Goal: Task Accomplishment & Management: Use online tool/utility

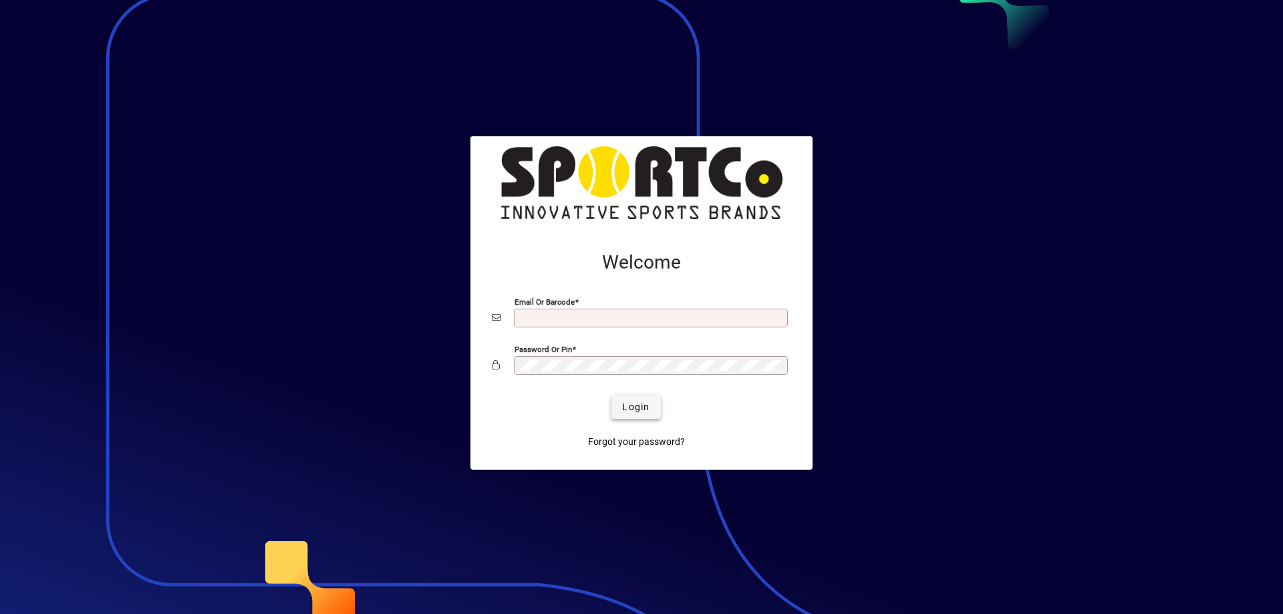
type input "**********"
click at [624, 402] on span "Login" at bounding box center [635, 407] width 27 height 14
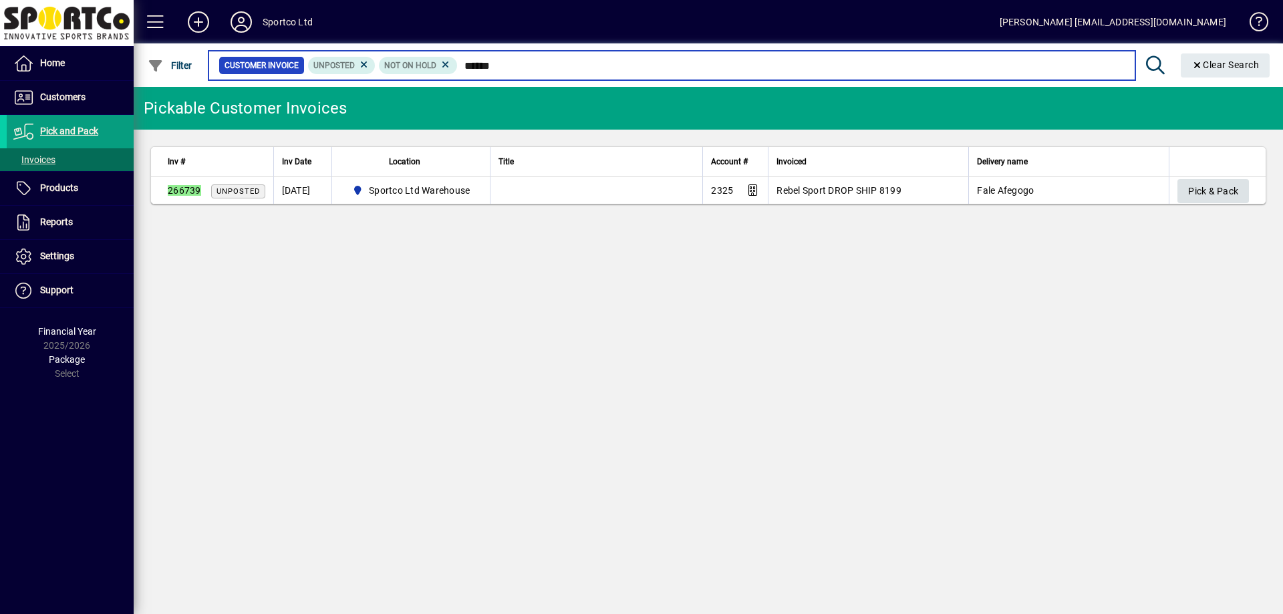
type input "******"
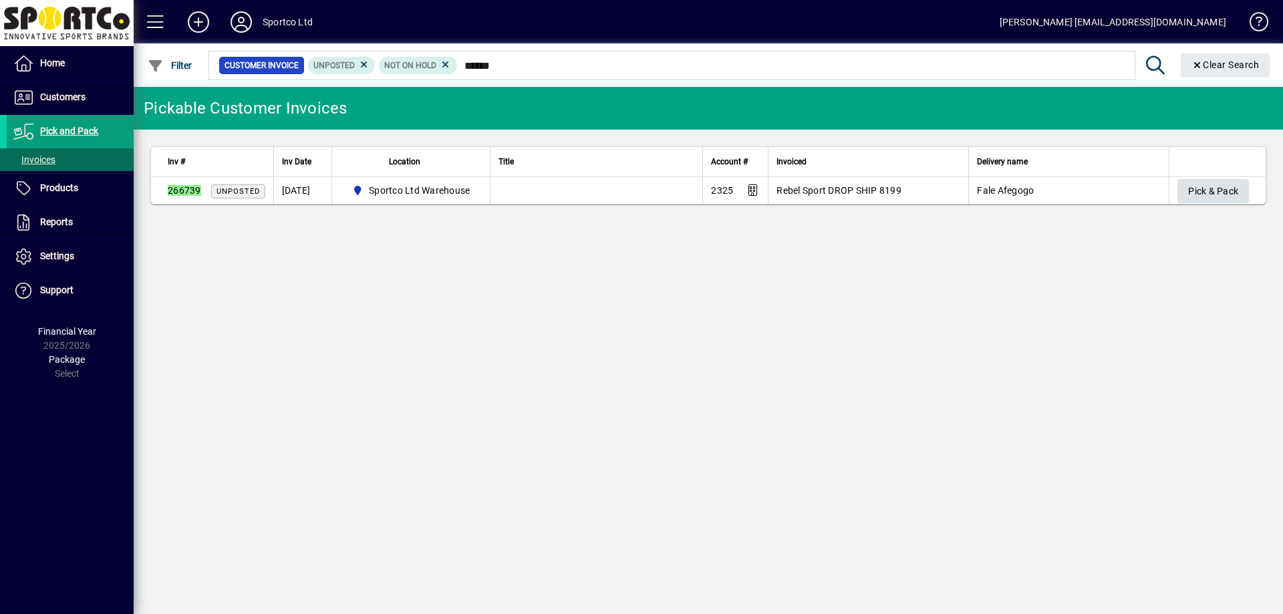
click at [1208, 192] on span "Pick & Pack" at bounding box center [1213, 191] width 50 height 22
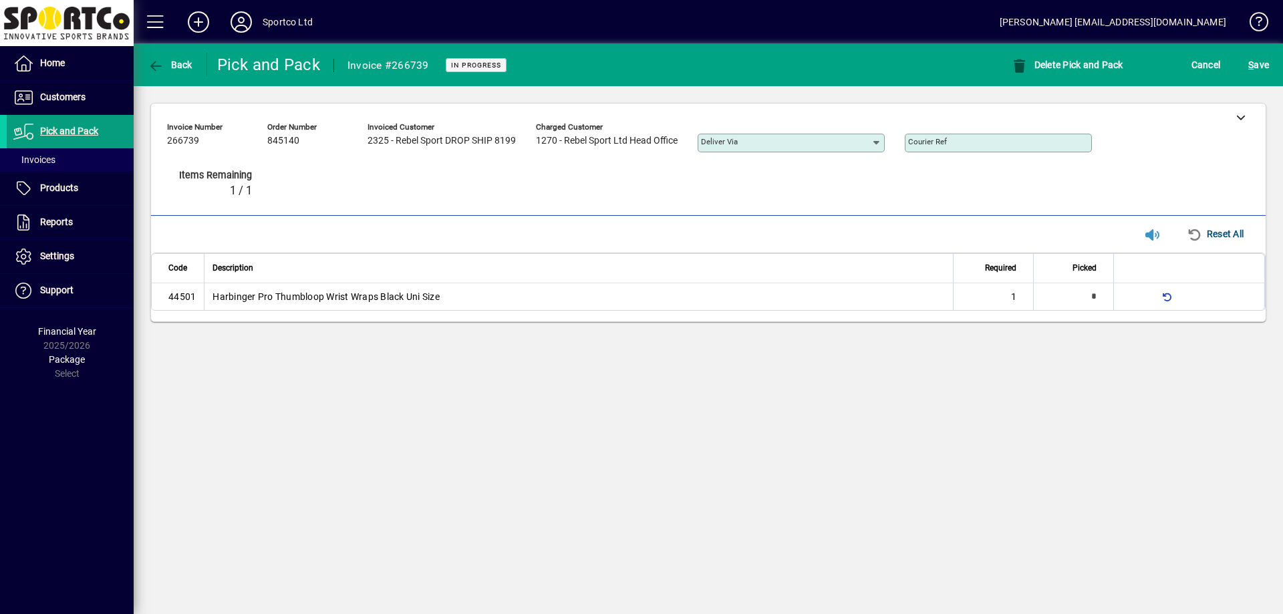
type input "*"
click at [1002, 142] on input "Courier Ref" at bounding box center [999, 143] width 183 height 11
paste input "**********"
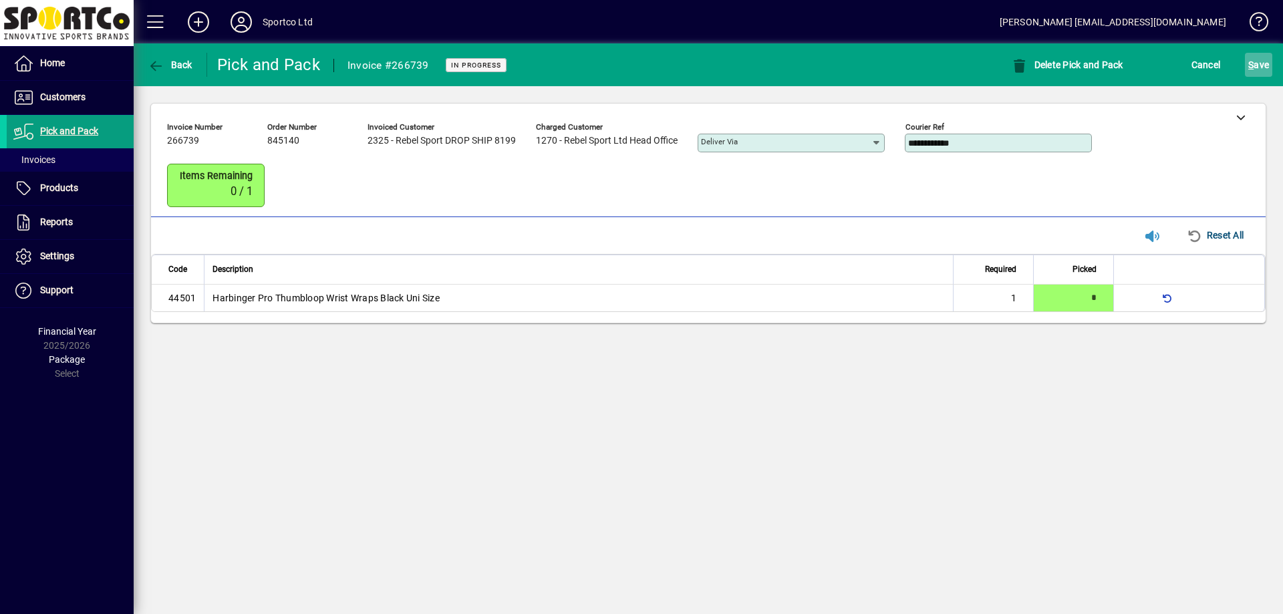
type input "**********"
click at [1253, 64] on span "S" at bounding box center [1250, 64] width 5 height 11
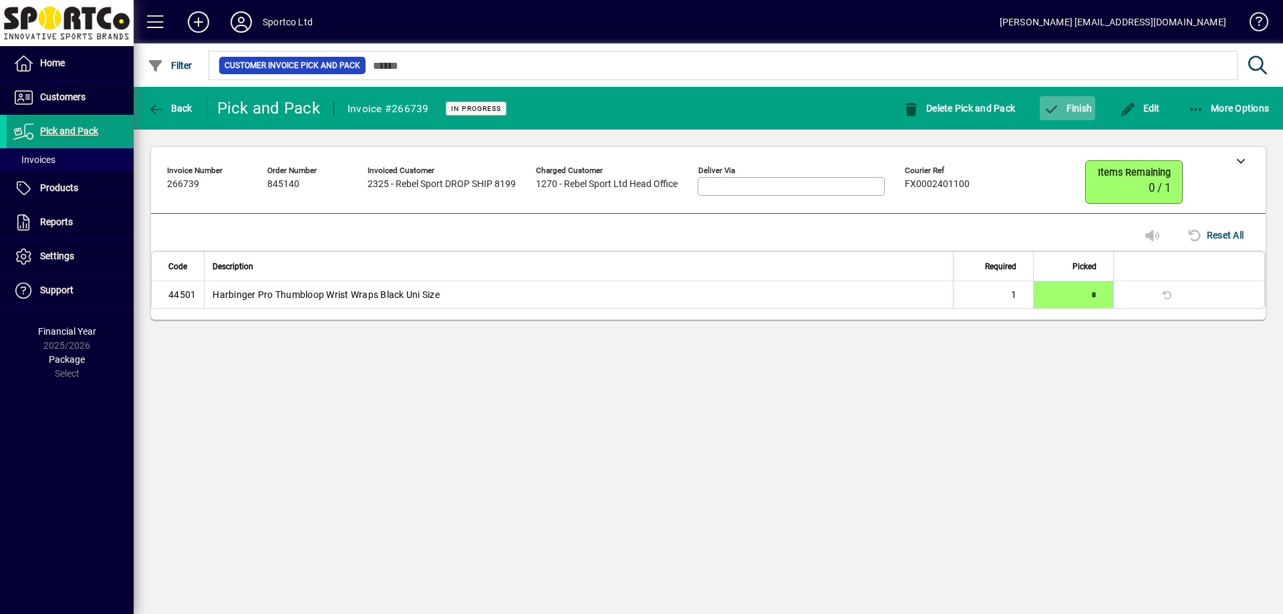
click at [1072, 108] on span "Finish" at bounding box center [1067, 108] width 49 height 11
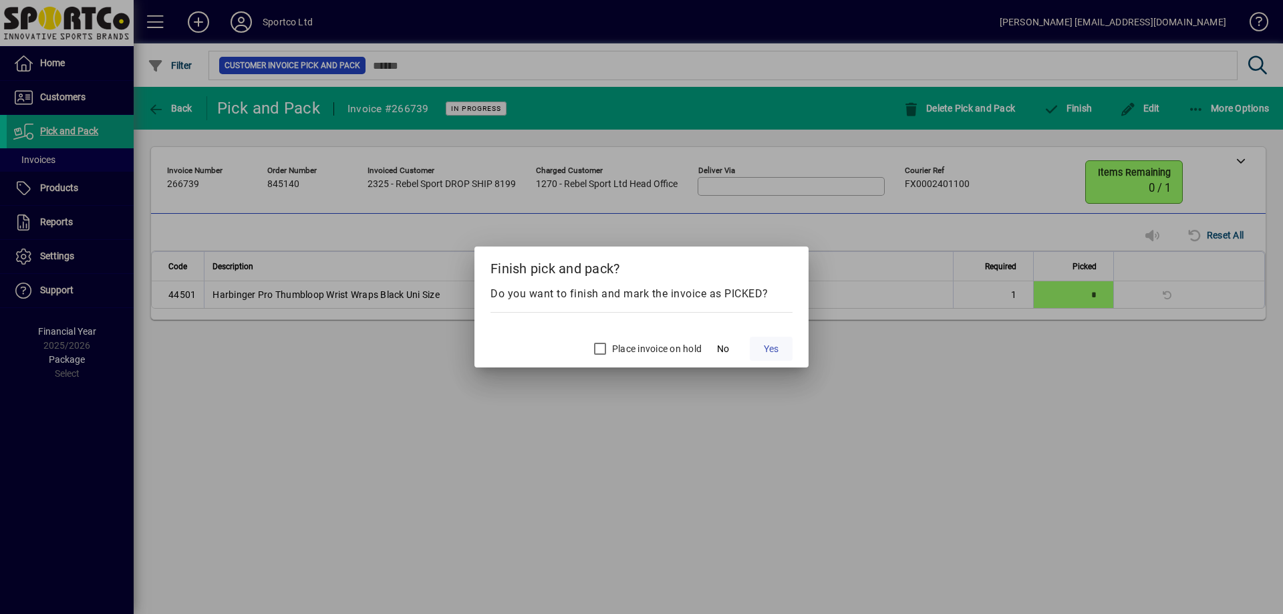
click at [784, 354] on span at bounding box center [771, 349] width 43 height 32
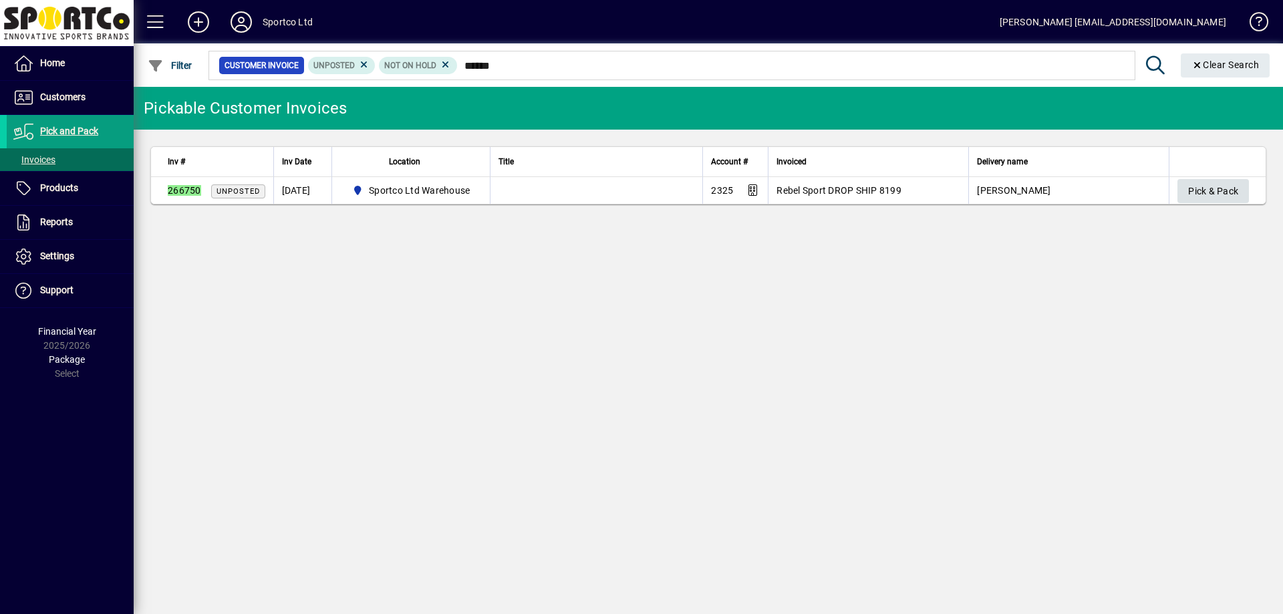
type input "******"
click at [1225, 186] on span "Pick & Pack" at bounding box center [1213, 191] width 50 height 22
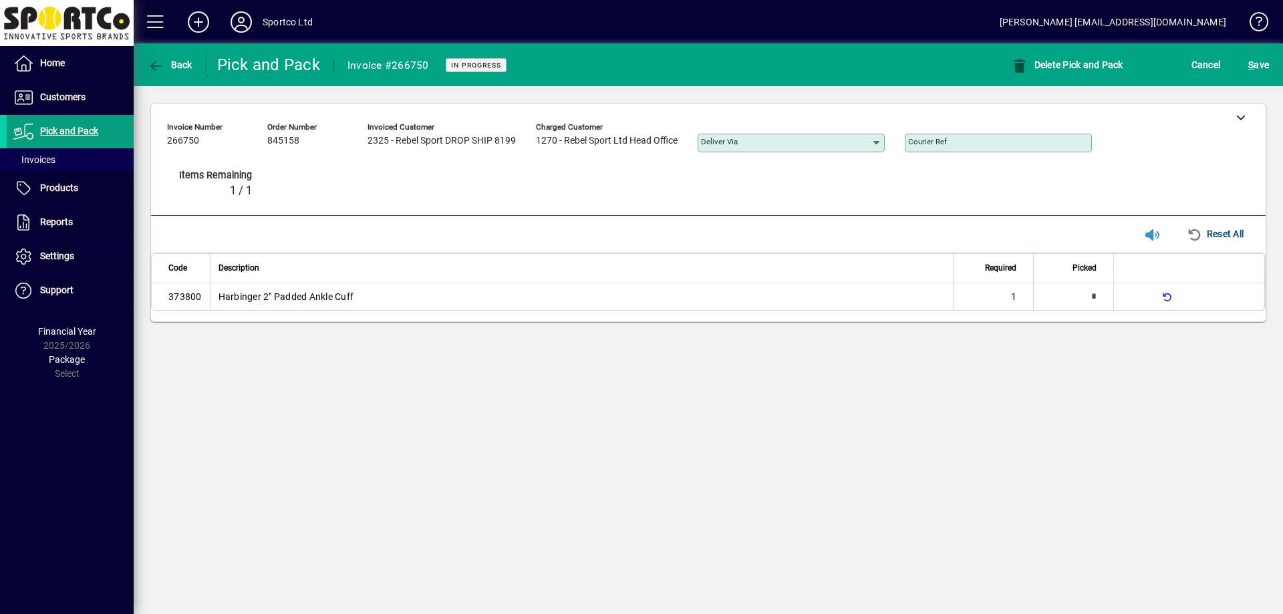
type input "*"
click at [936, 142] on mat-label "Courier Ref" at bounding box center [927, 141] width 39 height 9
click at [936, 142] on input "Courier Ref" at bounding box center [999, 143] width 183 height 11
paste input "**********"
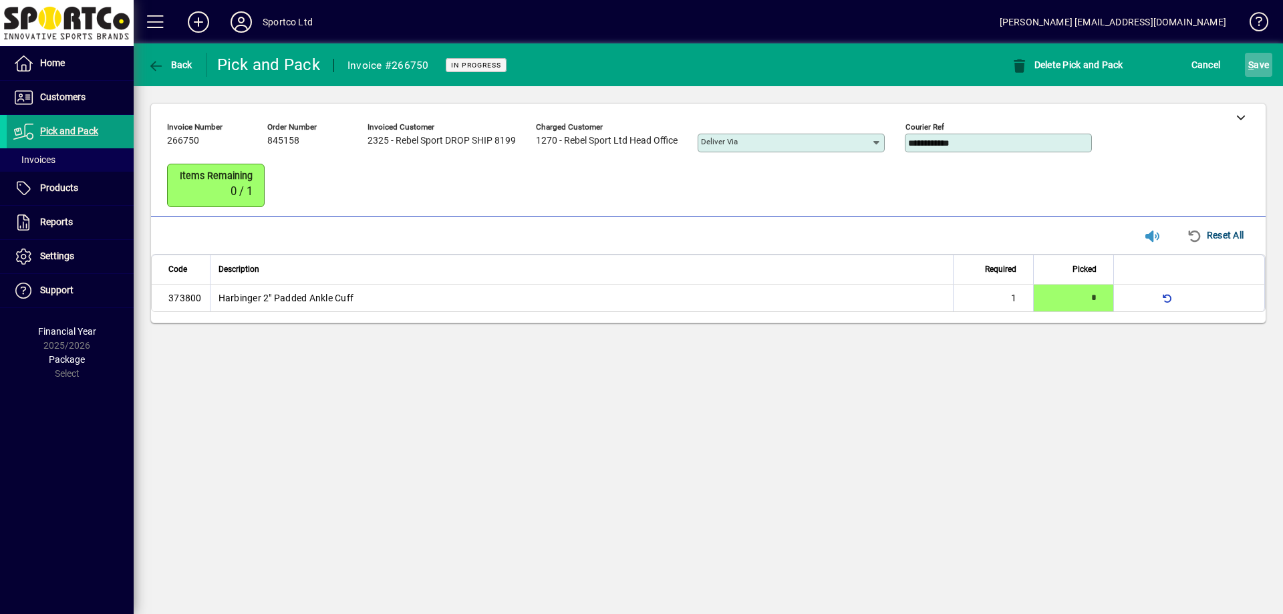
type input "**********"
click at [1259, 76] on span "submit" at bounding box center [1258, 65] width 27 height 32
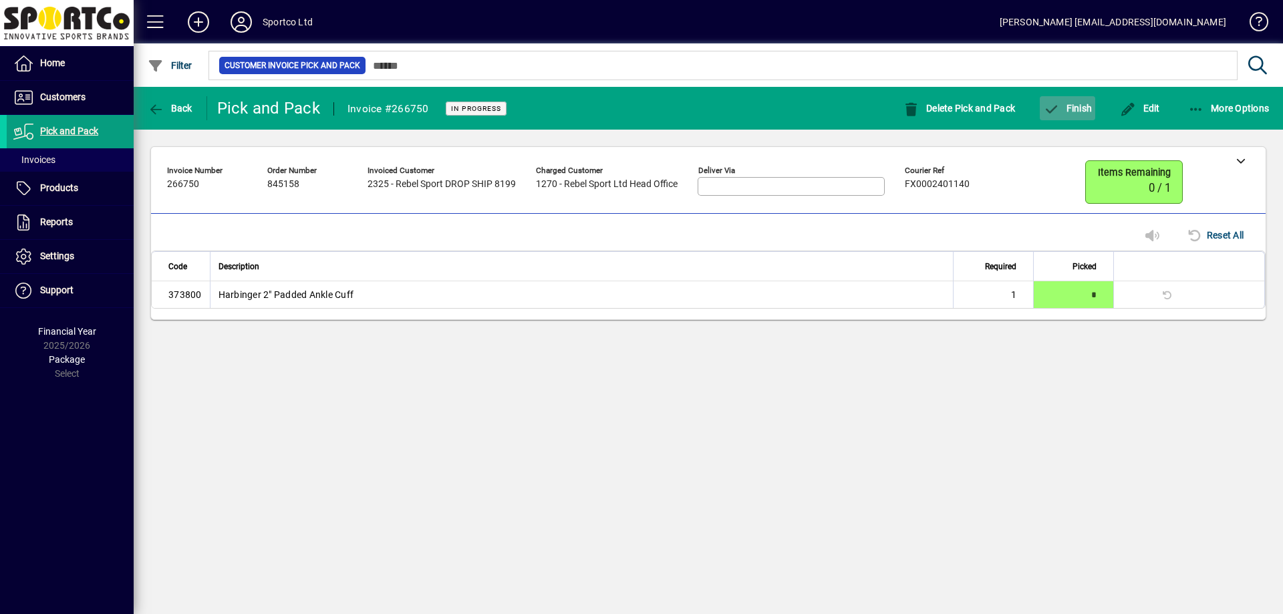
click at [1084, 107] on span "Finish" at bounding box center [1067, 108] width 49 height 11
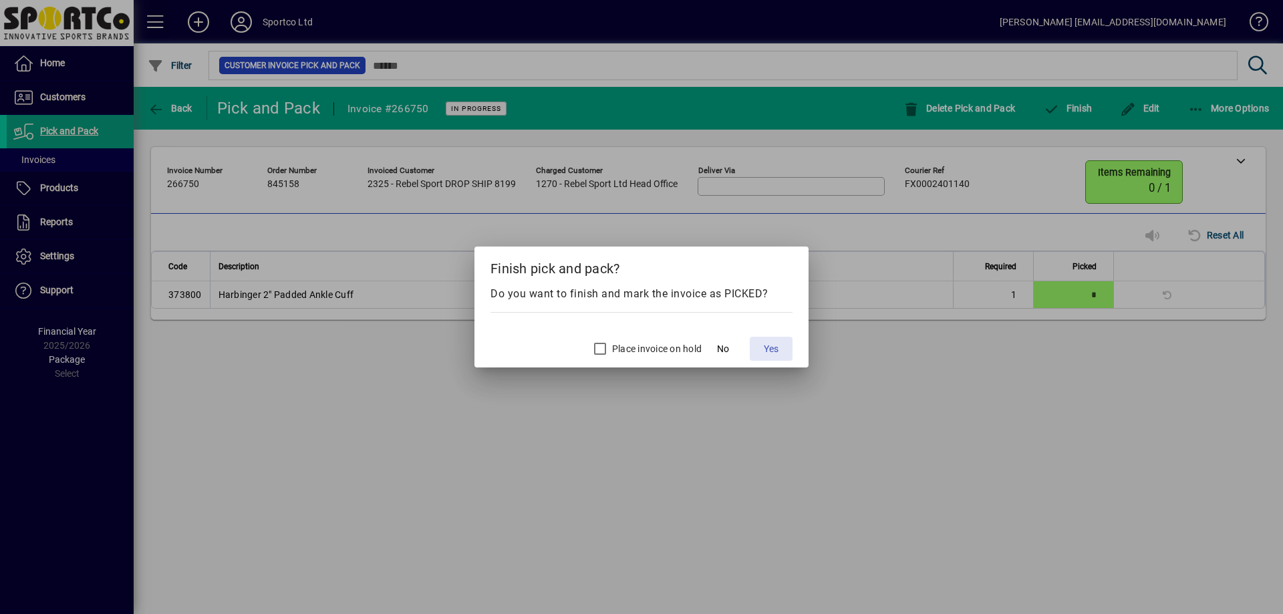
click at [771, 351] on span "Yes" at bounding box center [771, 349] width 15 height 14
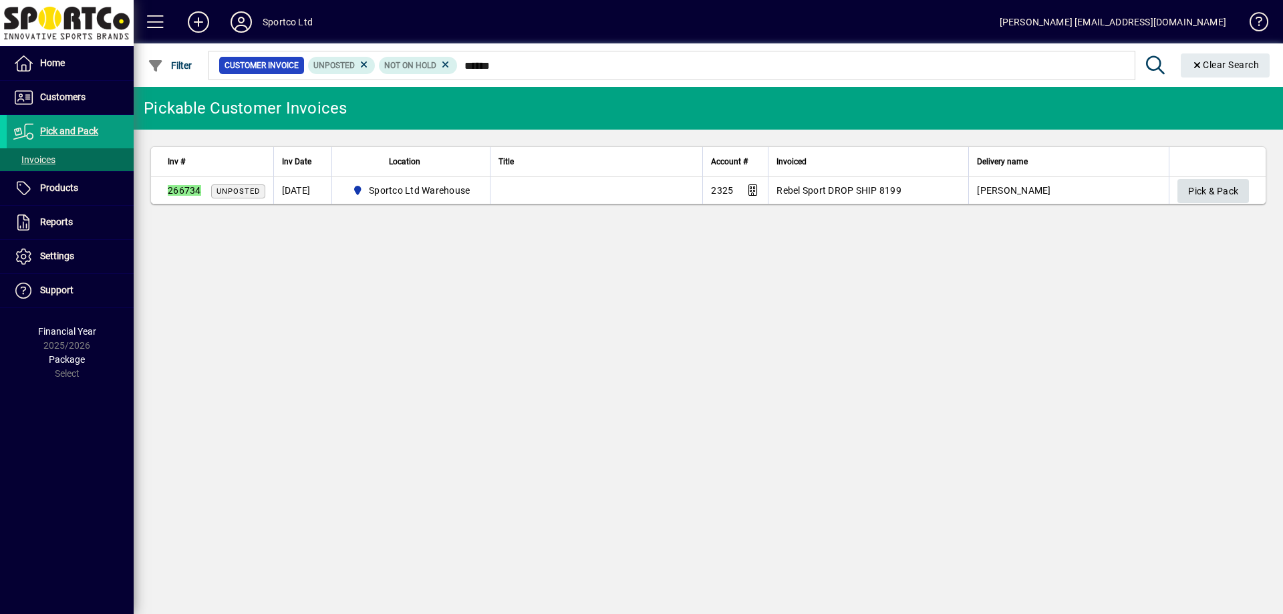
type input "******"
click at [1233, 186] on span "Pick & Pack" at bounding box center [1213, 191] width 50 height 22
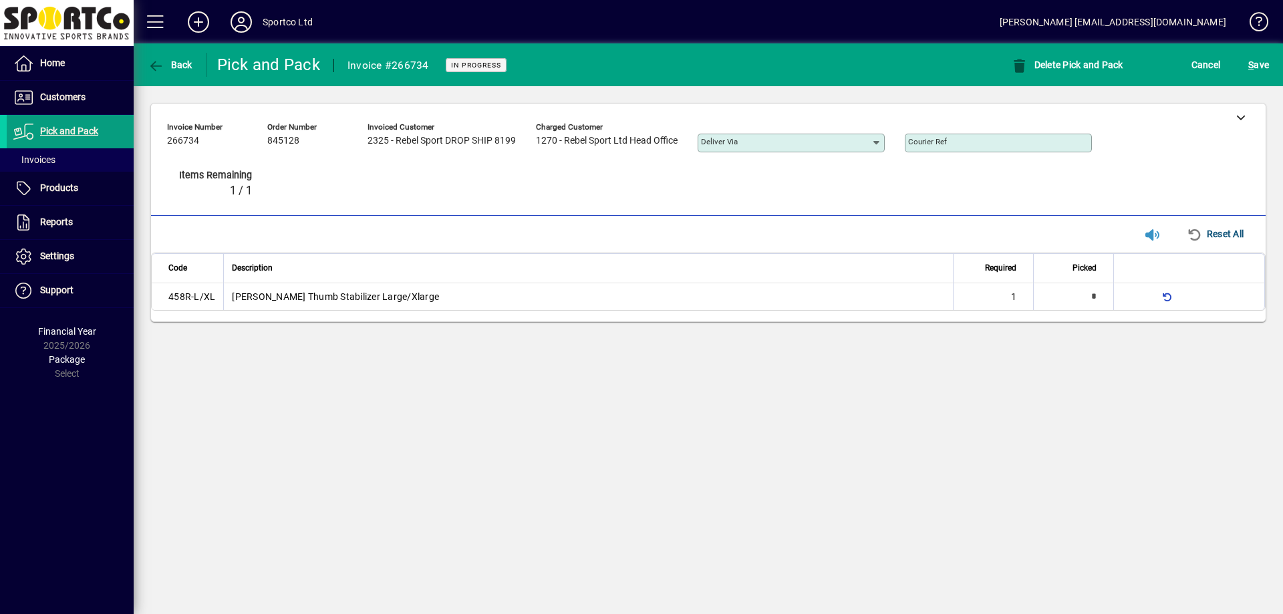
type input "*"
click at [937, 144] on mat-label "Courier Ref" at bounding box center [927, 141] width 39 height 9
click at [937, 144] on input "Courier Ref" at bounding box center [999, 143] width 183 height 11
paste input "**********"
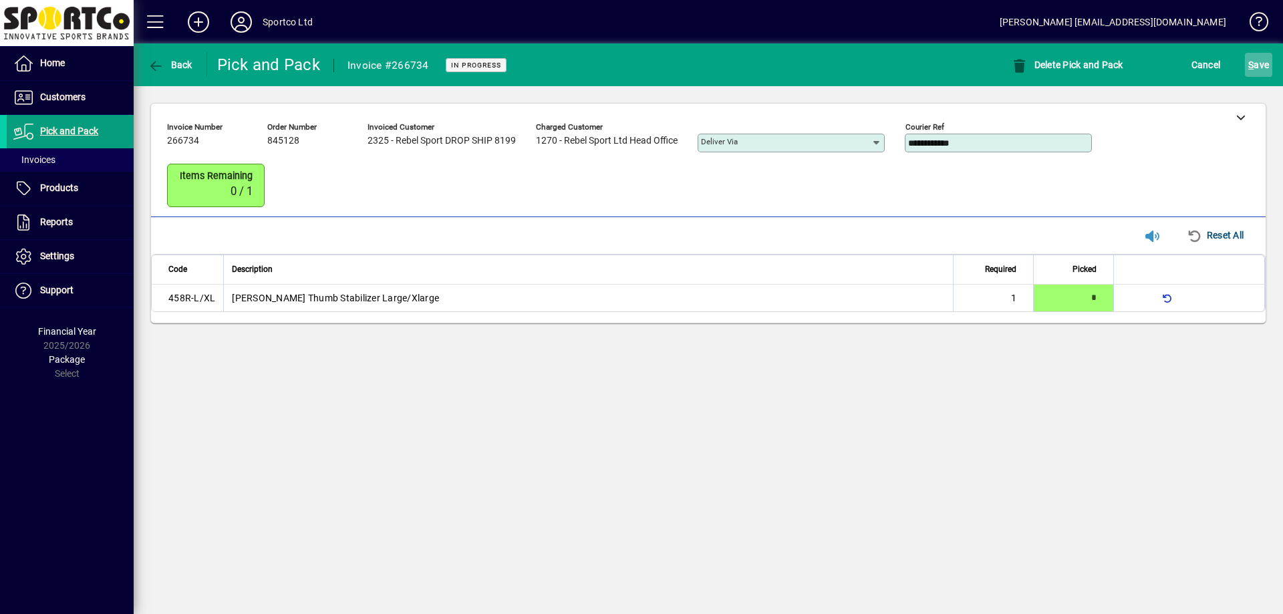
type input "**********"
click at [1254, 65] on span "S ave" at bounding box center [1258, 64] width 21 height 21
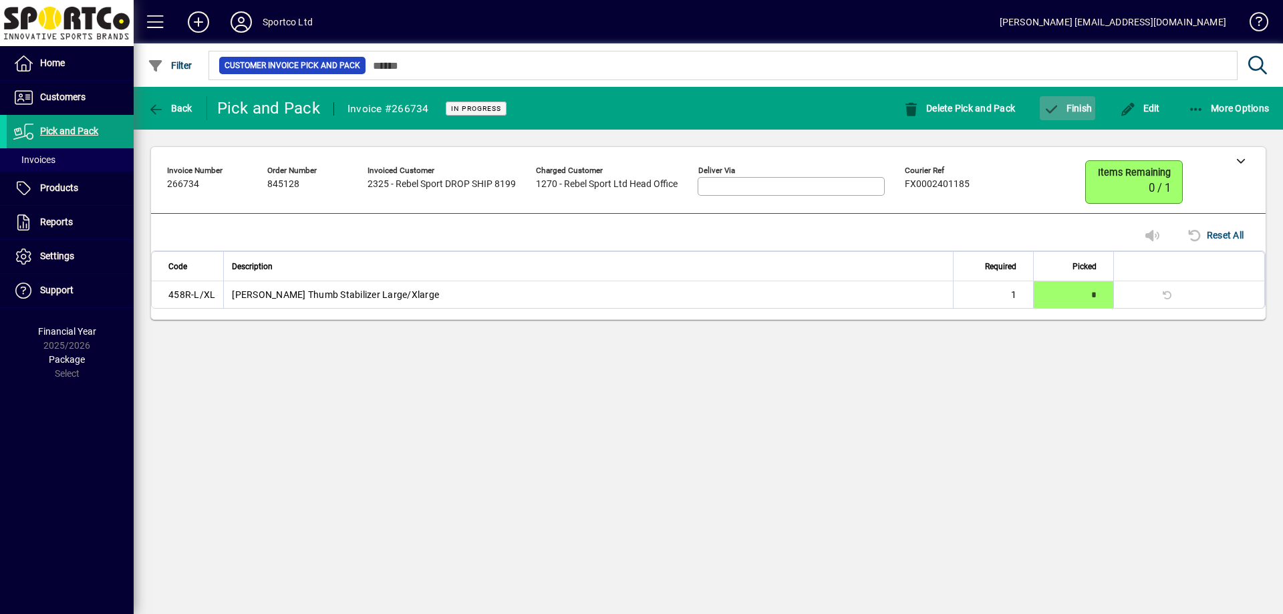
click at [1092, 106] on span "button" at bounding box center [1067, 108] width 55 height 32
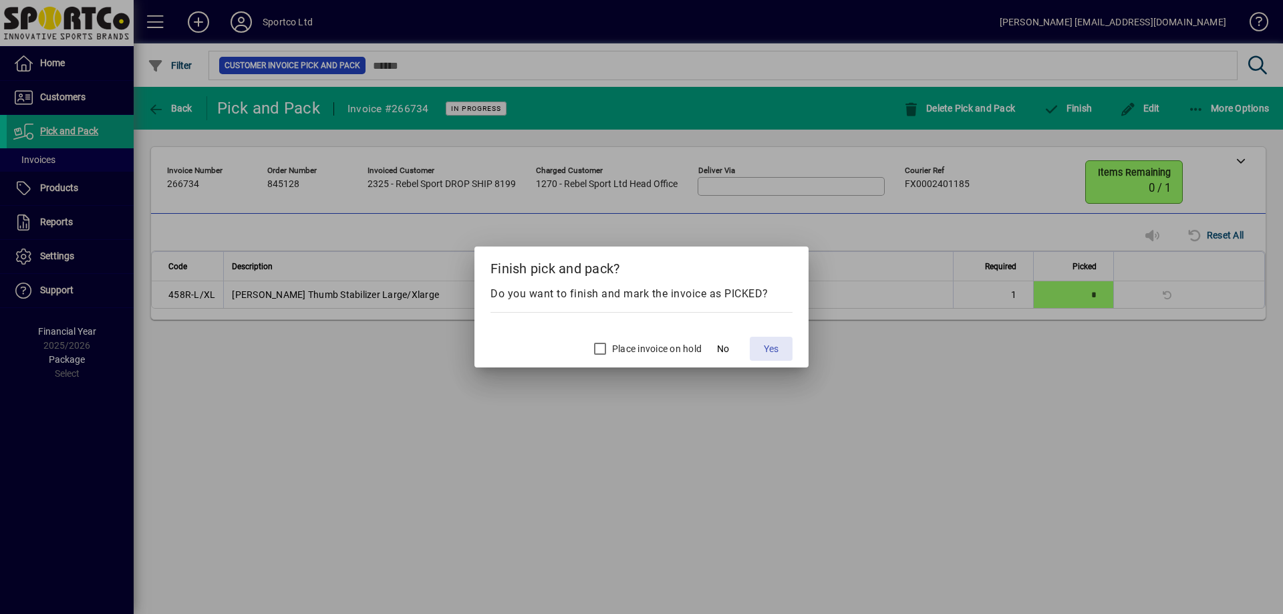
click at [761, 343] on span at bounding box center [771, 349] width 43 height 32
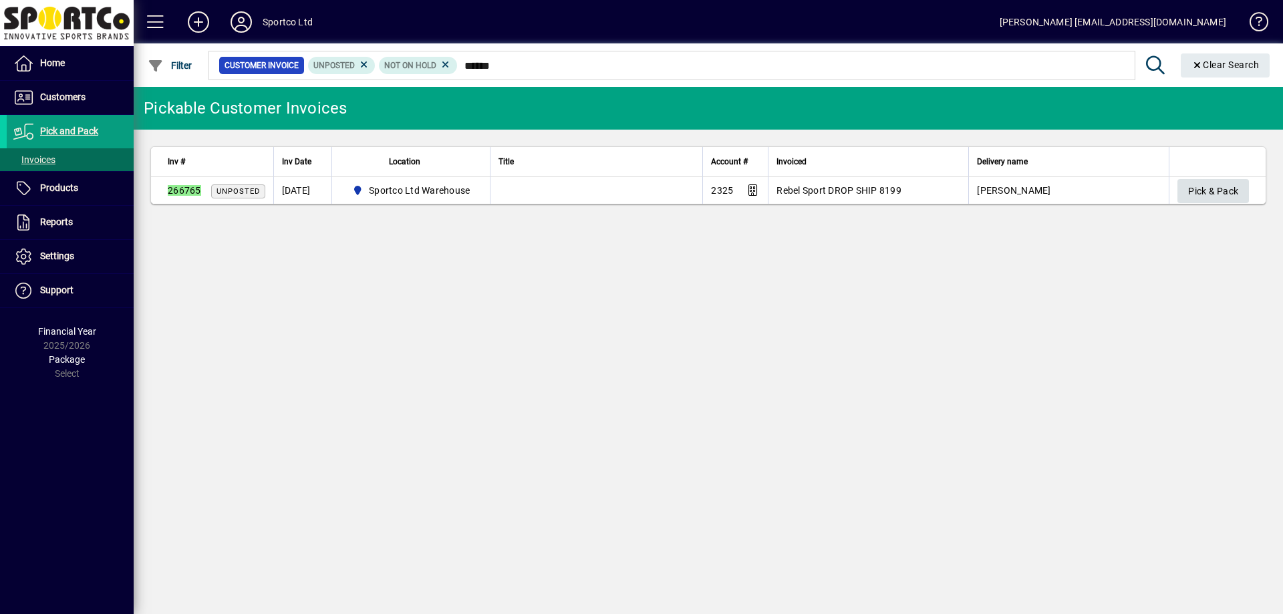
type input "******"
click at [1239, 191] on span "button" at bounding box center [1212, 191] width 71 height 32
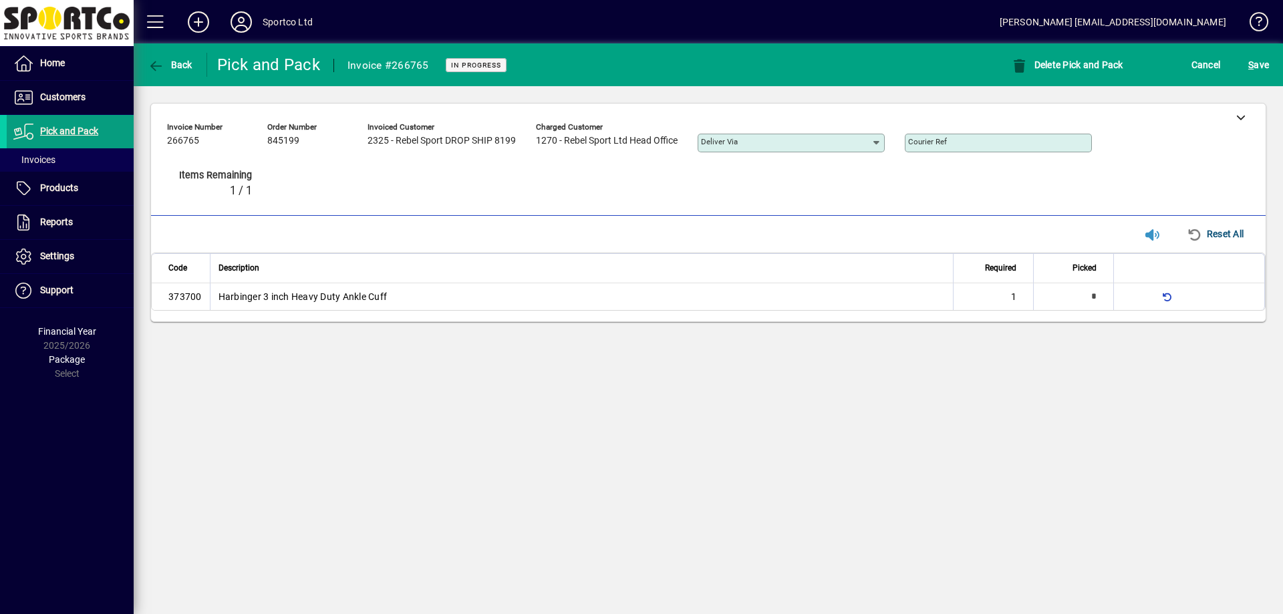
type input "*"
click at [941, 144] on mat-label "Courier Ref" at bounding box center [927, 141] width 39 height 9
click at [941, 144] on input "Courier Ref" at bounding box center [999, 143] width 183 height 11
paste input "**********"
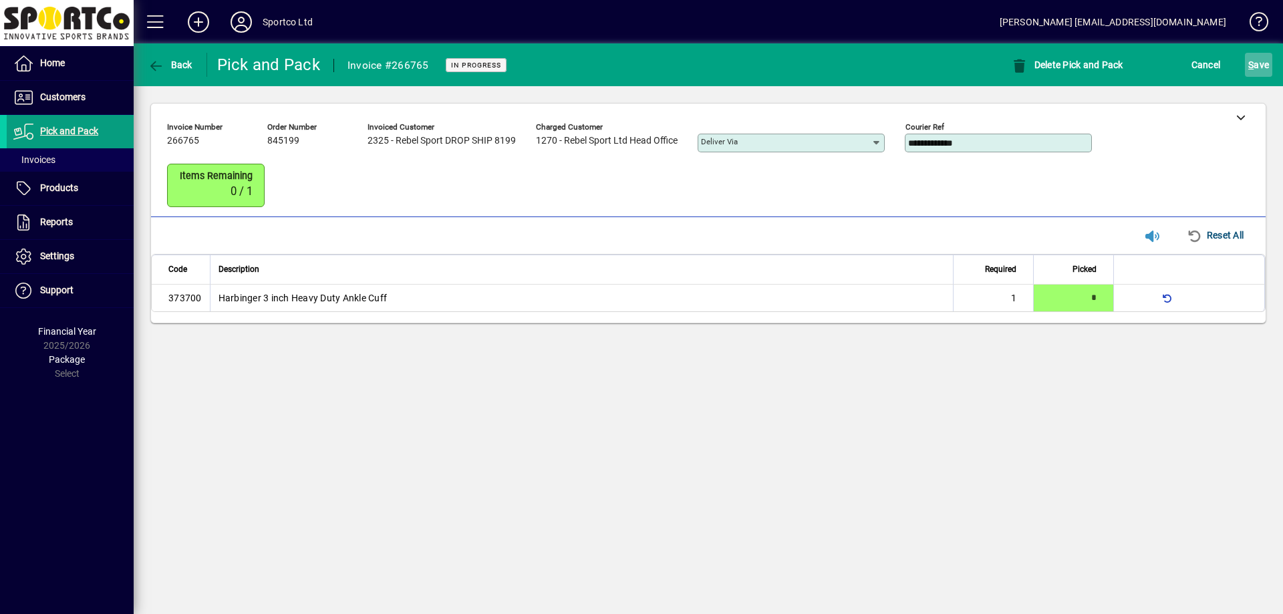
type input "**********"
click at [1257, 67] on span "S ave" at bounding box center [1258, 64] width 21 height 21
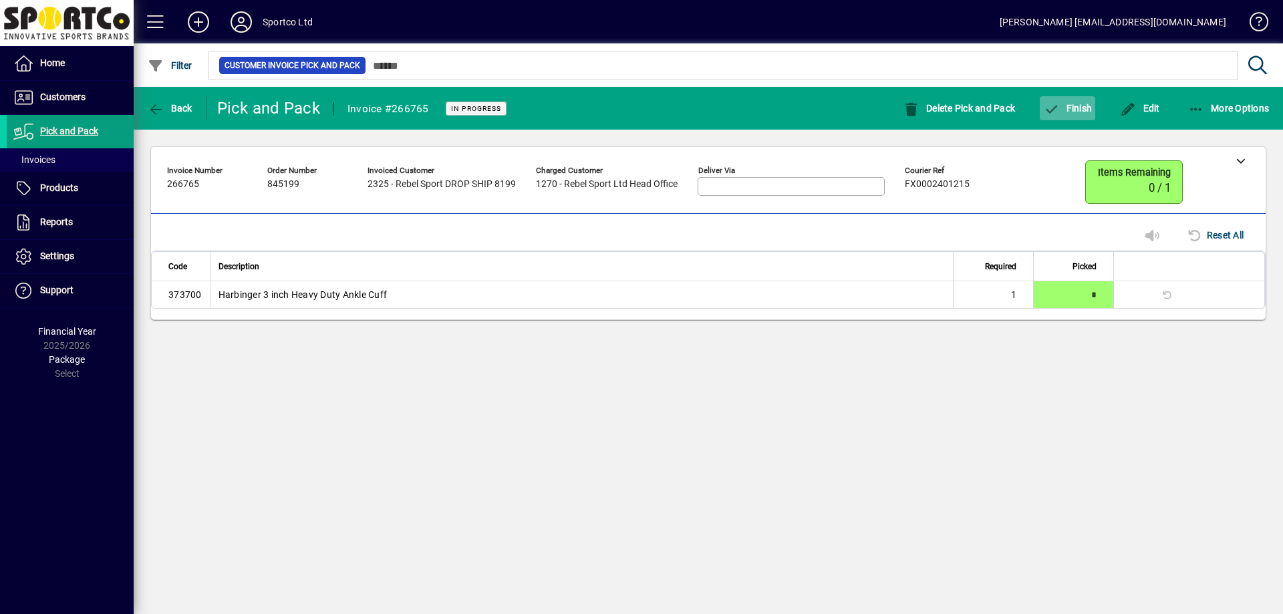
click at [1084, 108] on span "Finish" at bounding box center [1067, 108] width 49 height 11
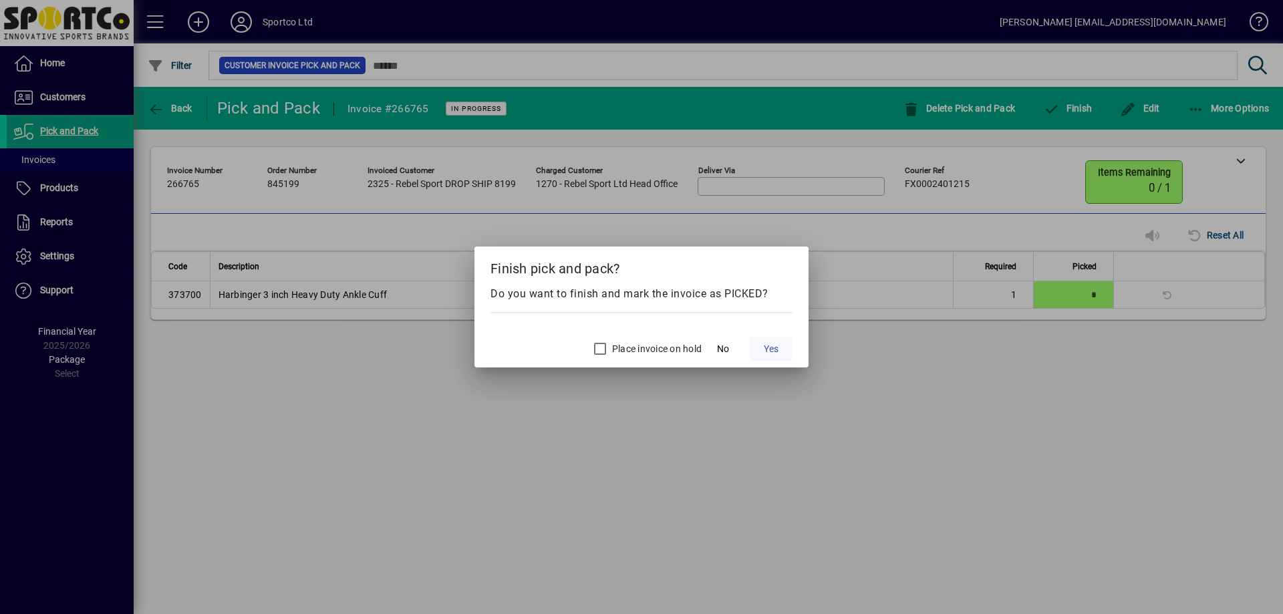
click at [777, 344] on span "Yes" at bounding box center [771, 349] width 15 height 14
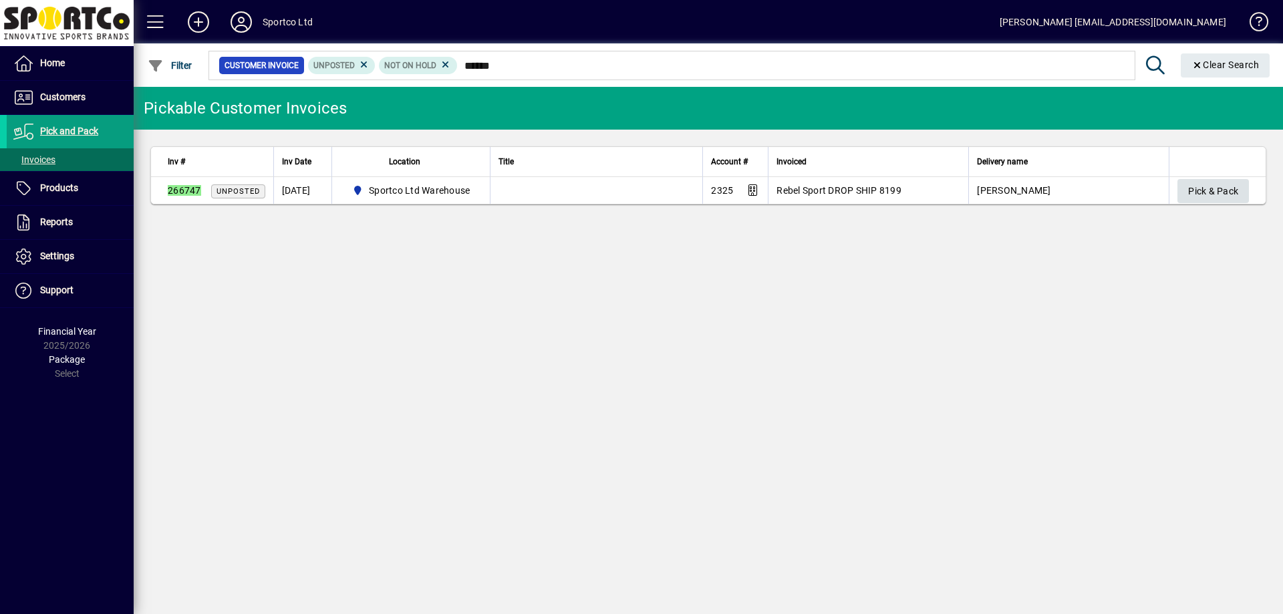
type input "******"
click at [1205, 190] on span "Pick & Pack" at bounding box center [1213, 191] width 50 height 22
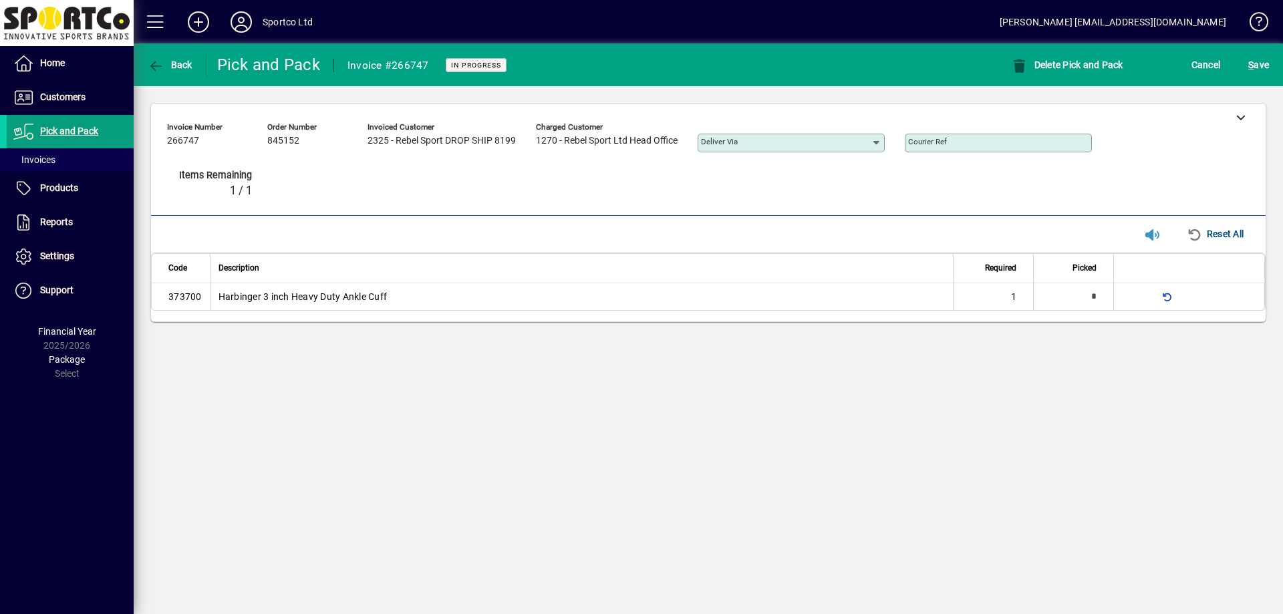
type input "*"
click at [987, 144] on input "Courier Ref" at bounding box center [999, 143] width 183 height 11
paste input "**********"
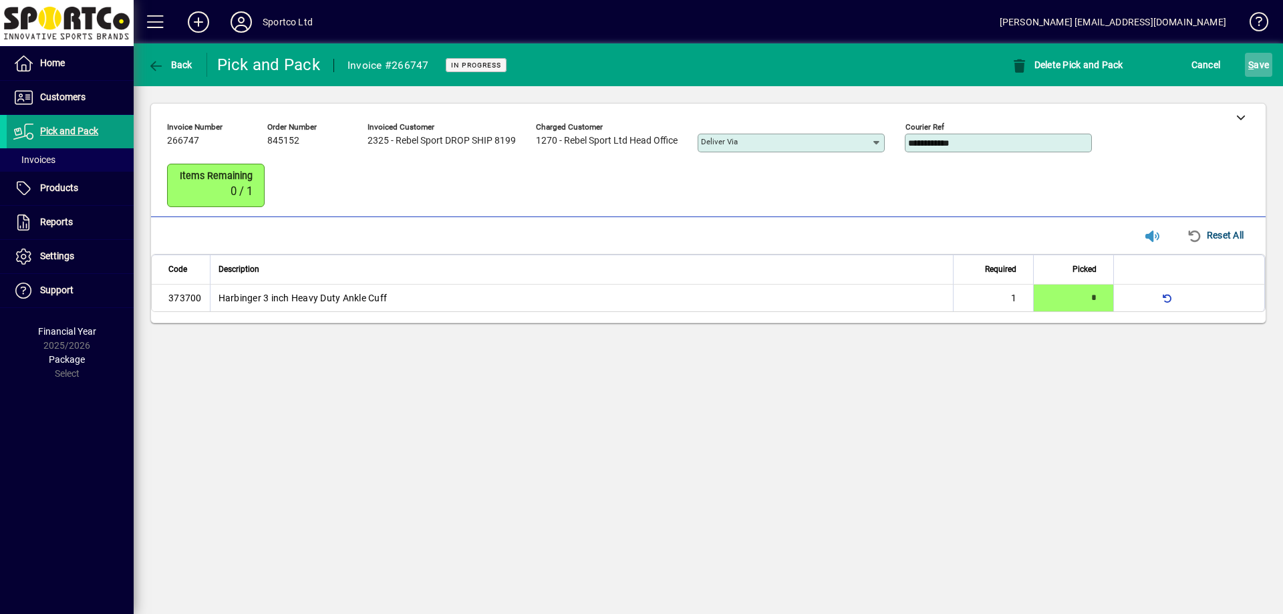
type input "**********"
click at [1248, 67] on span "S" at bounding box center [1250, 64] width 5 height 11
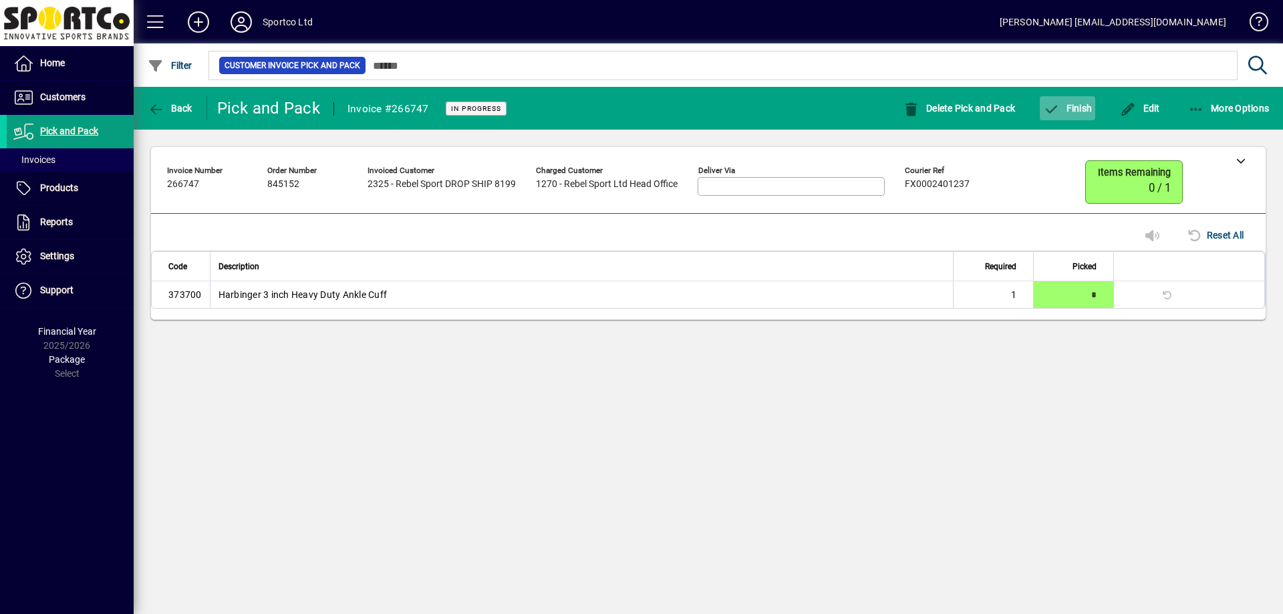
click at [1057, 103] on icon "button" at bounding box center [1051, 109] width 17 height 13
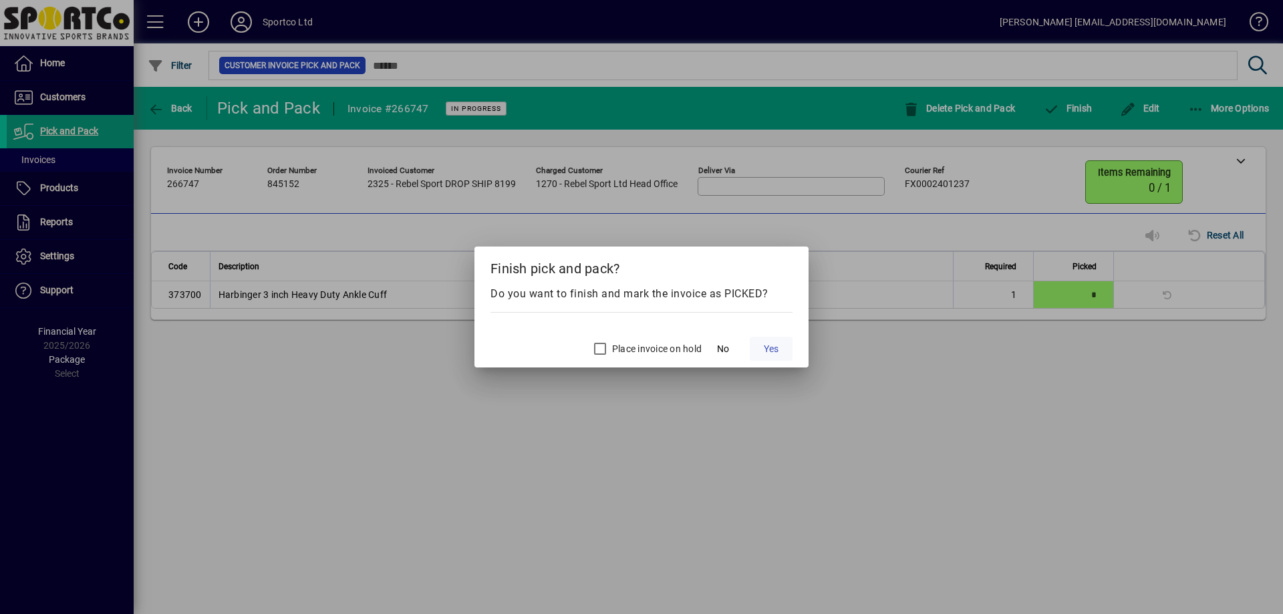
click at [768, 341] on span at bounding box center [771, 349] width 43 height 32
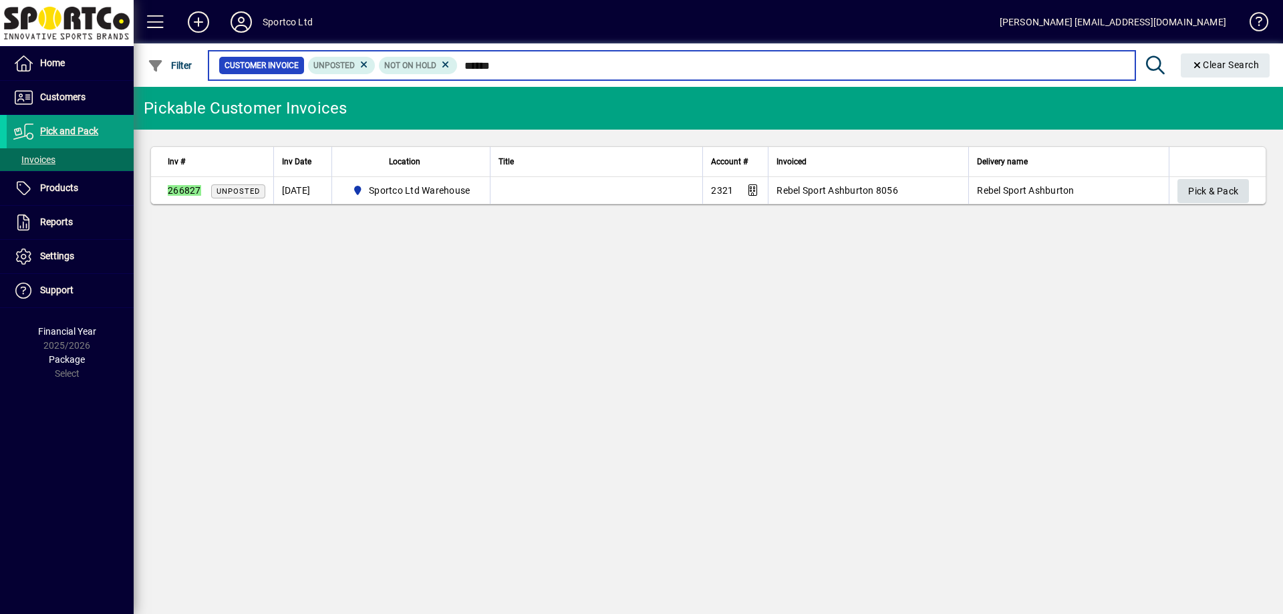
type input "******"
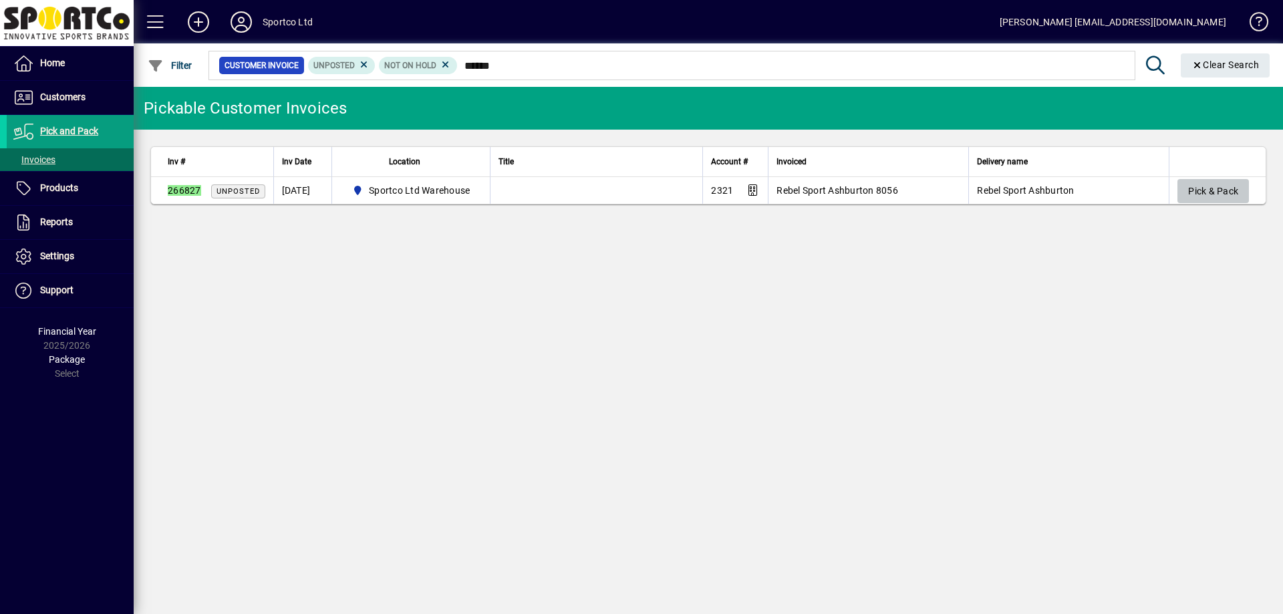
click at [1185, 192] on span "button" at bounding box center [1212, 191] width 71 height 32
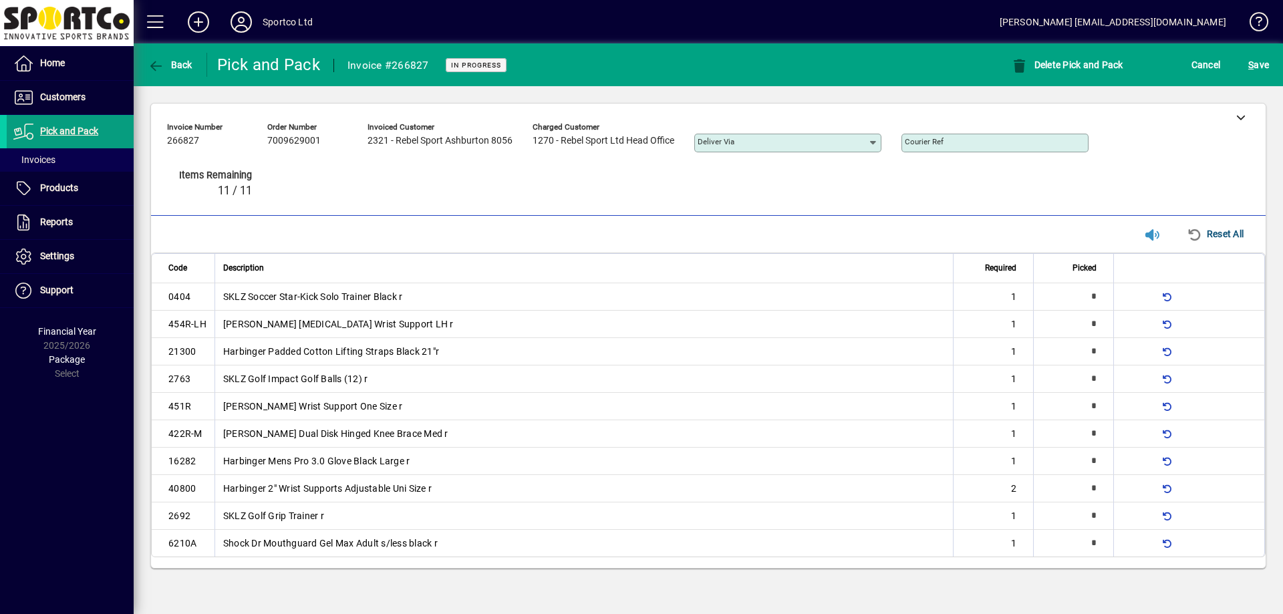
type input "*"
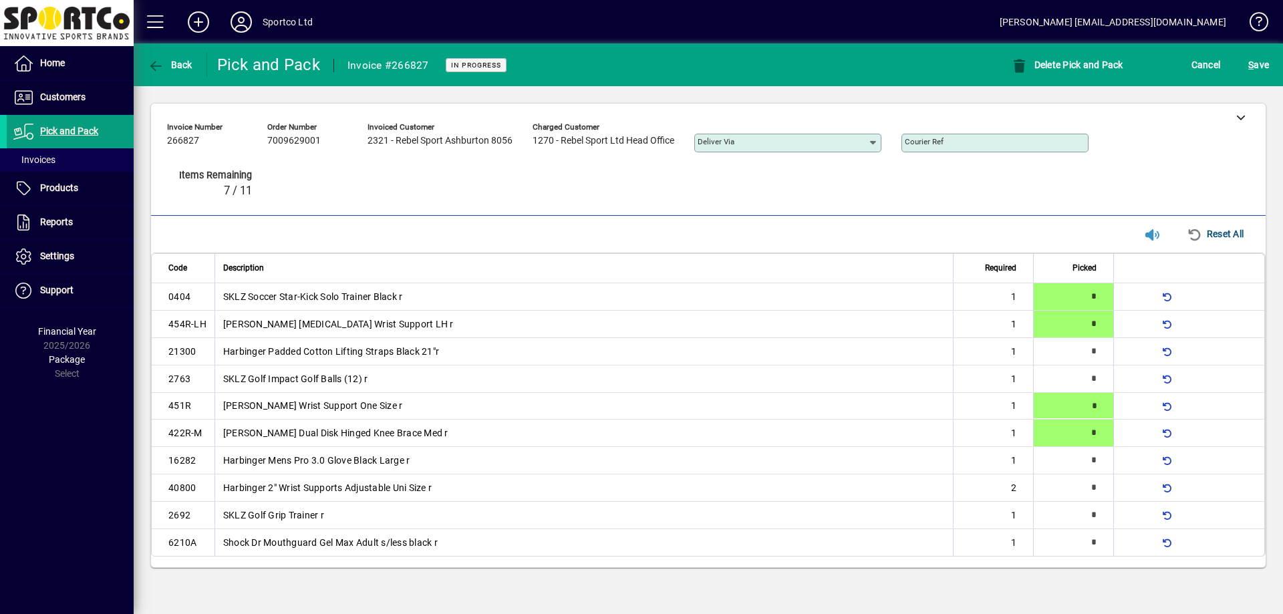
type input "*"
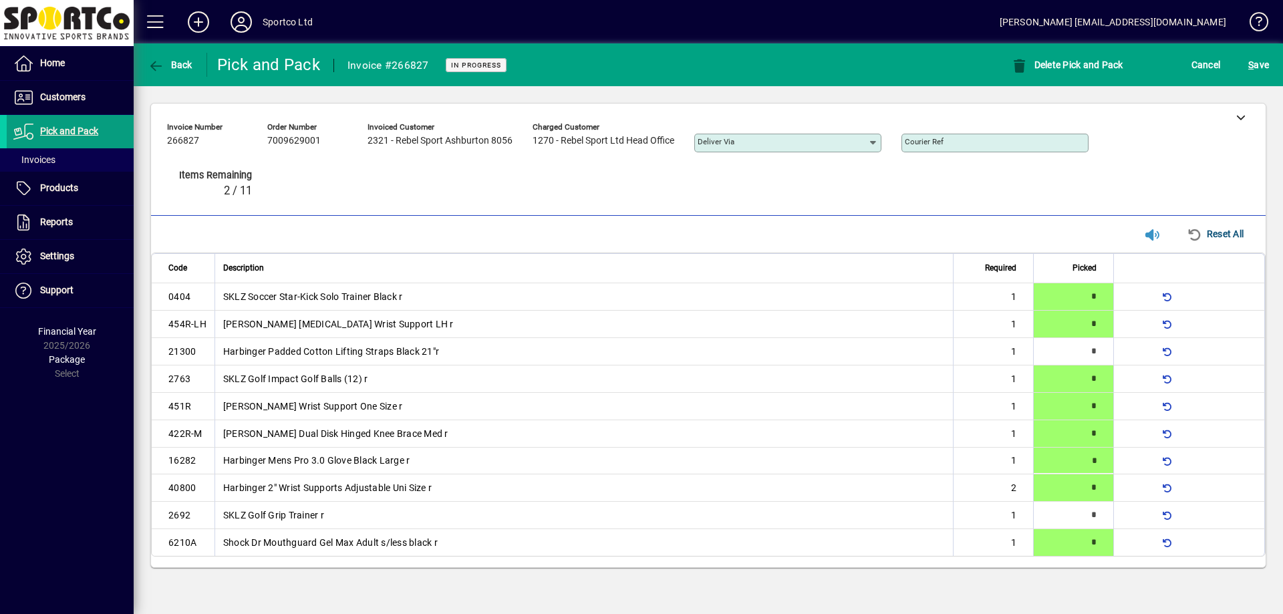
type input "*"
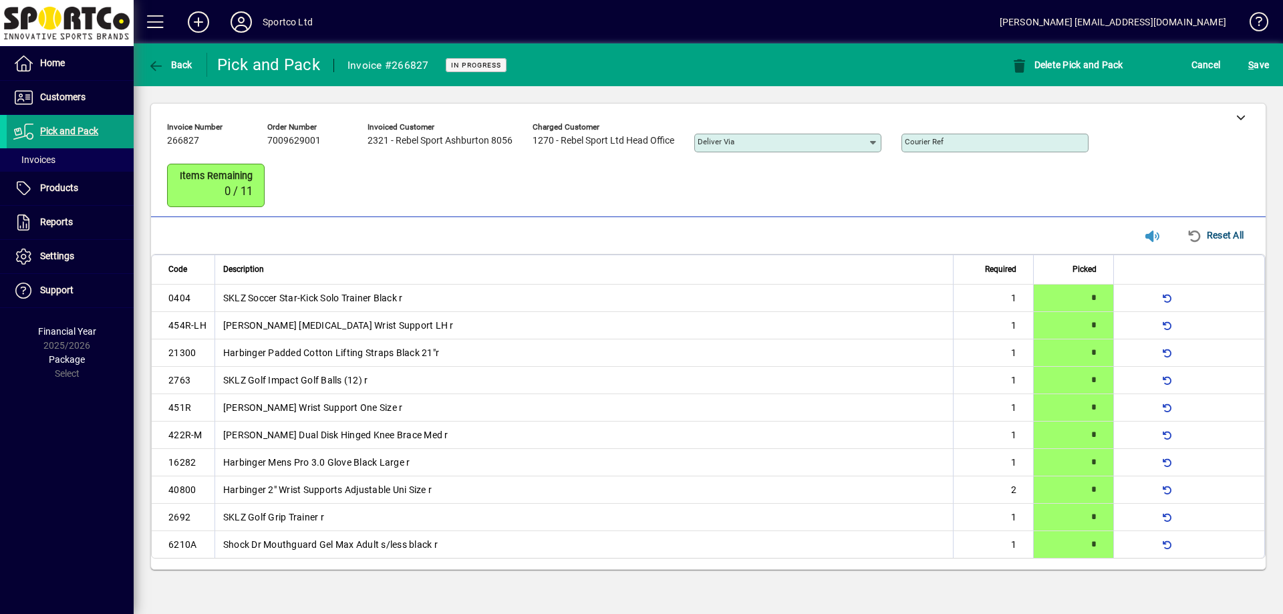
click at [1275, 69] on div "S ave" at bounding box center [1258, 65] width 49 height 24
click at [1263, 69] on span "S ave" at bounding box center [1258, 64] width 21 height 21
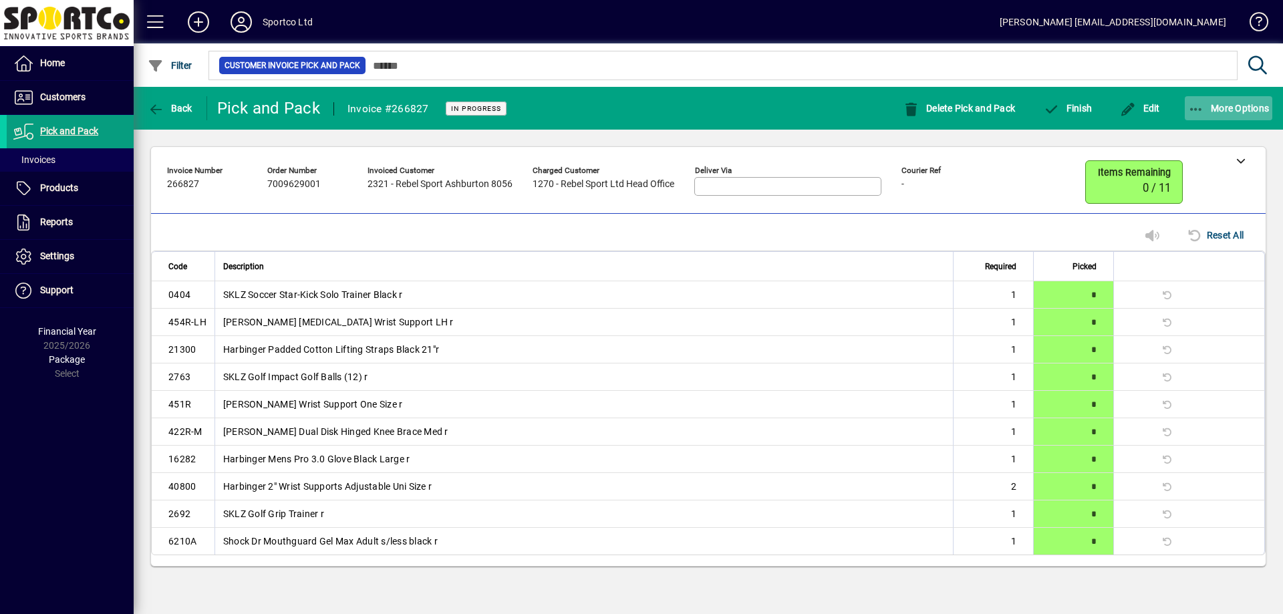
click at [1244, 104] on span "More Options" at bounding box center [1229, 108] width 82 height 11
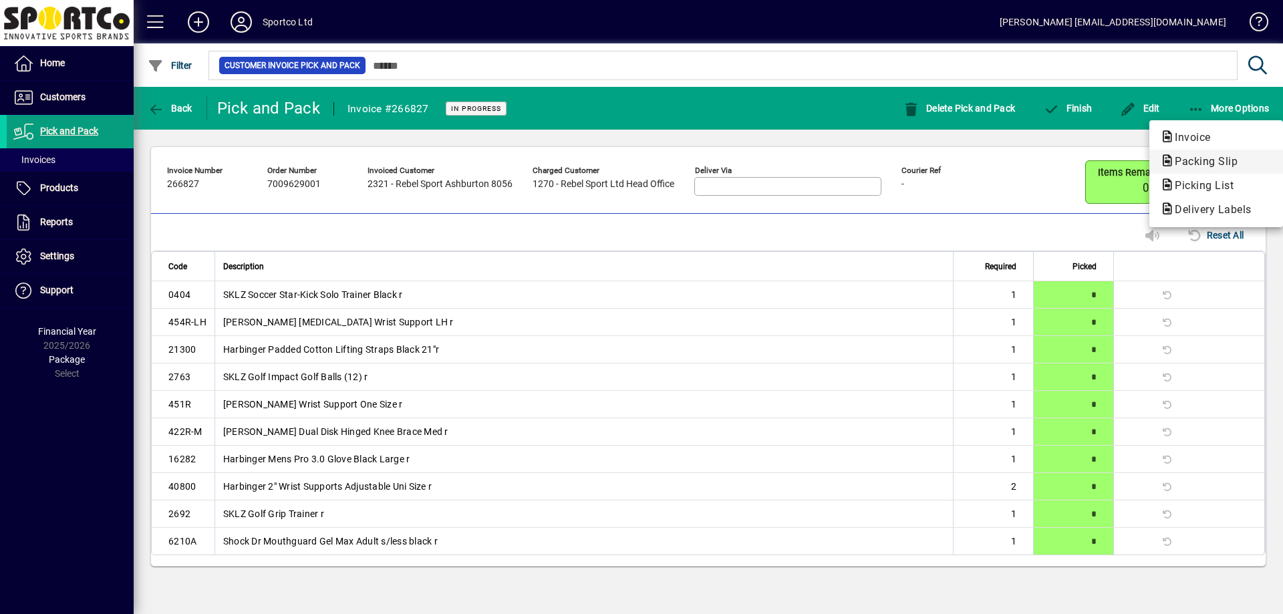
click at [1227, 159] on span "Packing Slip" at bounding box center [1202, 161] width 84 height 13
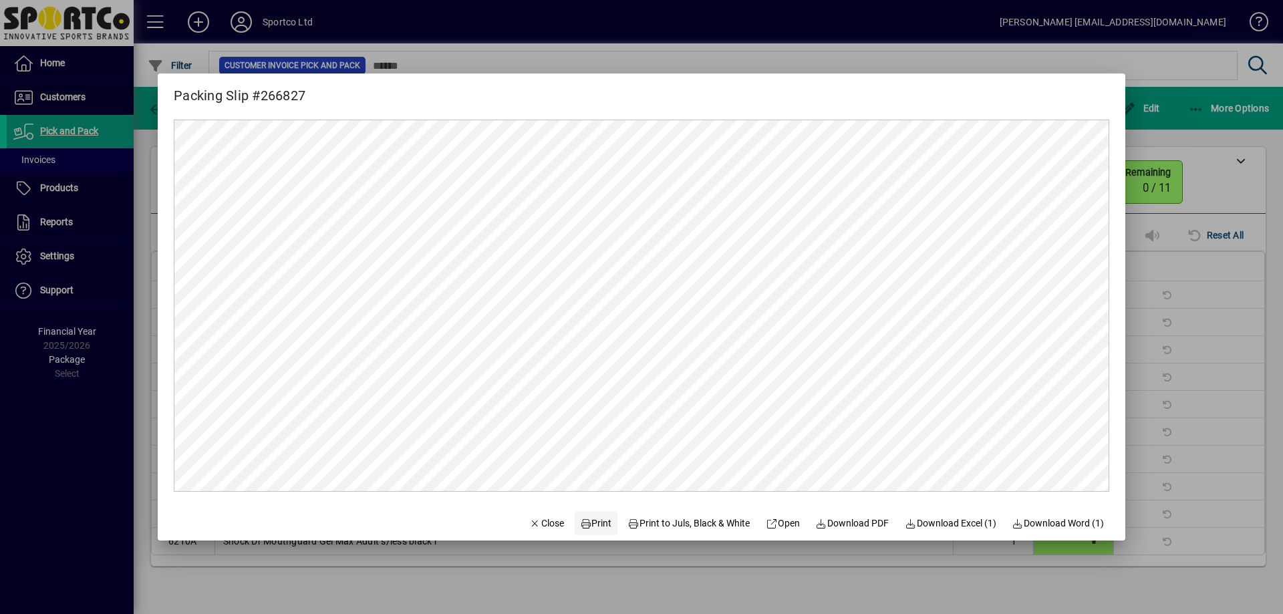
click at [595, 522] on span "Print" at bounding box center [596, 523] width 32 height 14
click at [545, 525] on span "Close" at bounding box center [546, 523] width 35 height 14
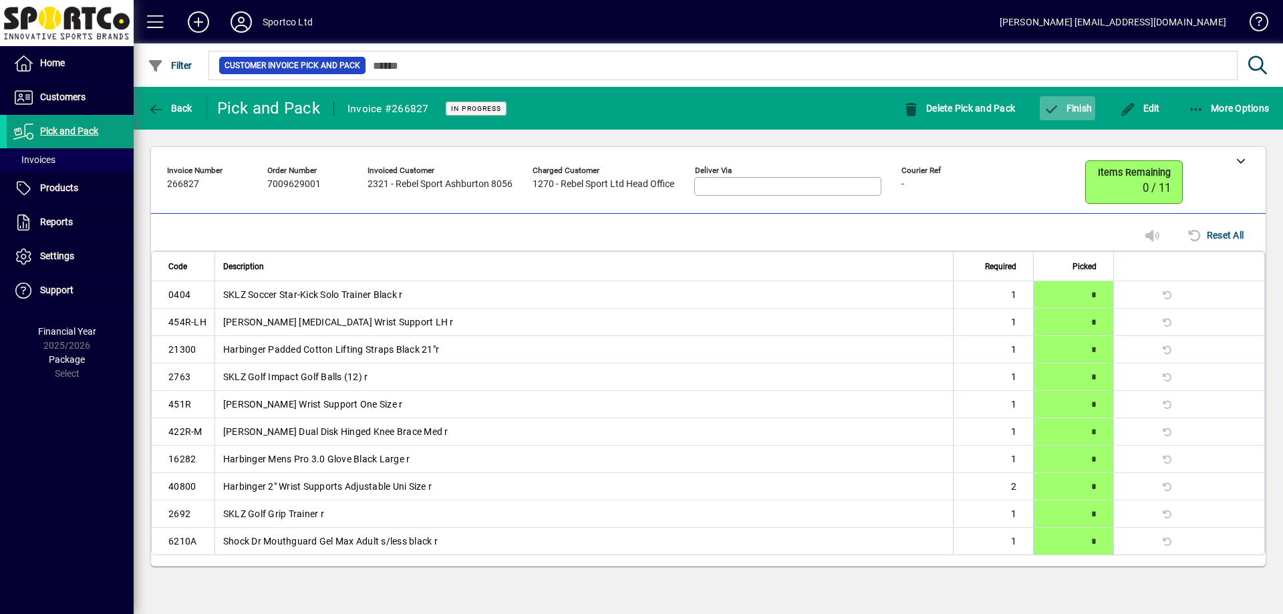
click at [1070, 107] on span "Finish" at bounding box center [1067, 108] width 49 height 11
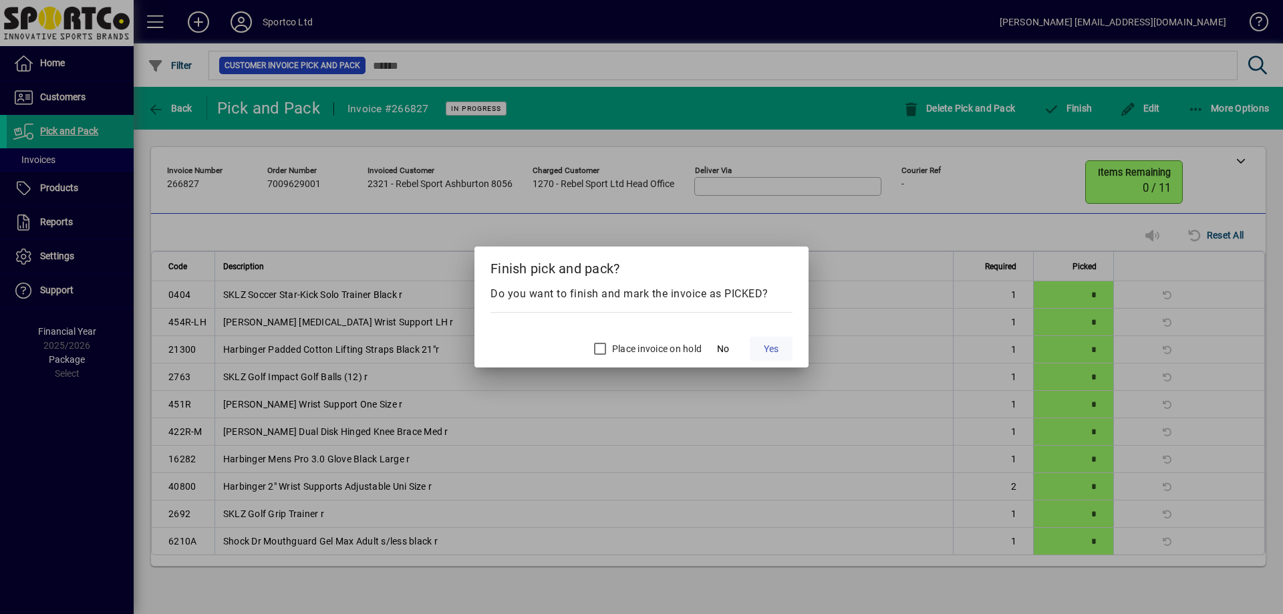
click at [776, 348] on span "Yes" at bounding box center [771, 349] width 15 height 14
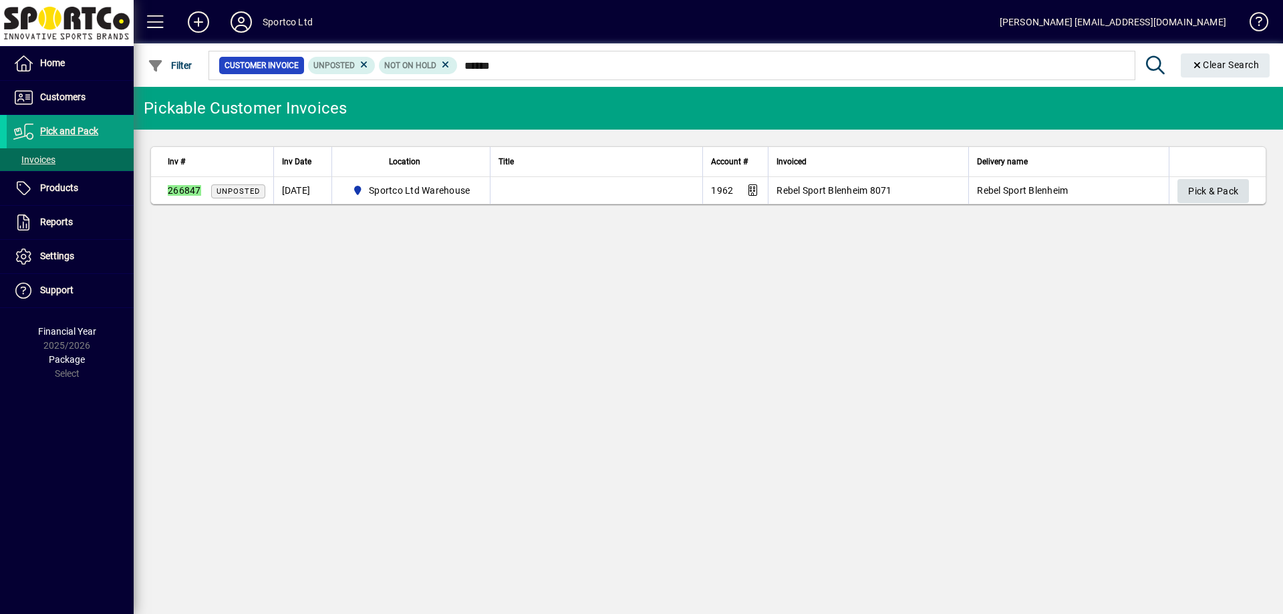
type input "******"
click at [1222, 192] on span "Pick & Pack" at bounding box center [1213, 191] width 50 height 22
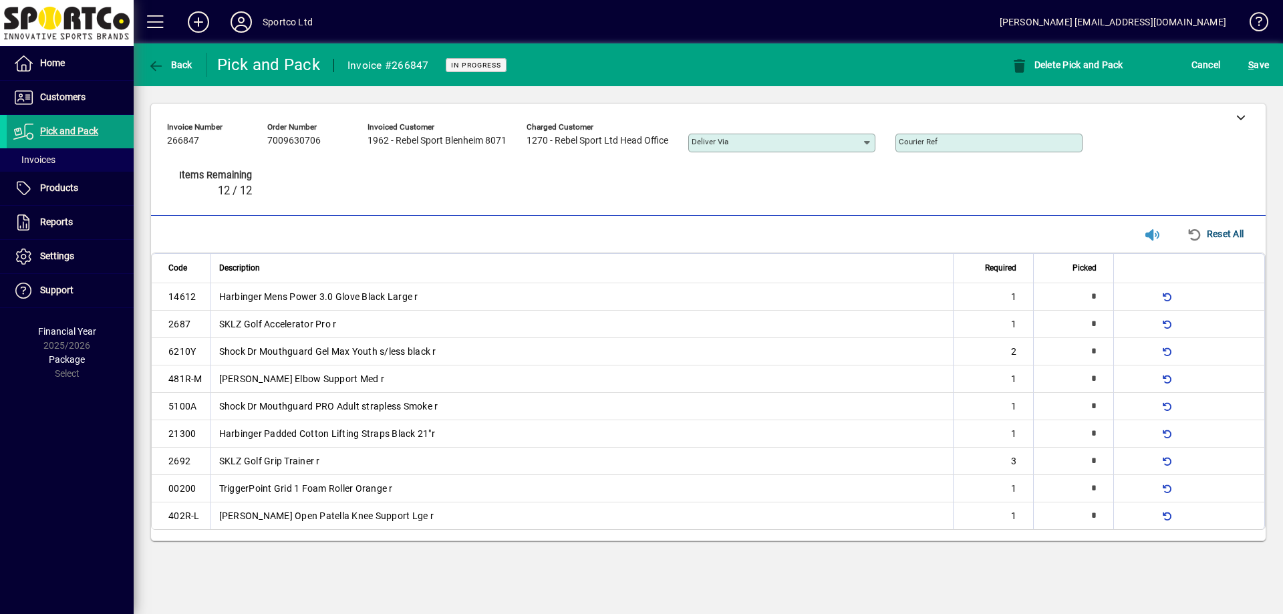
type input "*"
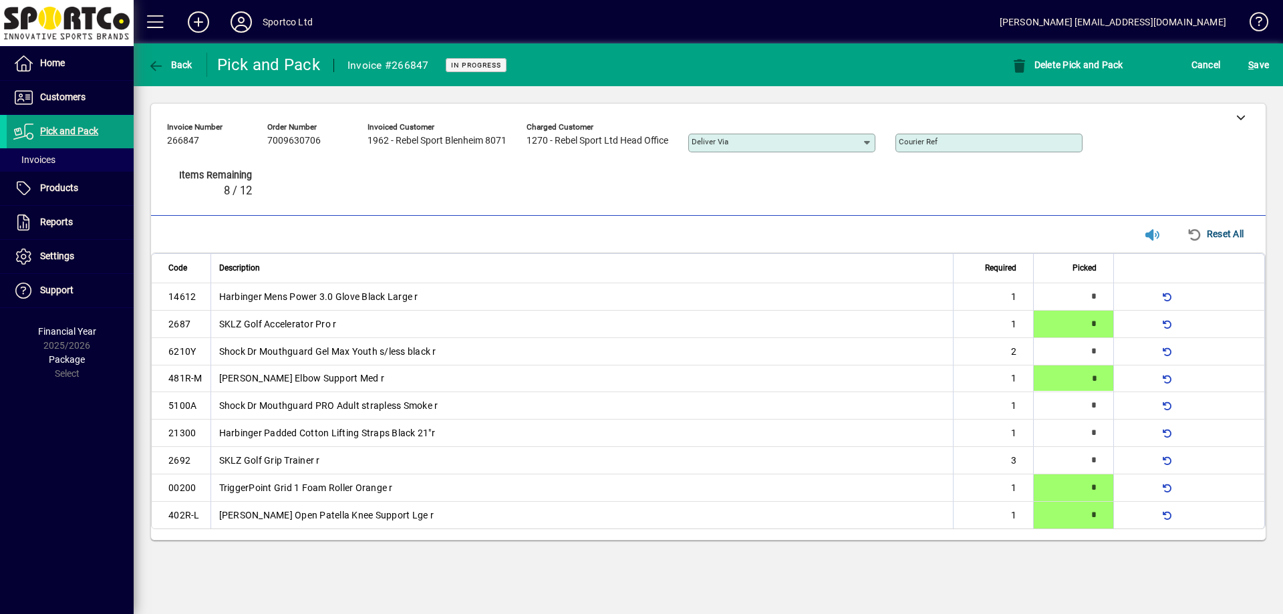
type input "*"
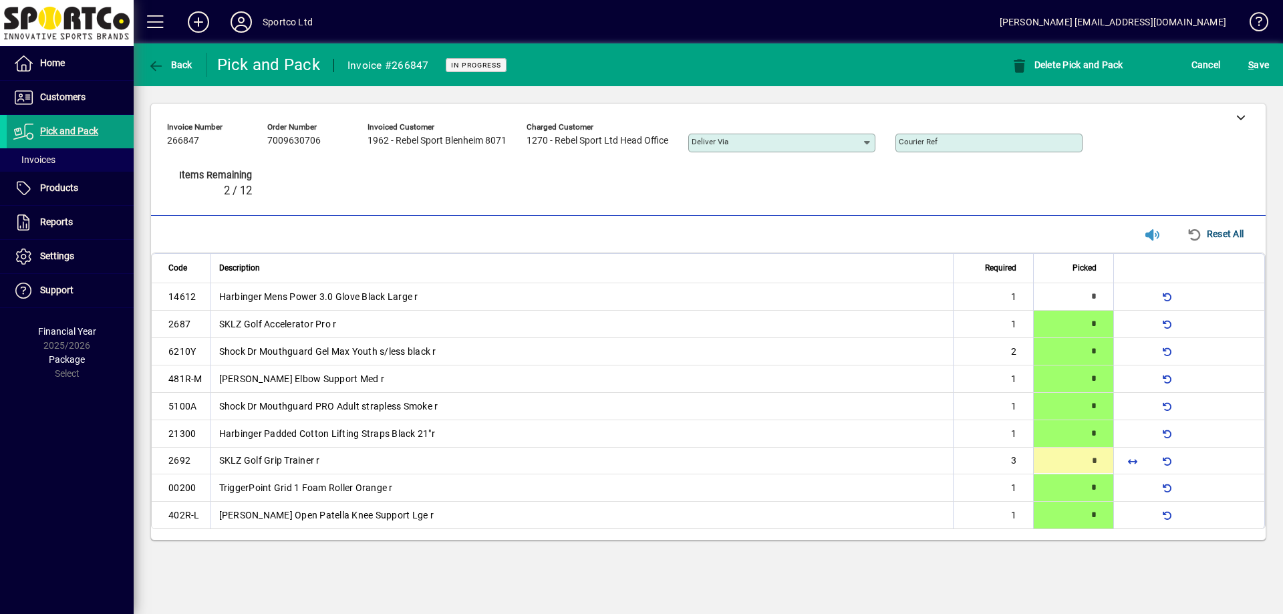
type input "*"
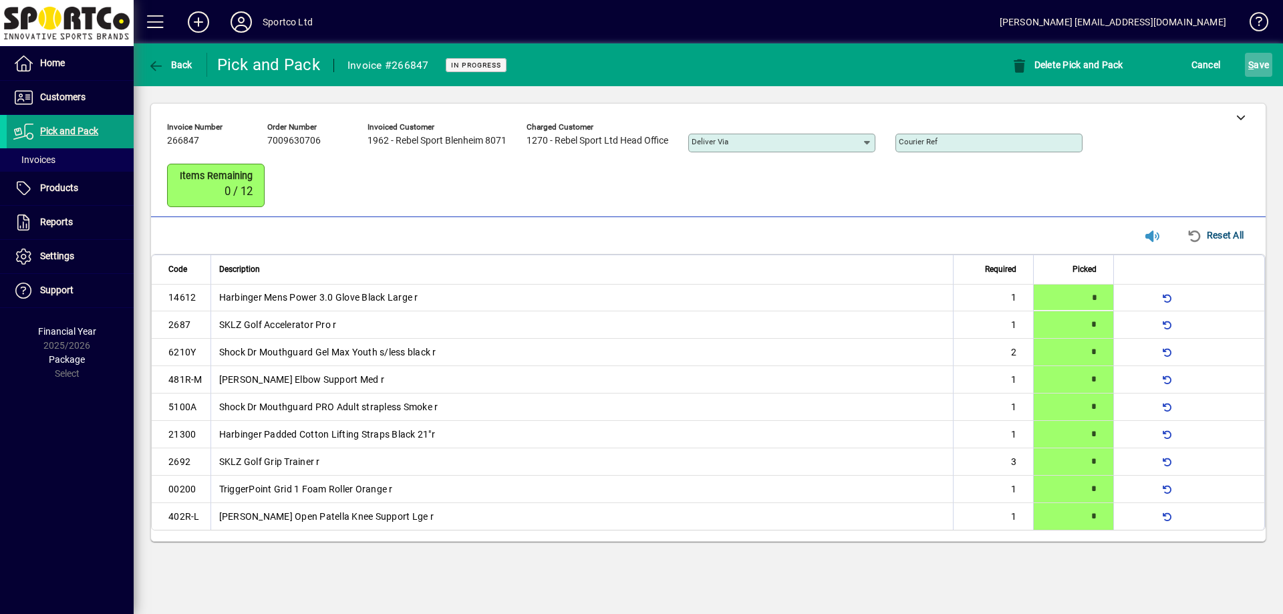
click at [1255, 65] on span "S ave" at bounding box center [1258, 64] width 21 height 21
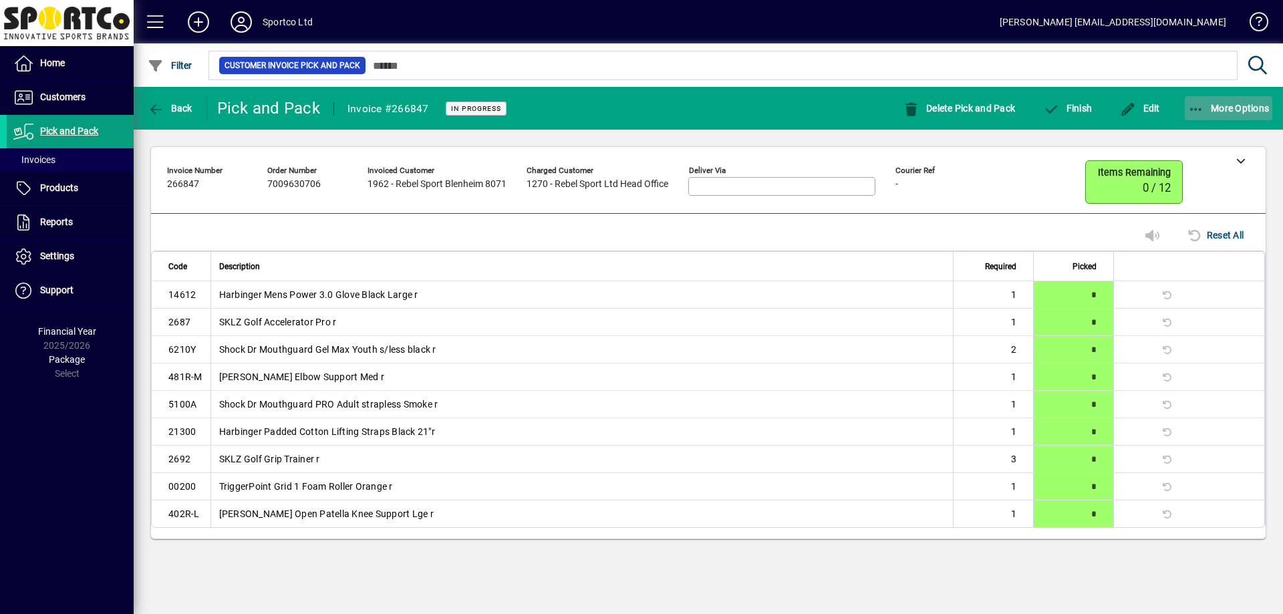
click at [1250, 106] on span "More Options" at bounding box center [1229, 108] width 82 height 11
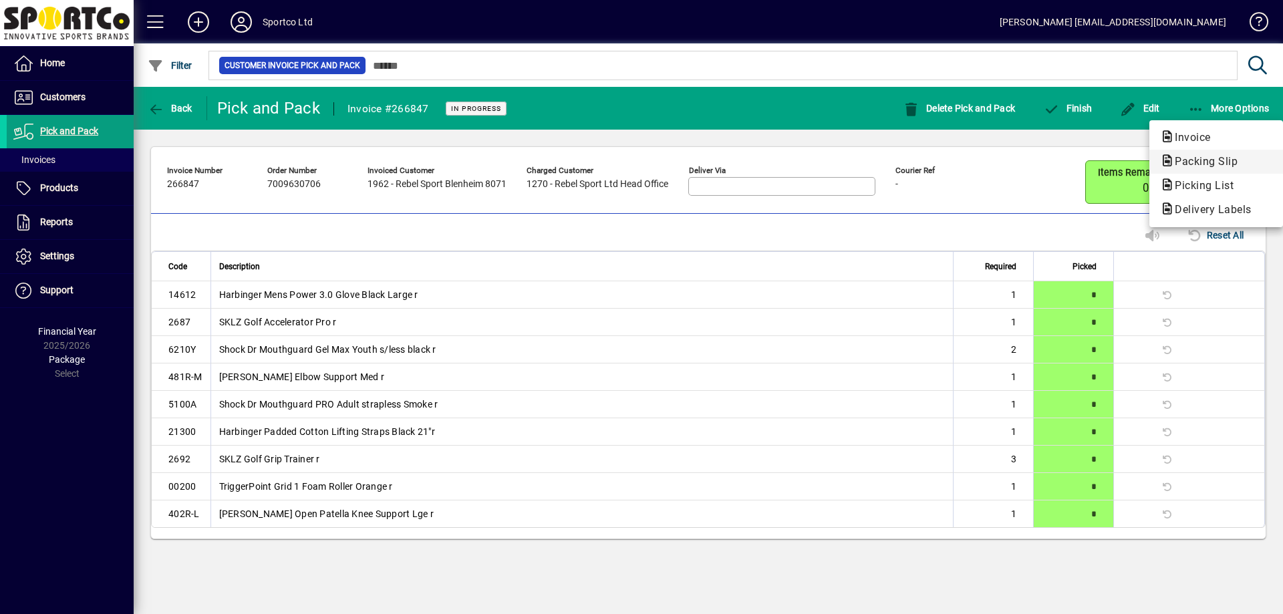
click at [1228, 156] on span "Packing Slip" at bounding box center [1202, 161] width 84 height 13
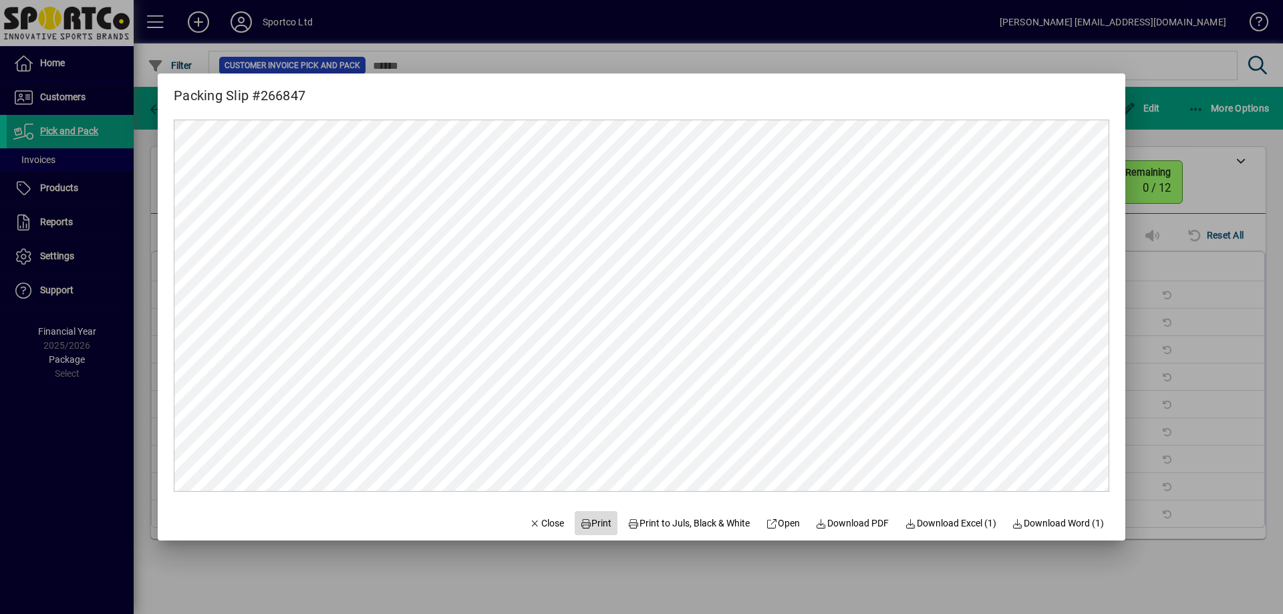
click at [589, 512] on span at bounding box center [596, 523] width 43 height 32
click at [529, 524] on icon "button" at bounding box center [535, 523] width 12 height 9
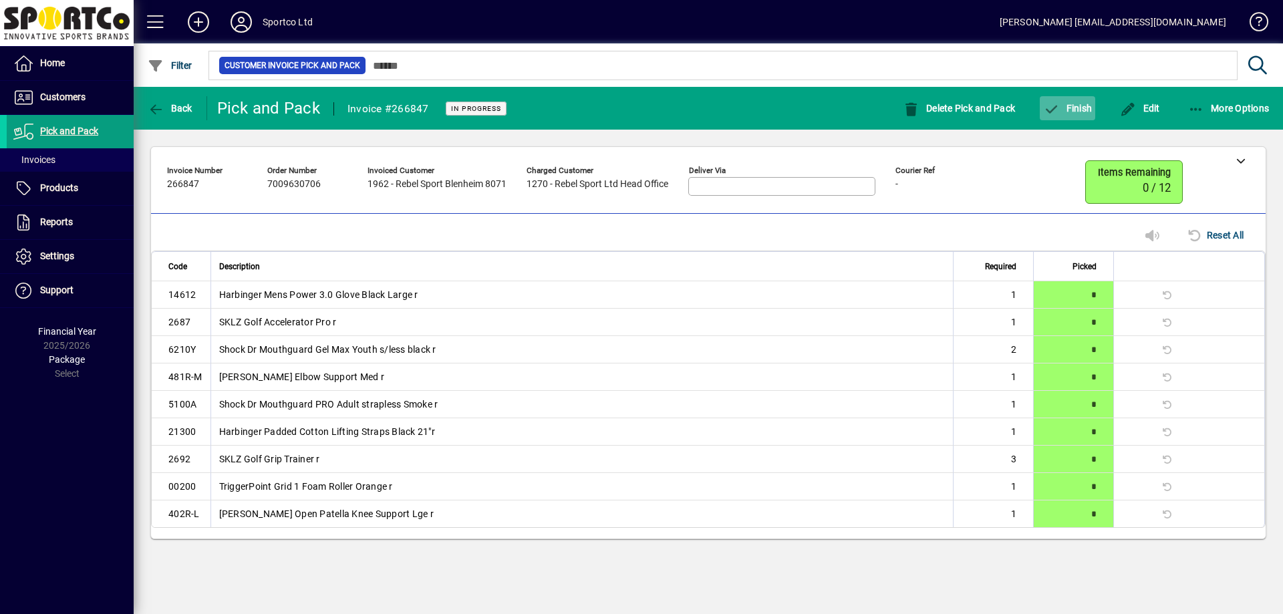
click at [1089, 114] on span "button" at bounding box center [1067, 108] width 55 height 32
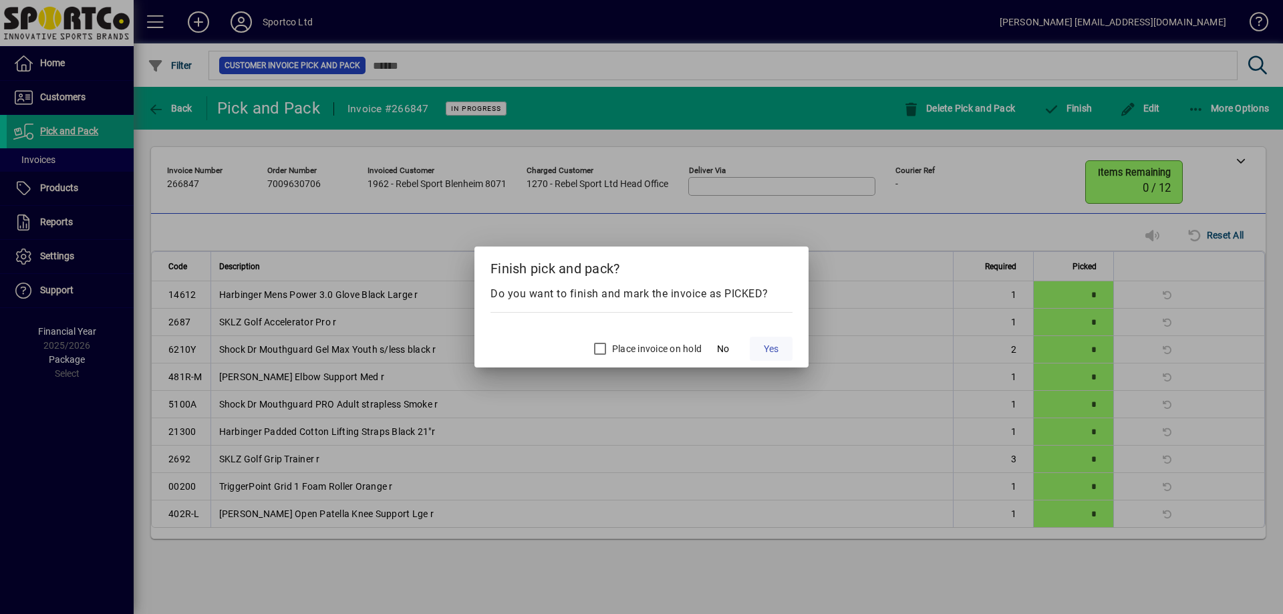
click at [773, 354] on span "Yes" at bounding box center [771, 349] width 15 height 14
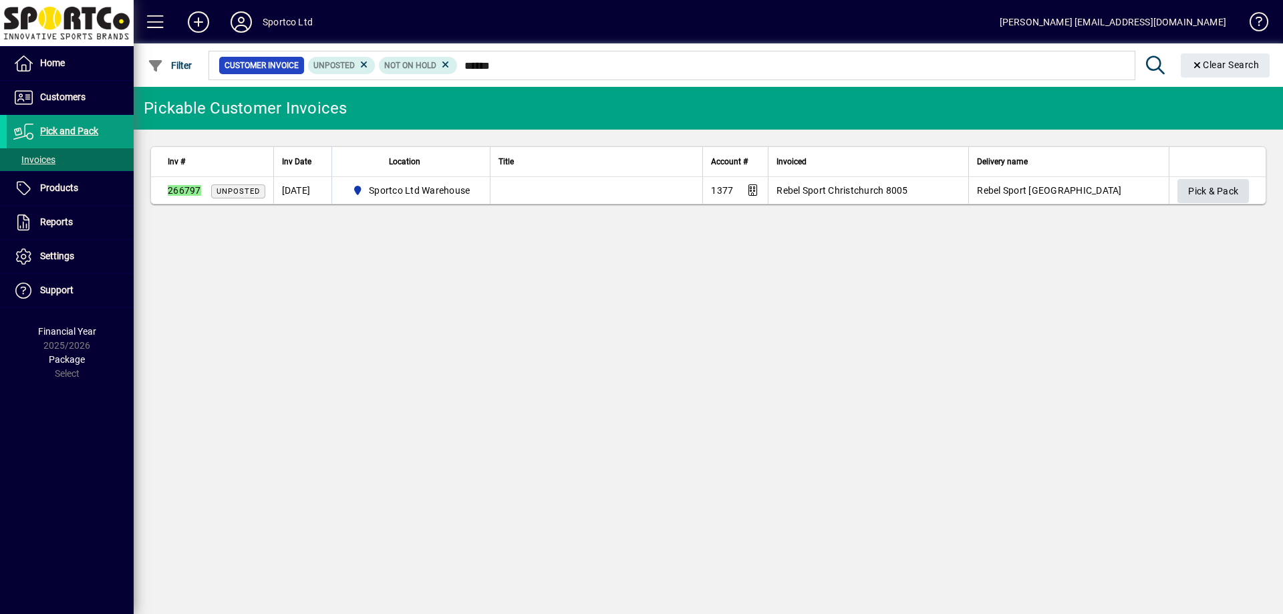
type input "******"
click at [1227, 188] on span "Pick & Pack" at bounding box center [1213, 191] width 50 height 22
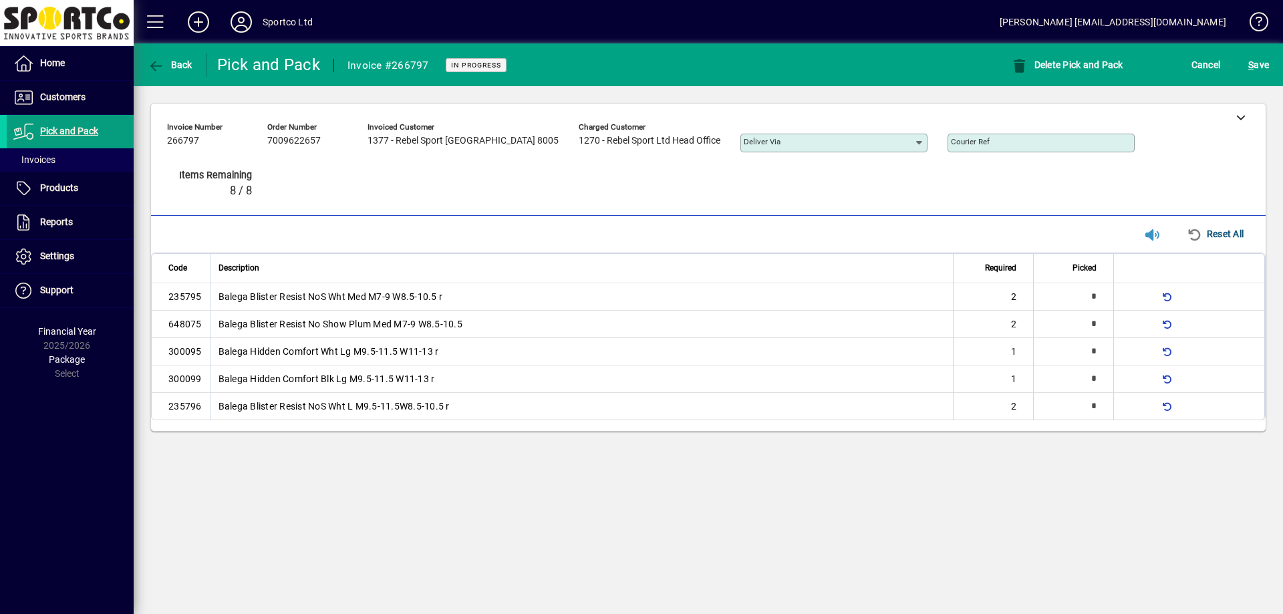
type input "*"
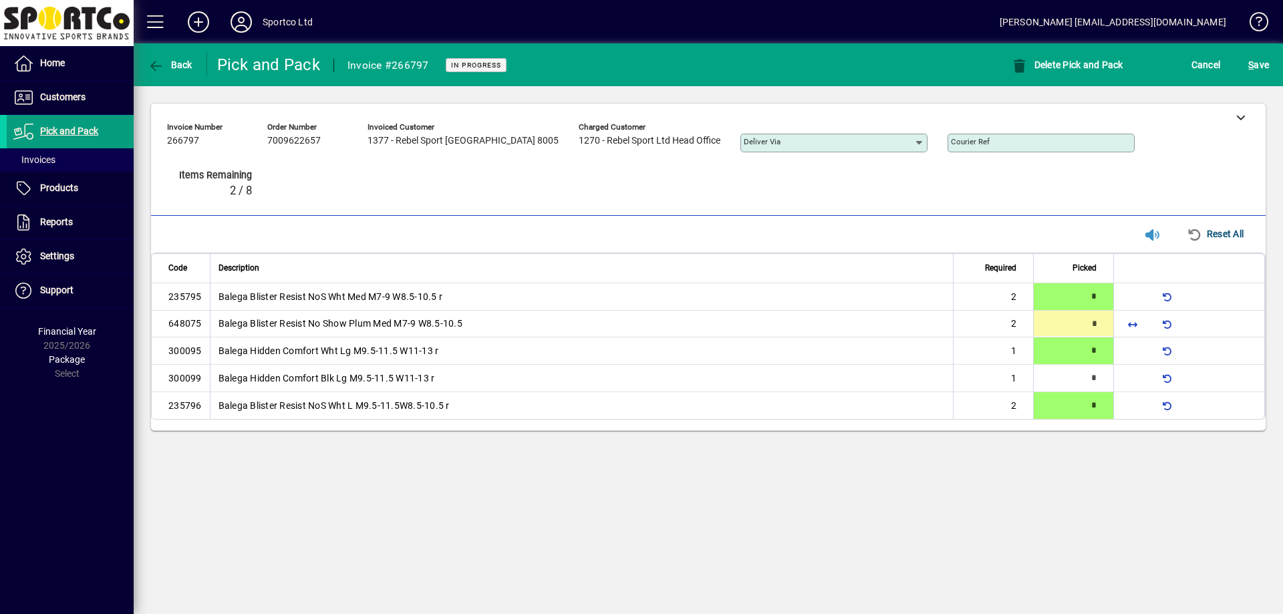
type input "*"
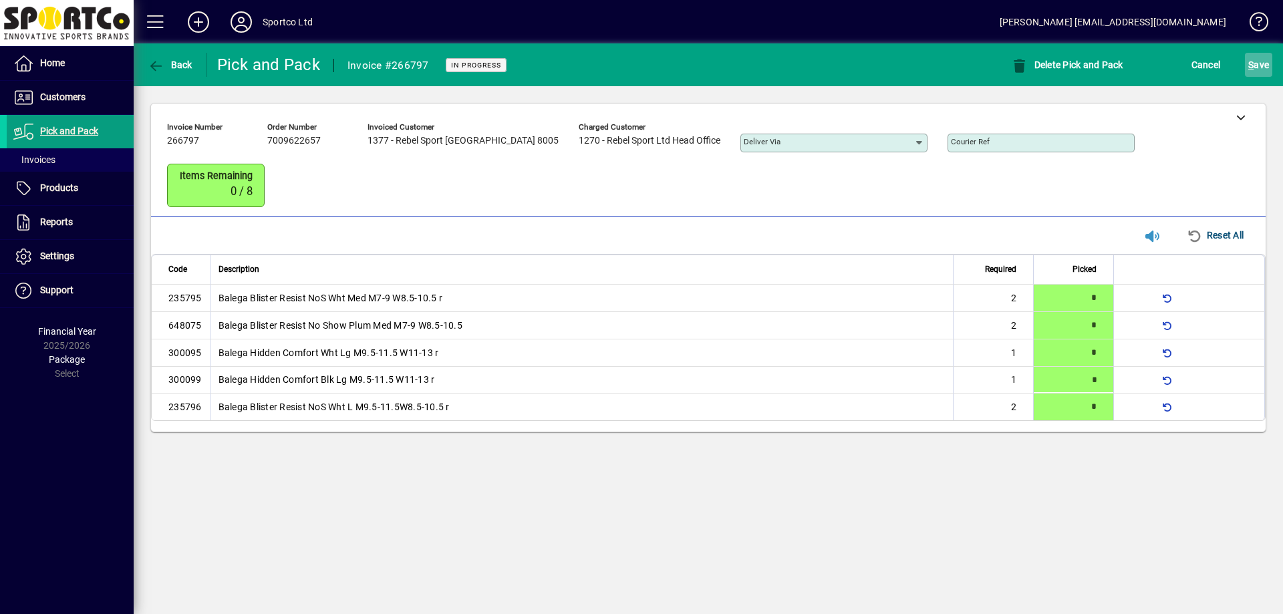
click at [1249, 65] on span "S" at bounding box center [1250, 64] width 5 height 11
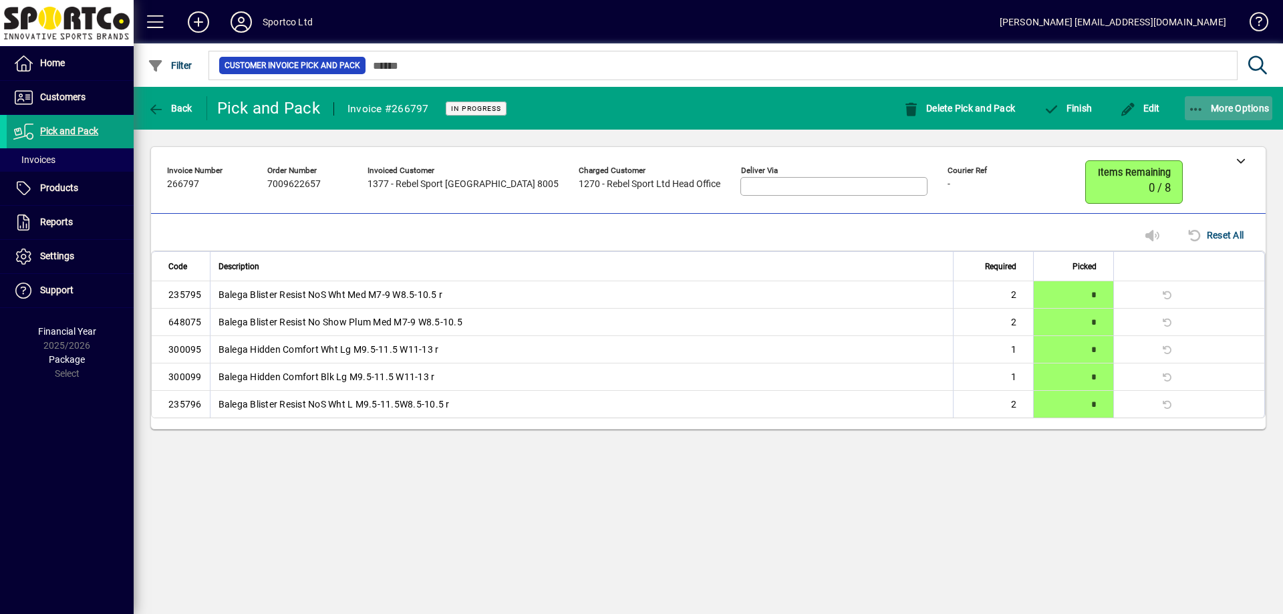
click at [1240, 107] on span "More Options" at bounding box center [1229, 108] width 82 height 11
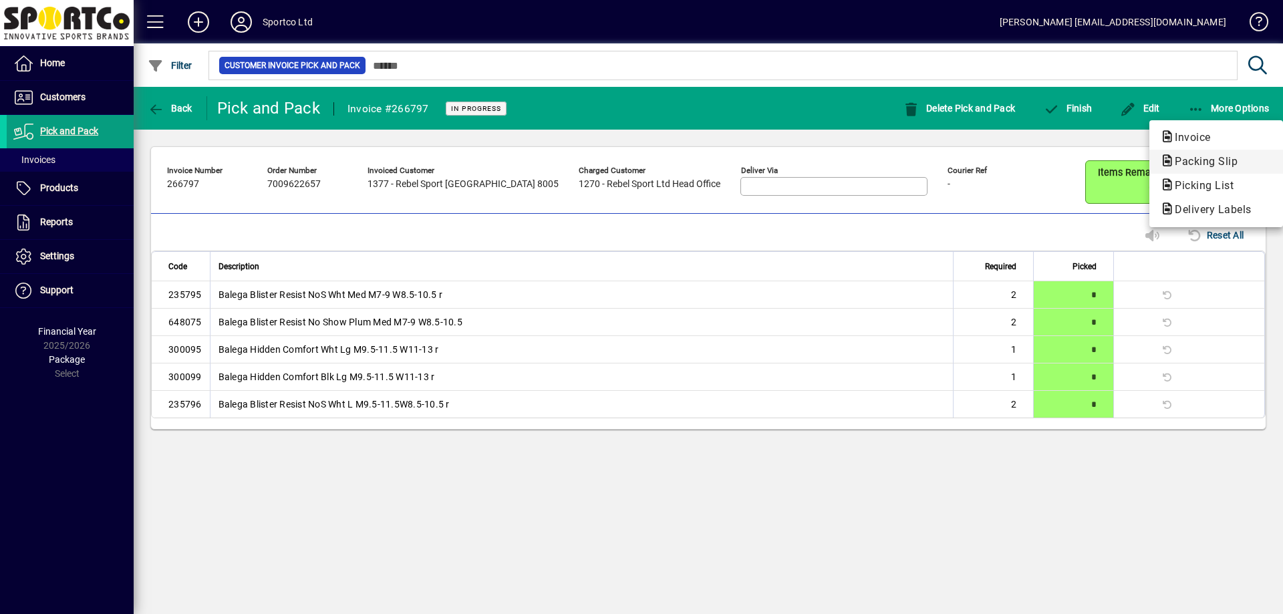
click at [1205, 162] on span "Packing Slip" at bounding box center [1202, 161] width 84 height 13
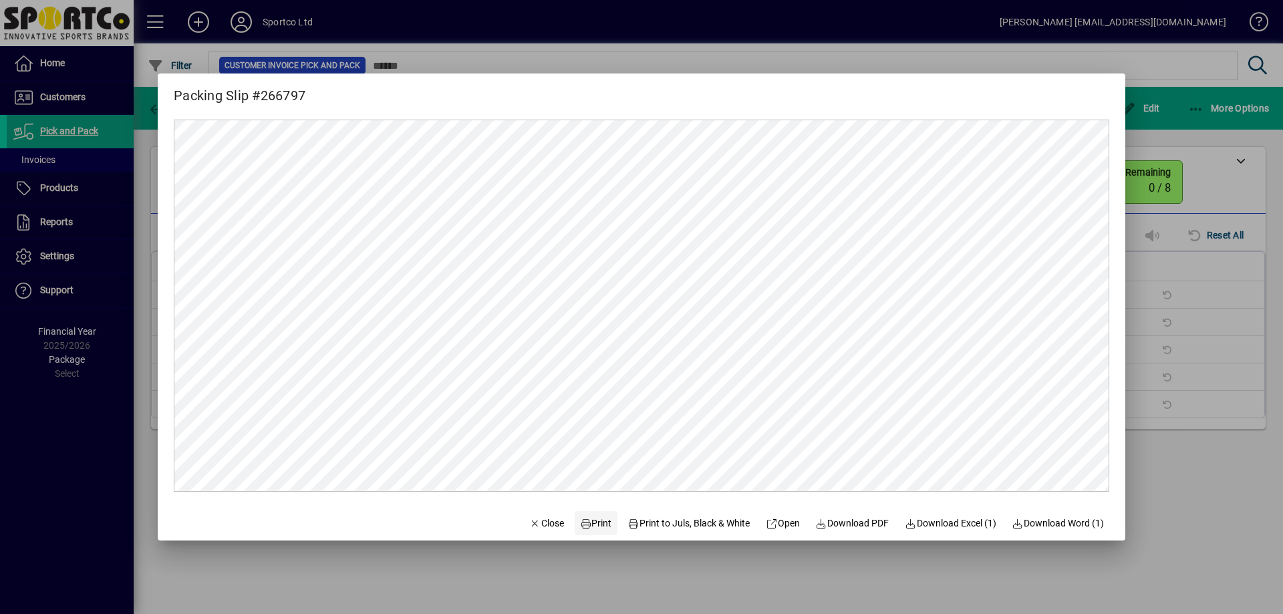
click at [584, 524] on span "Print" at bounding box center [596, 523] width 32 height 14
click at [543, 520] on span "Close" at bounding box center [546, 523] width 35 height 14
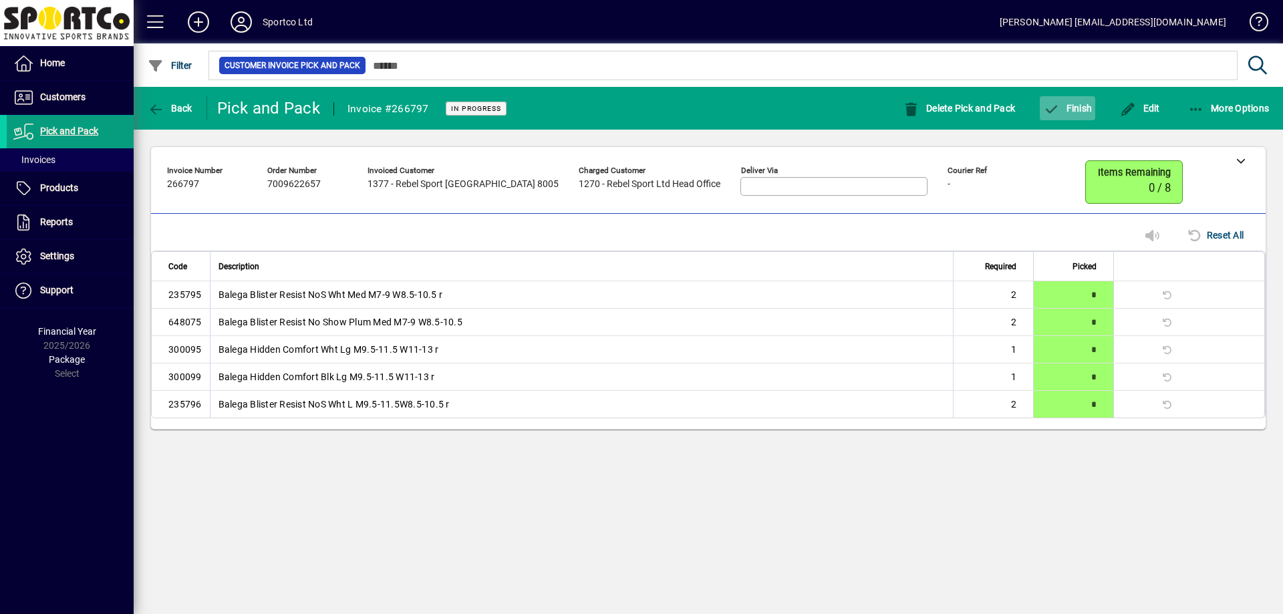
click at [1081, 115] on span "button" at bounding box center [1067, 108] width 55 height 32
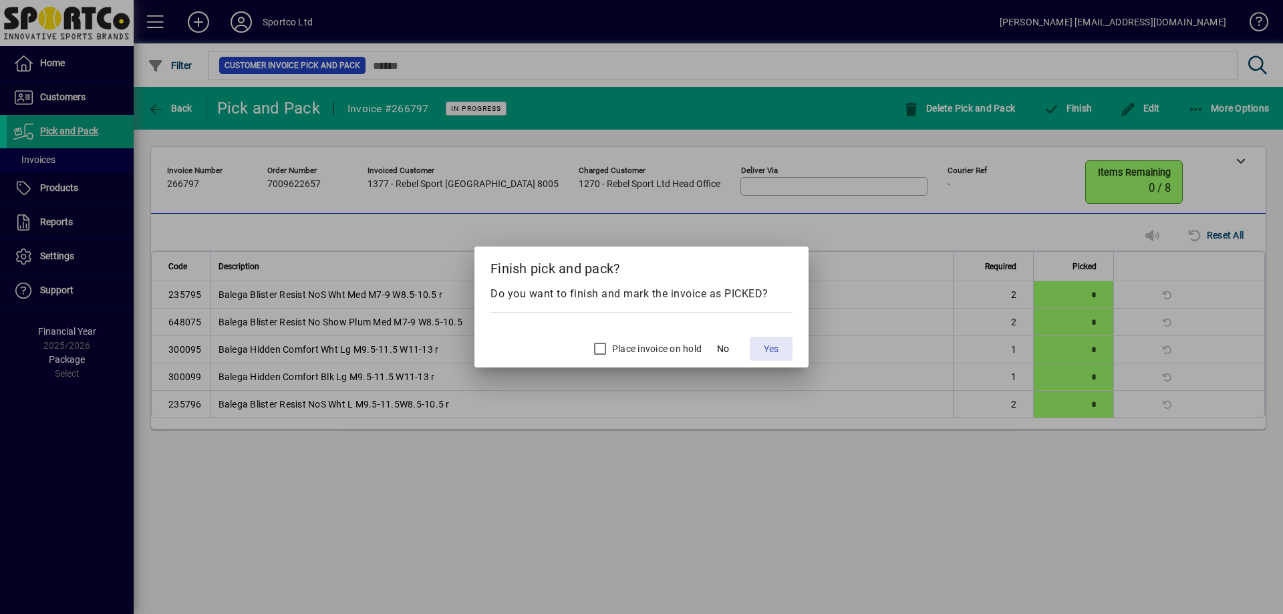
click at [779, 339] on span at bounding box center [771, 349] width 43 height 32
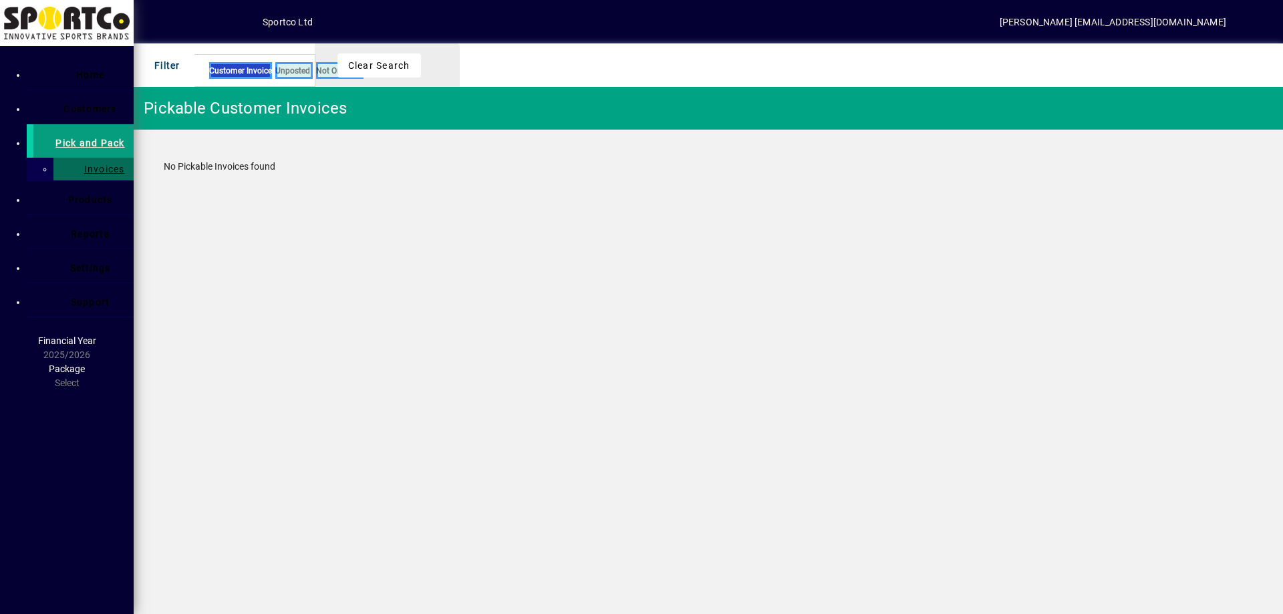
type input "*"
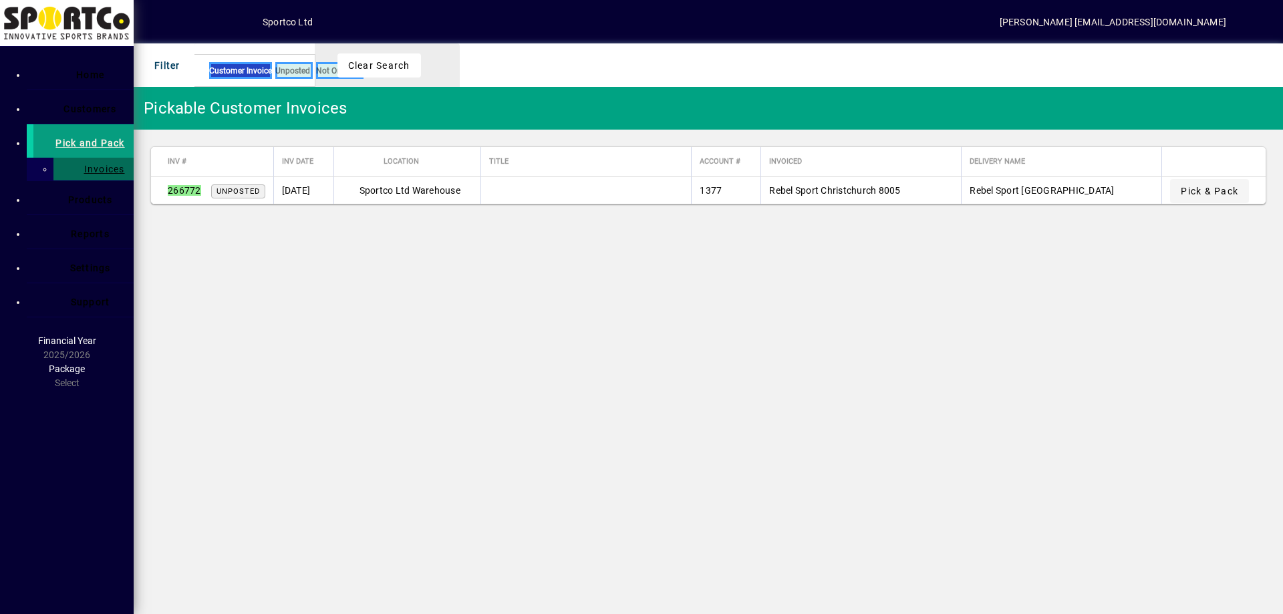
type input "******"
click at [1199, 188] on span "Pick & Pack" at bounding box center [1209, 190] width 57 height 13
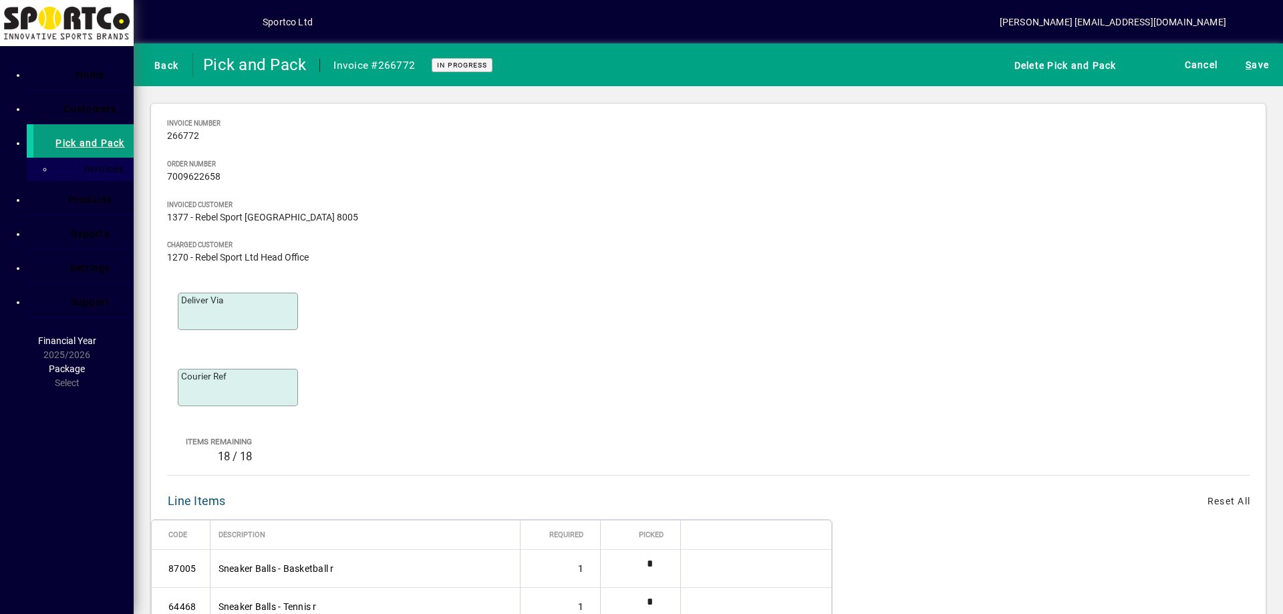
type input "*"
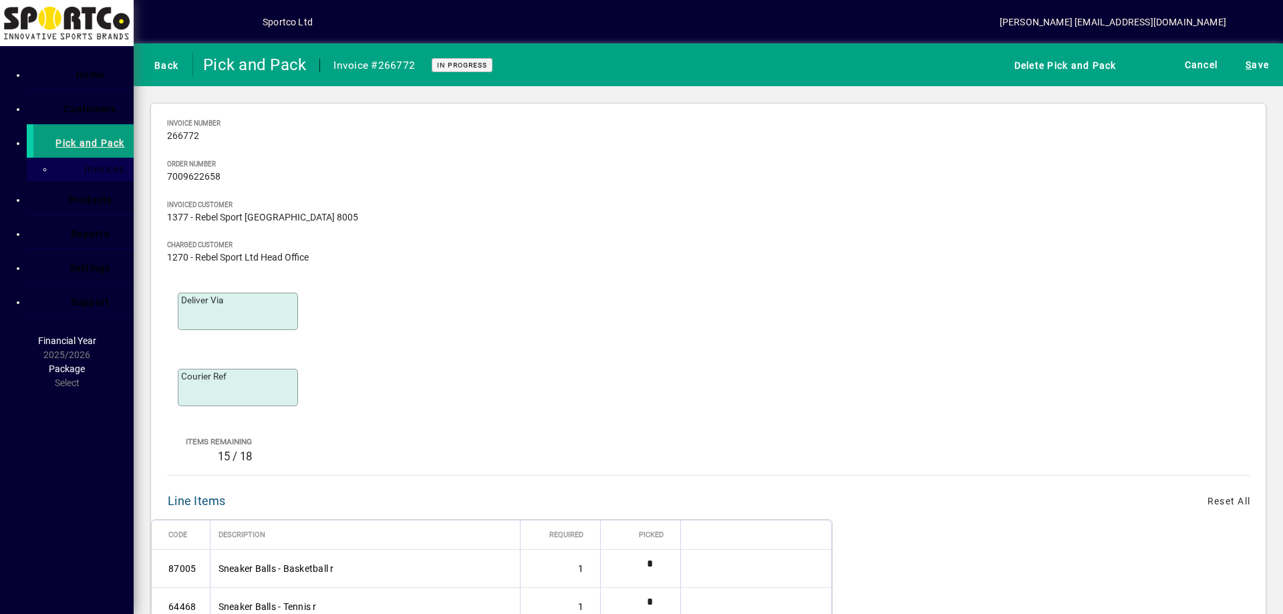
type input "*"
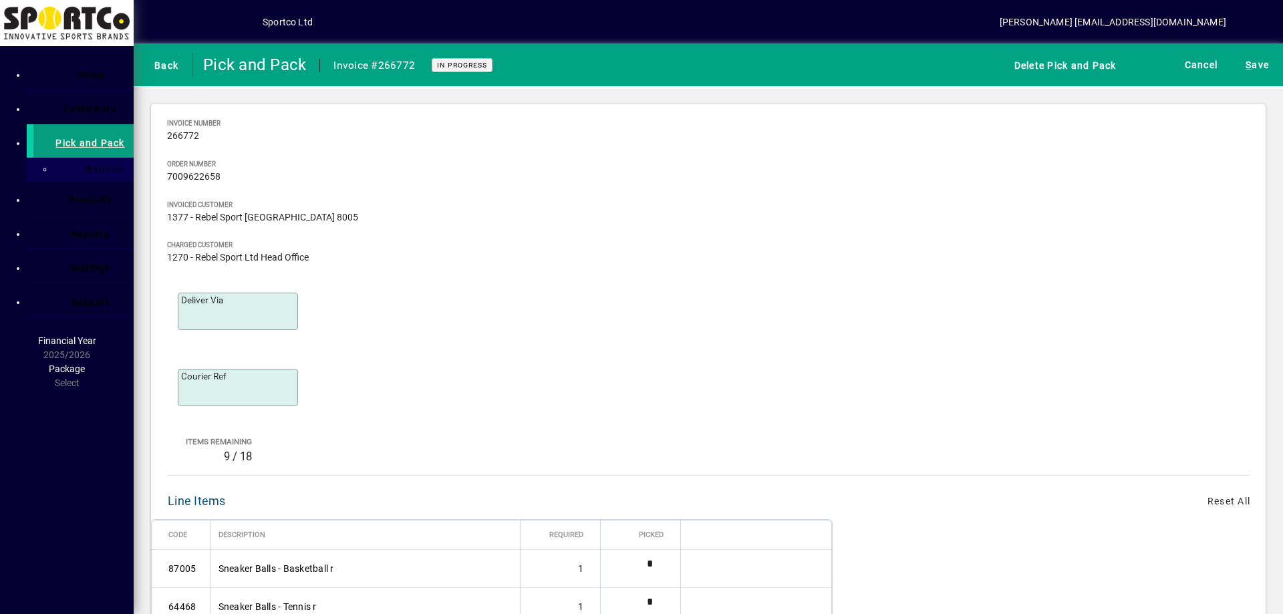
type input "*"
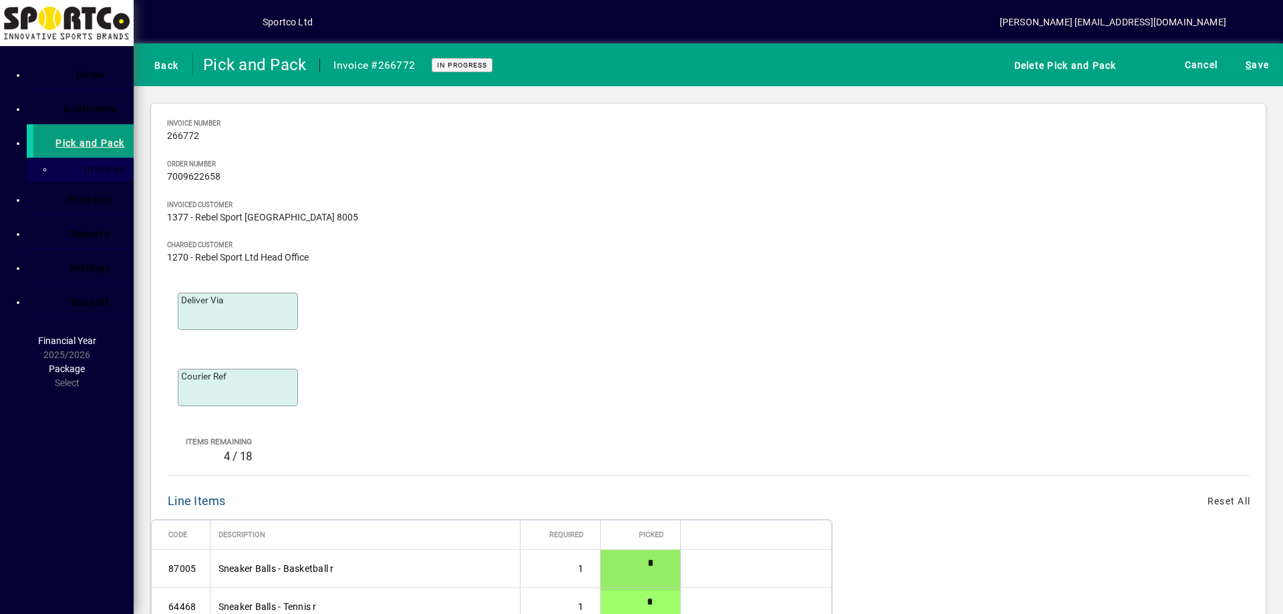
type input "*"
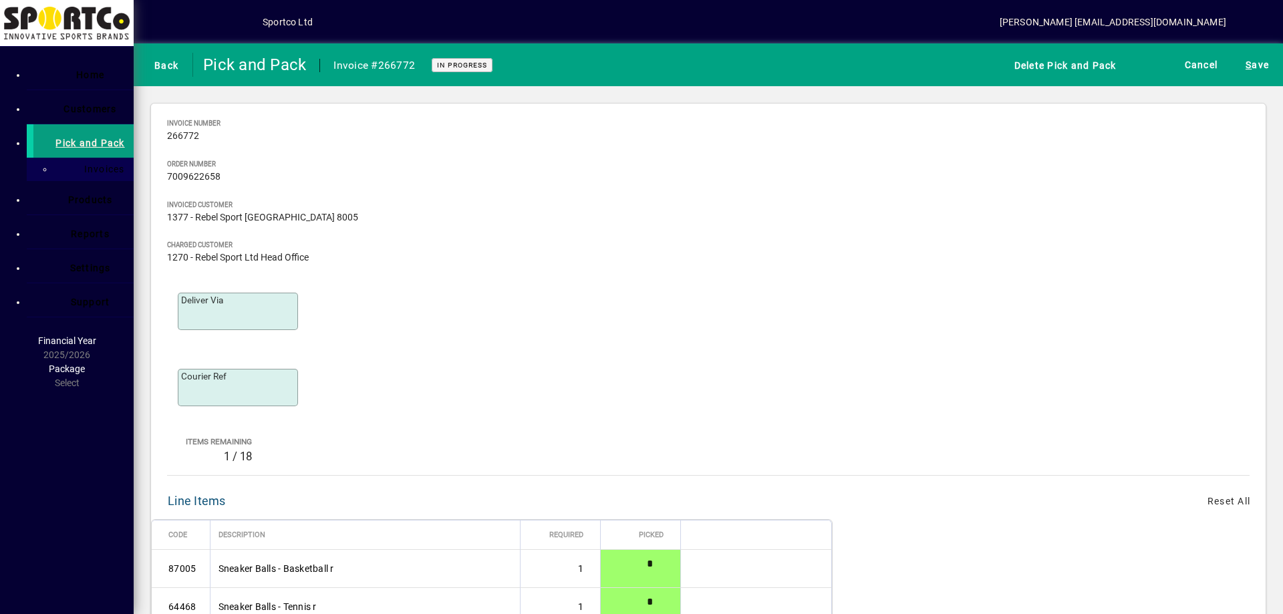
type input "*"
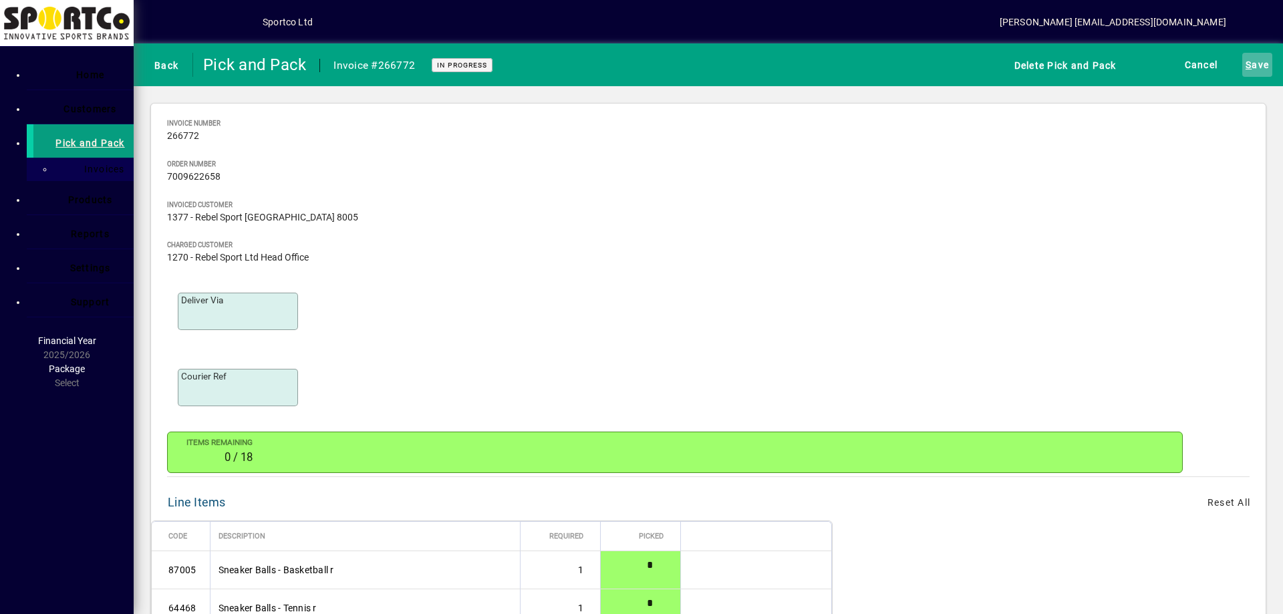
click at [1258, 70] on span "S ave" at bounding box center [1256, 64] width 23 height 21
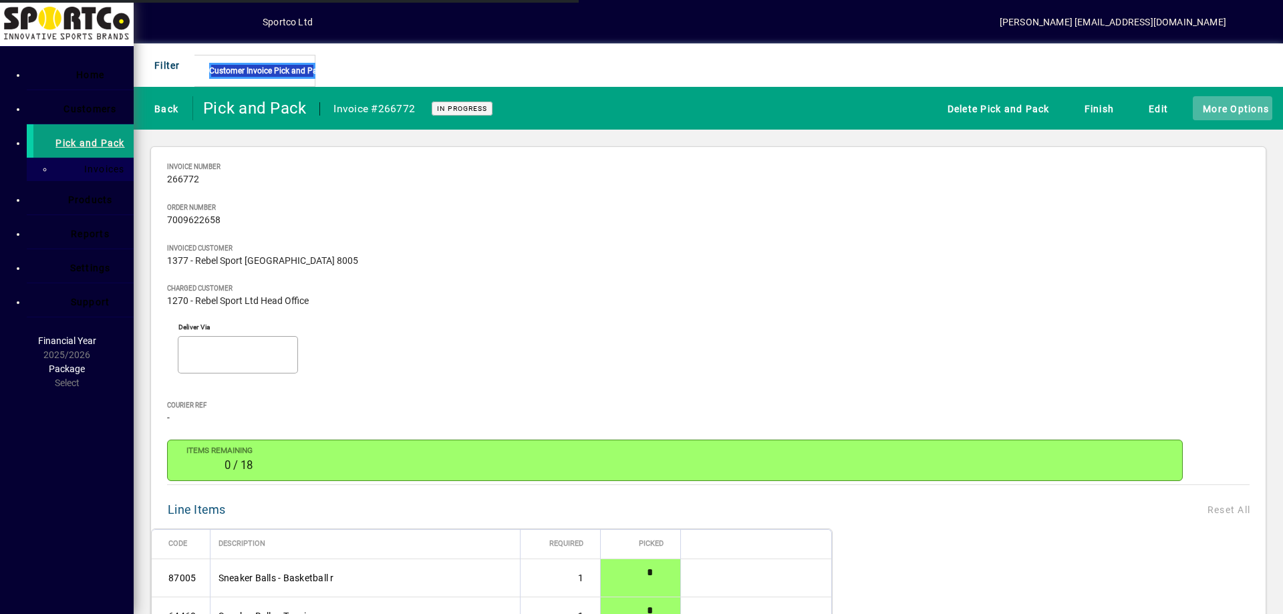
scroll to position [55, 0]
click at [1235, 118] on span "button" at bounding box center [1233, 108] width 80 height 32
click at [80, 131] on span "Packing Slip" at bounding box center [45, 124] width 69 height 13
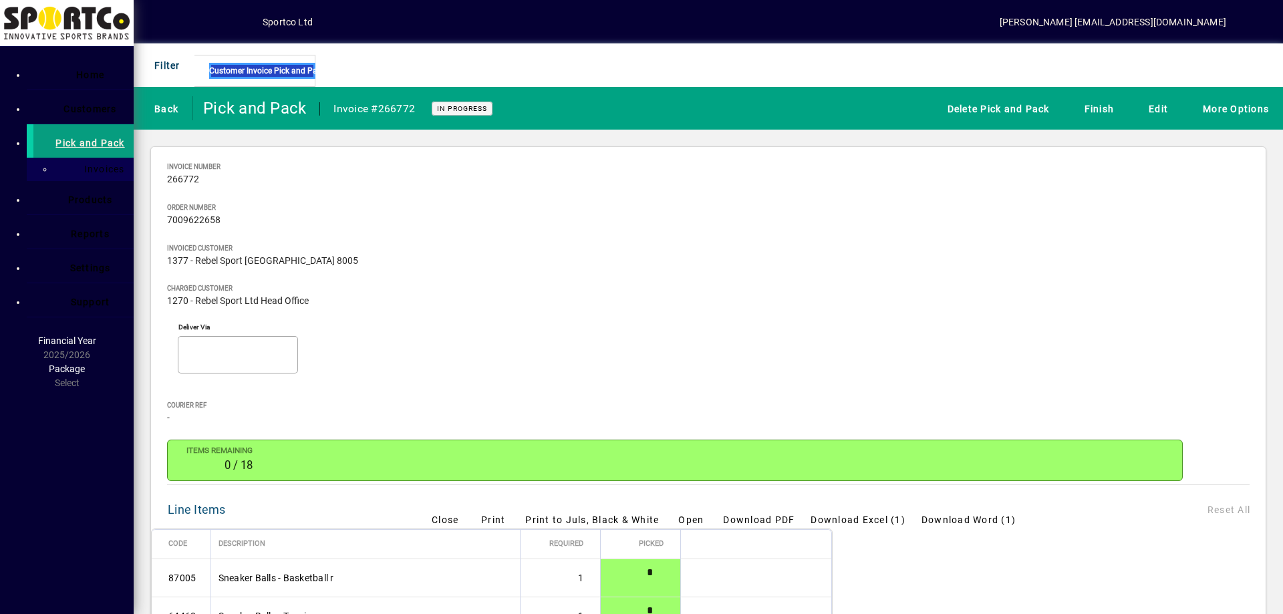
scroll to position [0, 0]
click at [505, 517] on span "Print" at bounding box center [493, 520] width 24 height 14
click at [458, 521] on span "Close" at bounding box center [445, 520] width 27 height 14
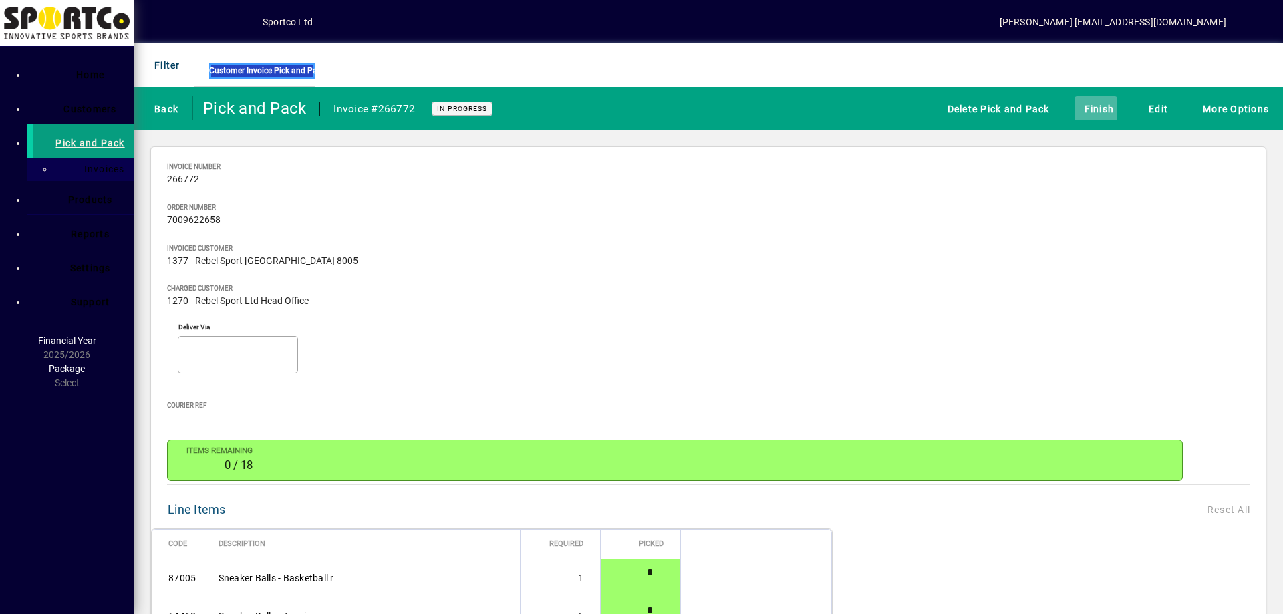
click at [1080, 102] on span "Finish" at bounding box center [1096, 109] width 37 height 22
click at [991, 180] on span "Yes" at bounding box center [999, 173] width 17 height 14
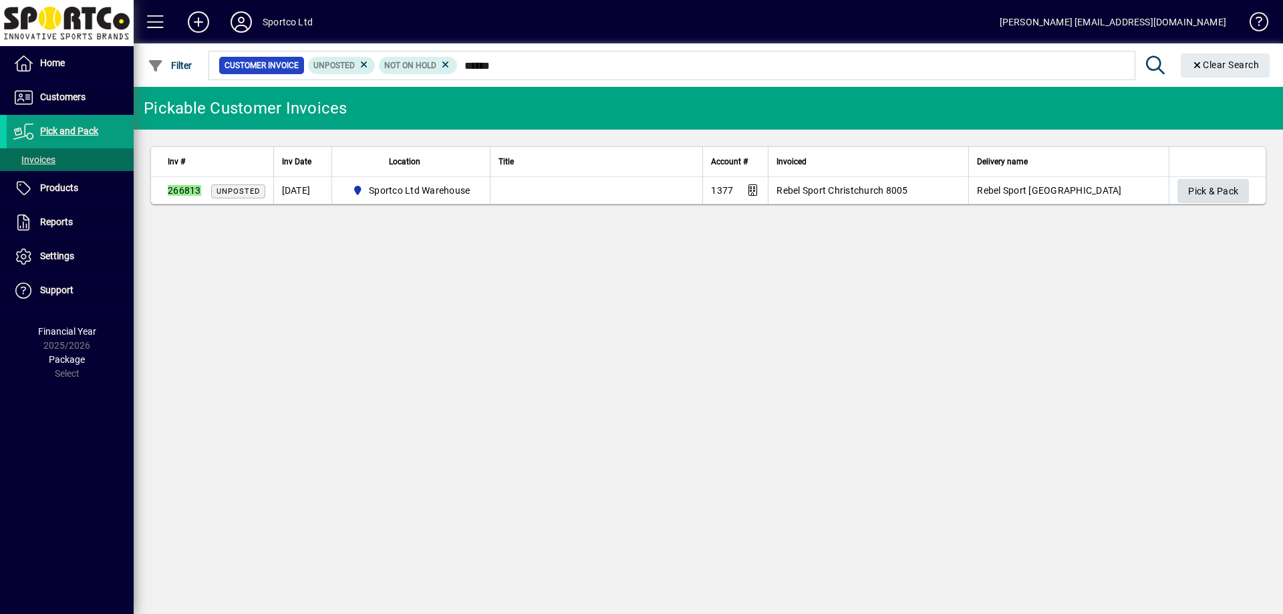
type input "******"
click at [1208, 198] on span "Pick & Pack" at bounding box center [1213, 191] width 50 height 22
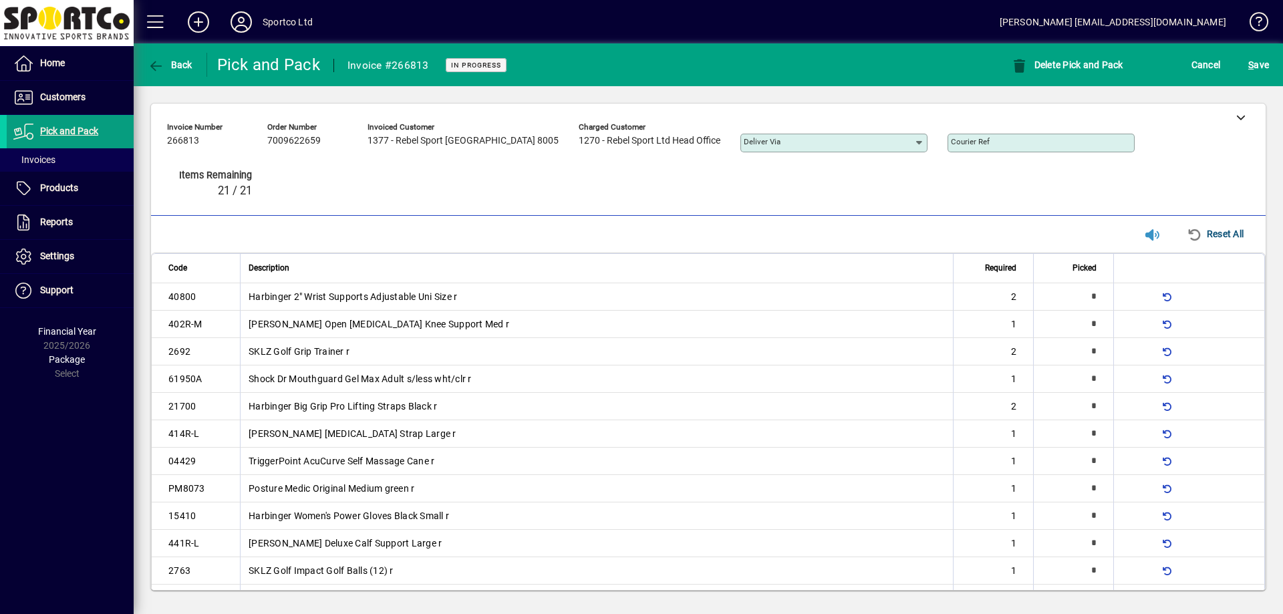
type input "*"
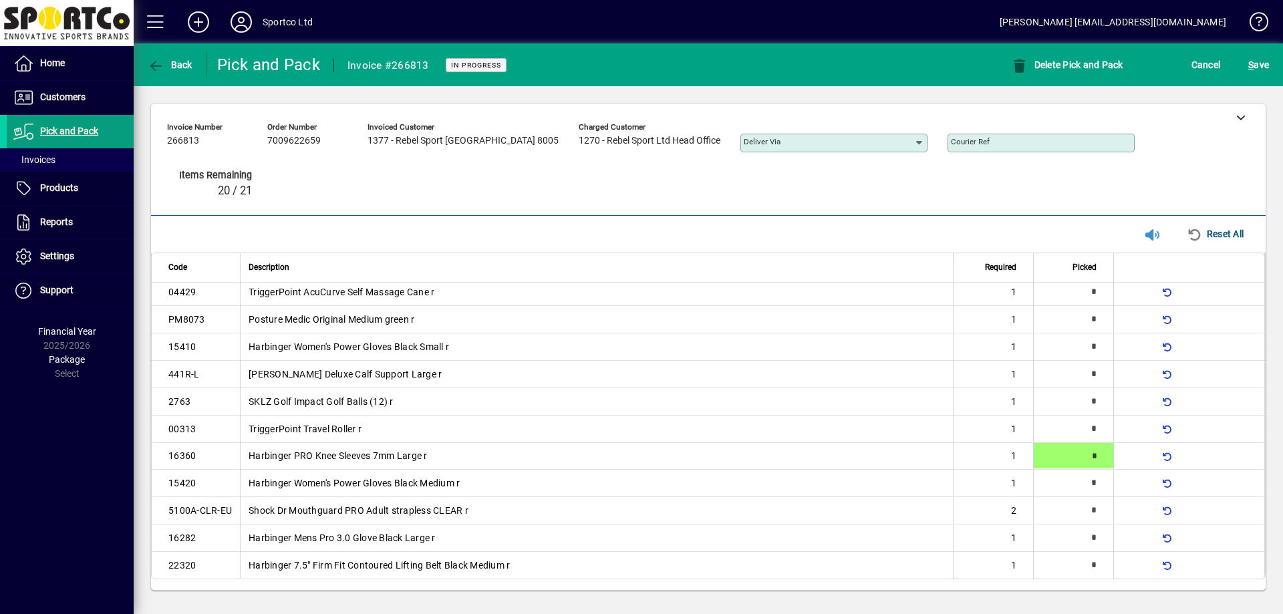
type input "*"
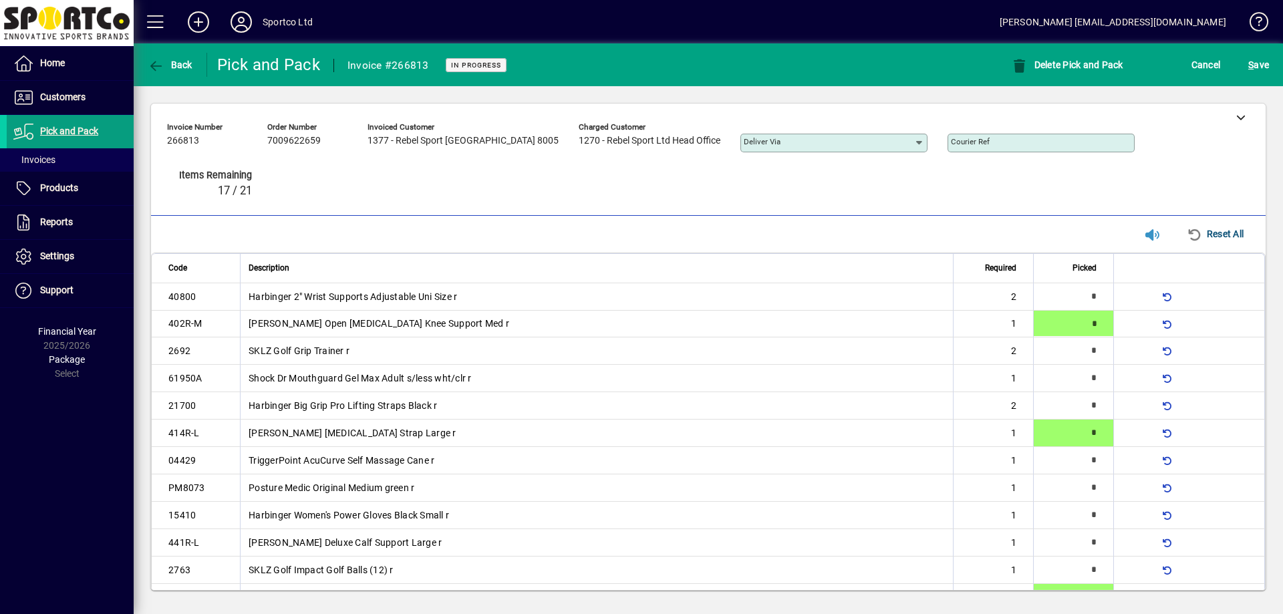
type input "*"
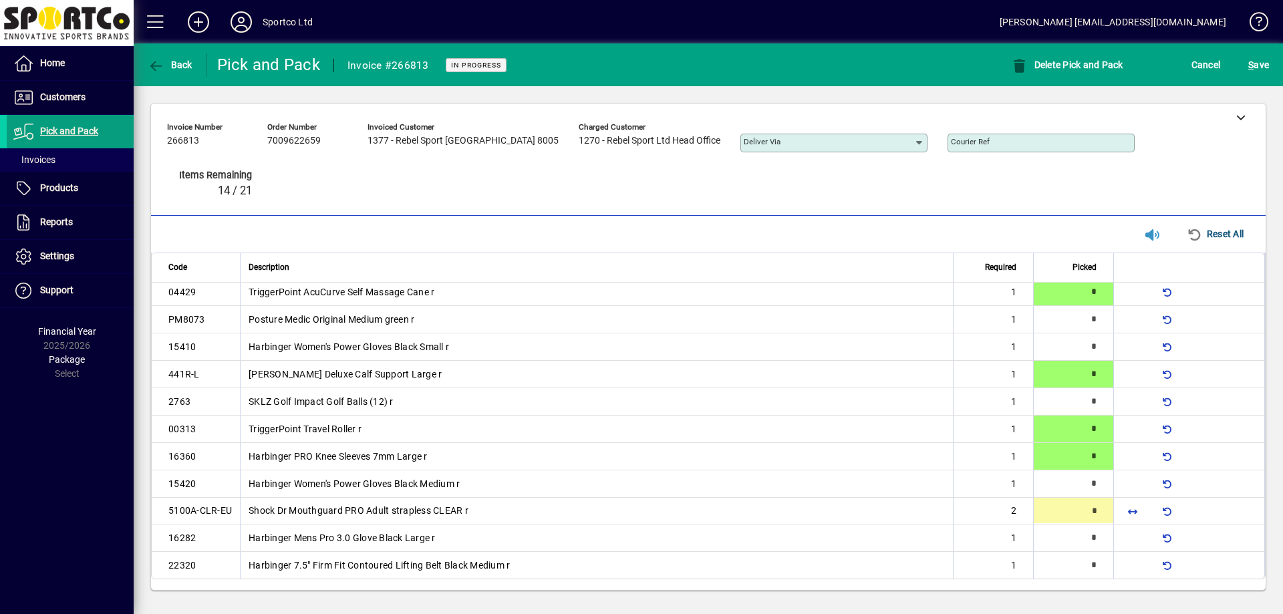
type input "*"
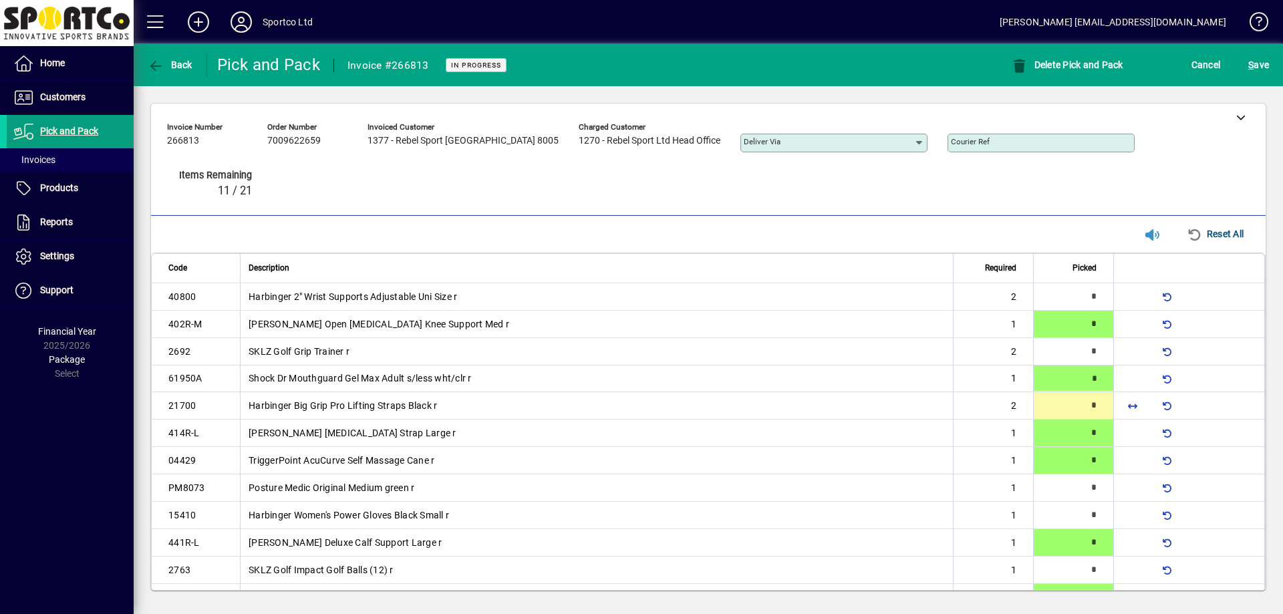
type input "*"
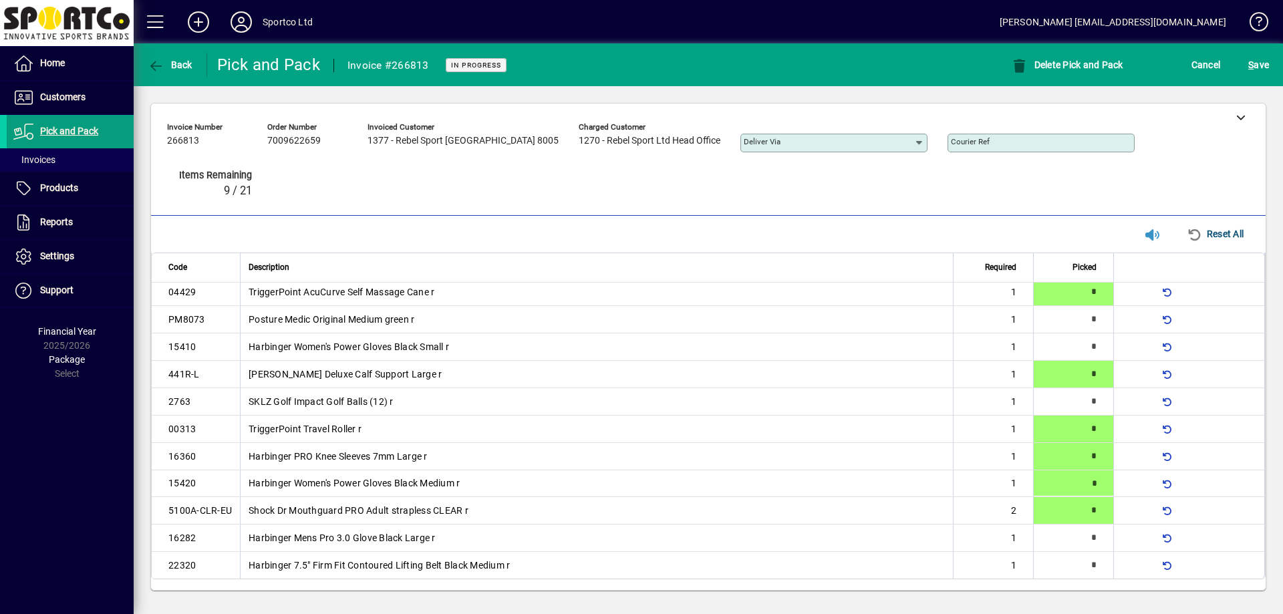
type input "*"
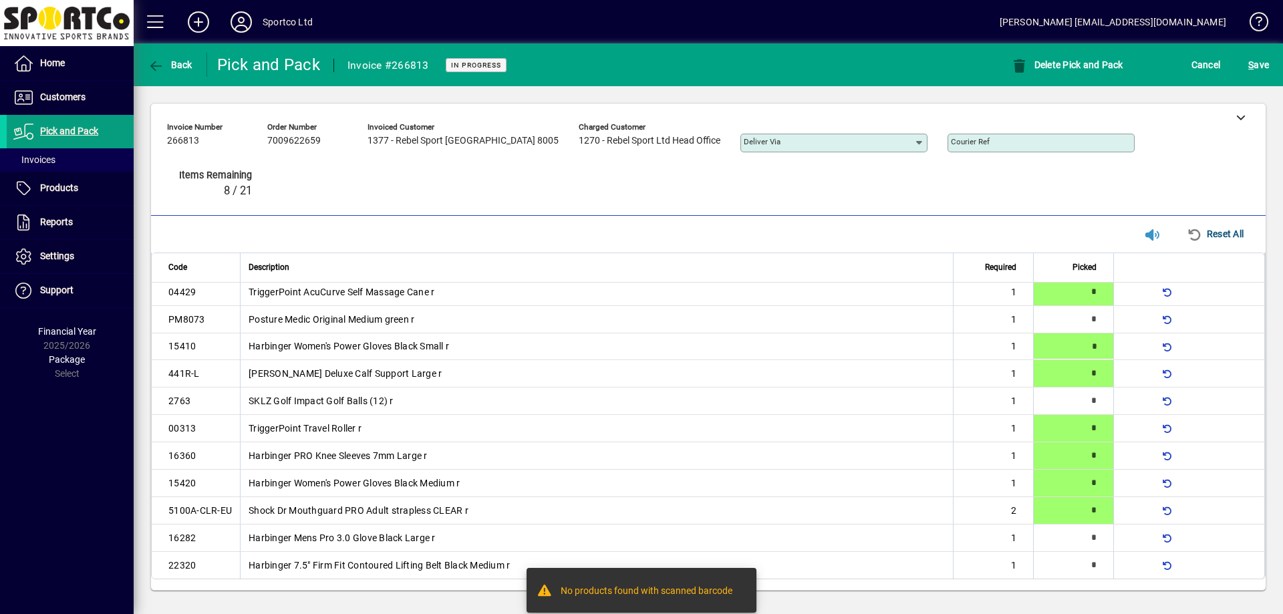
type input "*"
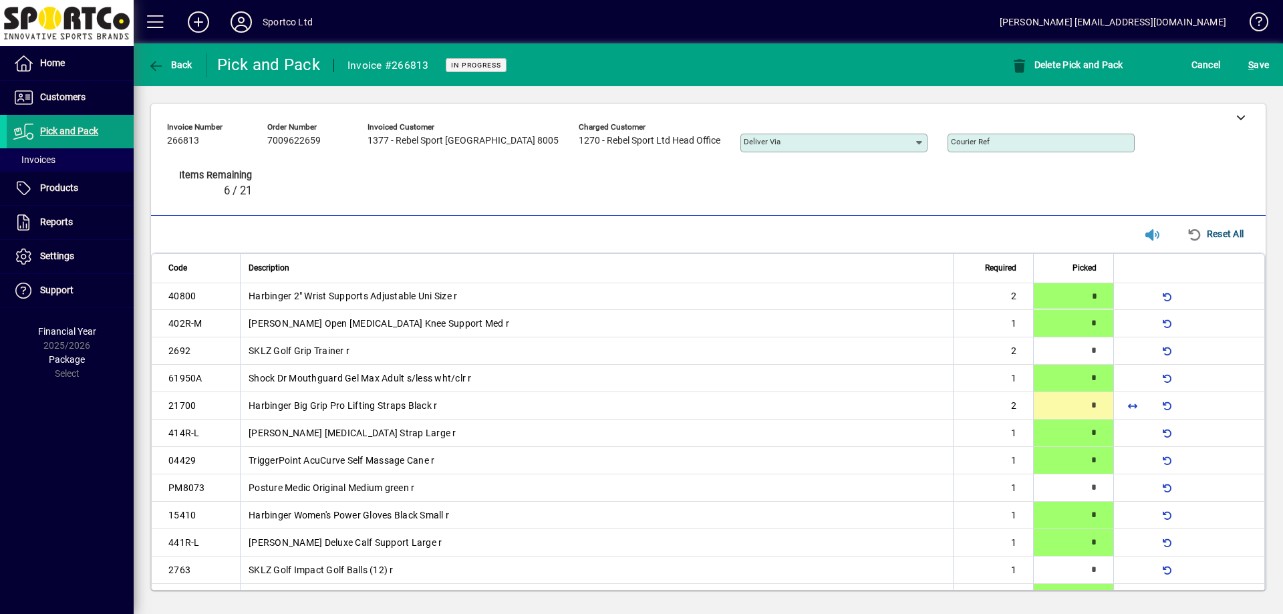
type input "*"
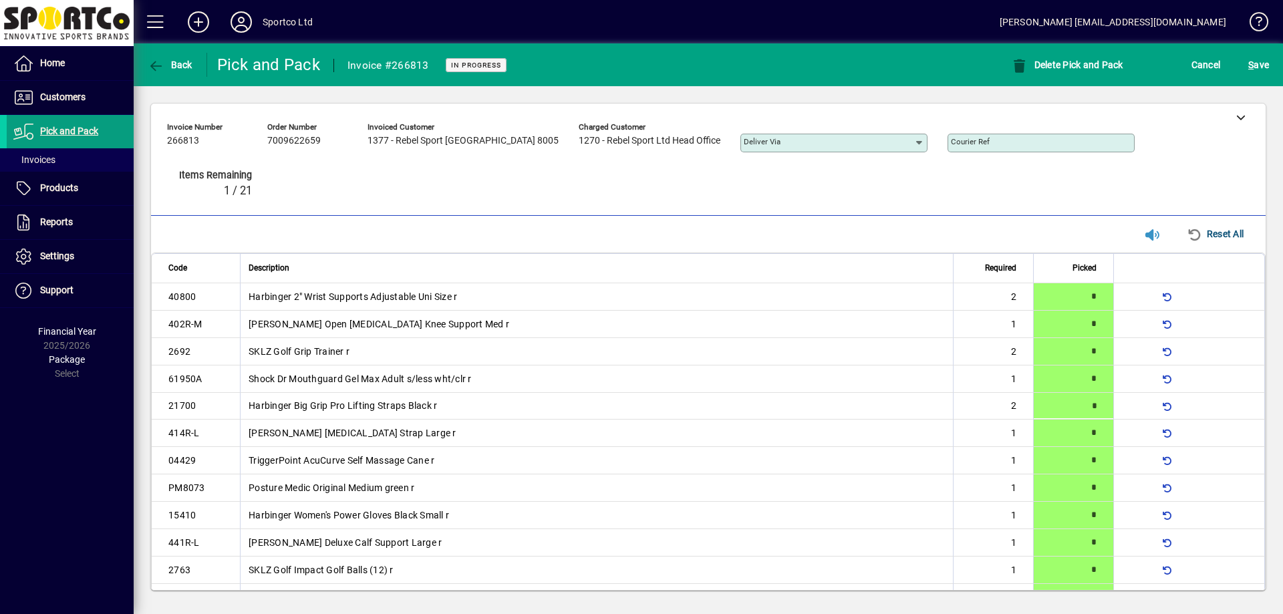
type input "*"
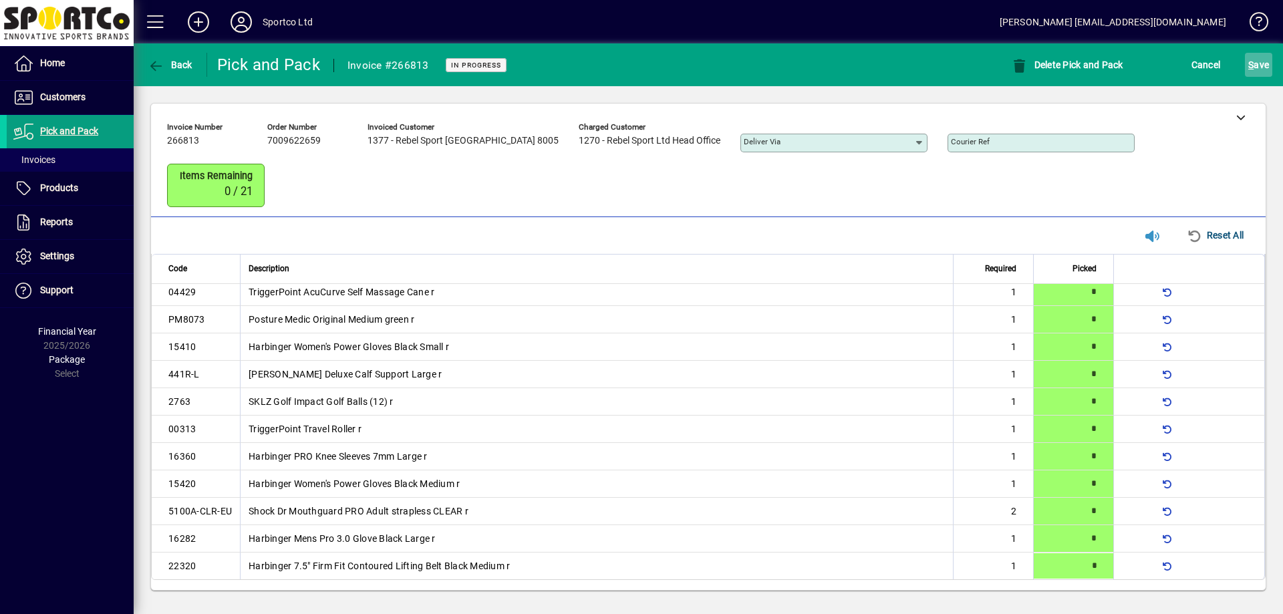
click at [1261, 65] on span "S ave" at bounding box center [1258, 64] width 21 height 21
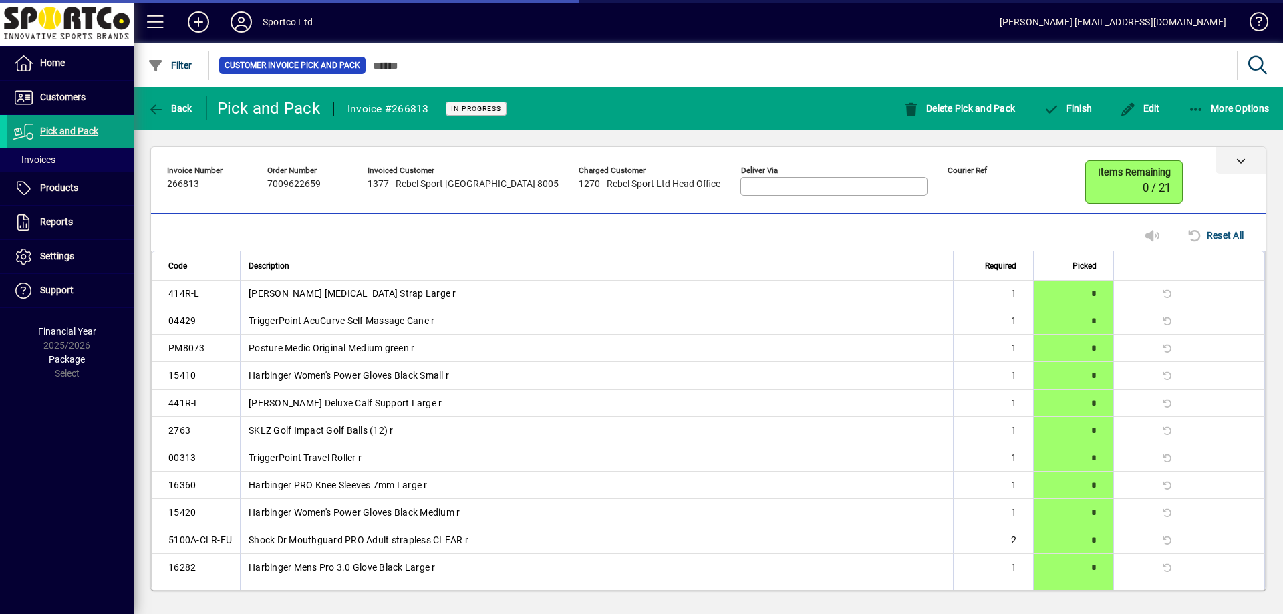
scroll to position [146, 0]
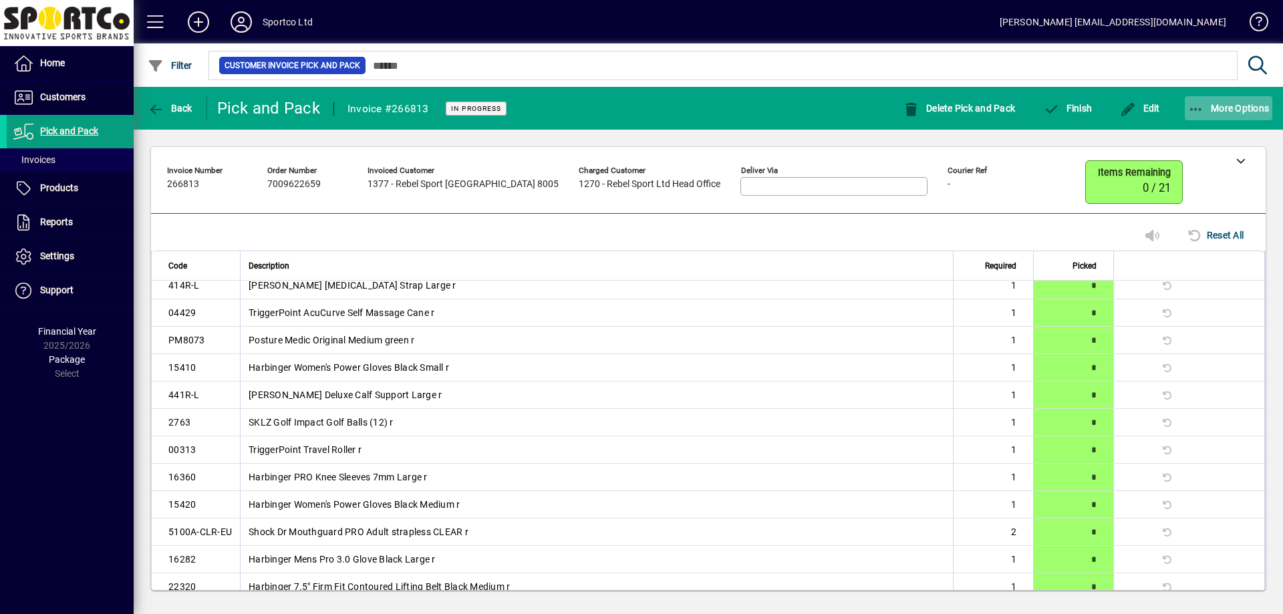
click at [1231, 112] on span "More Options" at bounding box center [1229, 108] width 82 height 11
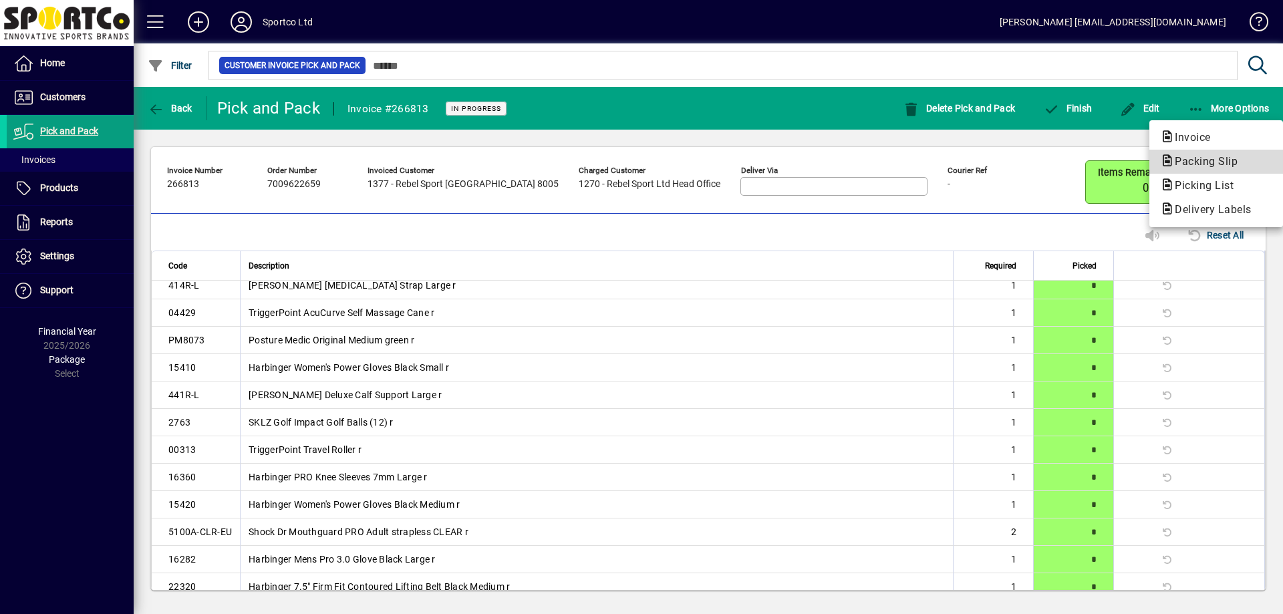
click at [1217, 154] on span "Packing Slip" at bounding box center [1216, 162] width 112 height 16
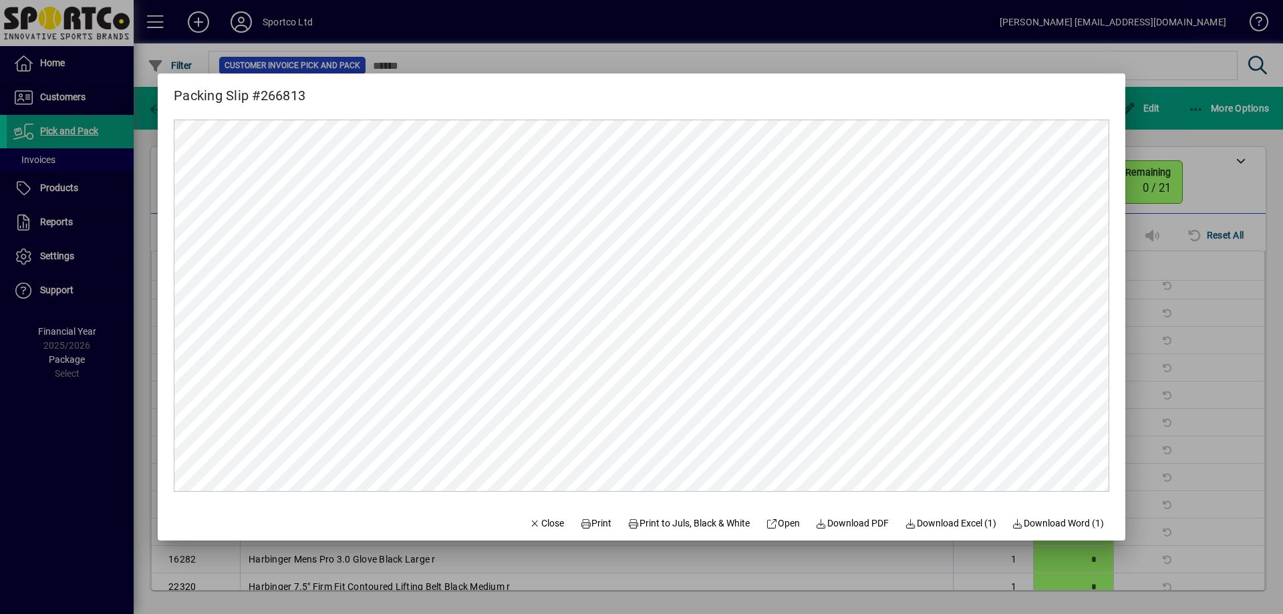
scroll to position [0, 0]
click at [593, 520] on span "Print" at bounding box center [596, 523] width 32 height 14
click at [544, 520] on span "Close" at bounding box center [546, 523] width 35 height 14
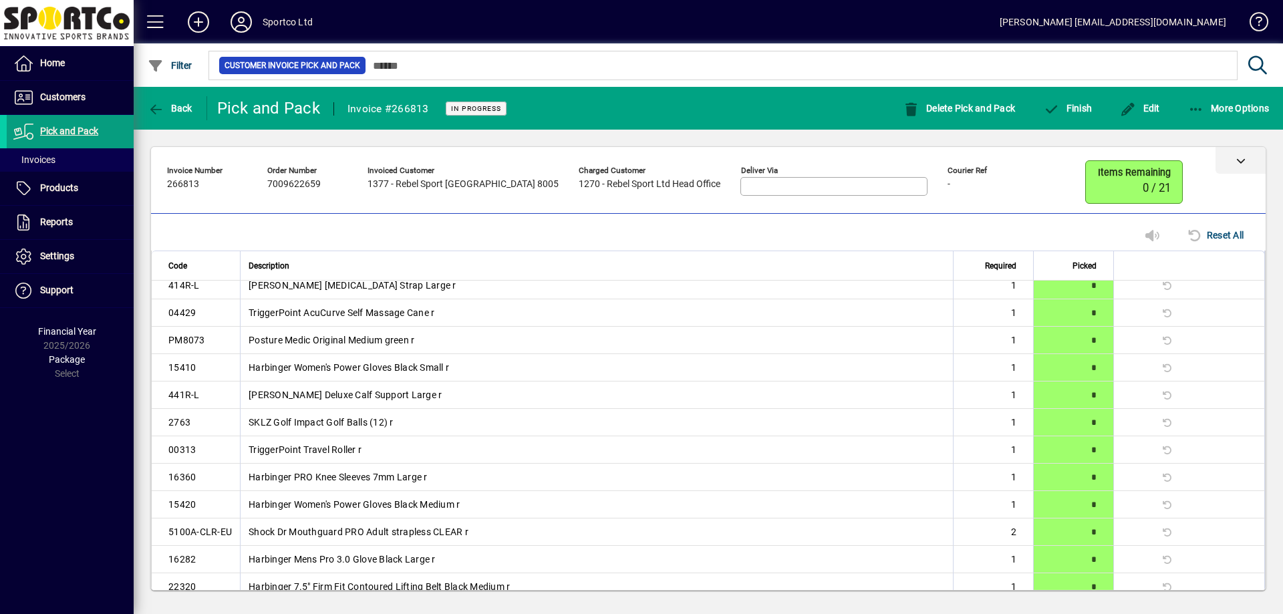
drag, startPoint x: 1069, startPoint y: 113, endPoint x: 1059, endPoint y: 167, distance: 55.0
click at [1064, 125] on mat-toolbar-row "Back Pick and Pack Invoice #266813 In Progress Delete Pick and Pack Finish Edit…" at bounding box center [708, 108] width 1149 height 43
click at [1058, 112] on icon "button" at bounding box center [1051, 109] width 17 height 13
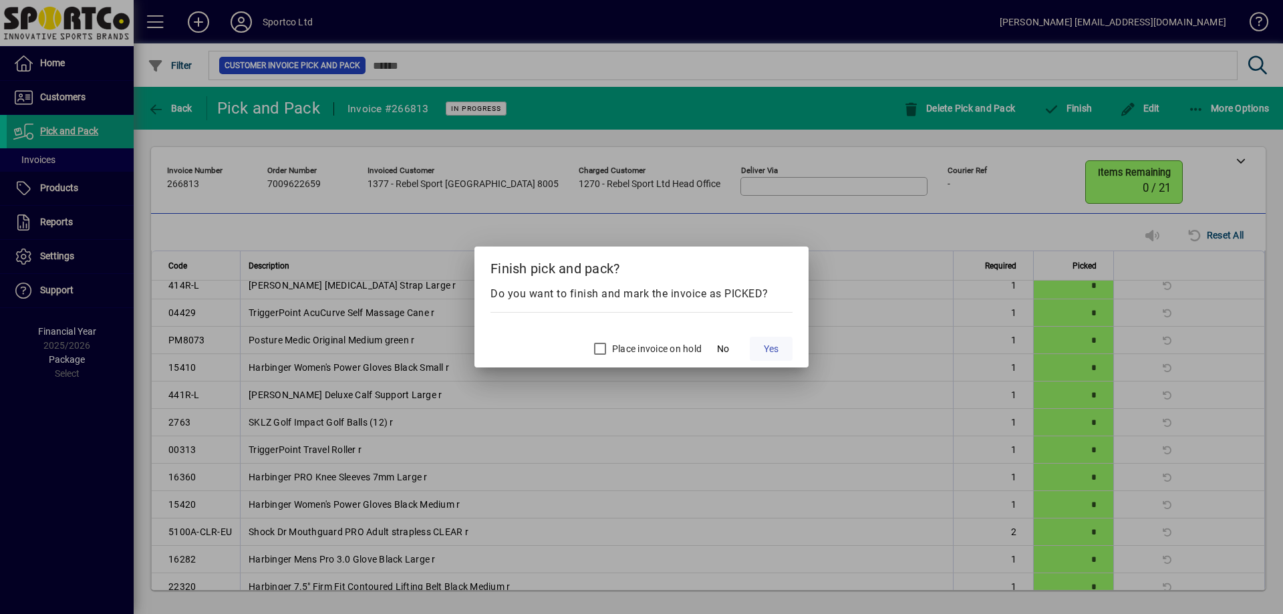
click at [768, 342] on span "Yes" at bounding box center [771, 349] width 15 height 14
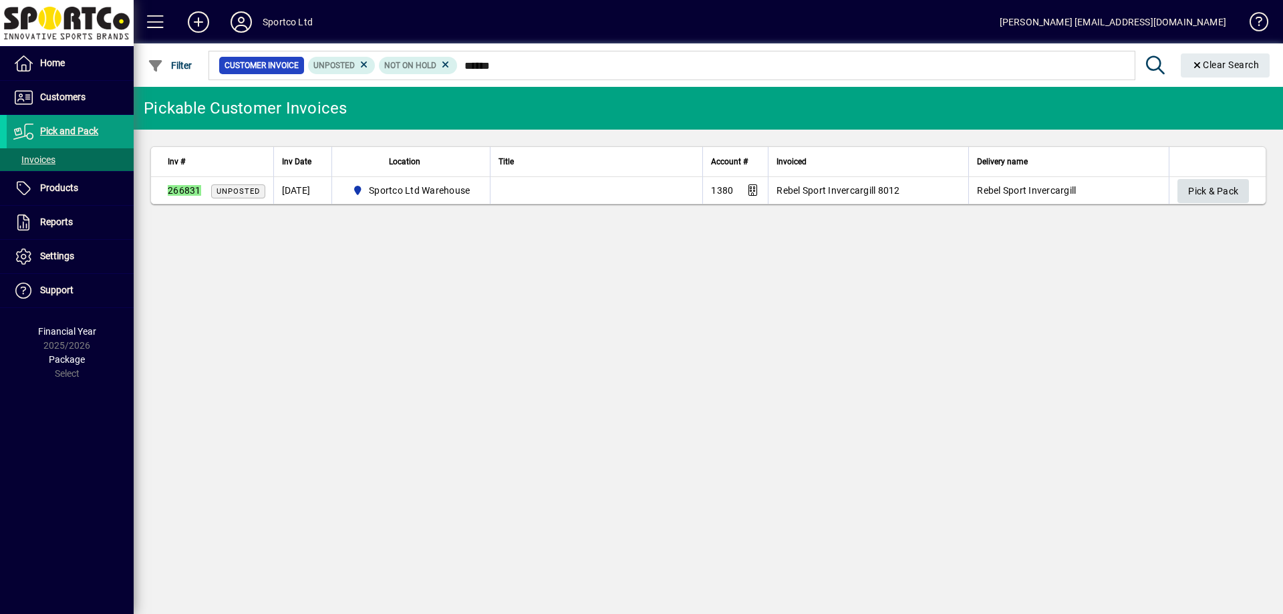
type input "******"
click at [1199, 193] on span "Pick & Pack" at bounding box center [1213, 191] width 50 height 22
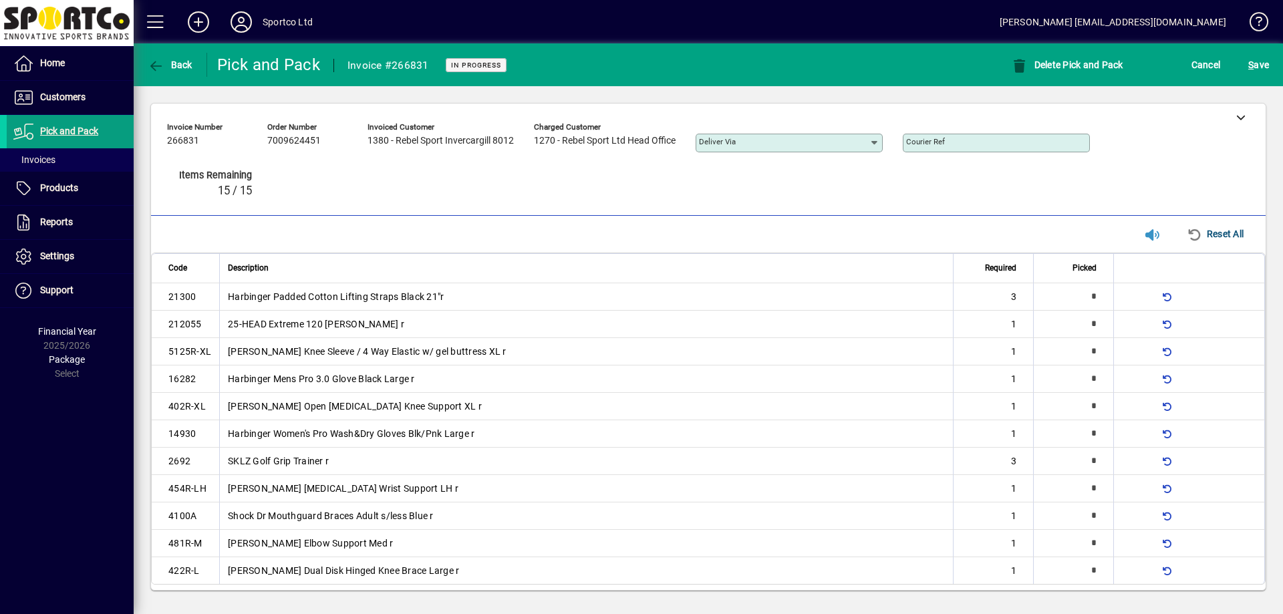
type input "*"
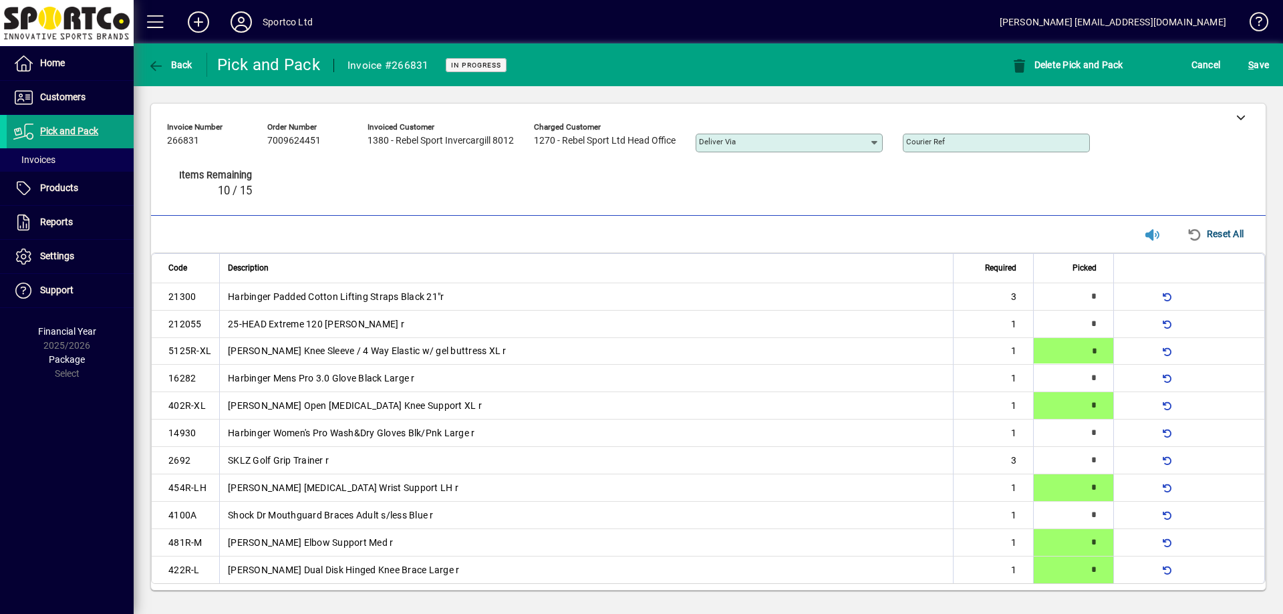
type input "*"
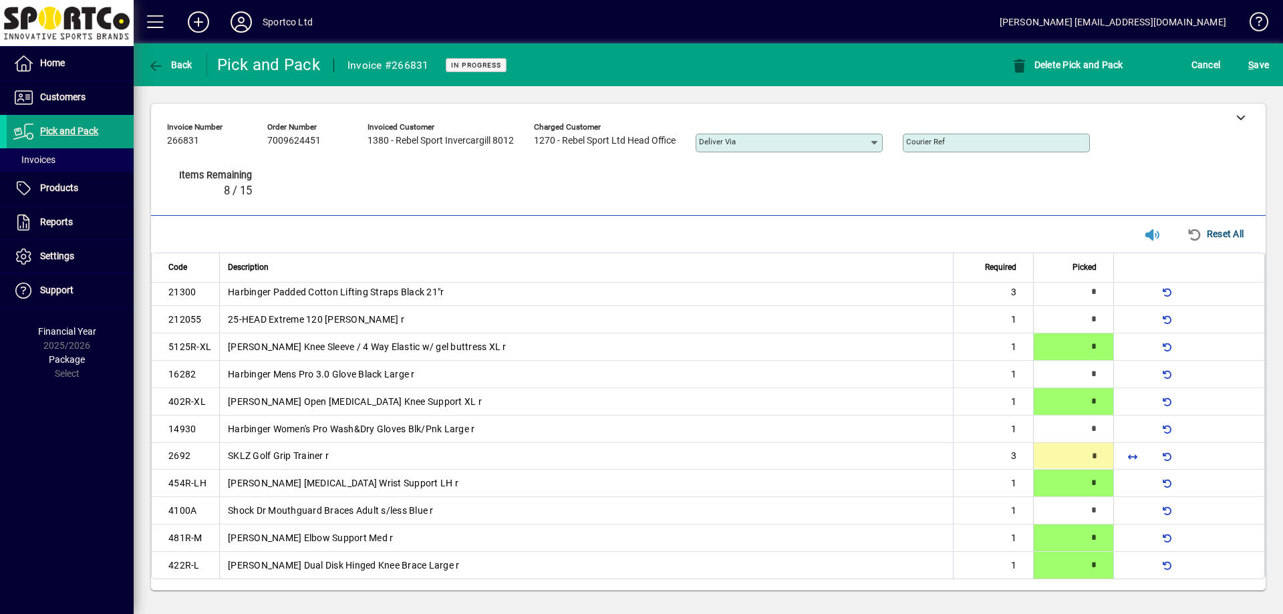
type input "*"
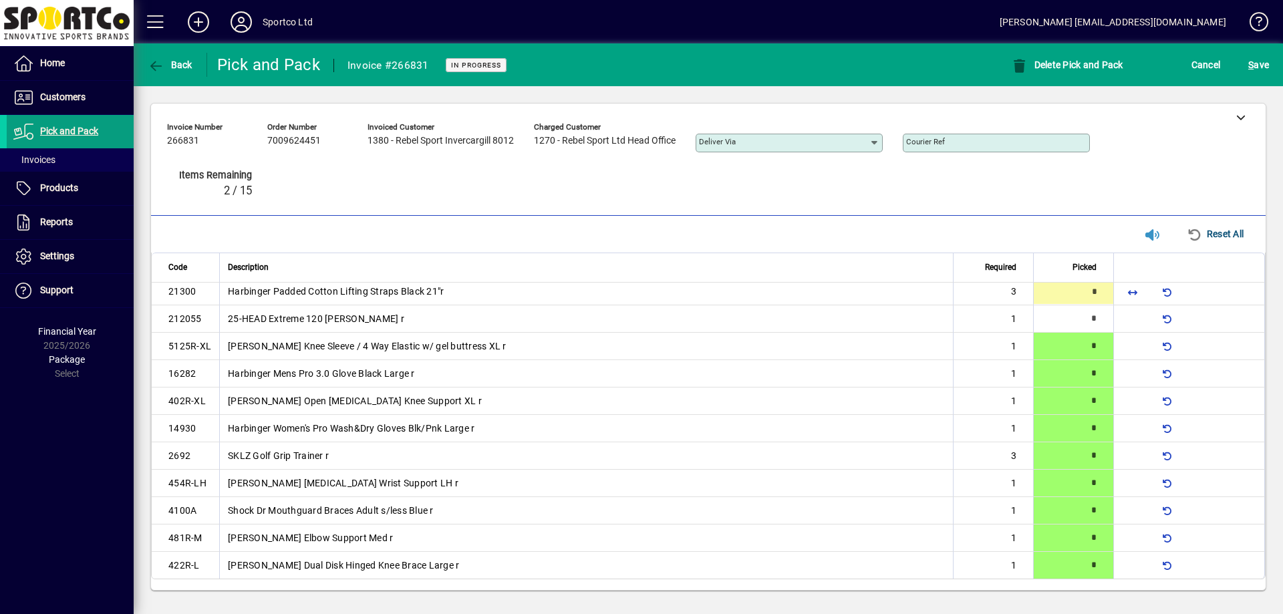
scroll to position [0, 0]
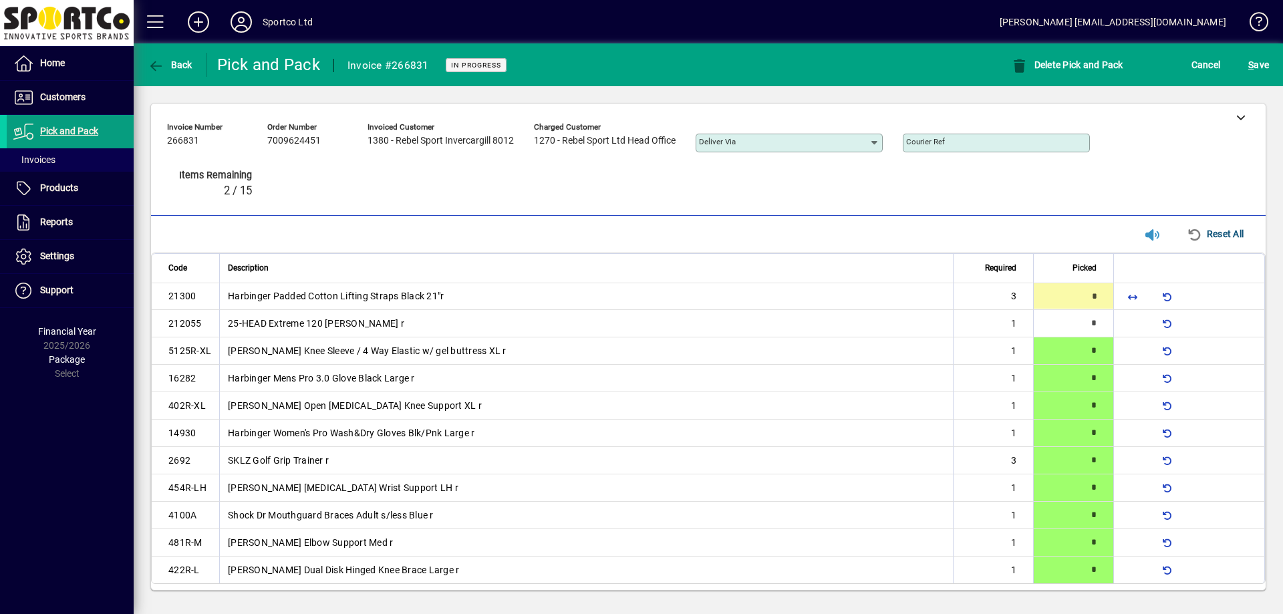
type input "*"
click at [1251, 59] on span "S" at bounding box center [1250, 64] width 5 height 11
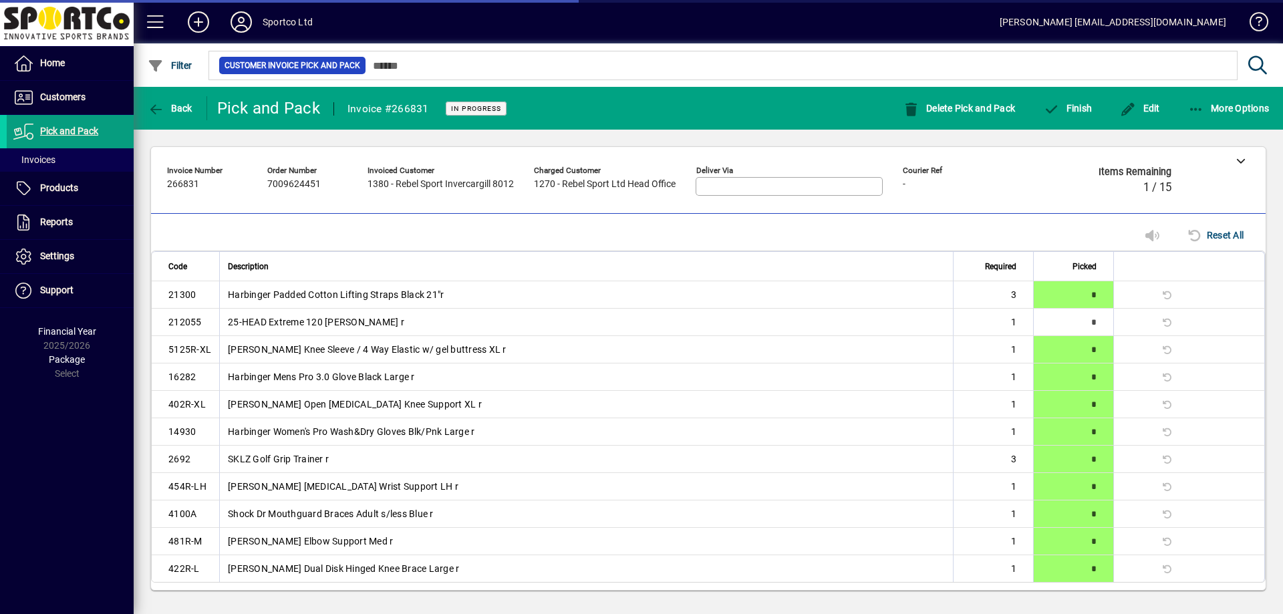
click at [1126, 92] on mat-toolbar-row "Back Pick and Pack Invoice #266831 In Progress Delete Pick and Pack Finish Edit…" at bounding box center [708, 108] width 1149 height 43
click at [1084, 106] on span "Finish" at bounding box center [1067, 108] width 49 height 11
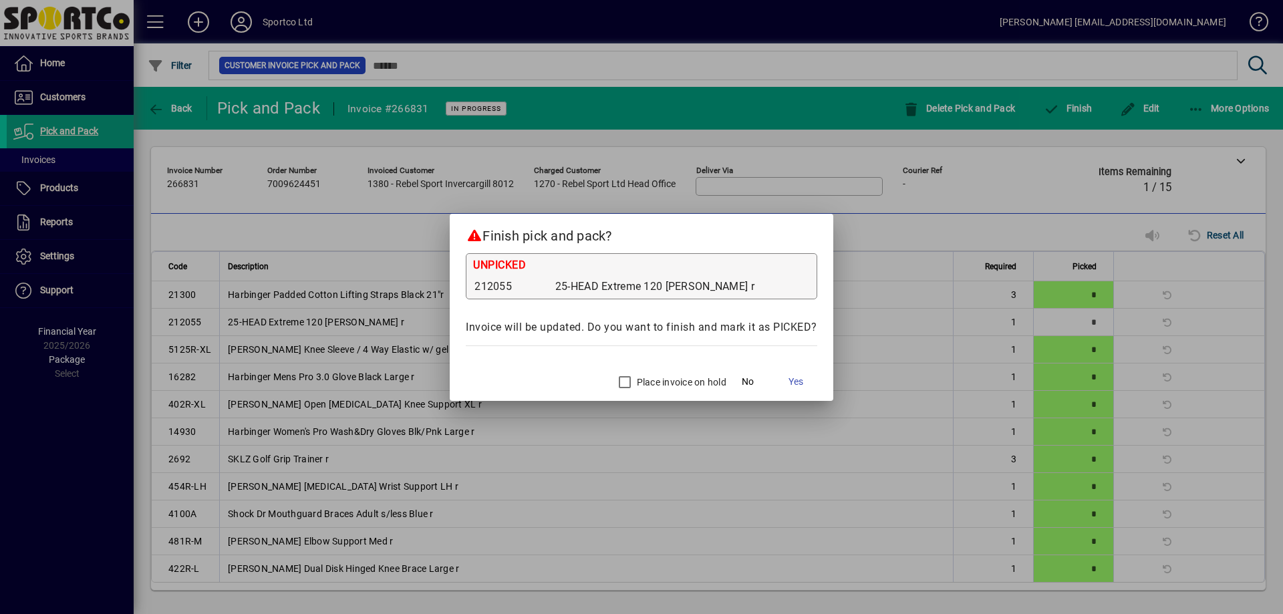
click at [665, 383] on label "Place invoice on hold" at bounding box center [680, 381] width 92 height 13
click at [797, 379] on span "Yes" at bounding box center [795, 382] width 15 height 14
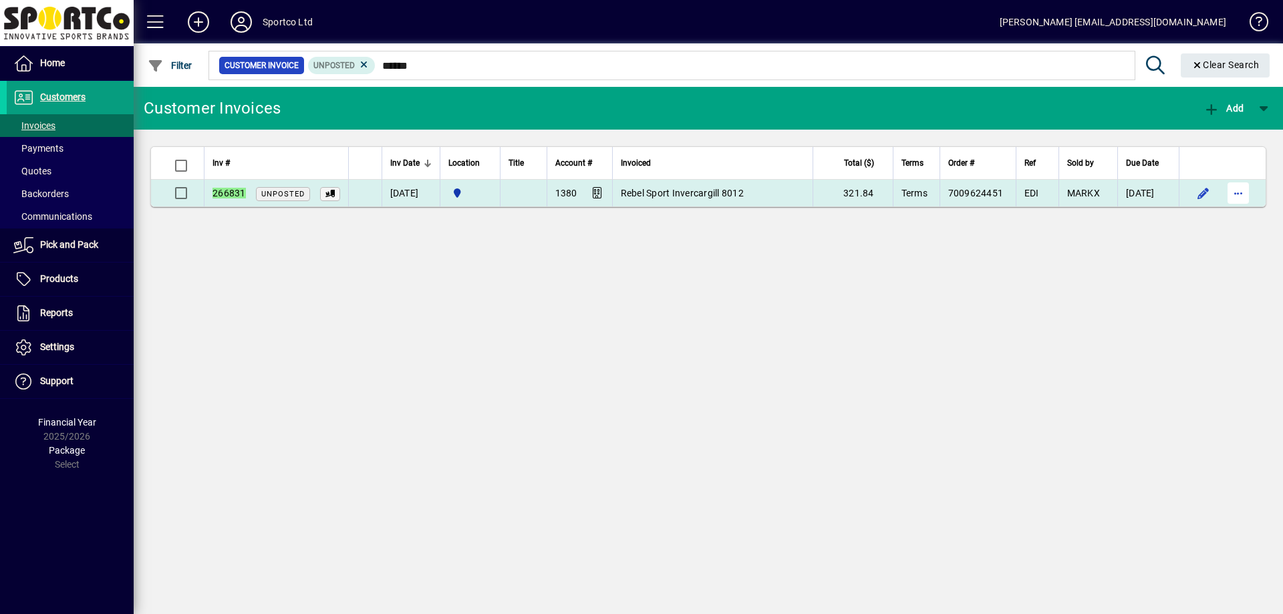
type input "******"
click at [1242, 188] on span "button" at bounding box center [1238, 193] width 32 height 32
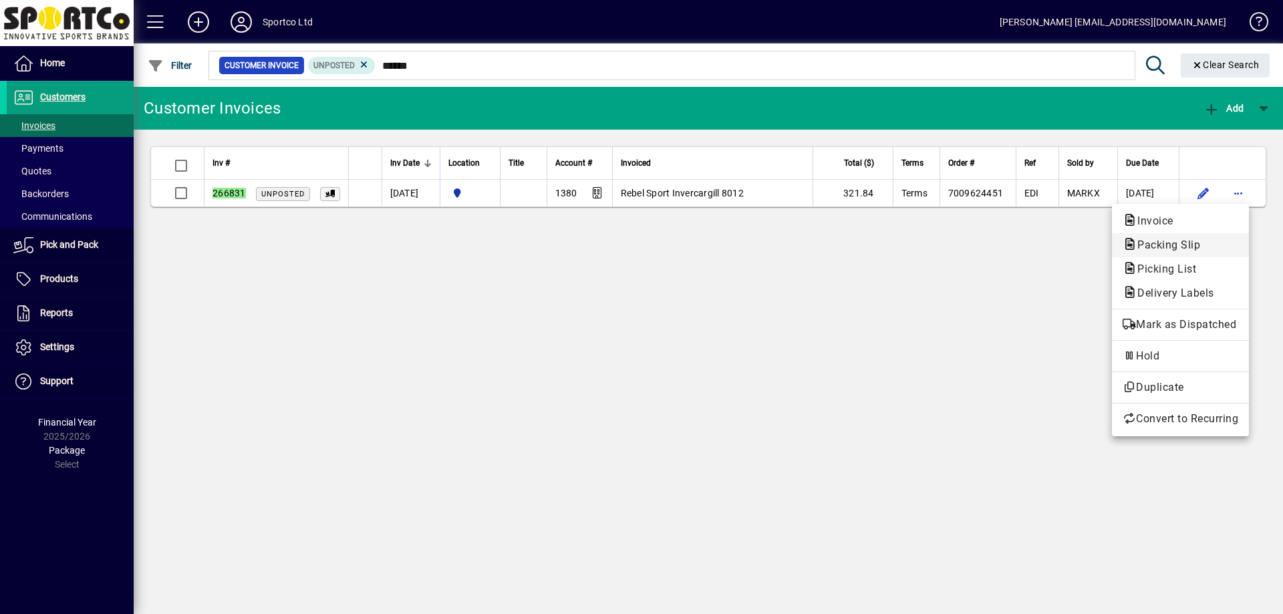
click at [1169, 247] on span "Packing Slip" at bounding box center [1164, 245] width 84 height 13
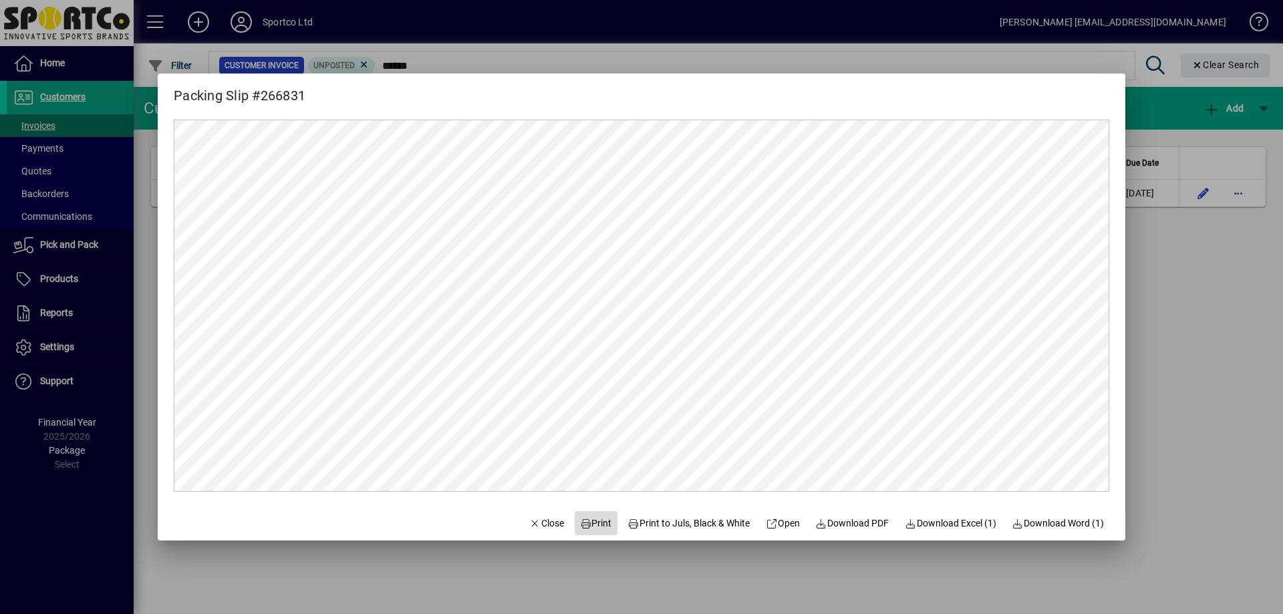
click at [591, 517] on span "Print" at bounding box center [596, 523] width 32 height 14
click at [532, 519] on span "Close" at bounding box center [546, 523] width 35 height 14
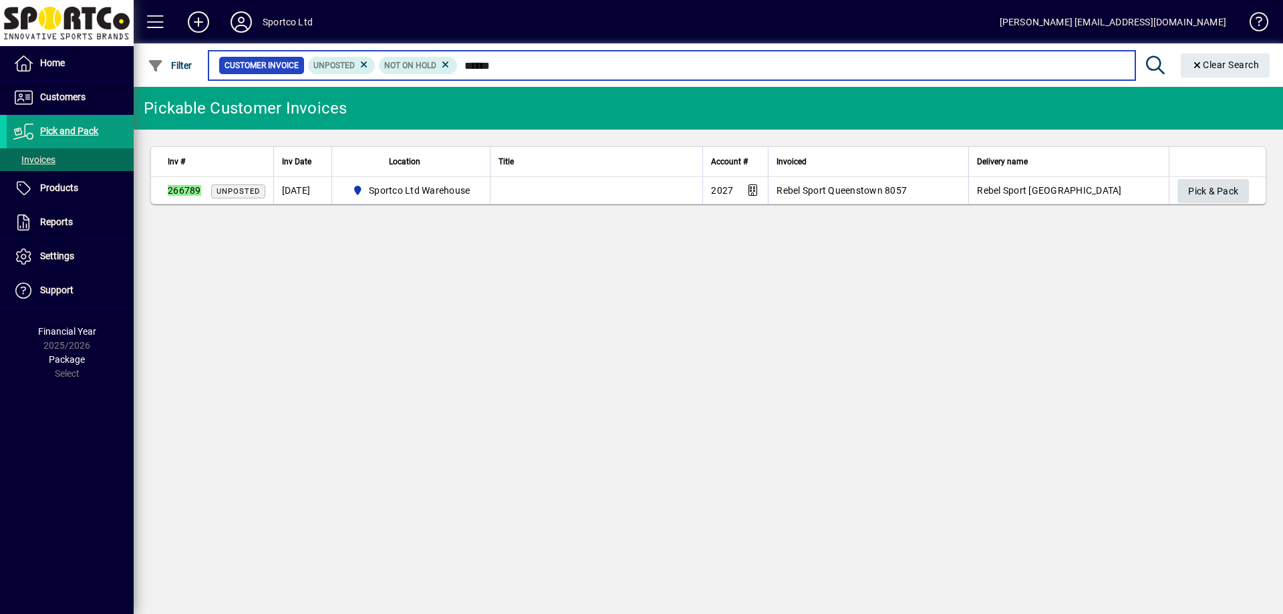
type input "******"
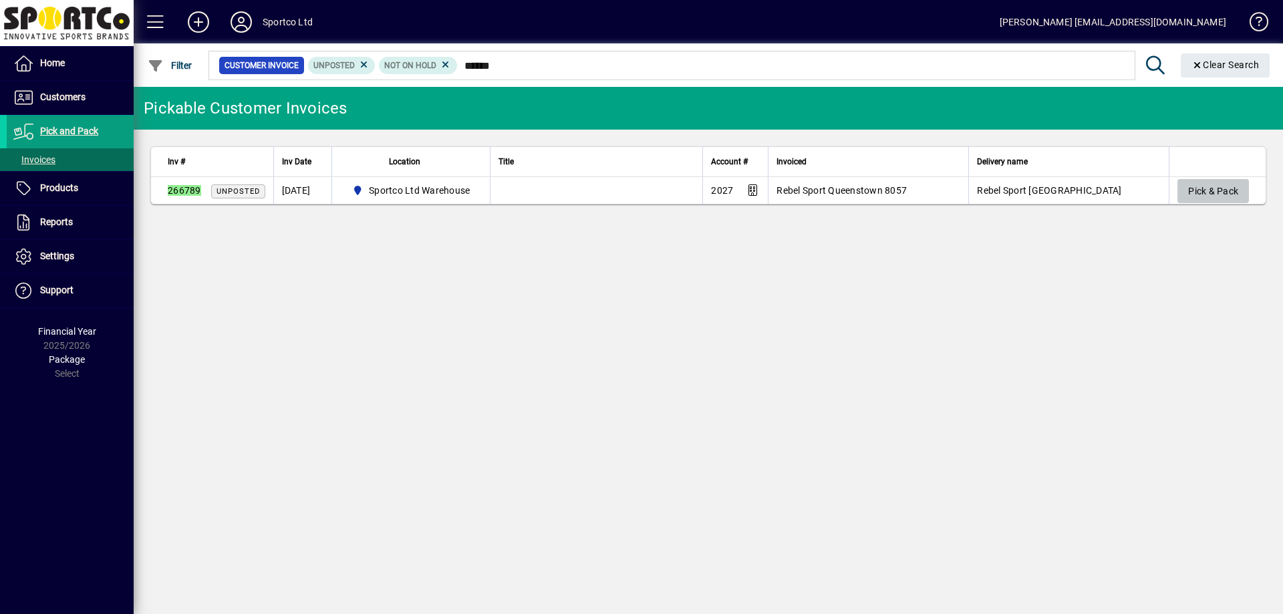
drag, startPoint x: 1202, startPoint y: 195, endPoint x: 1219, endPoint y: 204, distance: 19.1
click at [1212, 201] on span "Pick & Pack" at bounding box center [1213, 191] width 50 height 22
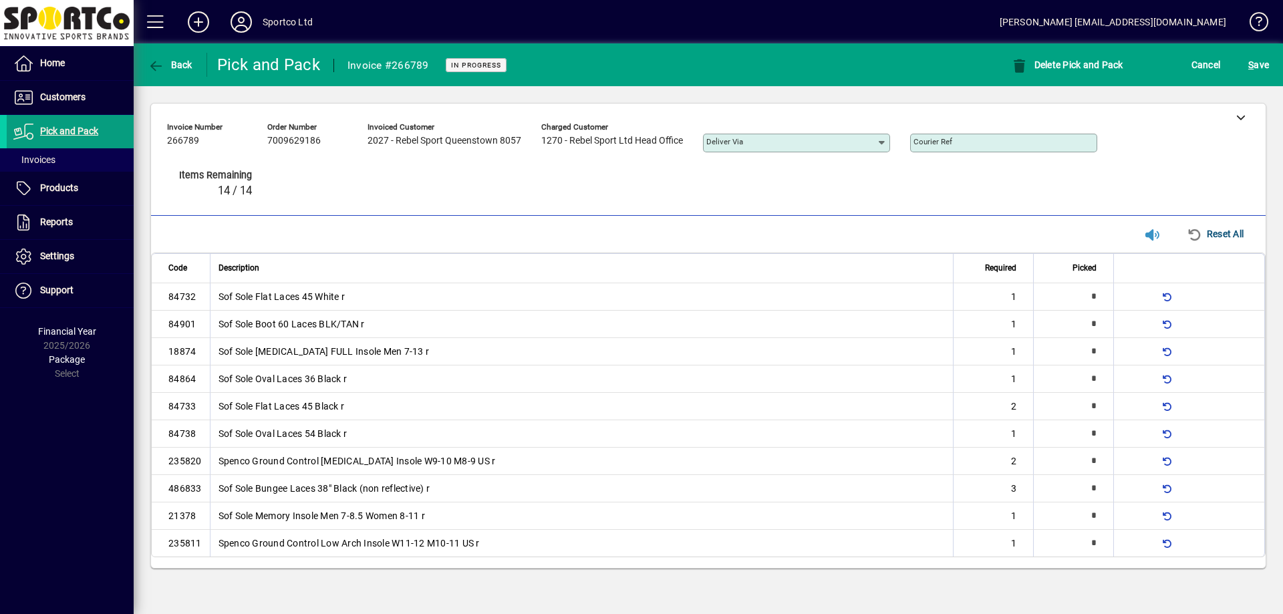
type input "*"
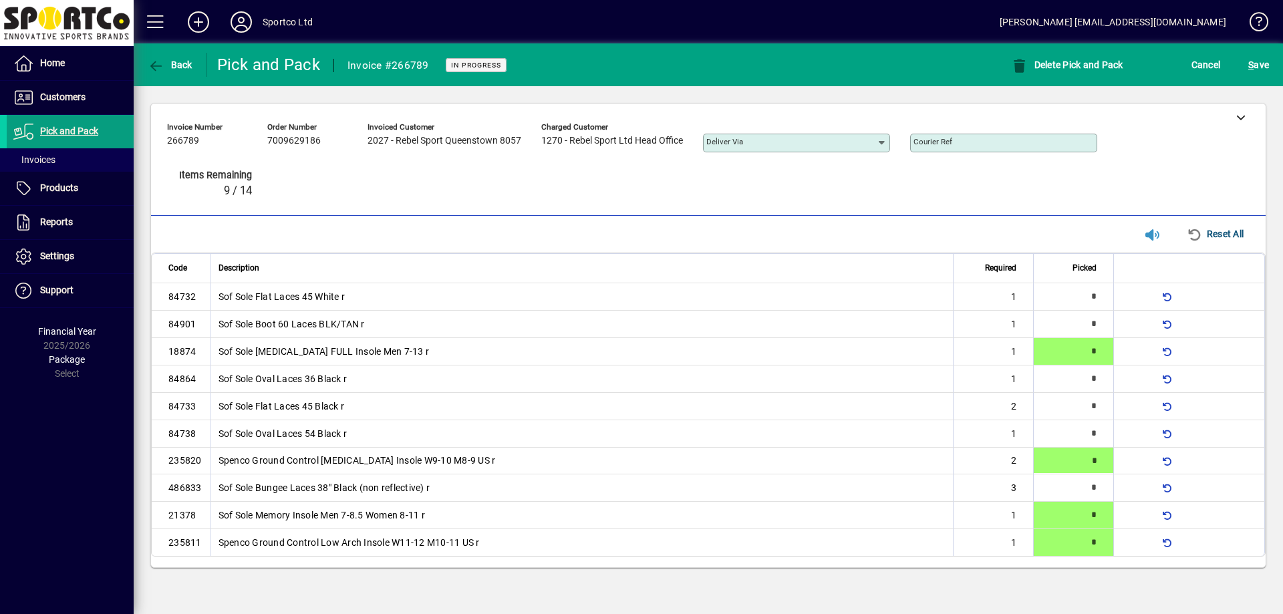
type input "*"
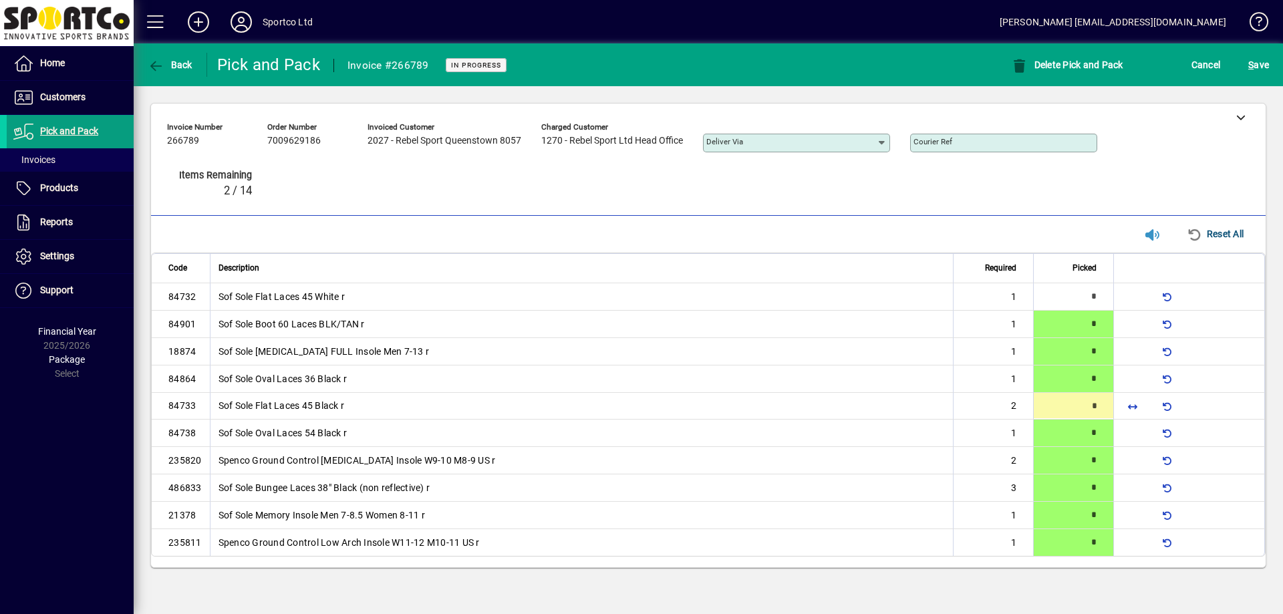
type input "*"
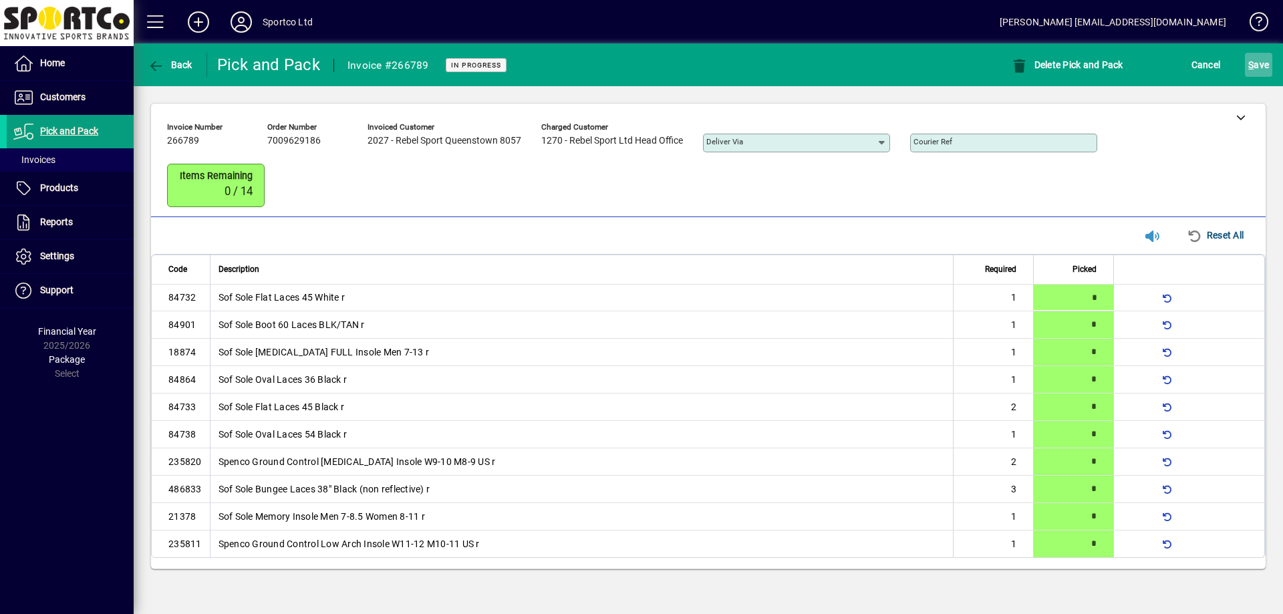
click at [1264, 69] on span "S ave" at bounding box center [1258, 64] width 21 height 21
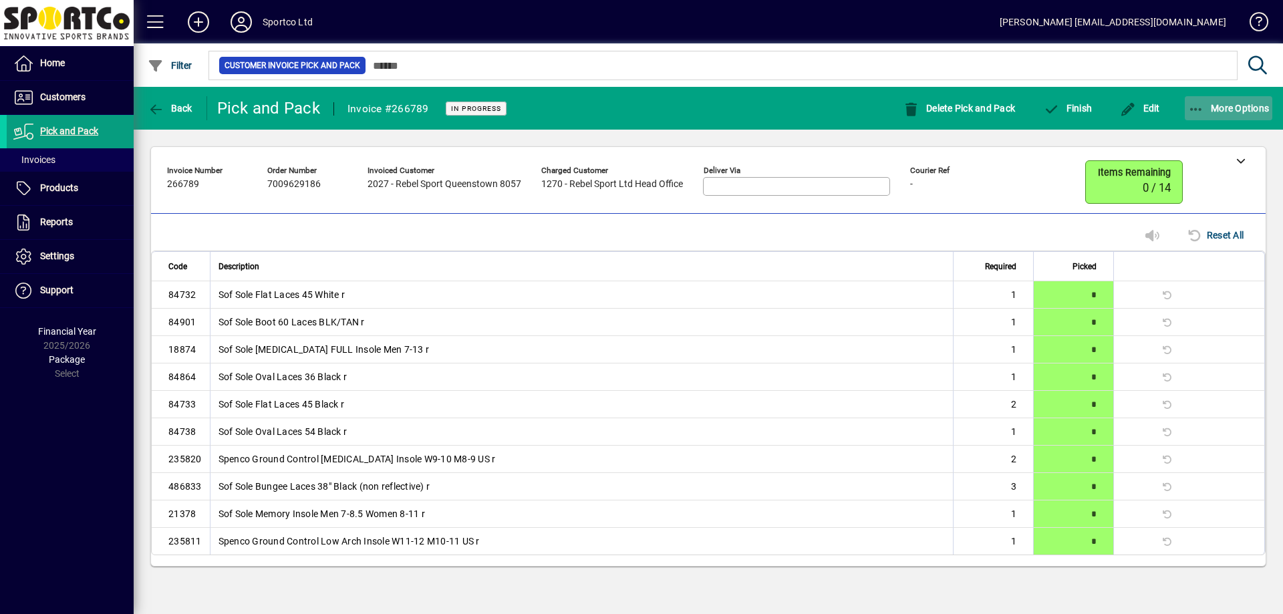
click at [1224, 108] on span "More Options" at bounding box center [1229, 108] width 82 height 11
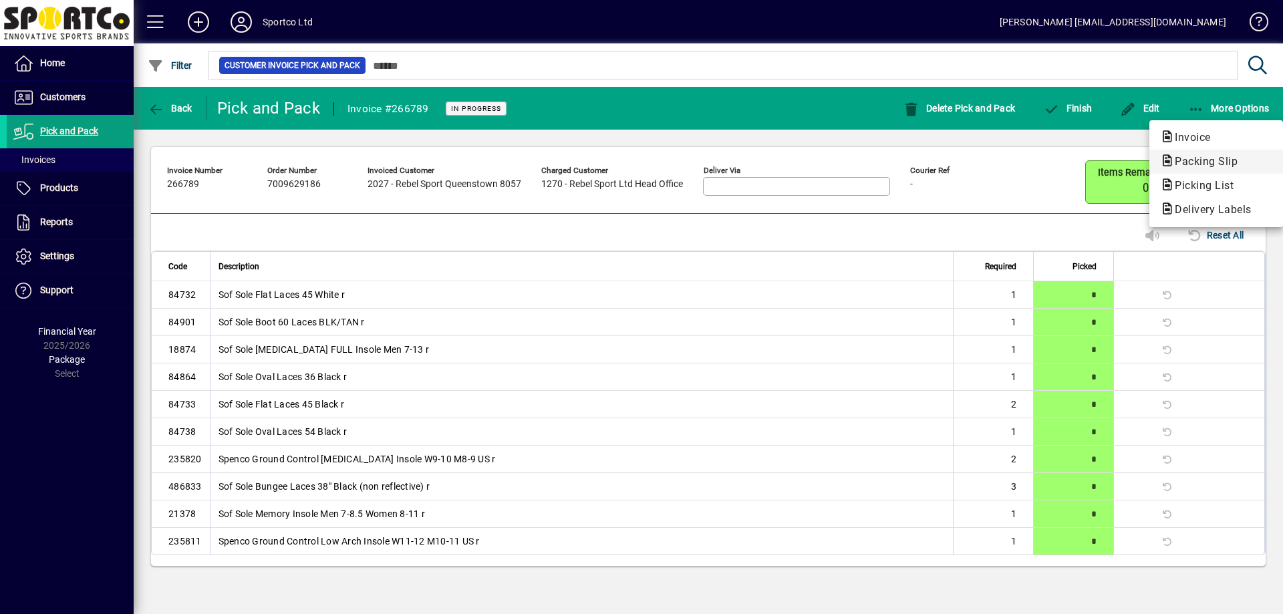
click at [1203, 160] on span "Packing Slip" at bounding box center [1202, 161] width 84 height 13
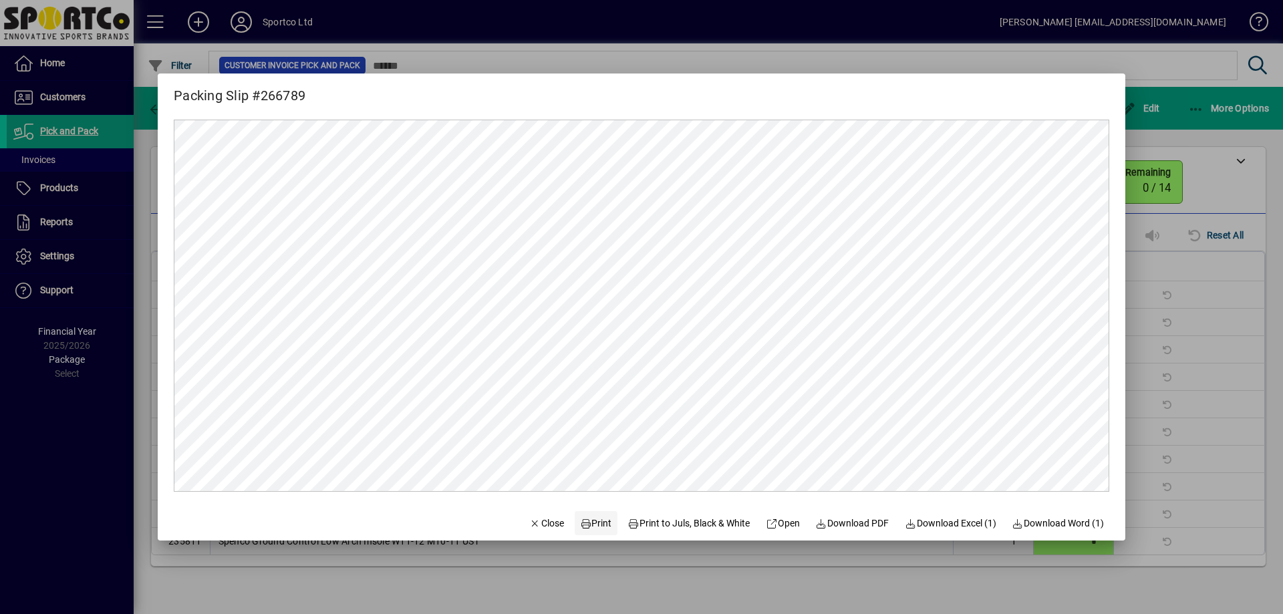
click at [585, 518] on span "Print" at bounding box center [596, 523] width 32 height 14
click at [534, 518] on span "Close" at bounding box center [546, 523] width 35 height 14
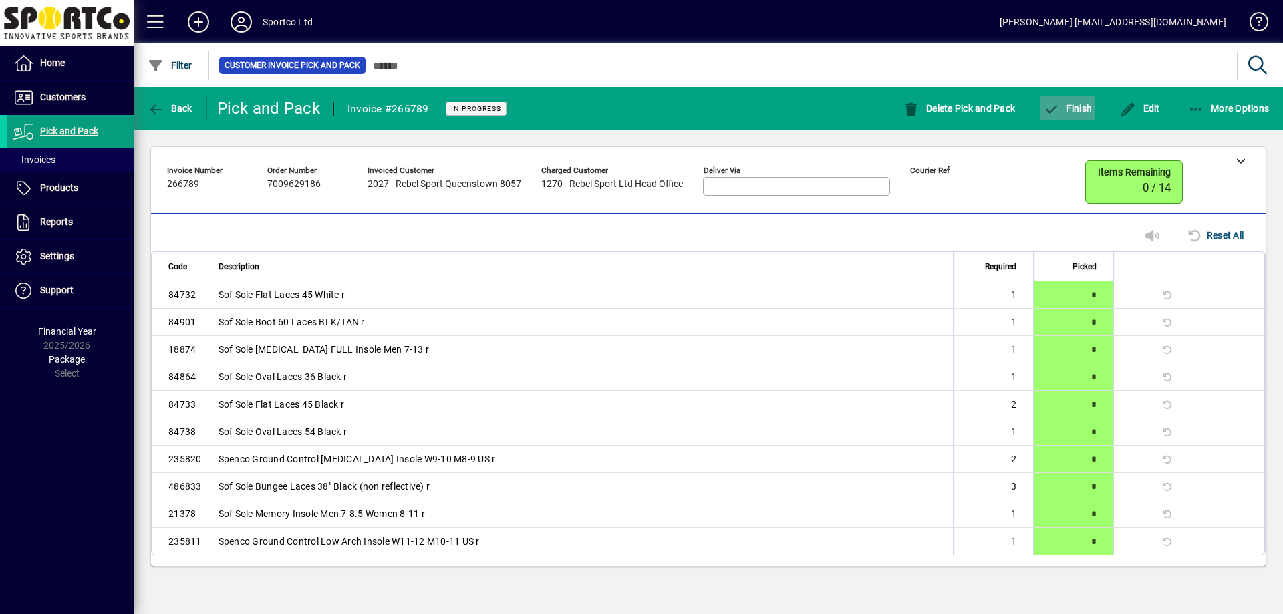
click at [1066, 103] on span "Finish" at bounding box center [1067, 108] width 49 height 11
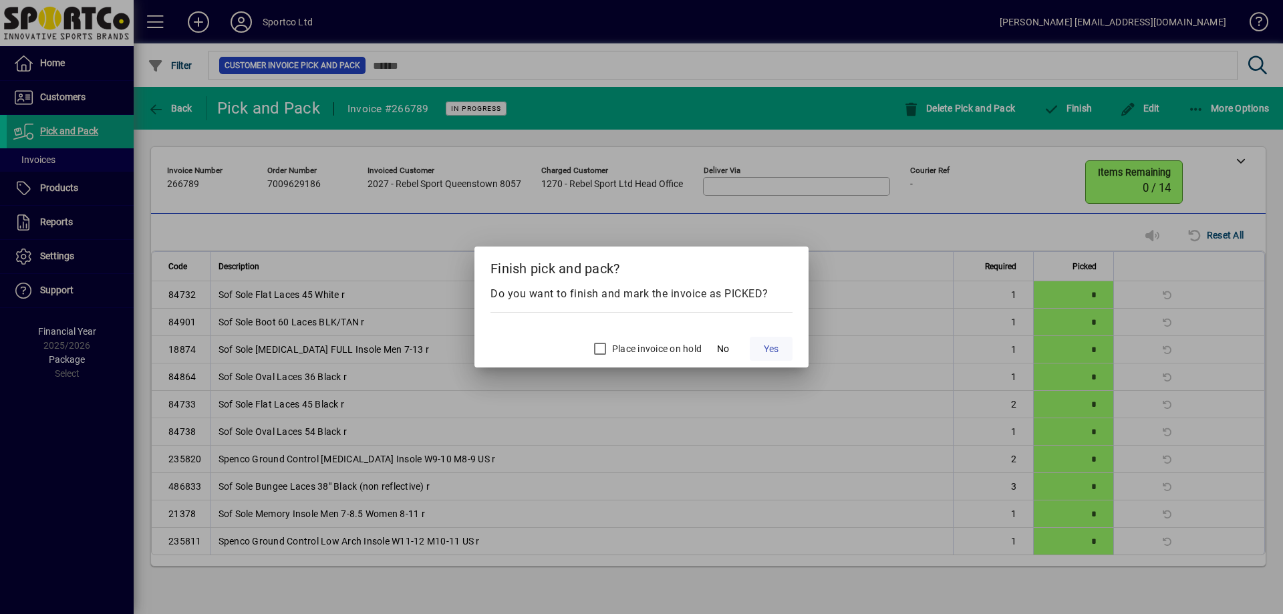
click at [781, 346] on span at bounding box center [771, 349] width 43 height 32
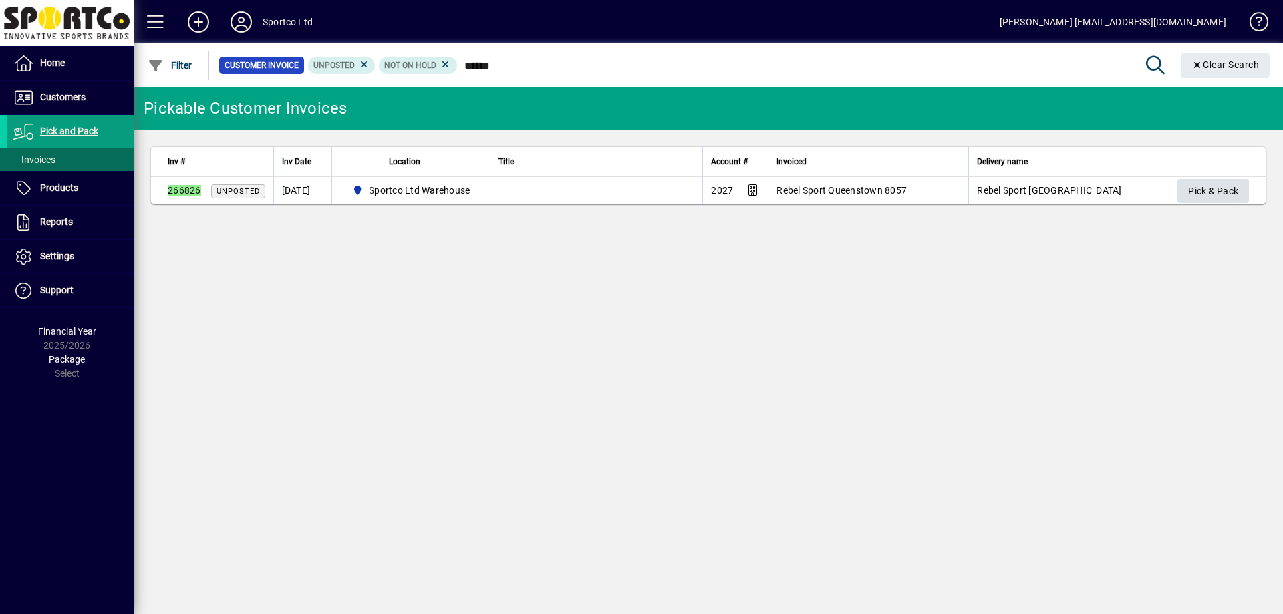
type input "******"
click at [1197, 192] on span "Pick & Pack" at bounding box center [1213, 191] width 50 height 22
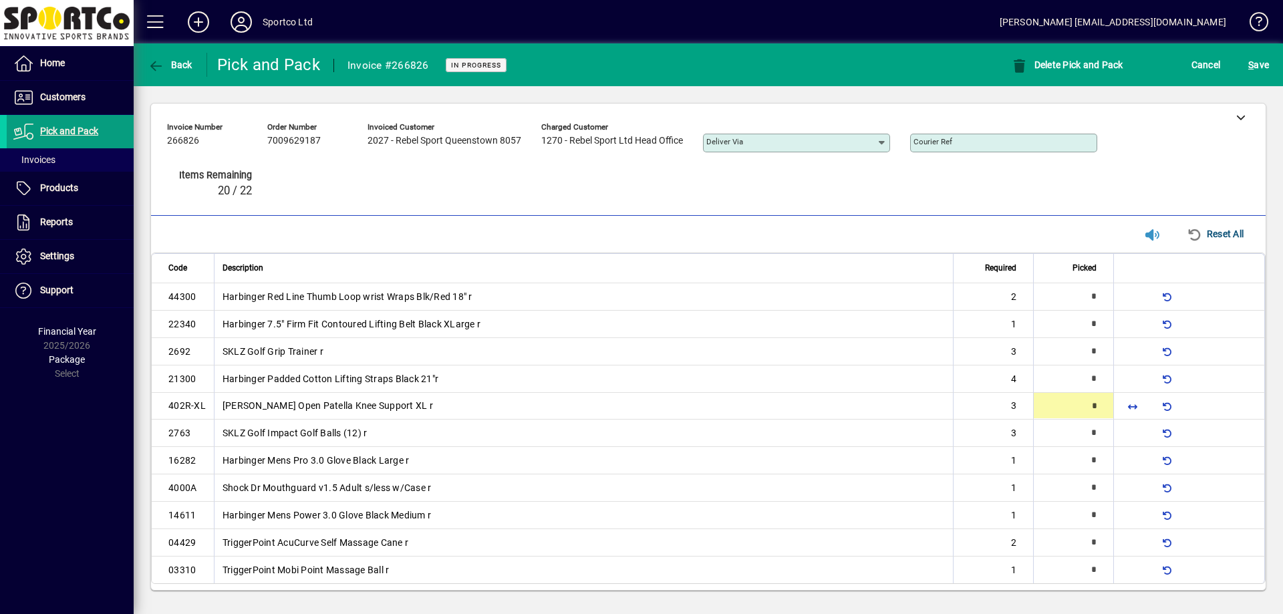
type input "*"
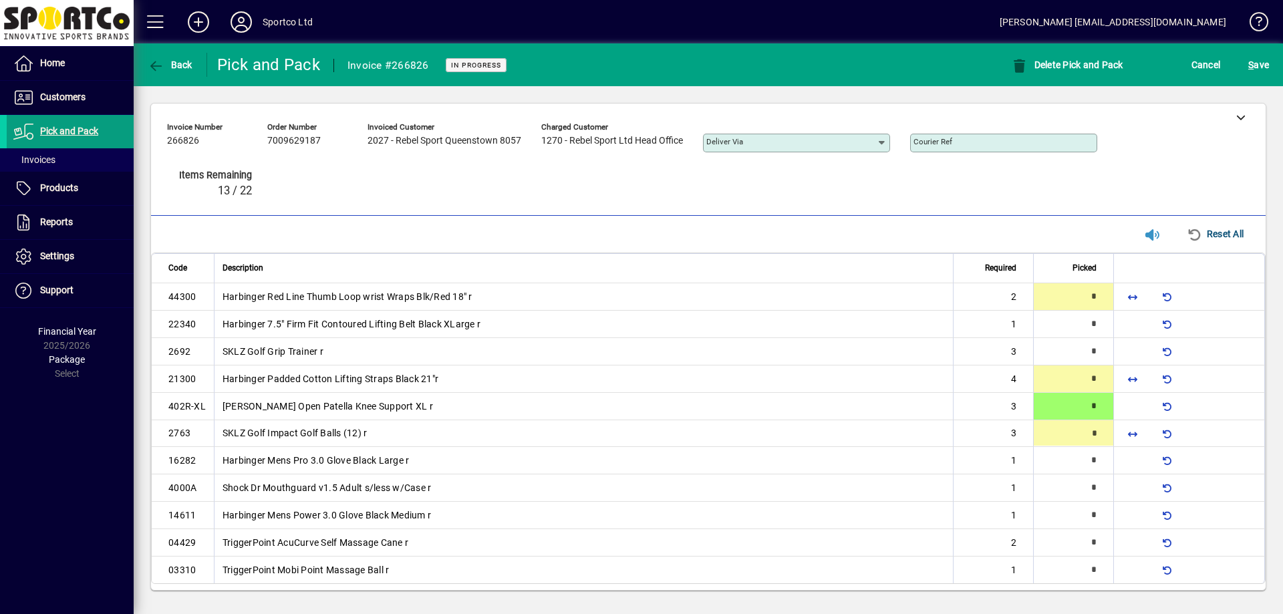
scroll to position [5, 0]
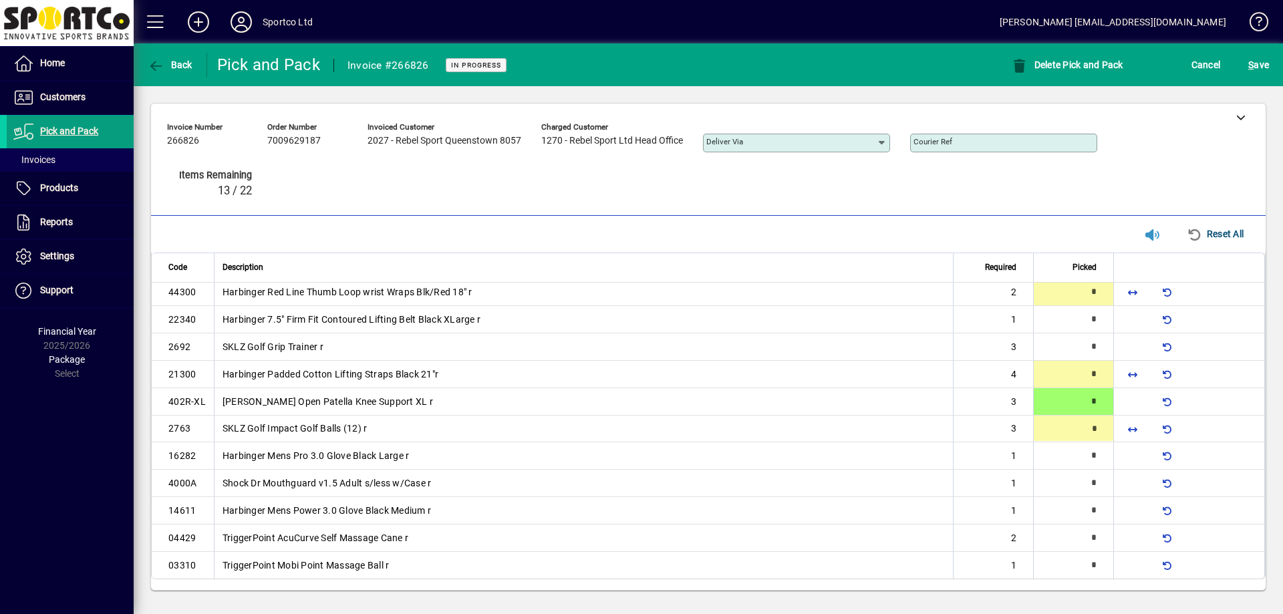
type input "*"
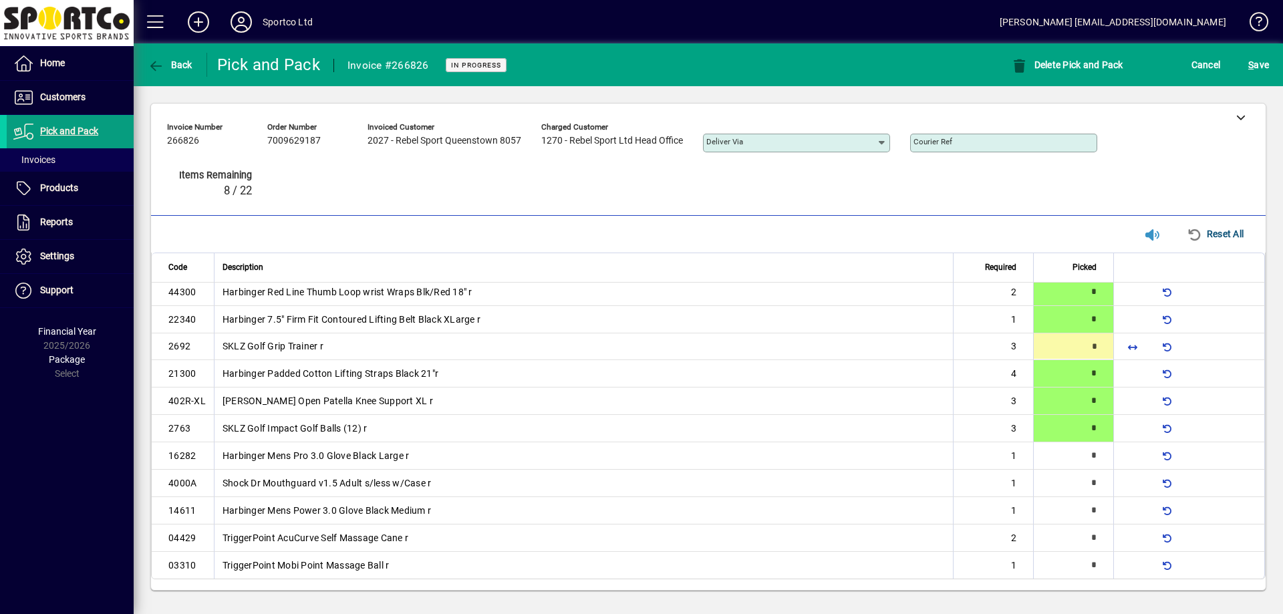
type input "*"
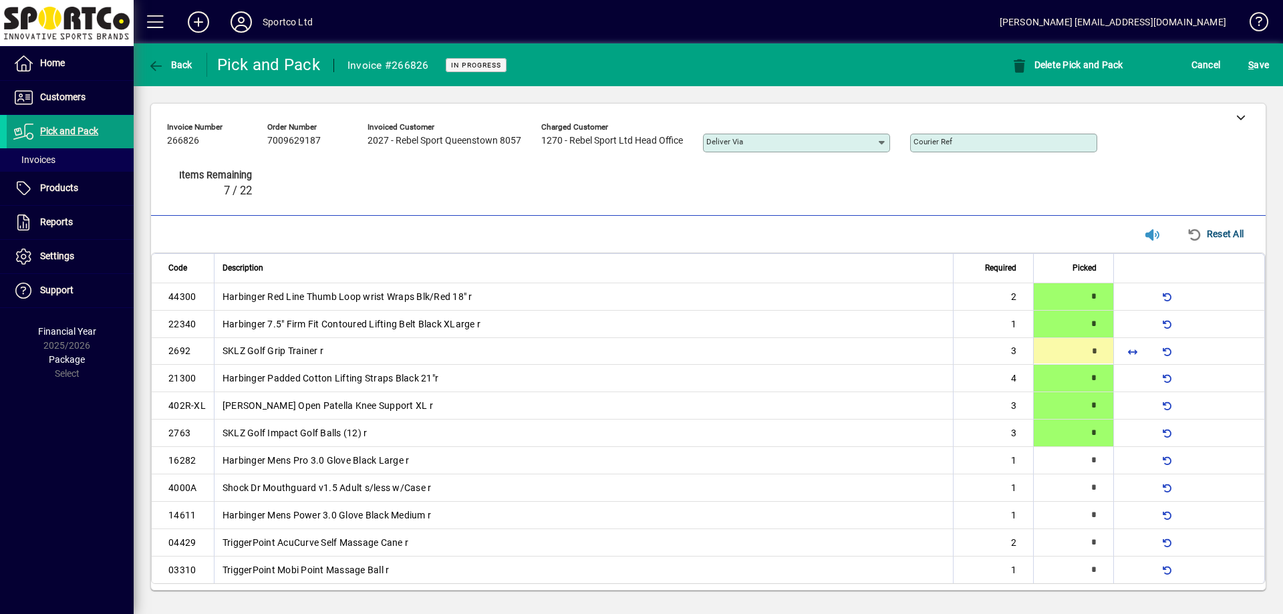
type input "*"
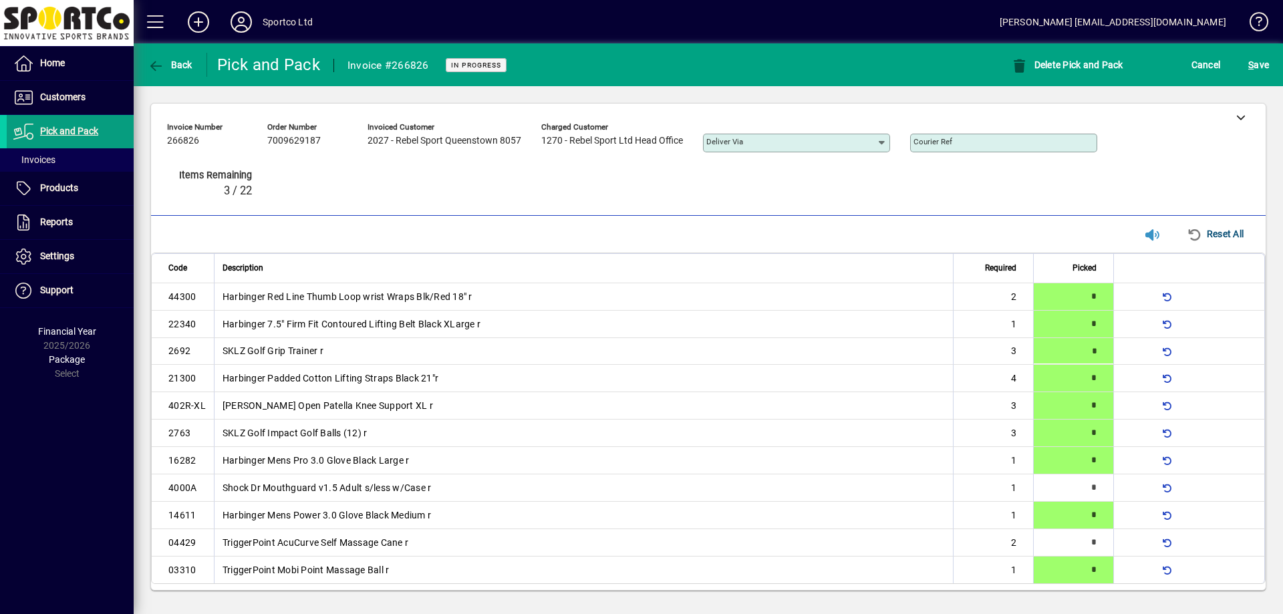
type input "*"
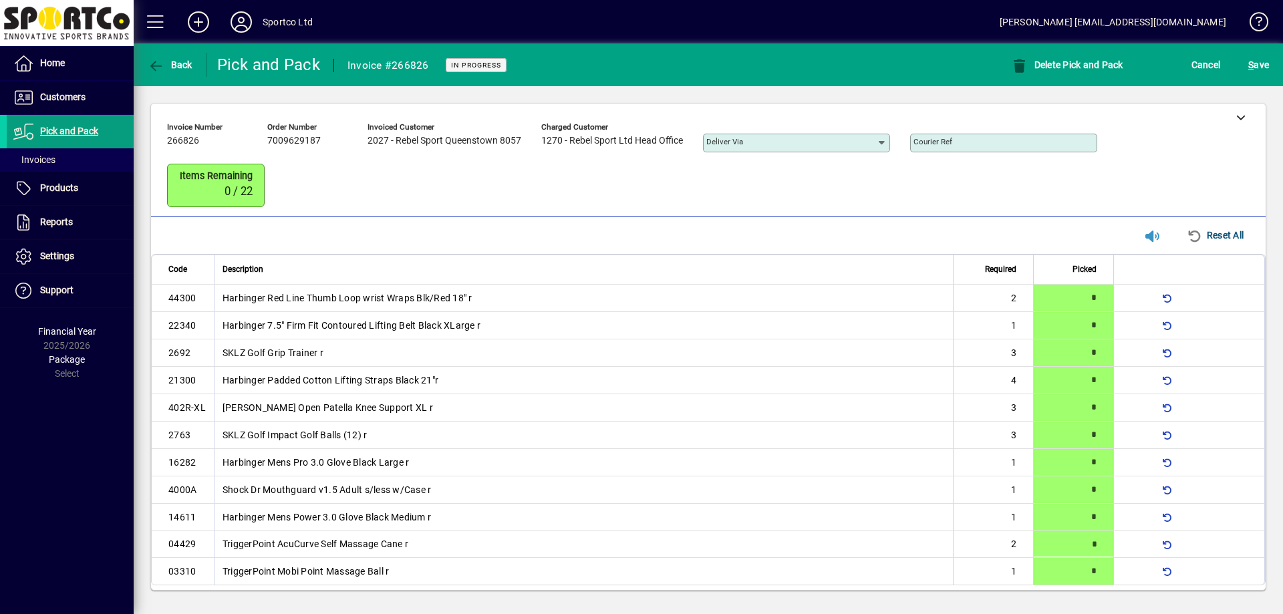
scroll to position [6, 0]
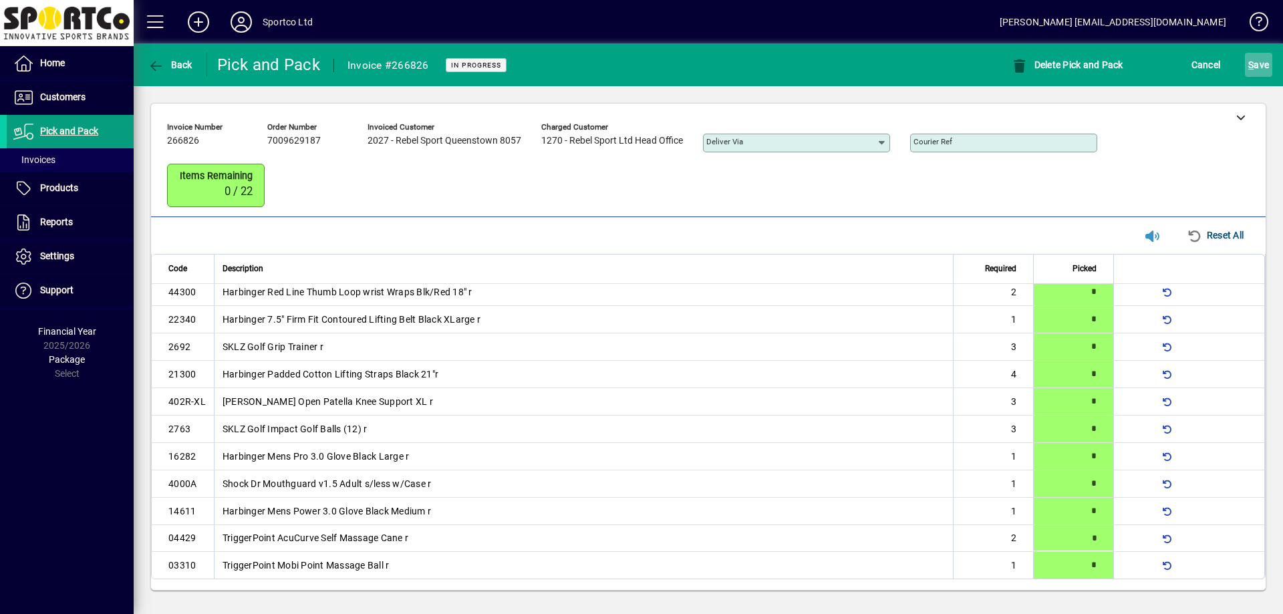
click at [1255, 61] on span "S ave" at bounding box center [1258, 64] width 21 height 21
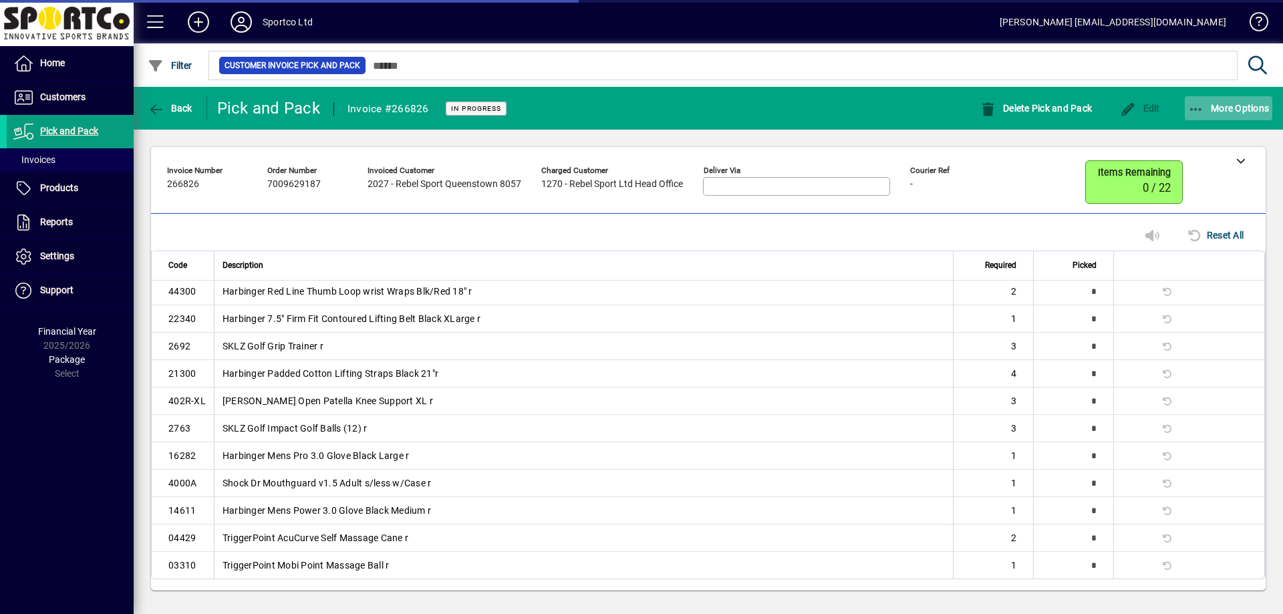
scroll to position [0, 0]
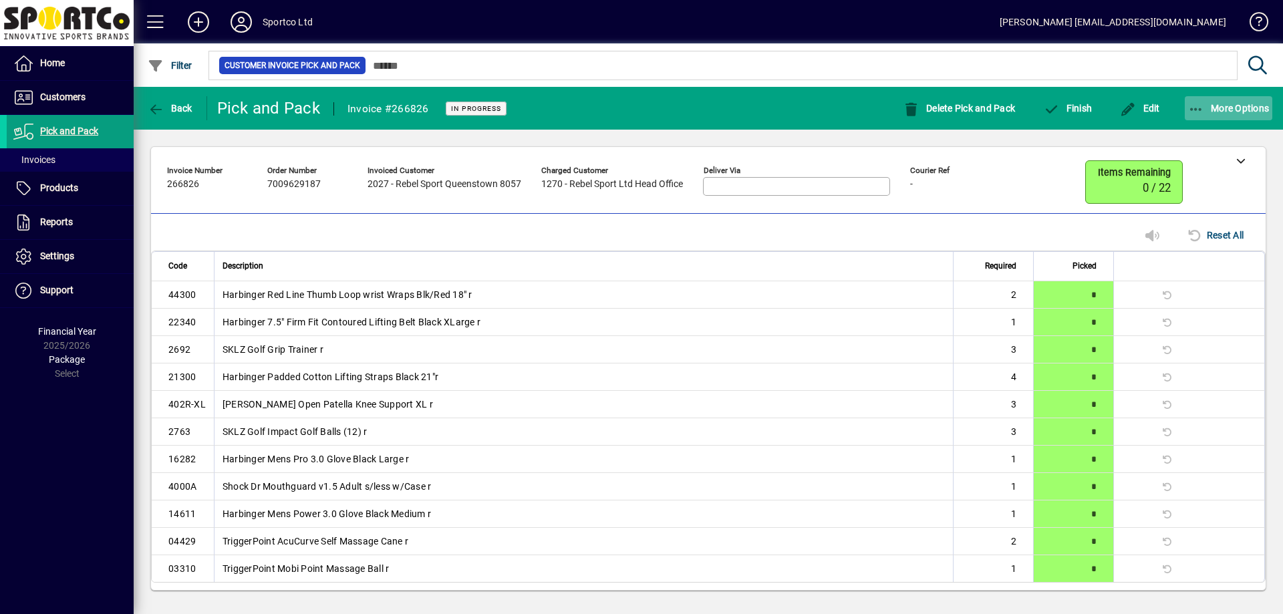
click at [1223, 103] on span "More Options" at bounding box center [1229, 108] width 82 height 11
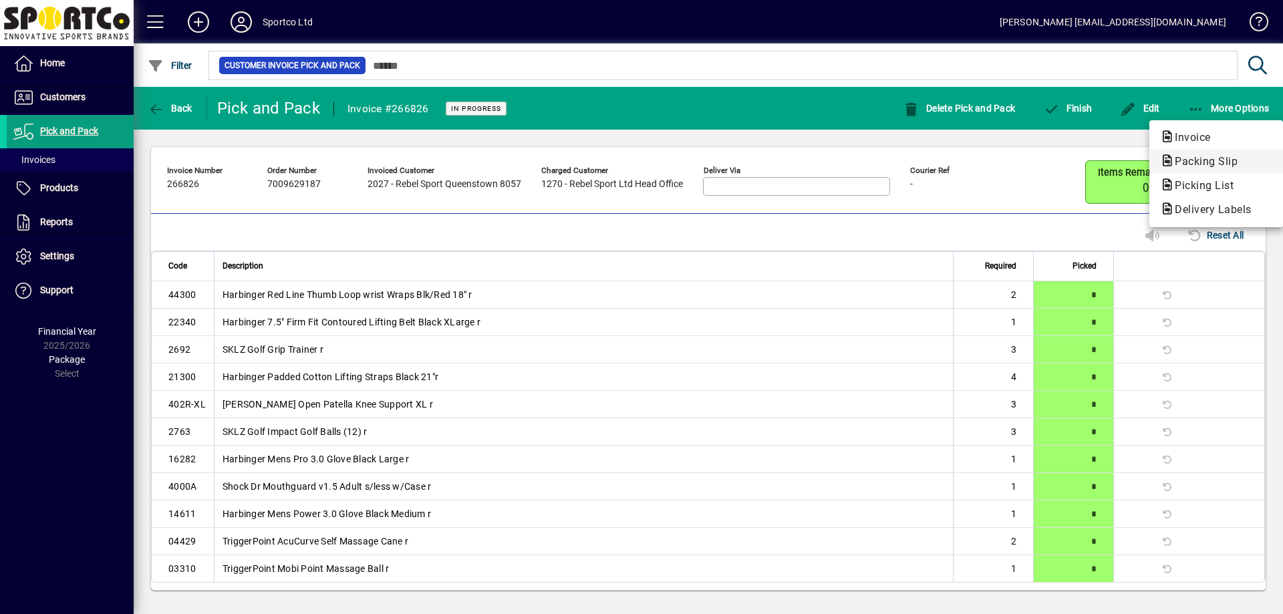
click at [1195, 155] on span "Packing Slip" at bounding box center [1202, 161] width 84 height 13
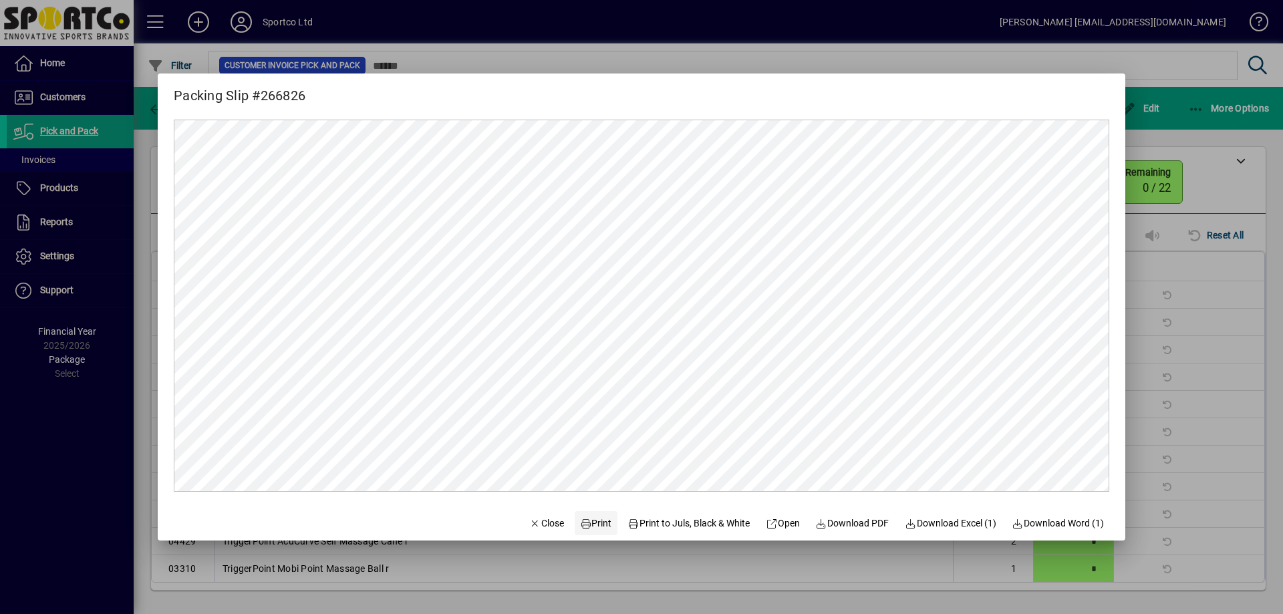
click at [585, 520] on span "Print" at bounding box center [596, 523] width 32 height 14
click at [530, 516] on span "Close" at bounding box center [546, 523] width 35 height 14
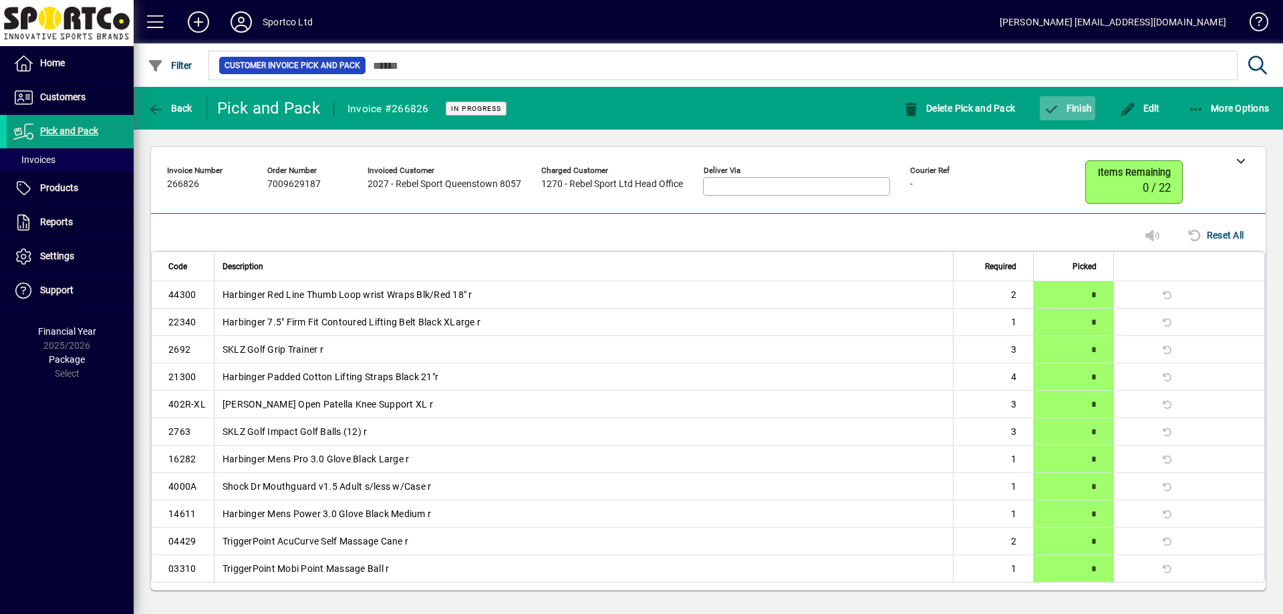
click at [1076, 110] on span "Finish" at bounding box center [1067, 108] width 49 height 11
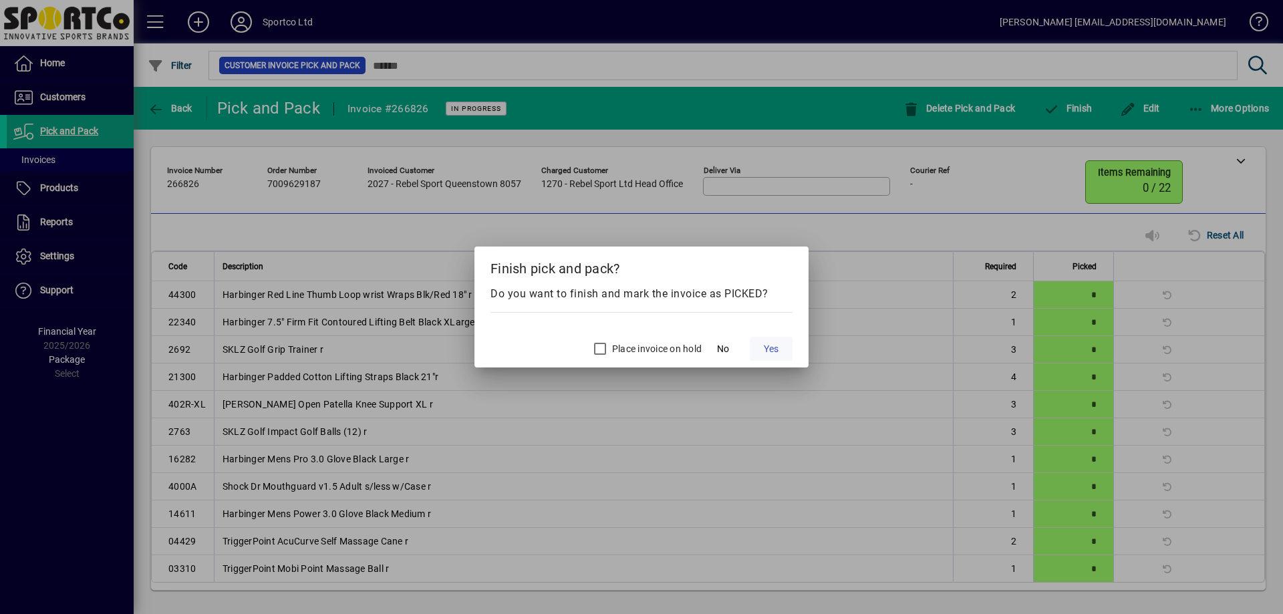
click at [774, 344] on span "Yes" at bounding box center [771, 349] width 15 height 14
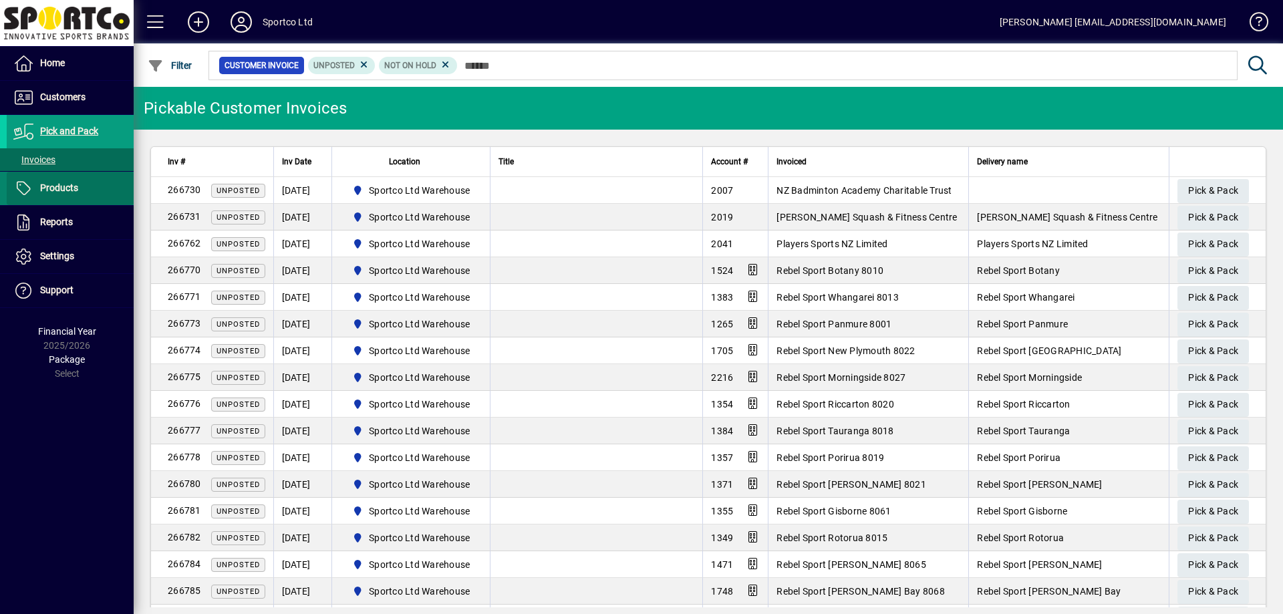
click at [73, 178] on span at bounding box center [70, 188] width 127 height 32
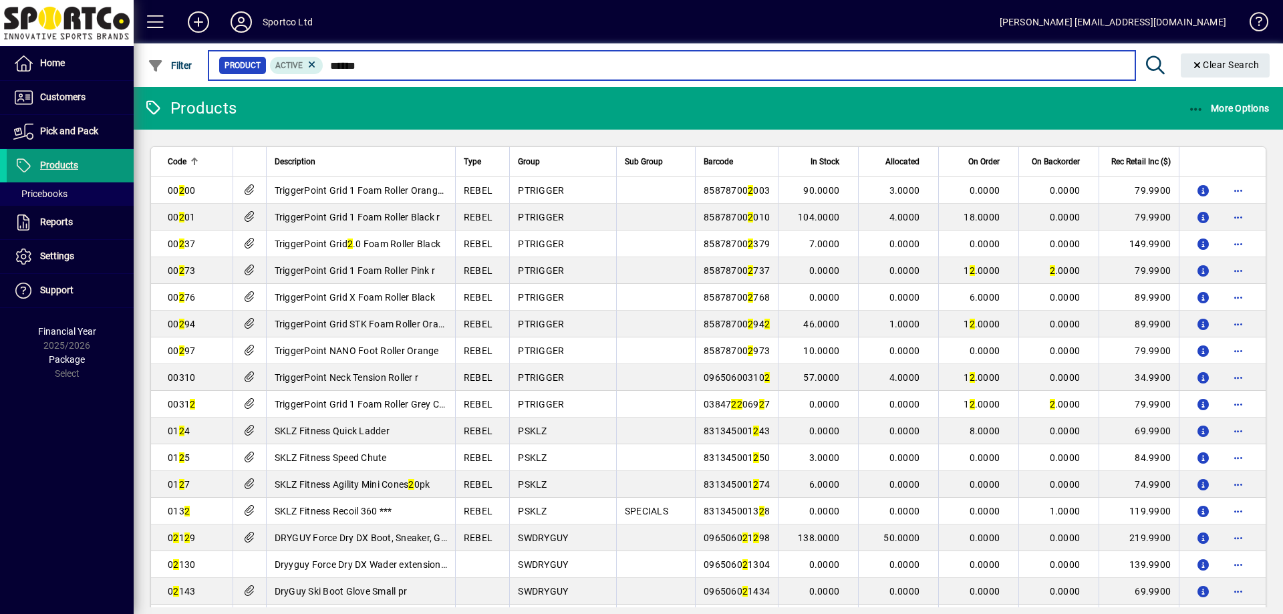
type input "*******"
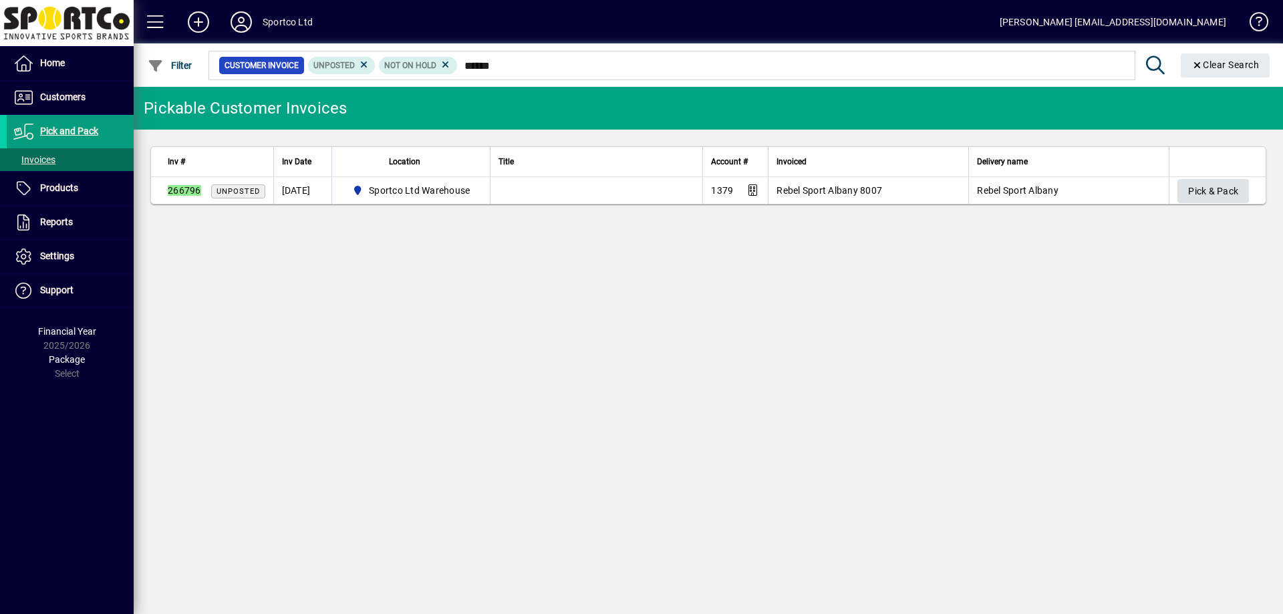
type input "******"
click at [1217, 187] on span "Pick & Pack" at bounding box center [1213, 191] width 50 height 22
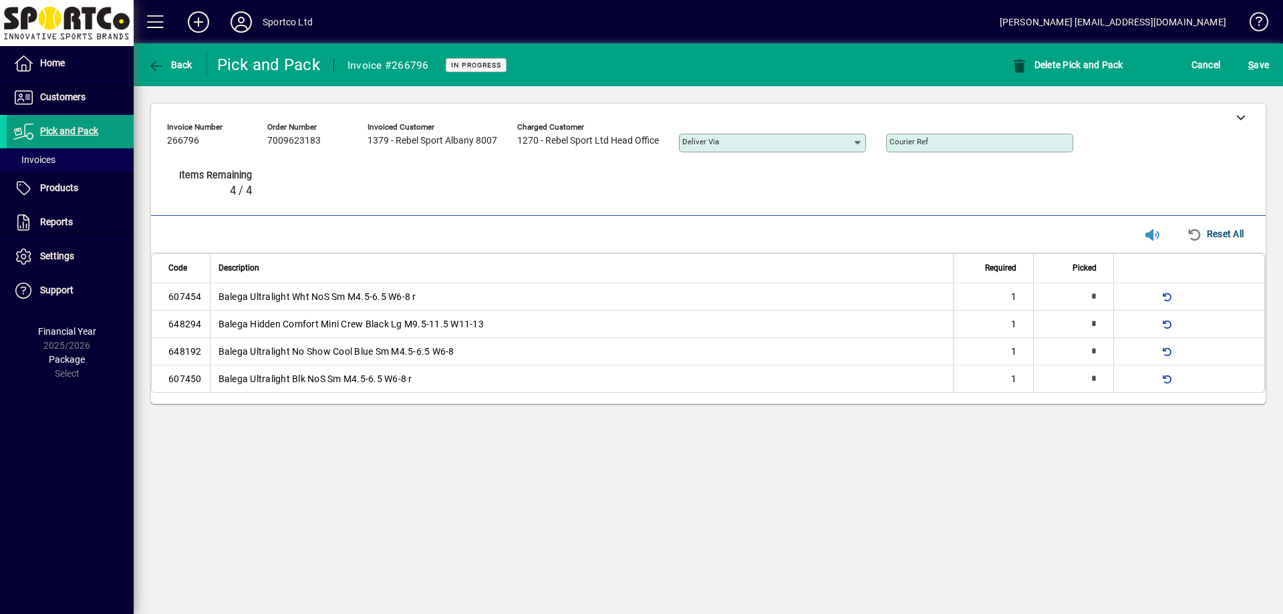
type input "*"
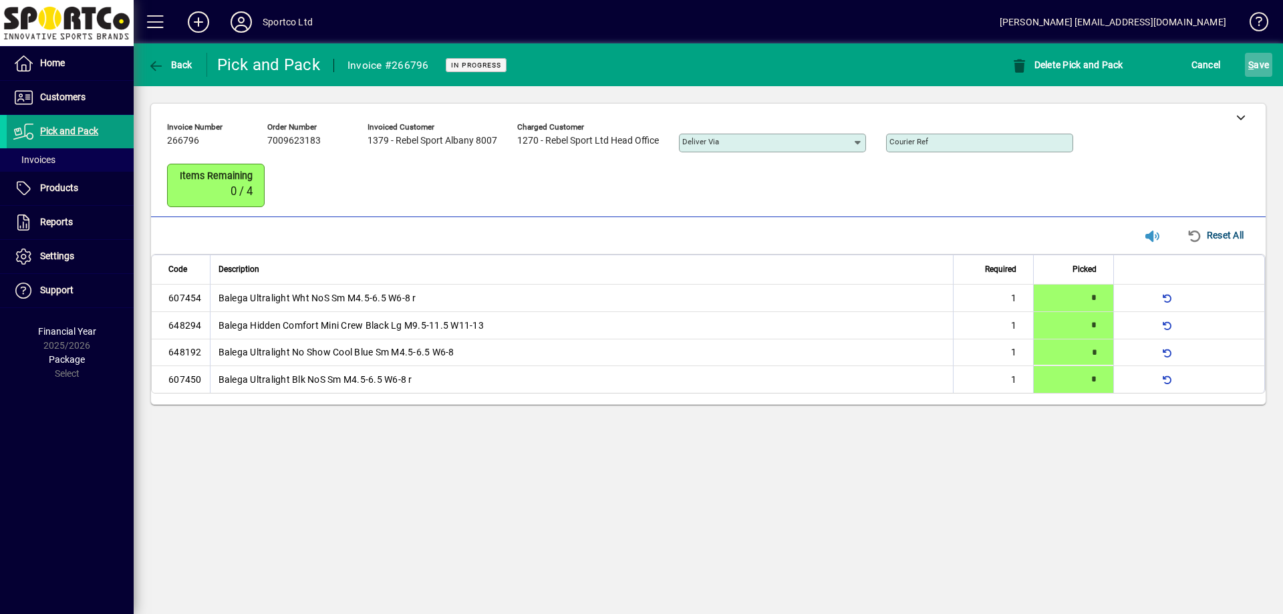
click at [1263, 72] on span "S ave" at bounding box center [1258, 64] width 21 height 21
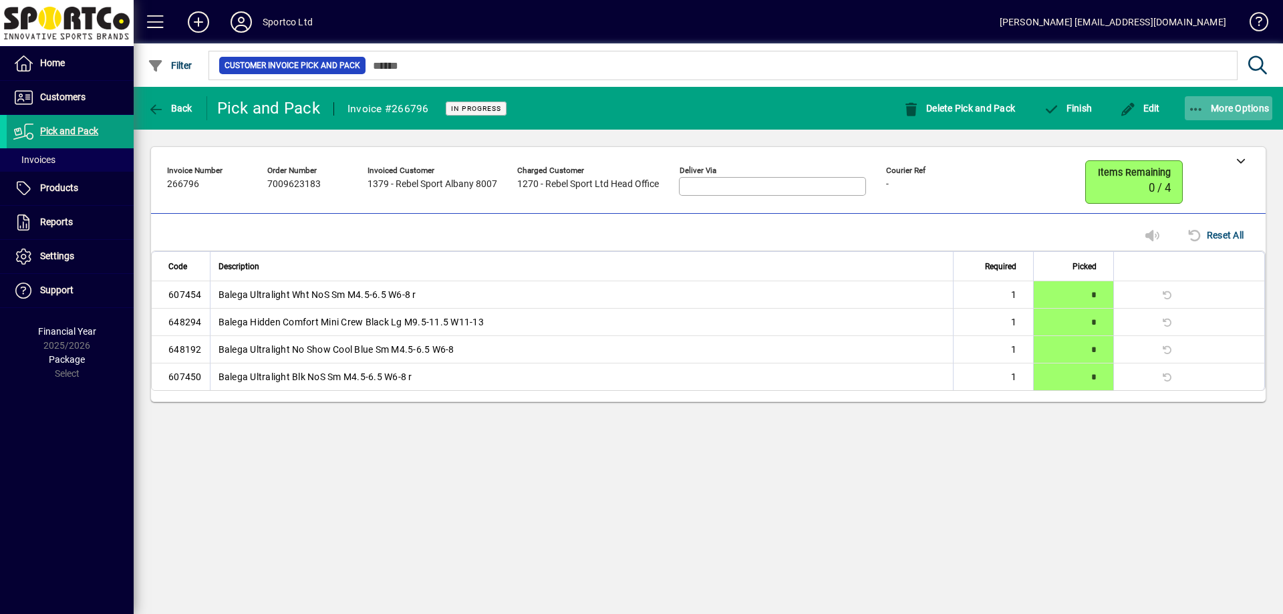
click at [1224, 108] on span "More Options" at bounding box center [1229, 108] width 82 height 11
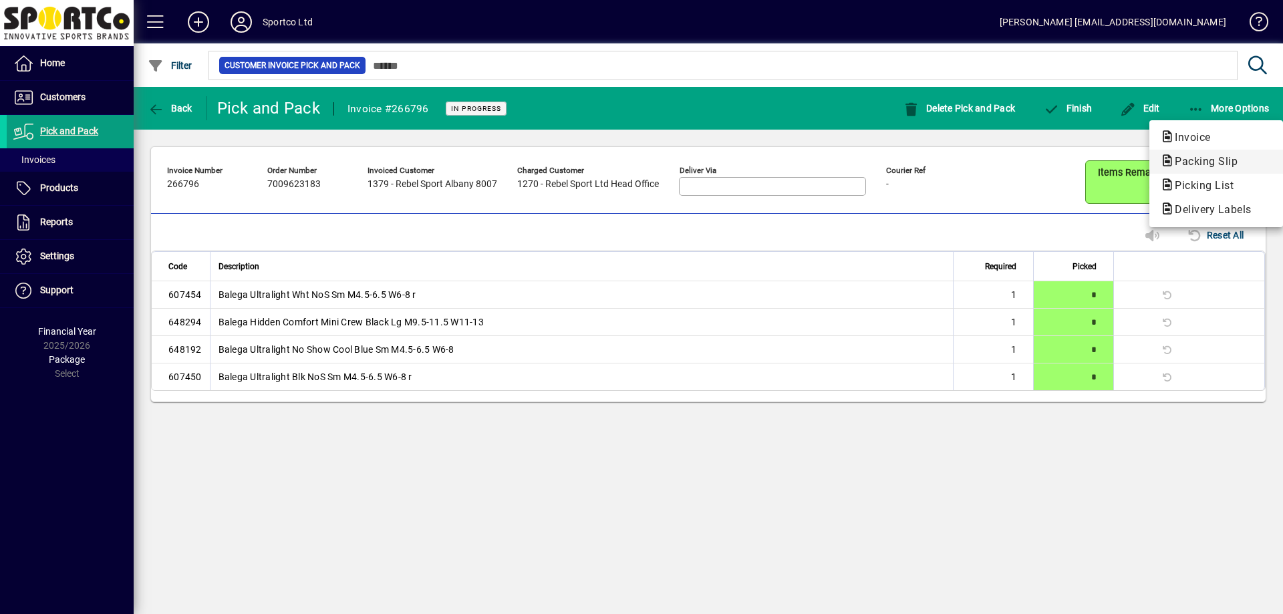
click at [1206, 161] on span "Packing Slip" at bounding box center [1202, 161] width 84 height 13
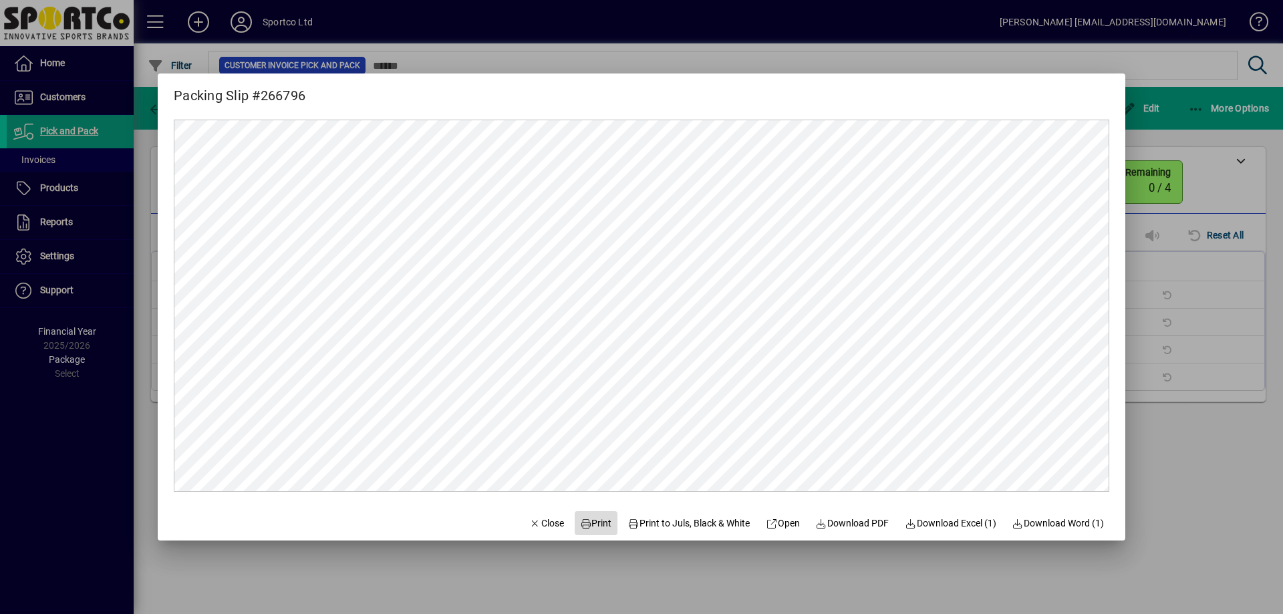
click at [587, 524] on span "Print" at bounding box center [596, 523] width 32 height 14
click at [532, 523] on span "Close" at bounding box center [546, 523] width 35 height 14
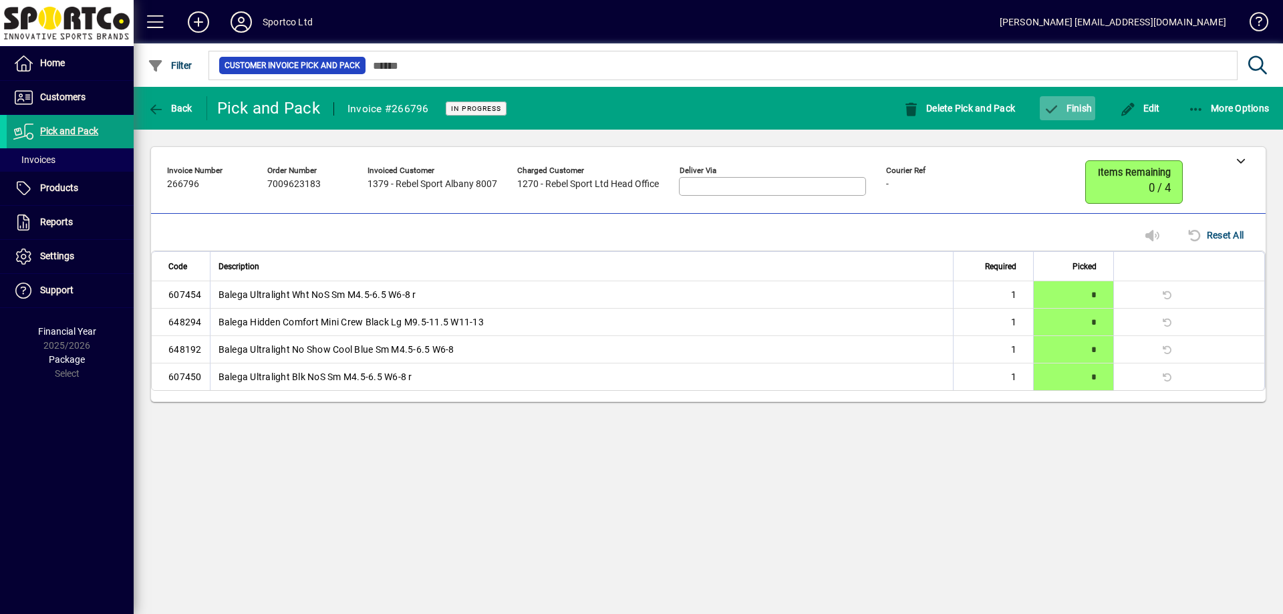
click at [1067, 109] on span "Finish" at bounding box center [1067, 108] width 49 height 11
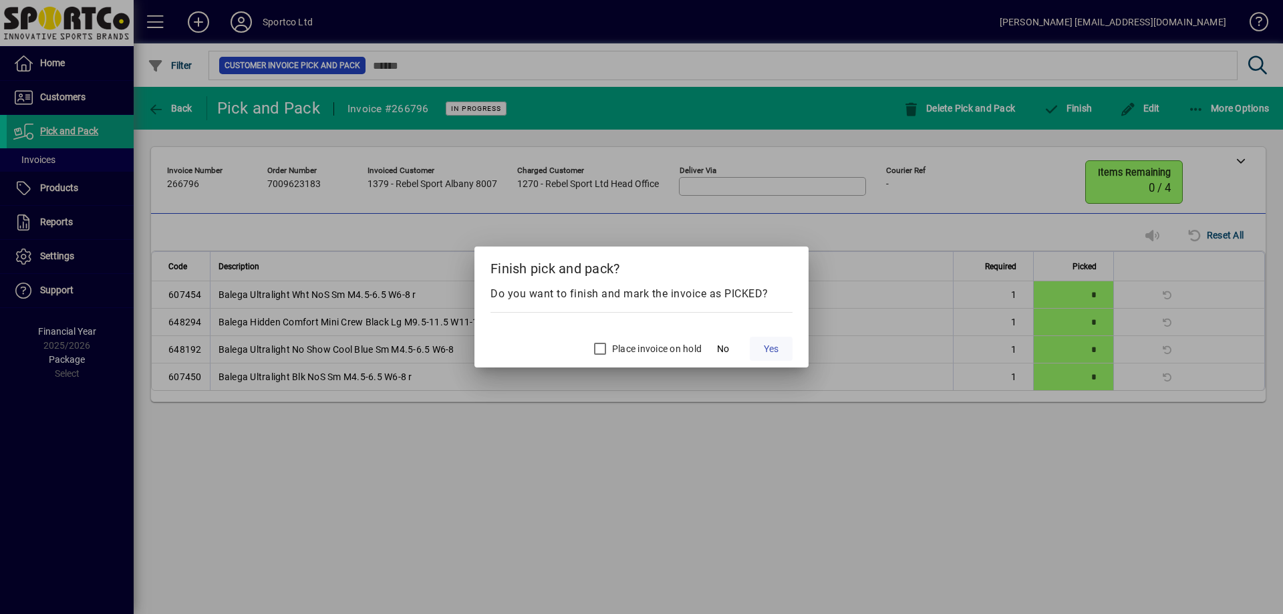
click at [780, 344] on span at bounding box center [771, 349] width 43 height 32
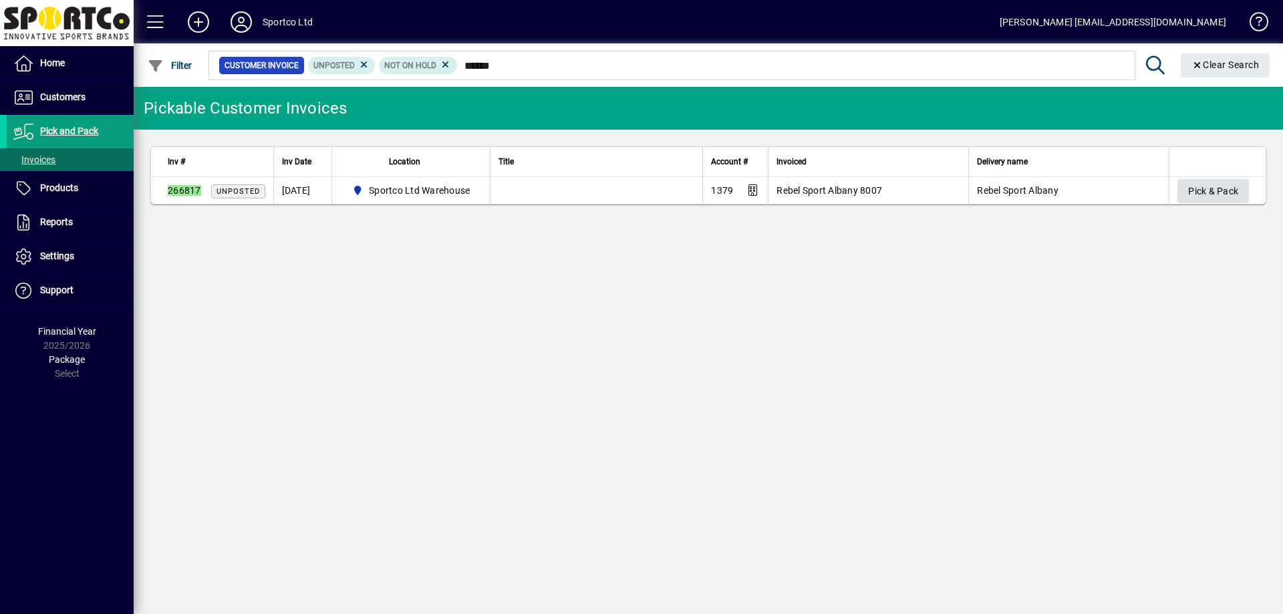
type input "******"
click at [1228, 187] on span "Pick & Pack" at bounding box center [1213, 191] width 50 height 22
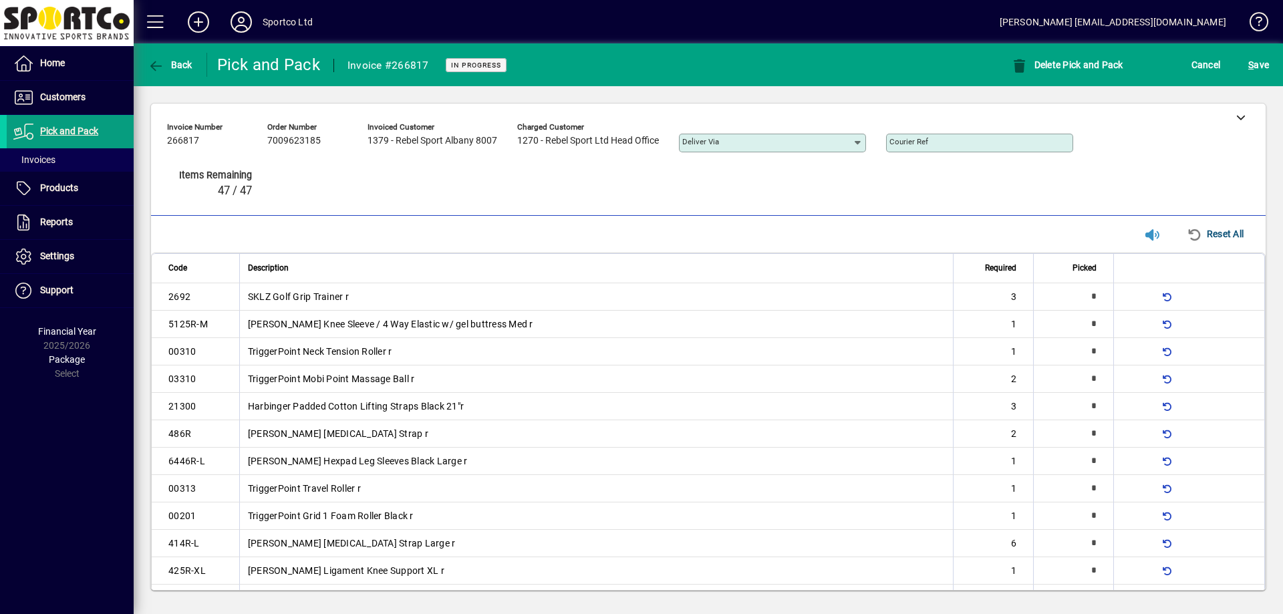
type input "*"
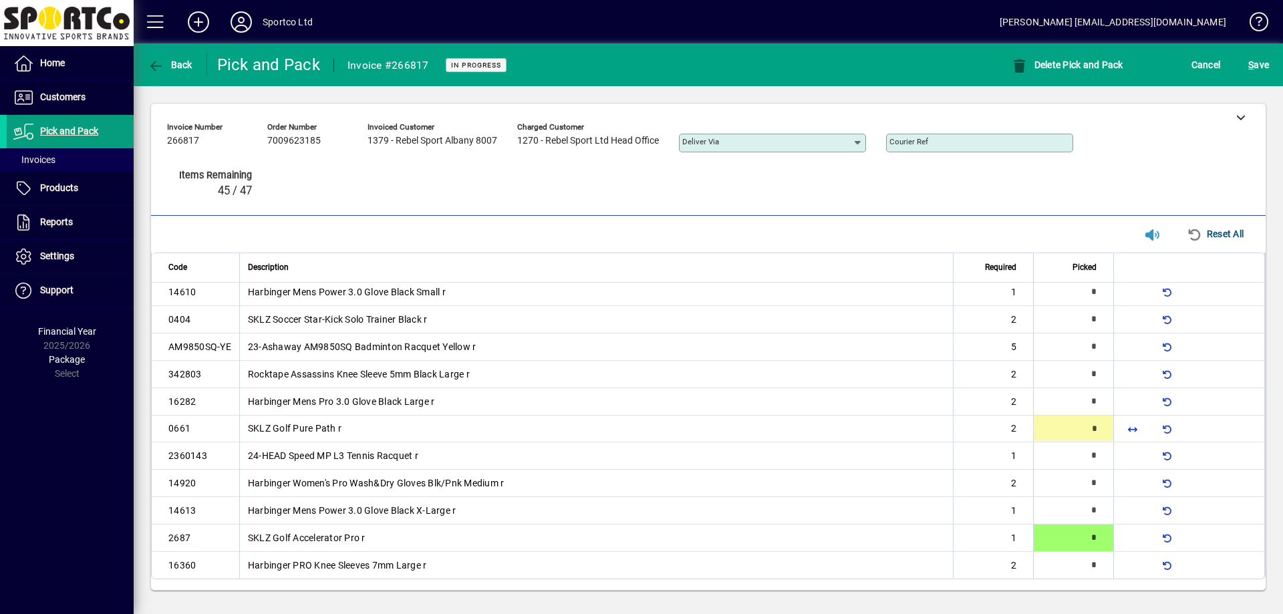
type input "*"
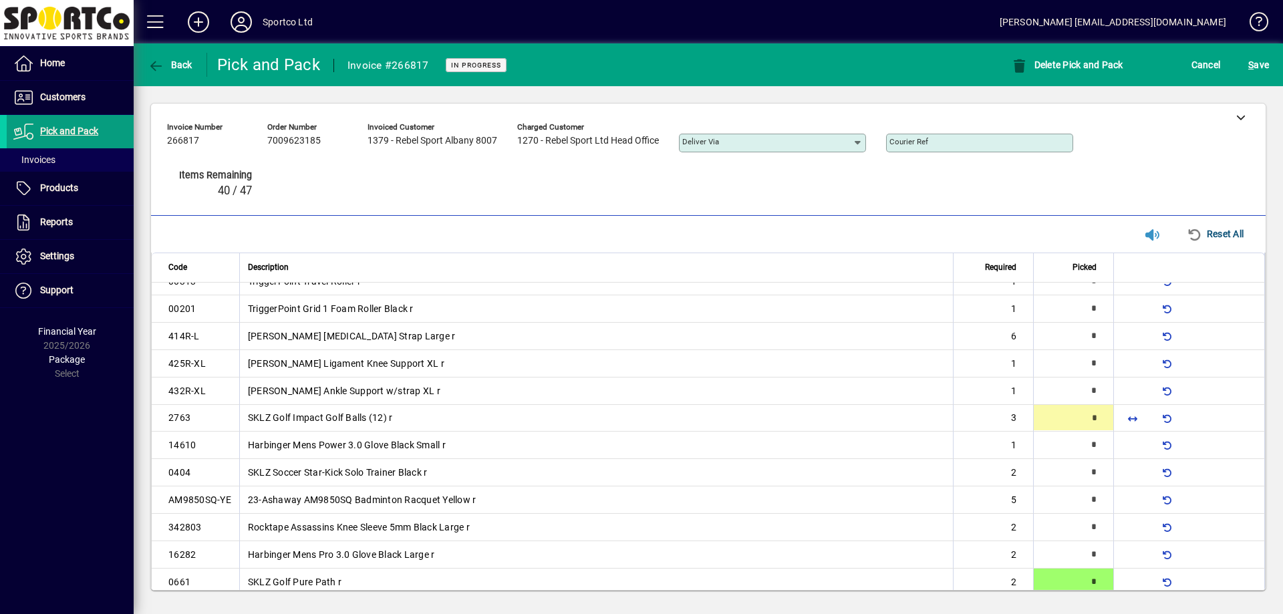
scroll to position [205, 0]
type input "*"
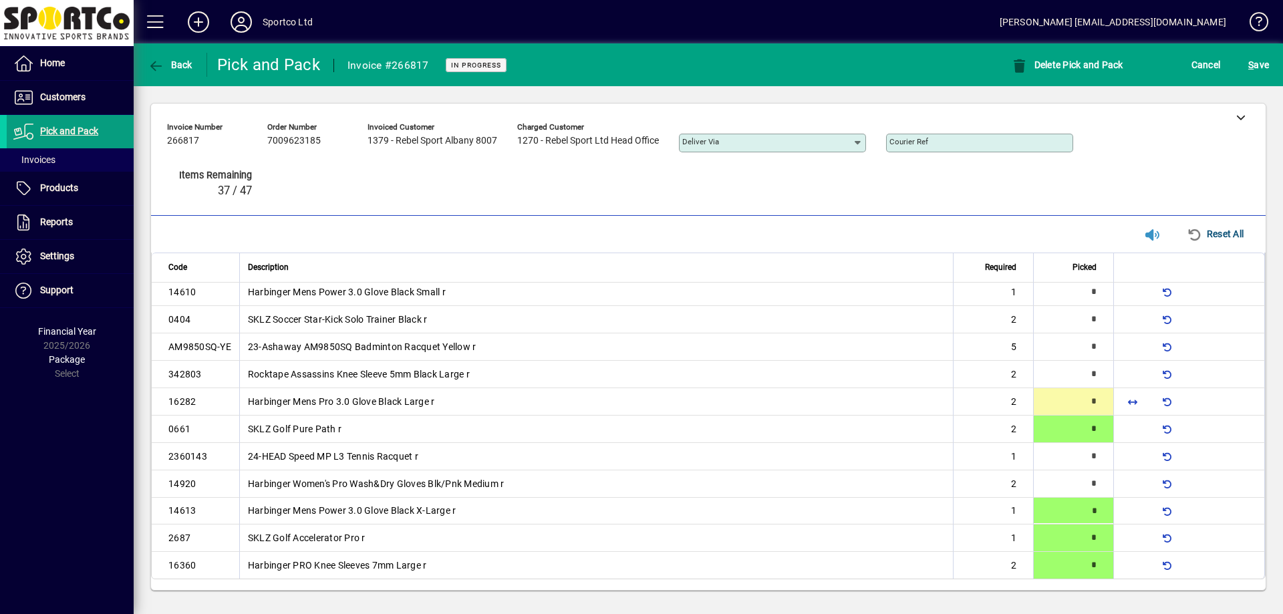
type input "*"
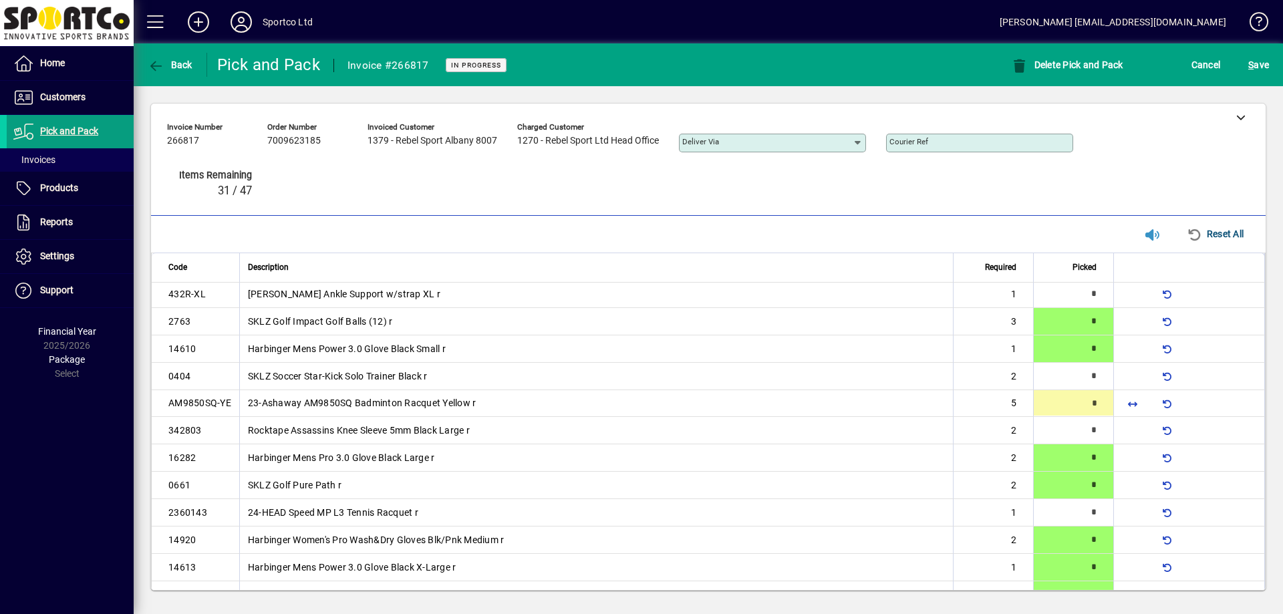
scroll to position [287, 0]
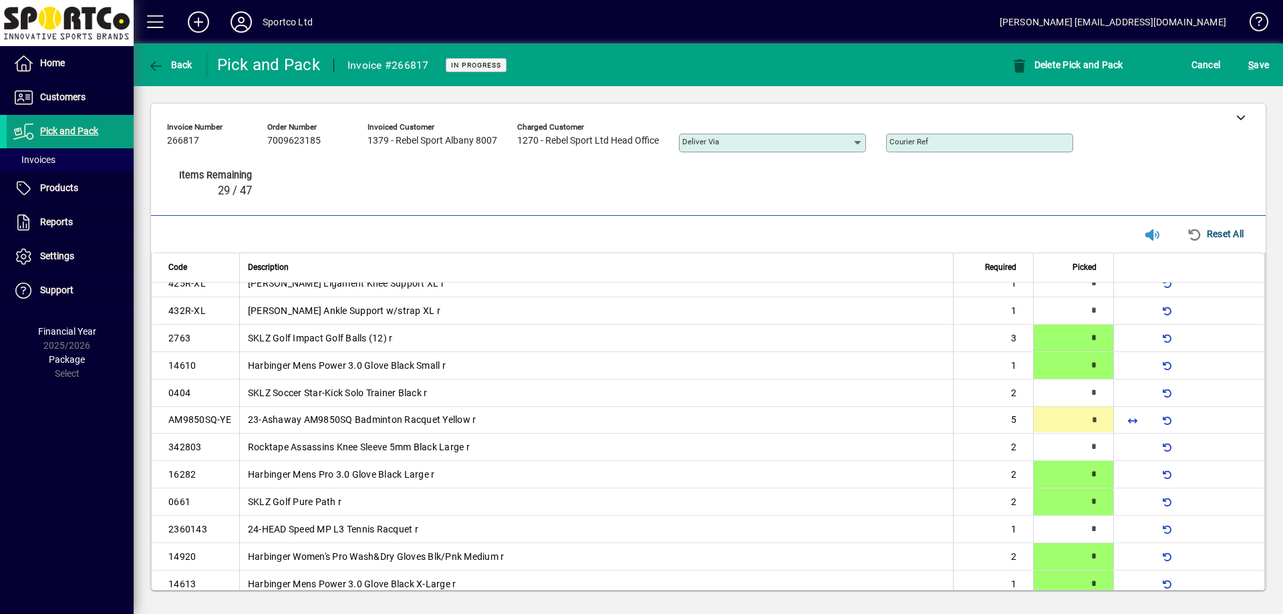
type input "*"
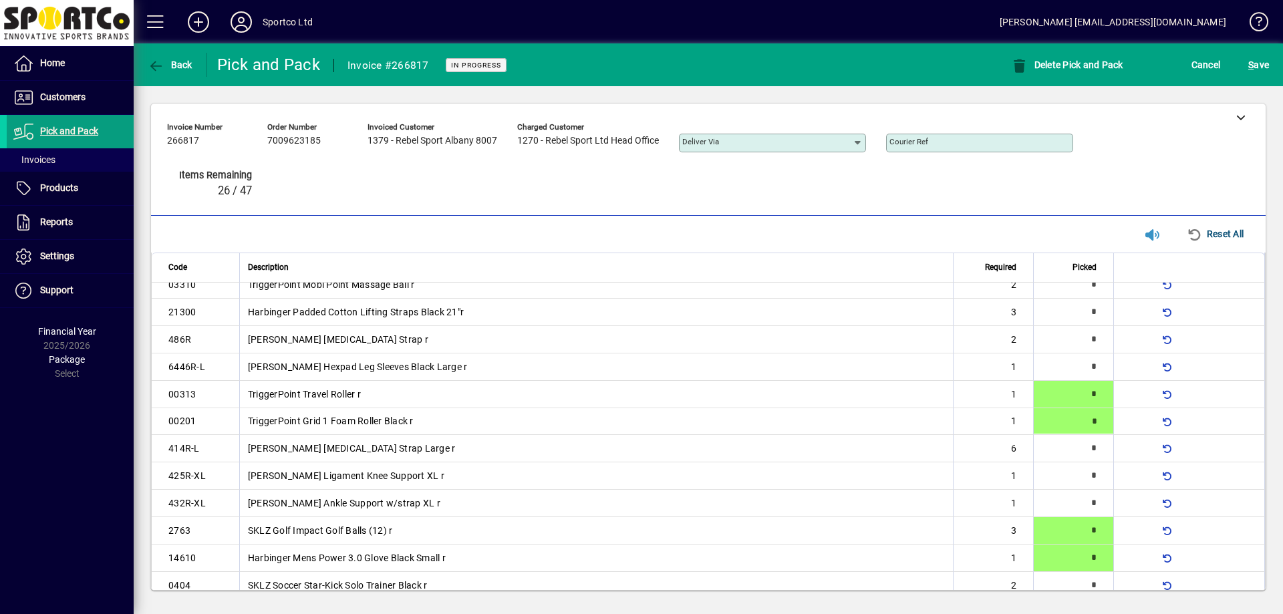
type input "*"
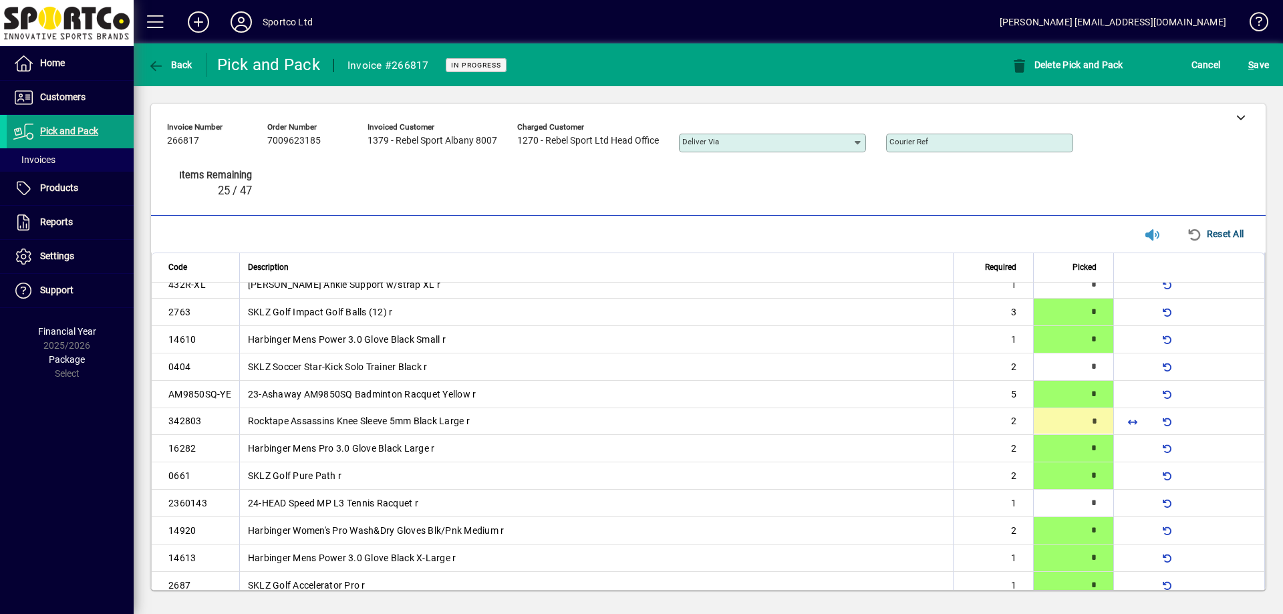
type input "*"
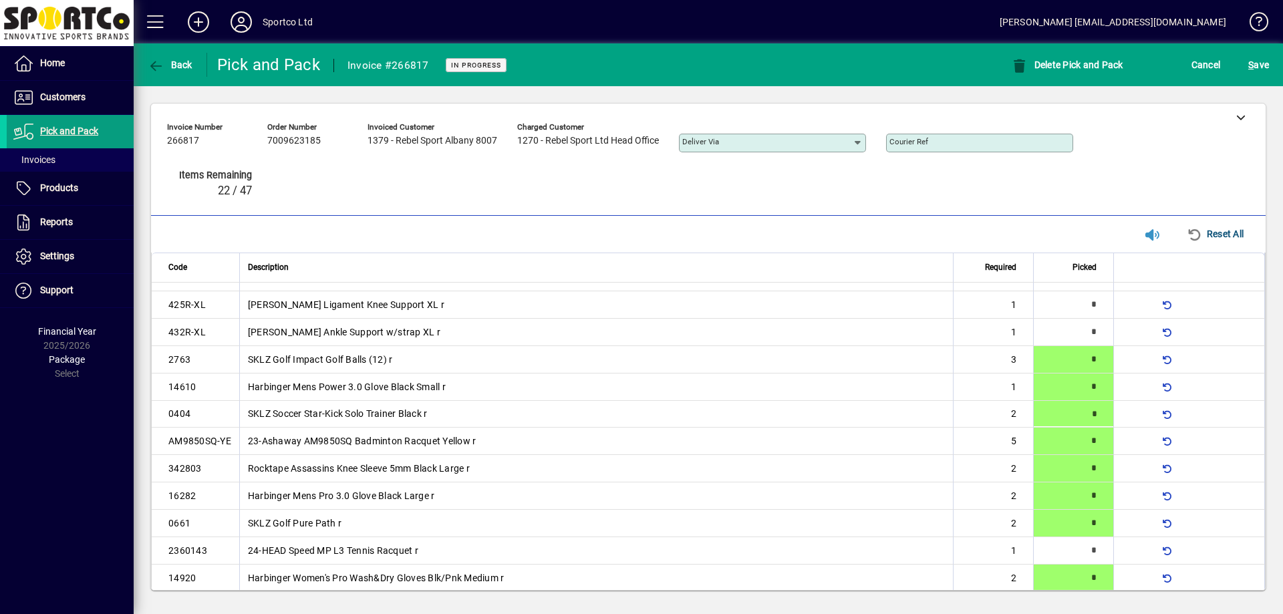
scroll to position [260, 0]
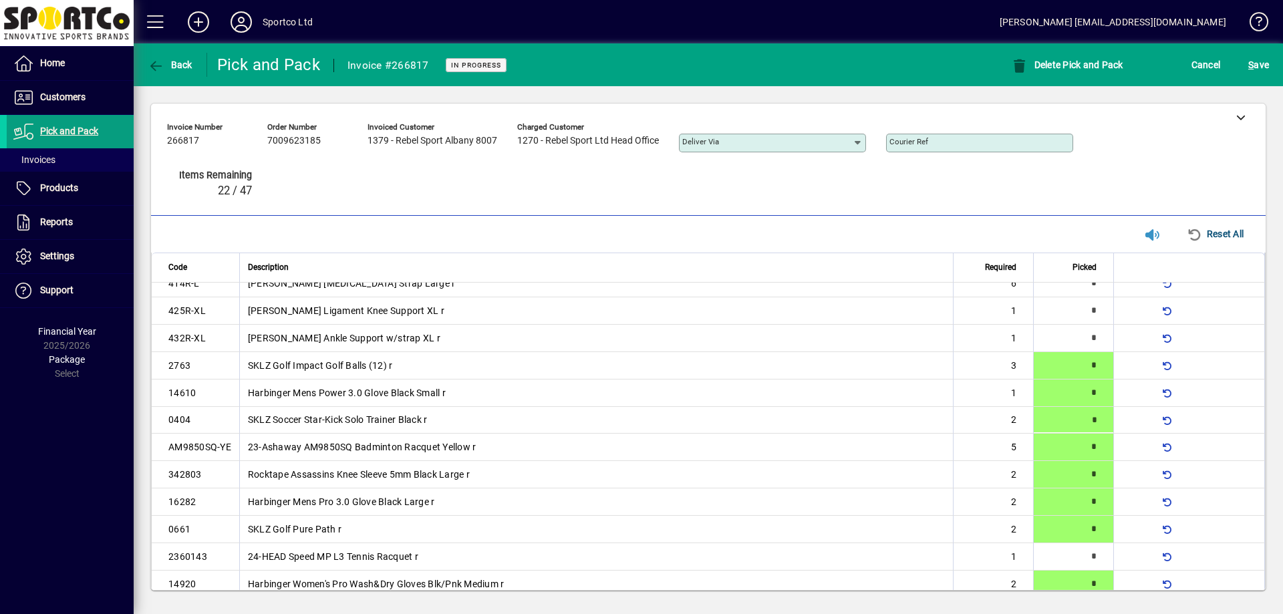
type input "*"
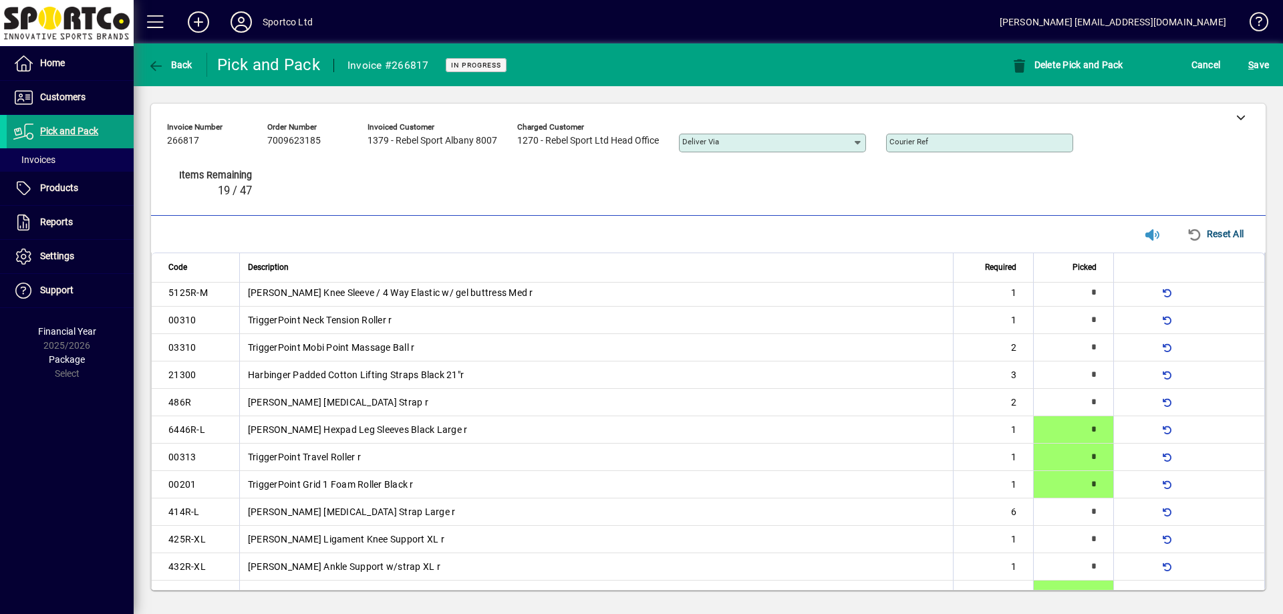
scroll to position [0, 0]
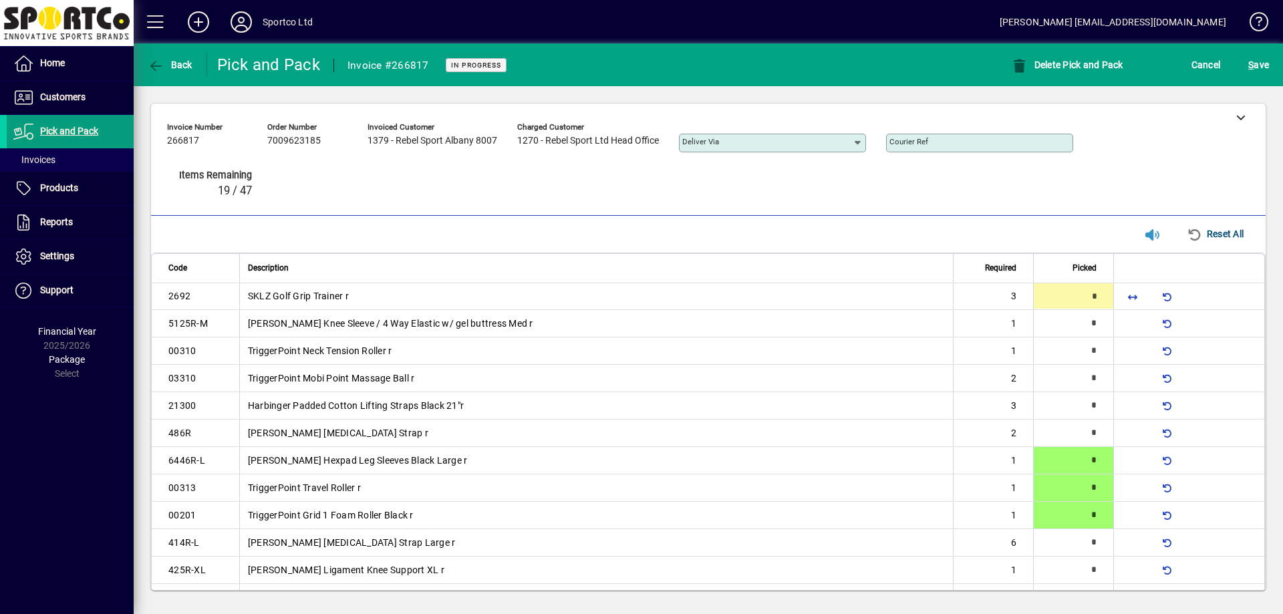
type input "*"
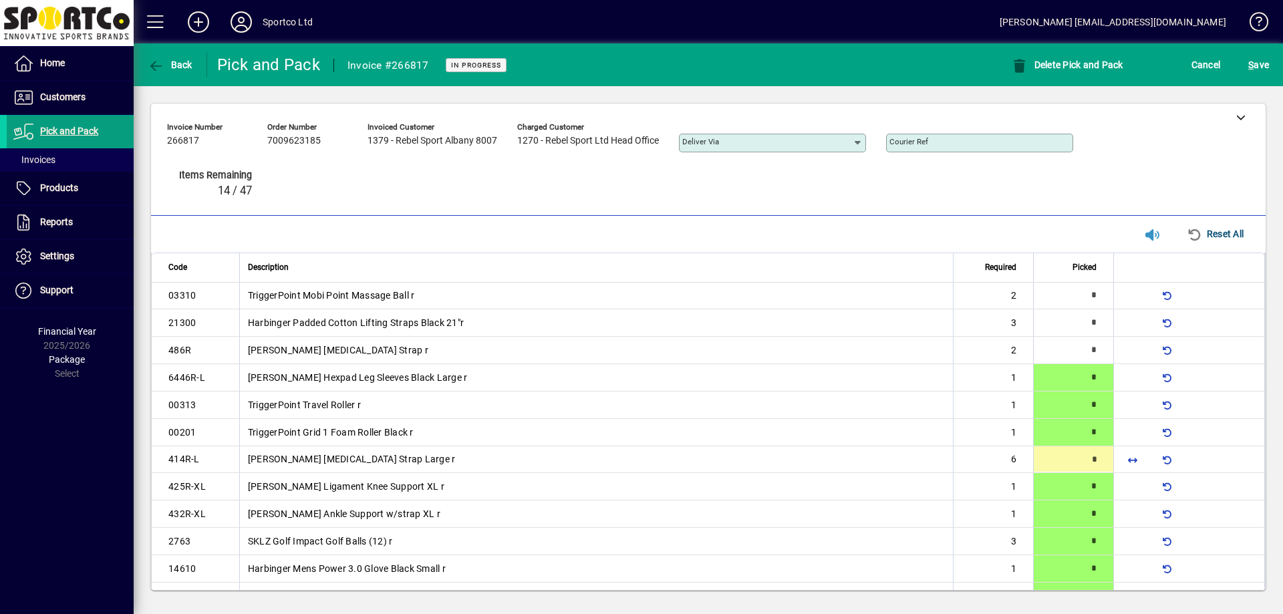
scroll to position [123, 0]
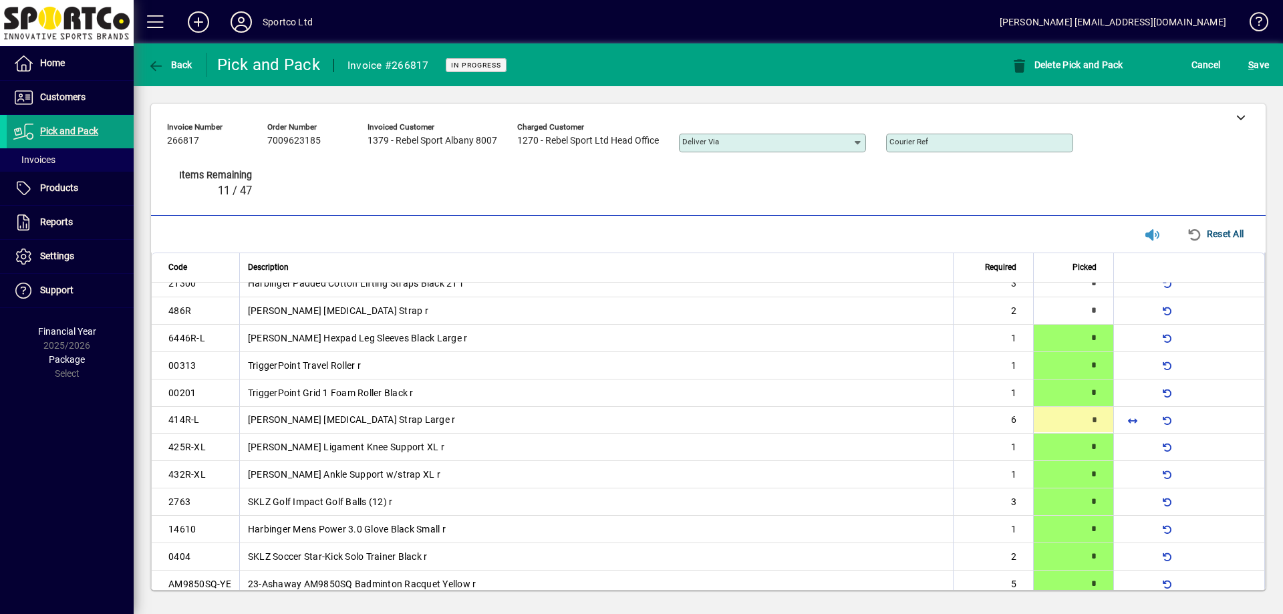
type input "*"
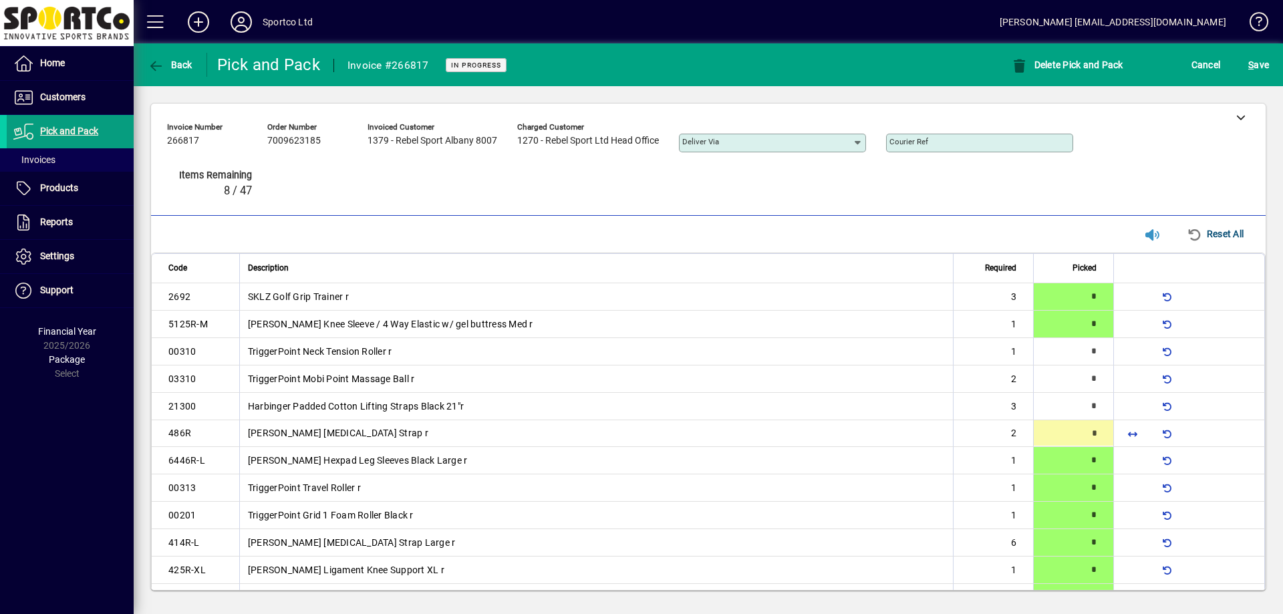
type input "*"
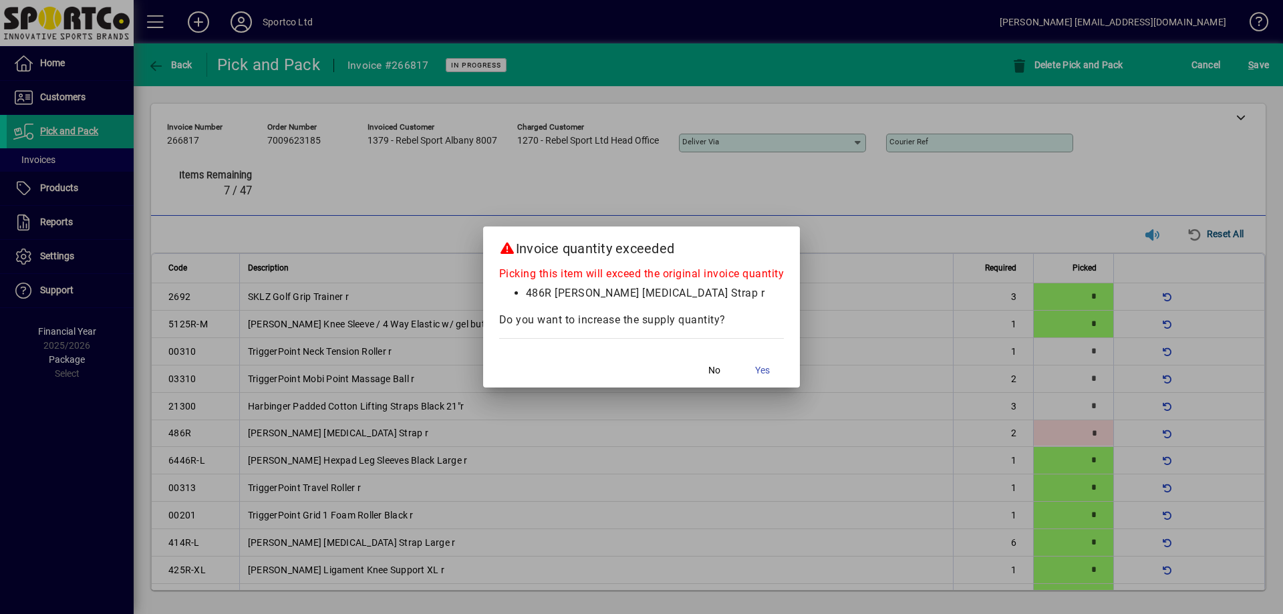
scroll to position [13, 0]
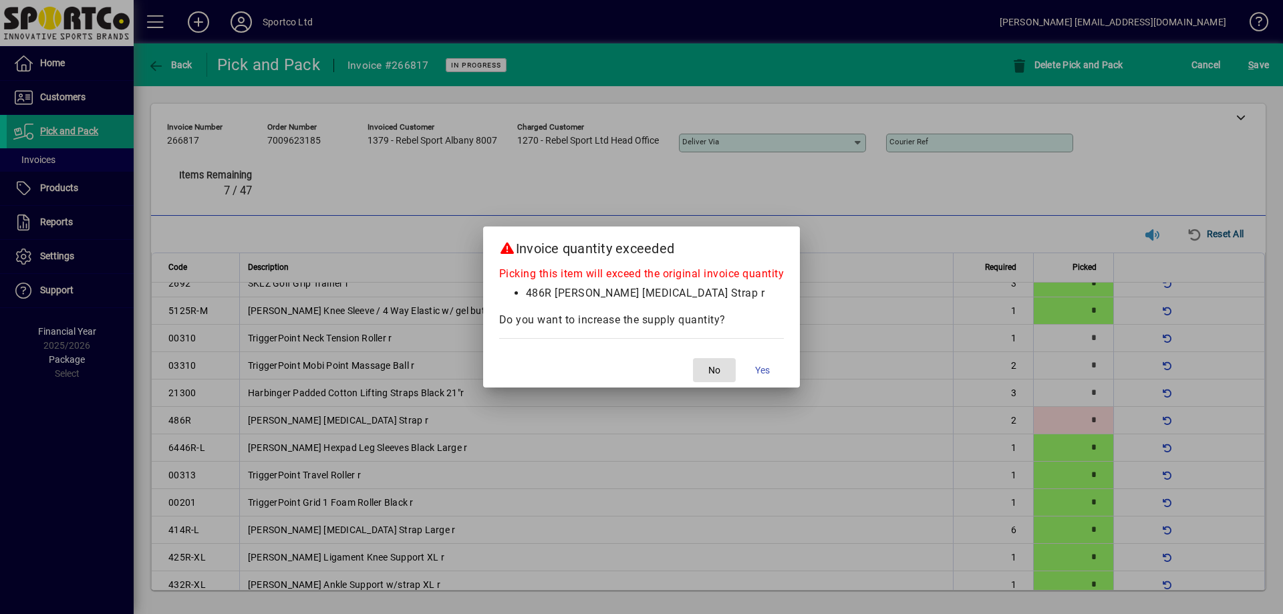
click at [717, 359] on span "button" at bounding box center [714, 370] width 43 height 32
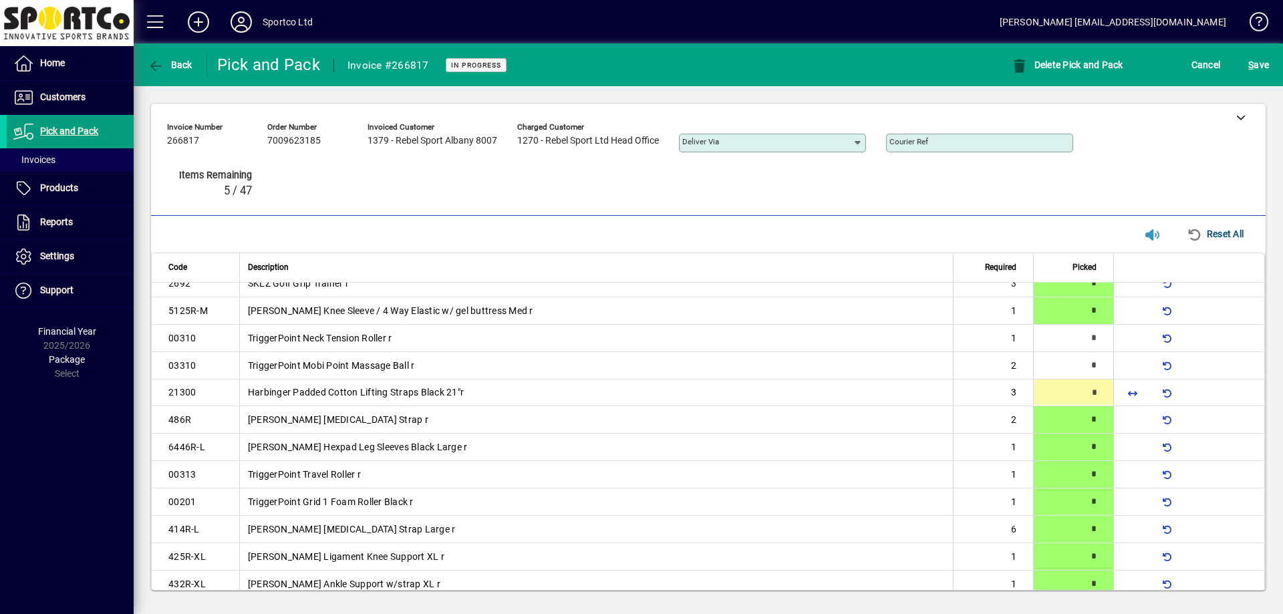
scroll to position [0, 0]
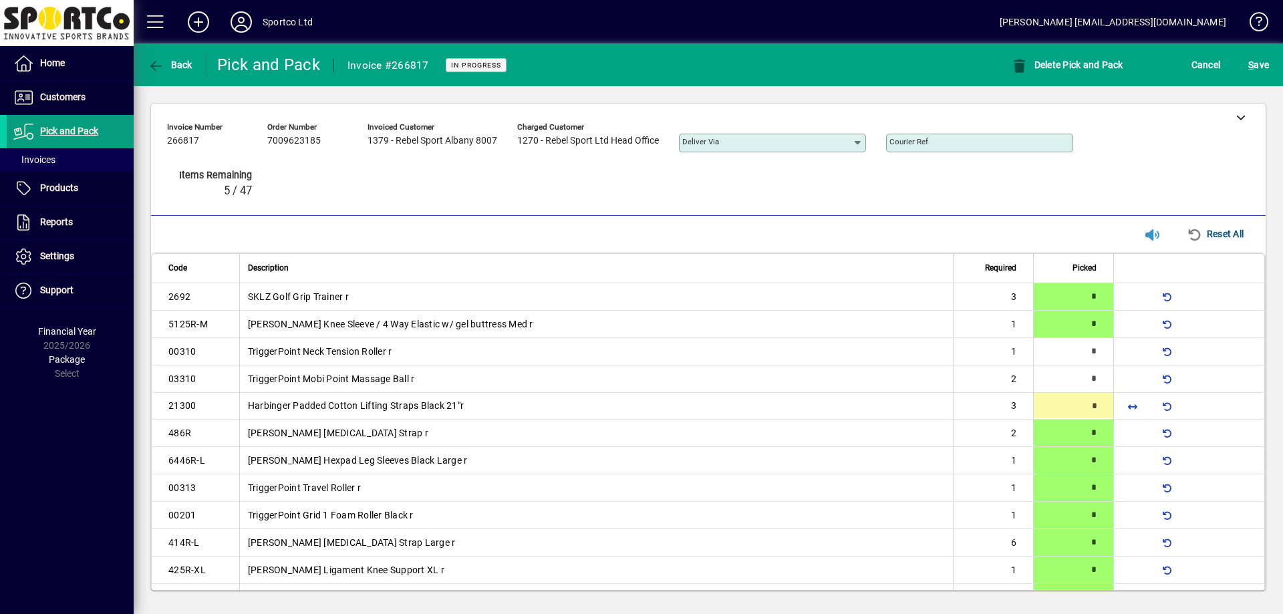
type input "*"
click at [1255, 59] on span "S ave" at bounding box center [1258, 64] width 21 height 21
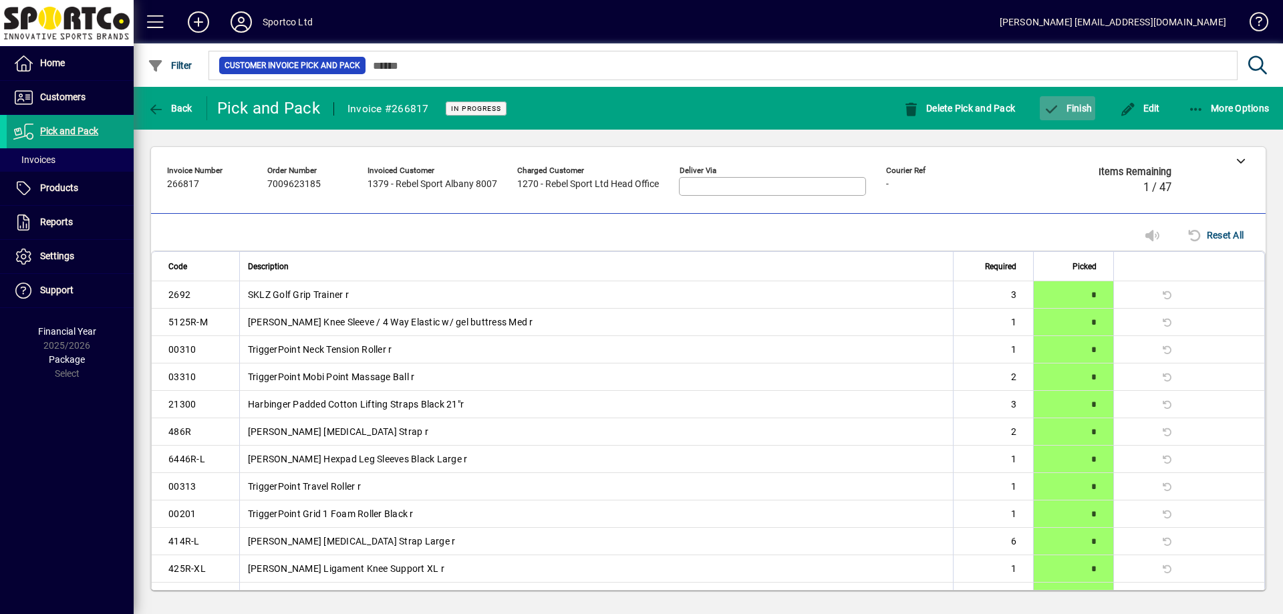
click at [1082, 105] on span "Finish" at bounding box center [1067, 108] width 49 height 11
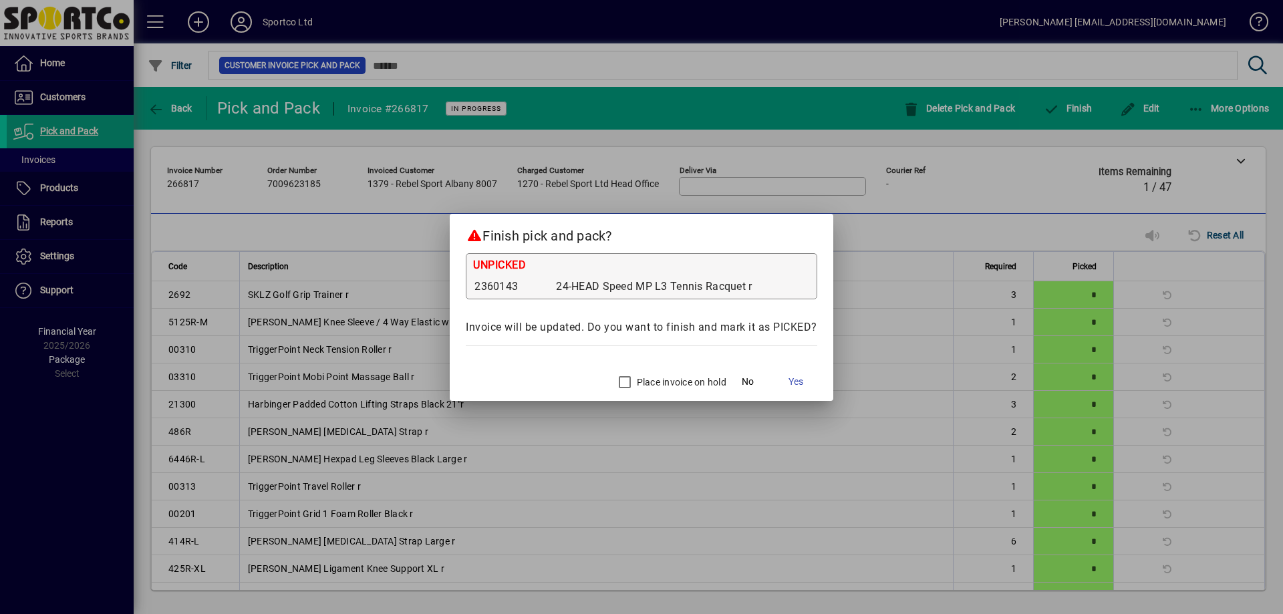
click at [664, 376] on label "Place invoice on hold" at bounding box center [680, 381] width 92 height 13
click at [792, 384] on span "Yes" at bounding box center [795, 382] width 15 height 14
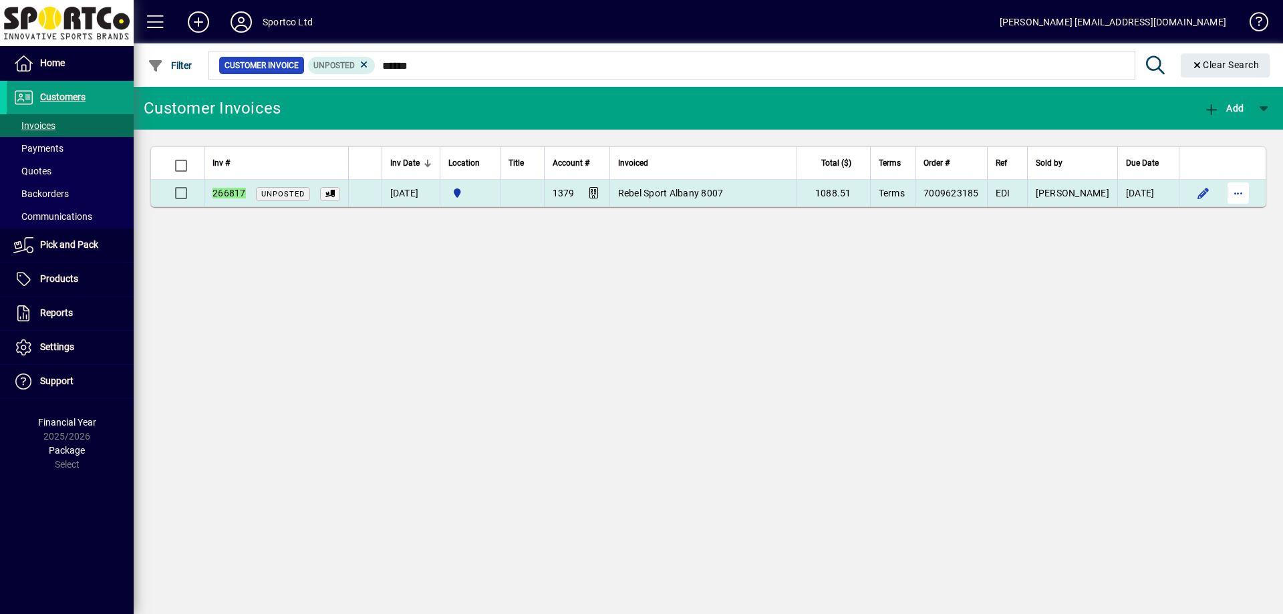
type input "******"
click at [1243, 192] on span "button" at bounding box center [1238, 193] width 32 height 32
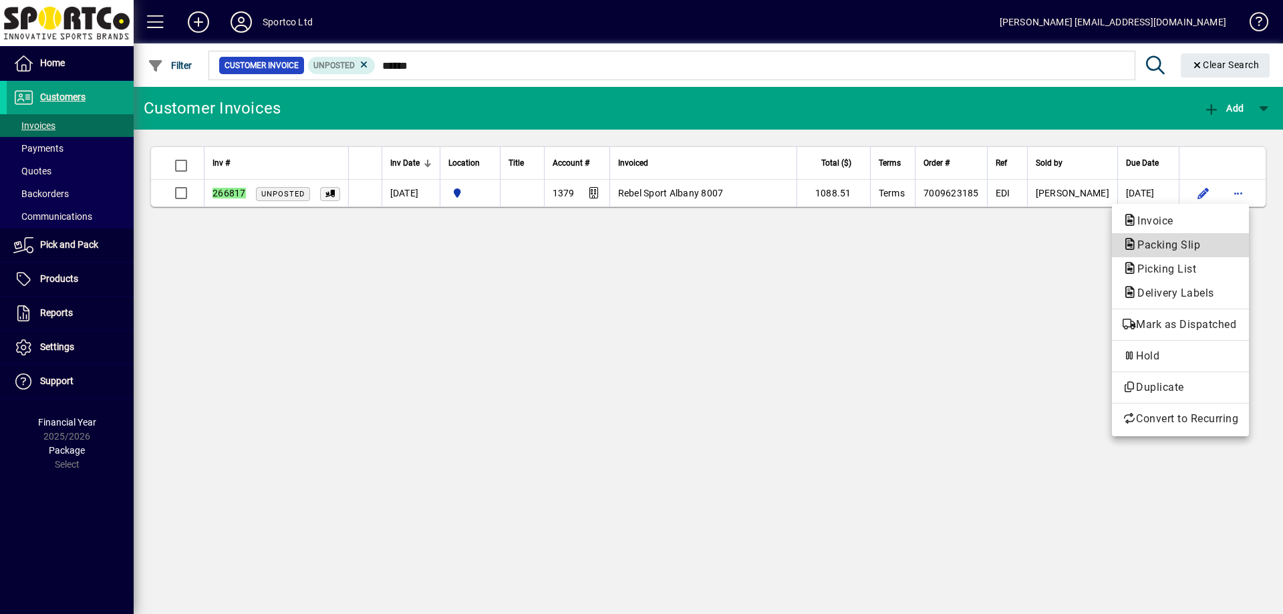
click at [1199, 246] on span "Packing Slip" at bounding box center [1164, 245] width 84 height 13
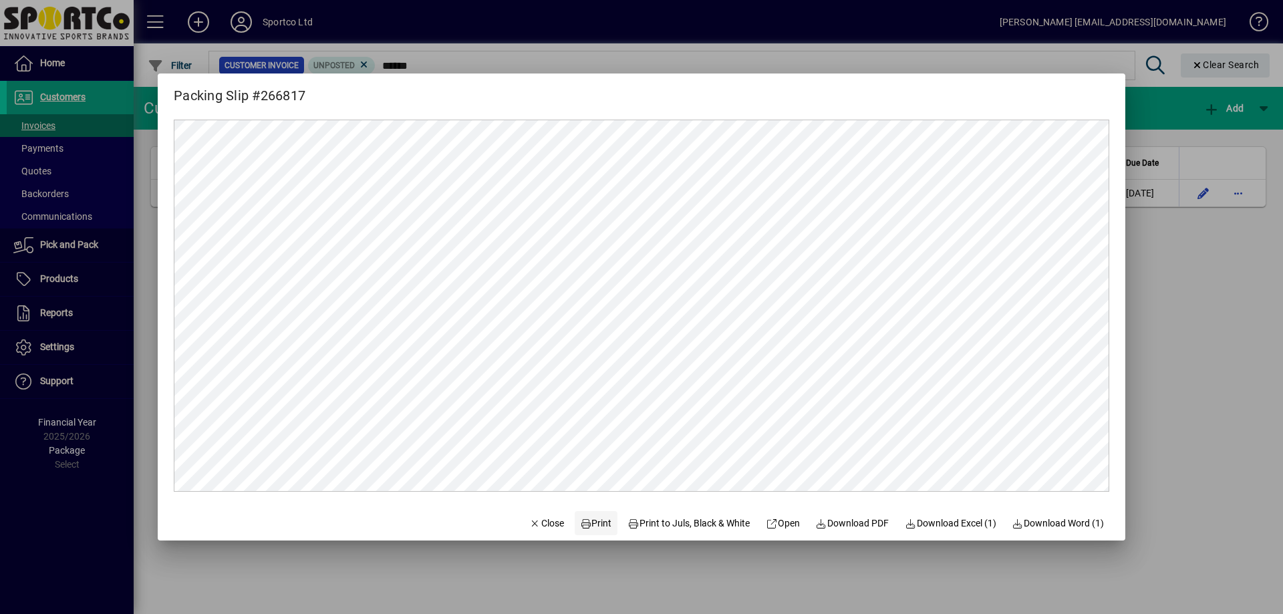
click at [589, 522] on span "Print" at bounding box center [596, 523] width 32 height 14
click at [539, 522] on span "Close" at bounding box center [546, 523] width 35 height 14
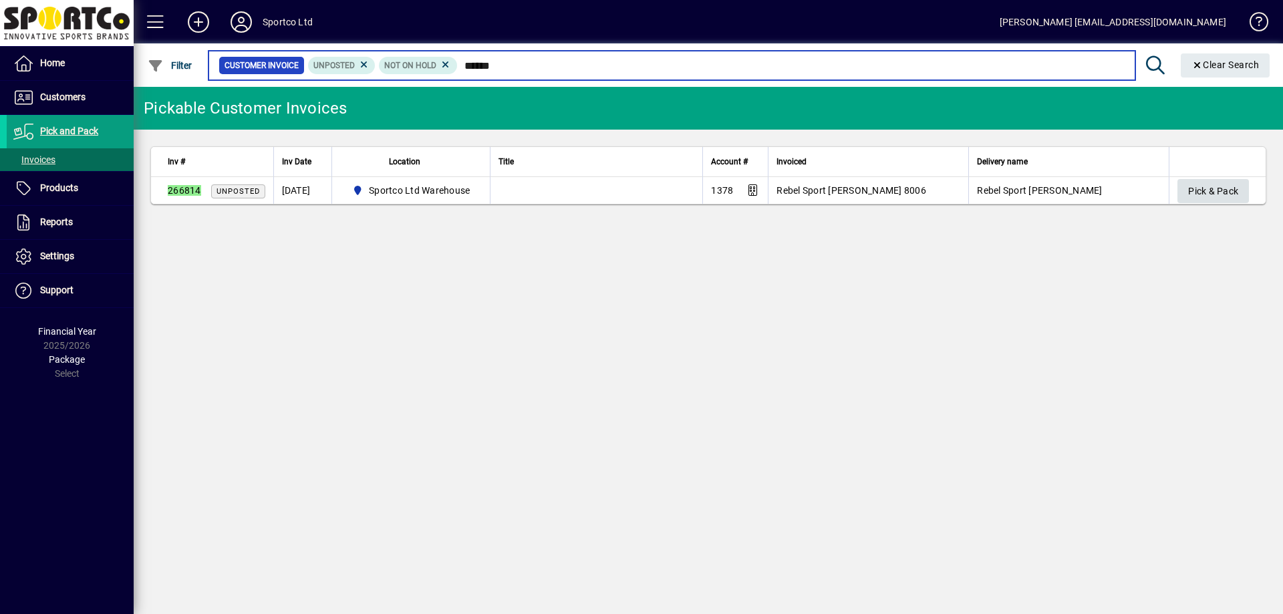
type input "******"
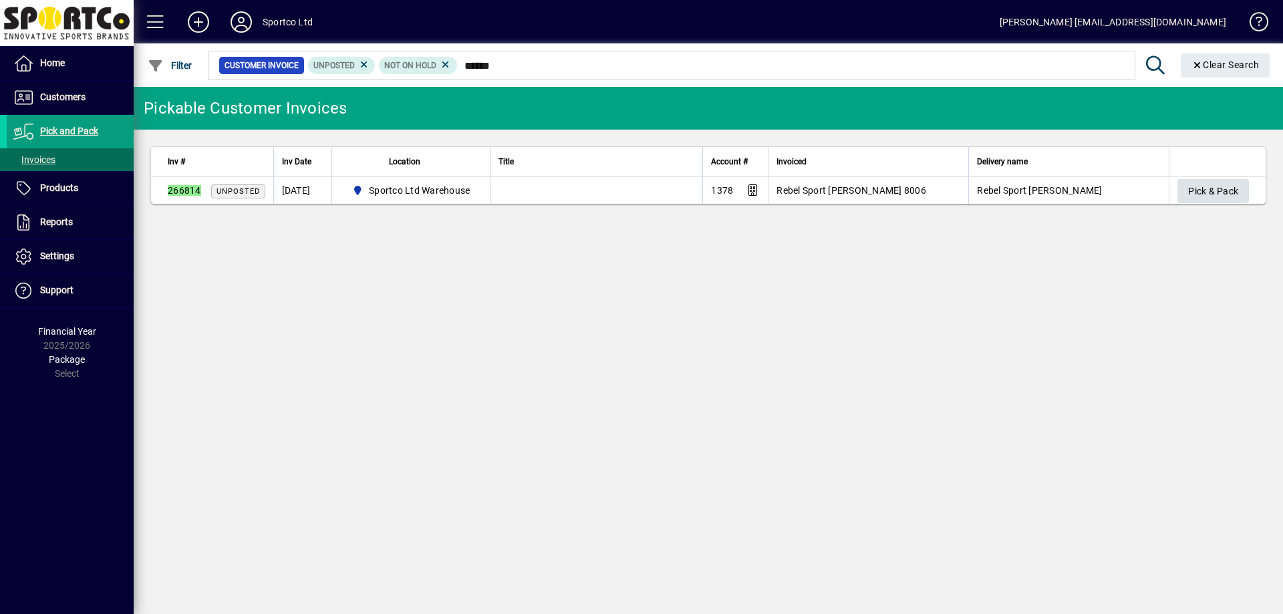
click at [1222, 195] on span "Pick & Pack" at bounding box center [1213, 191] width 50 height 22
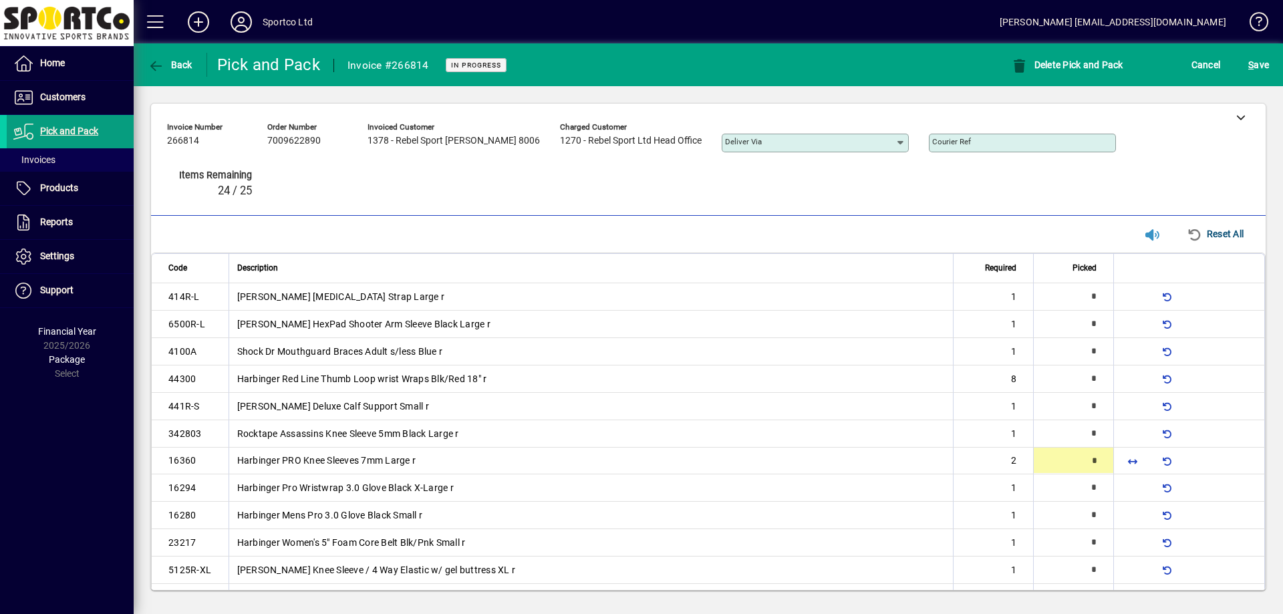
type input "*"
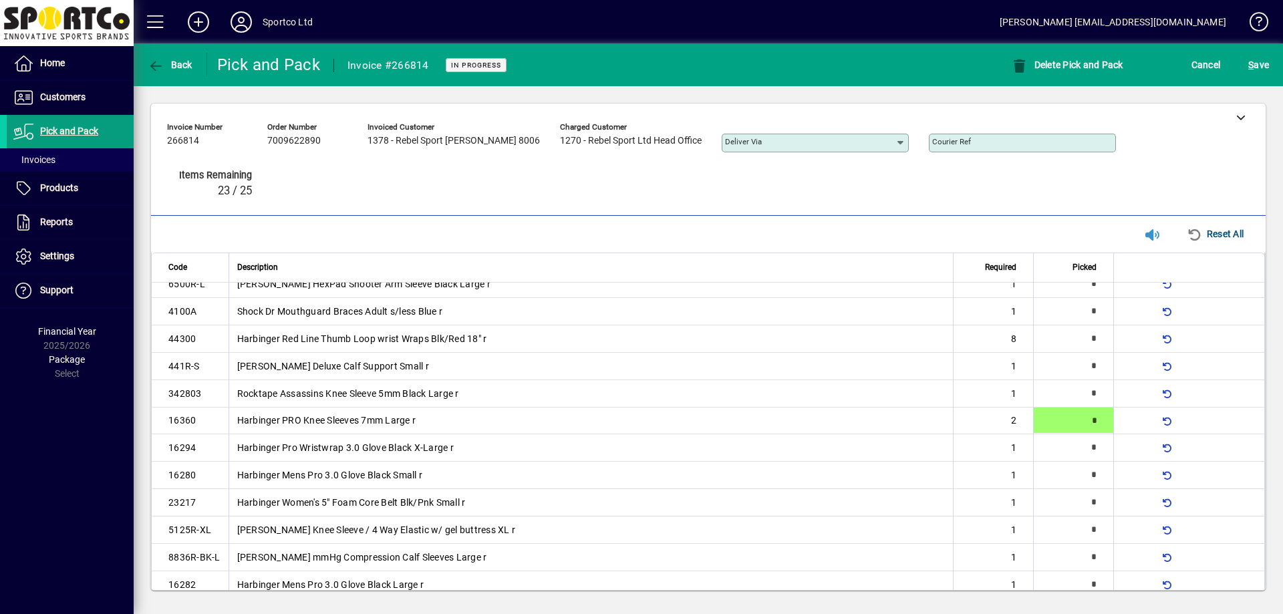
scroll to position [41, 0]
type input "*"
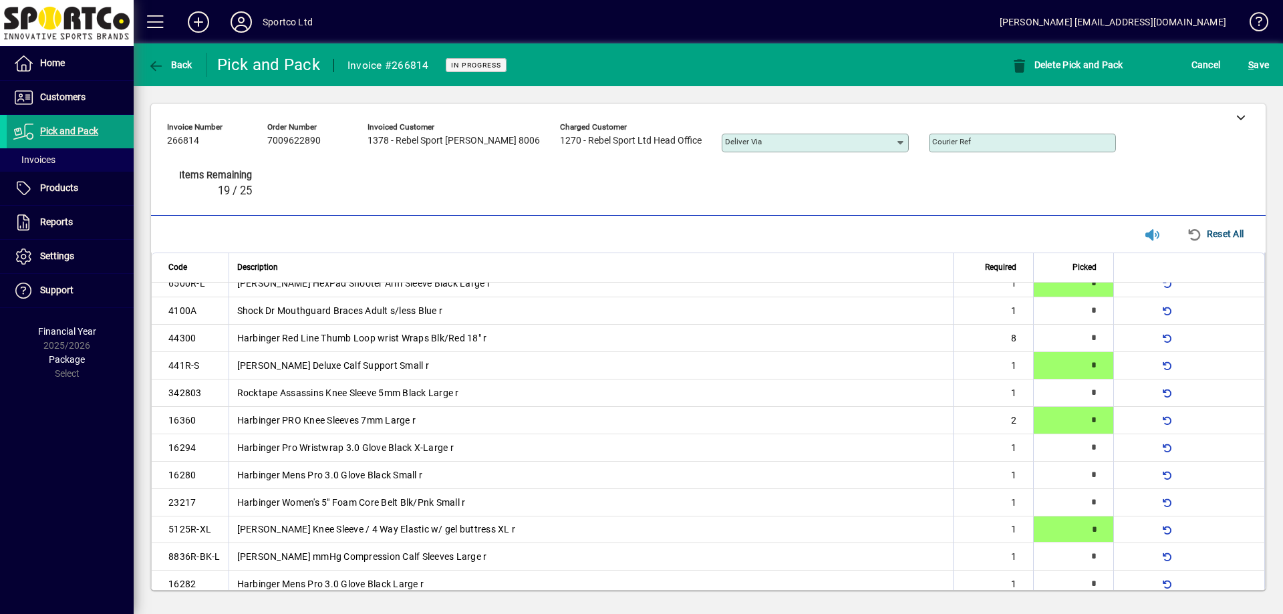
scroll to position [31, 0]
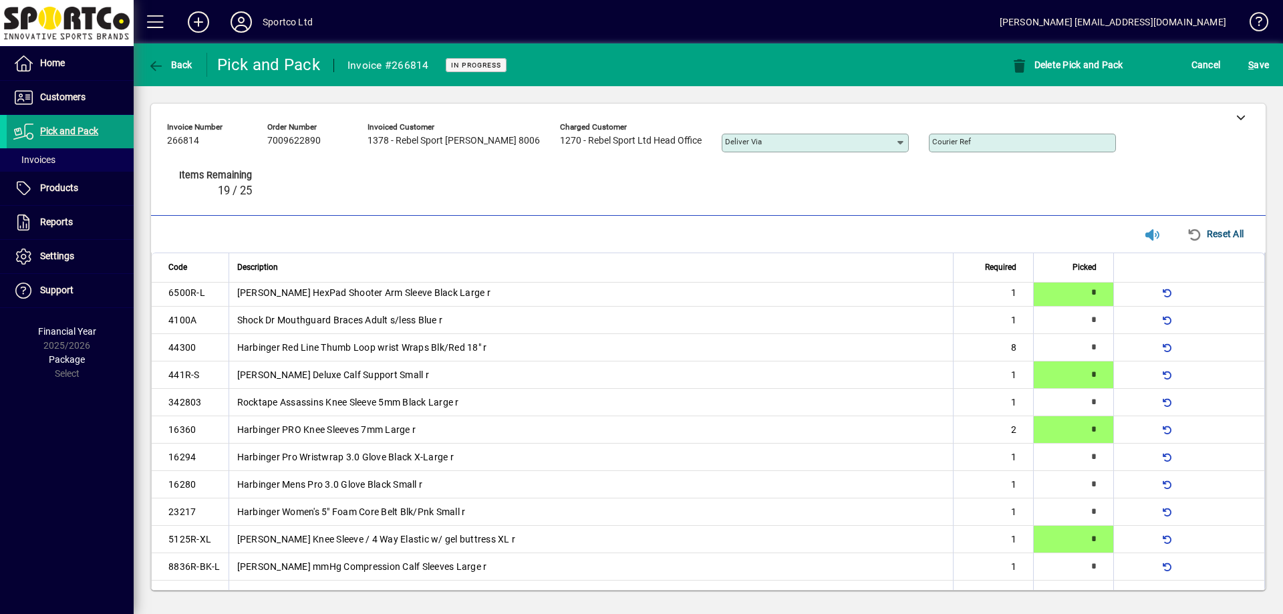
type input "*"
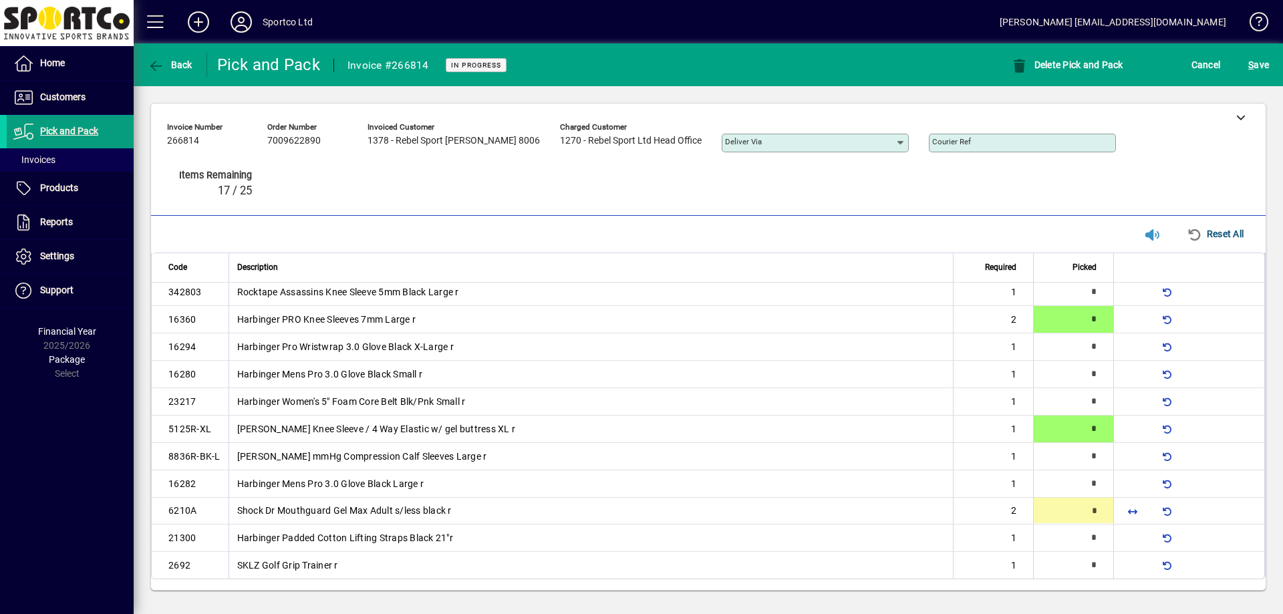
type input "*"
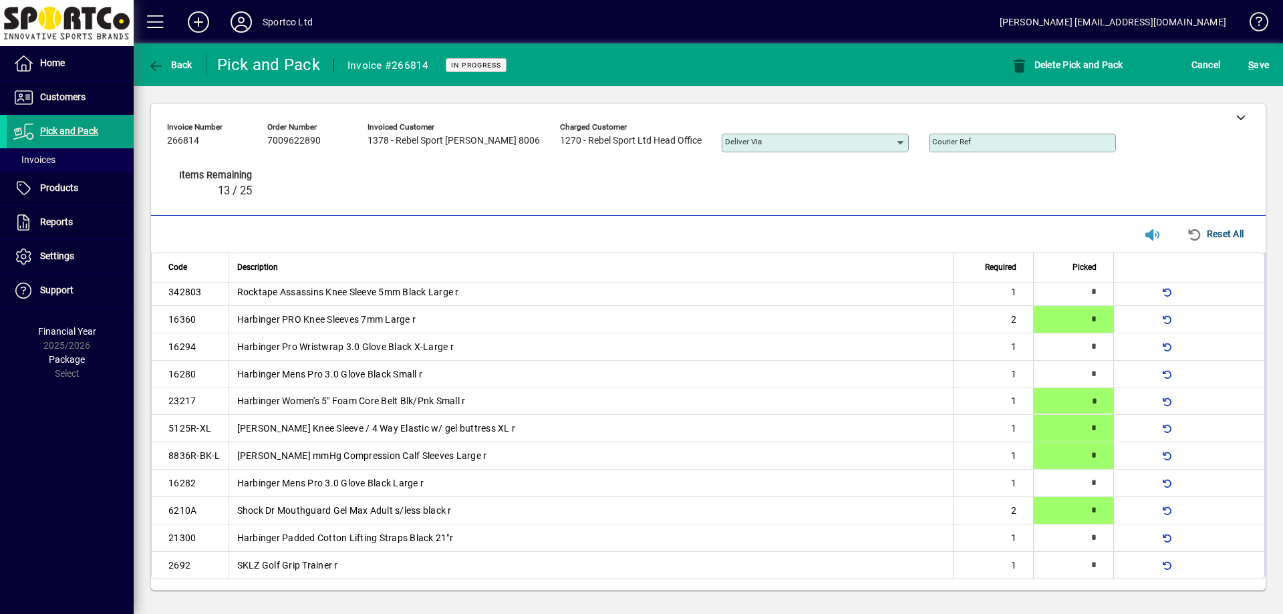
scroll to position [0, 0]
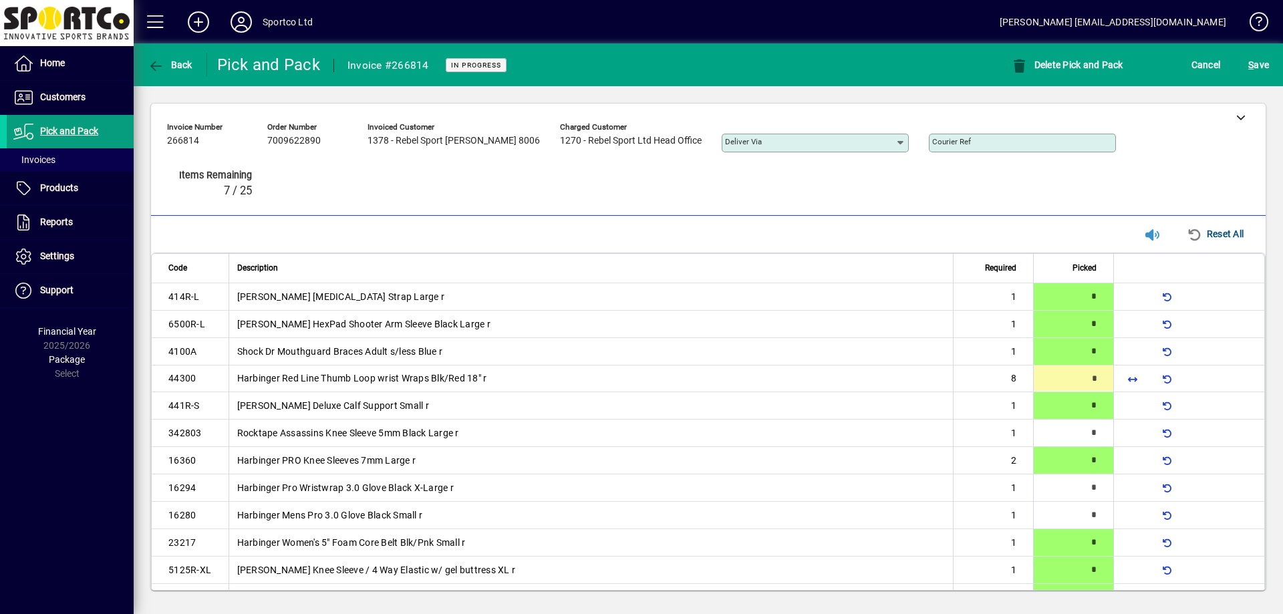
type input "*"
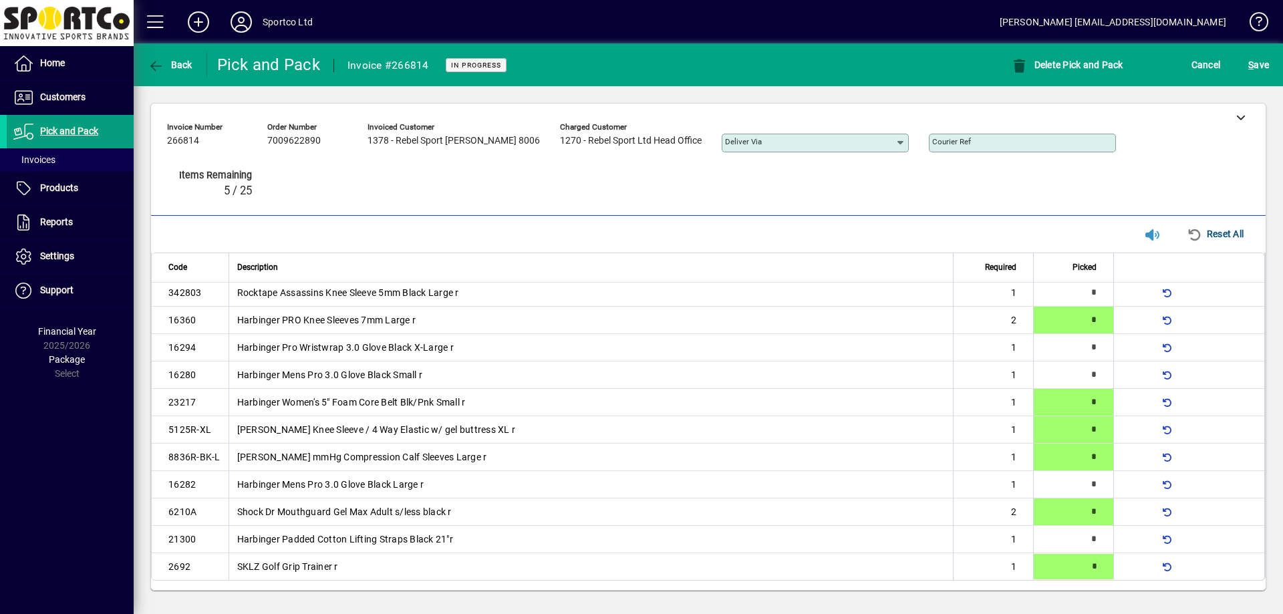
type input "*"
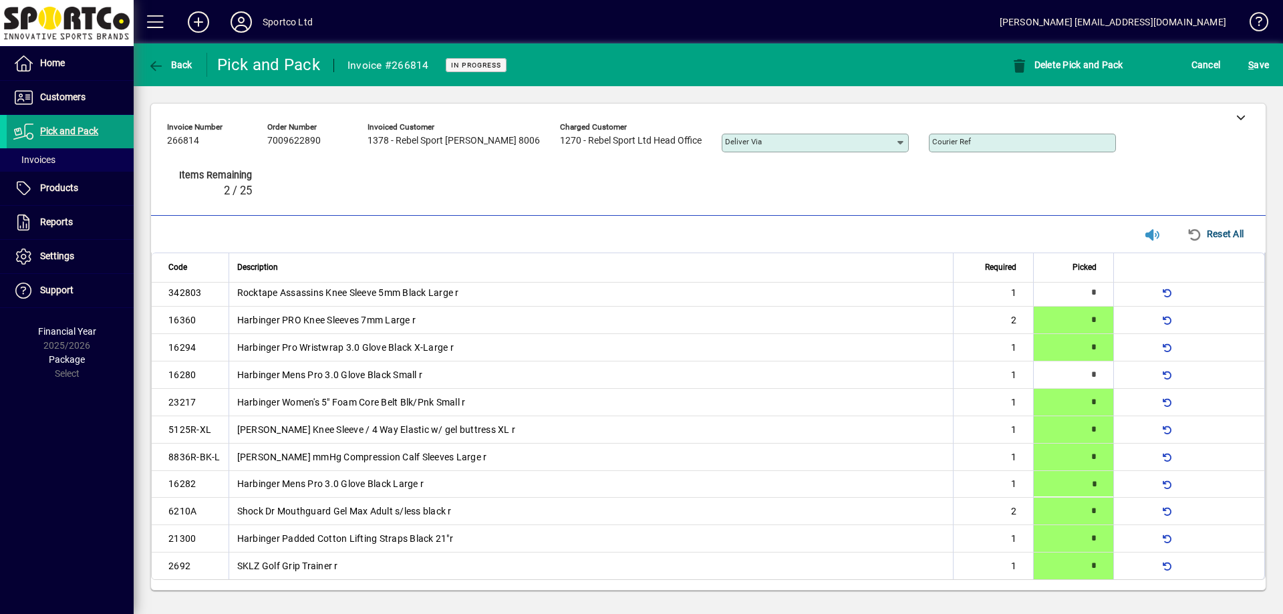
type input "*"
click at [1261, 66] on span "S ave" at bounding box center [1258, 64] width 21 height 21
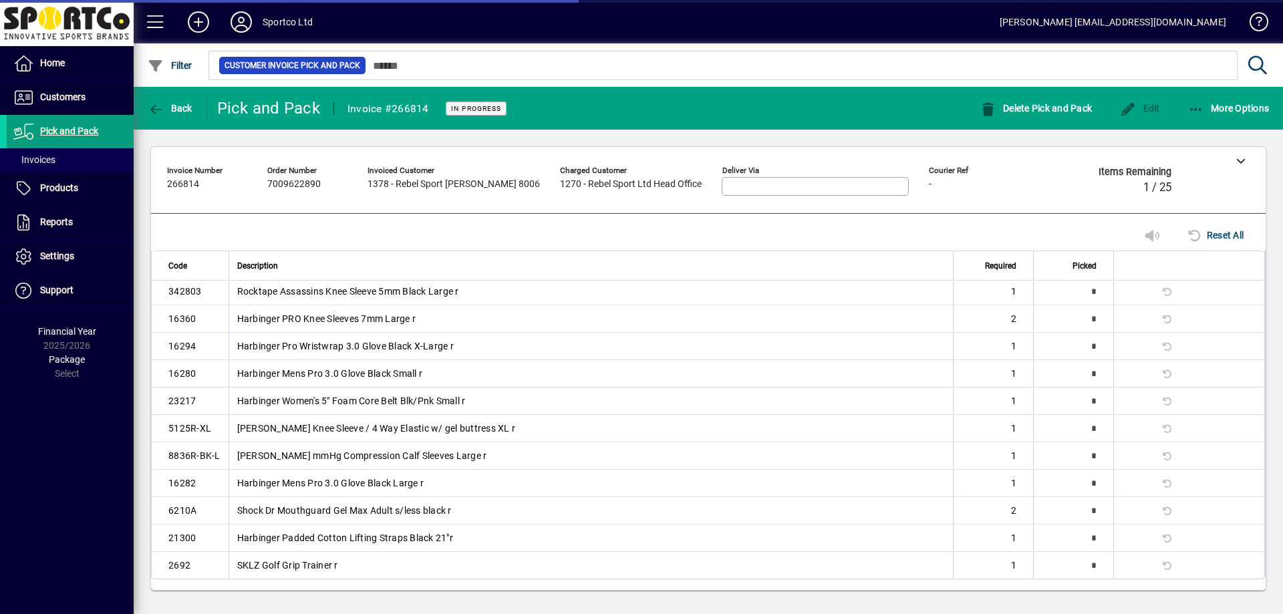
scroll to position [140, 0]
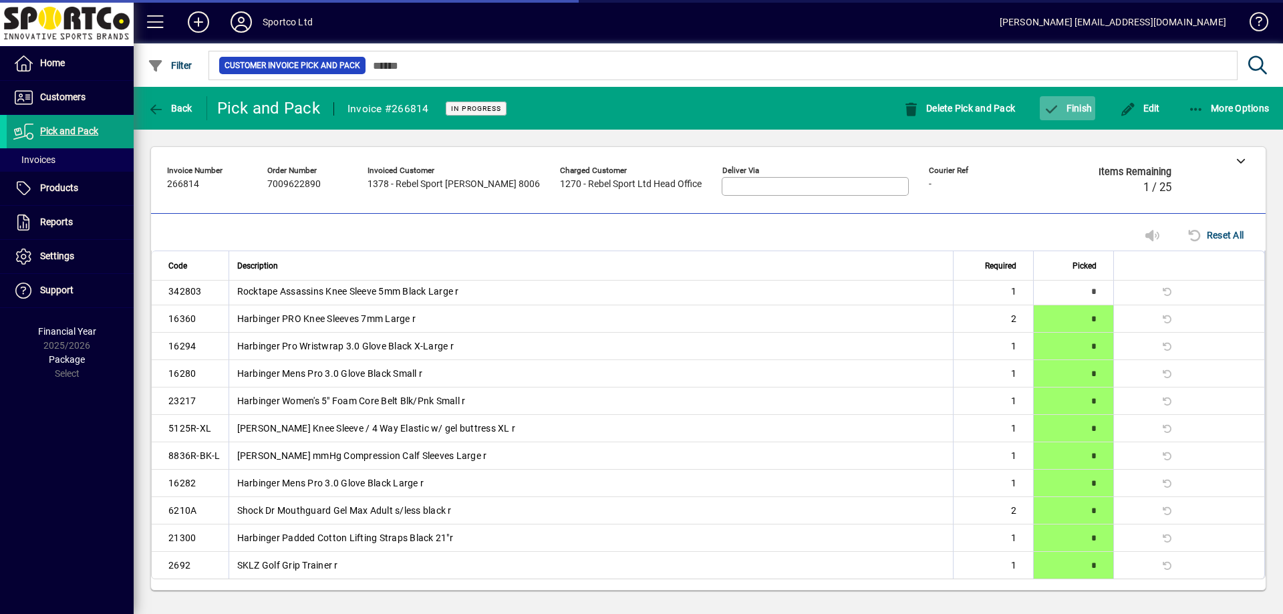
click at [1075, 111] on span "Finish" at bounding box center [1067, 108] width 49 height 11
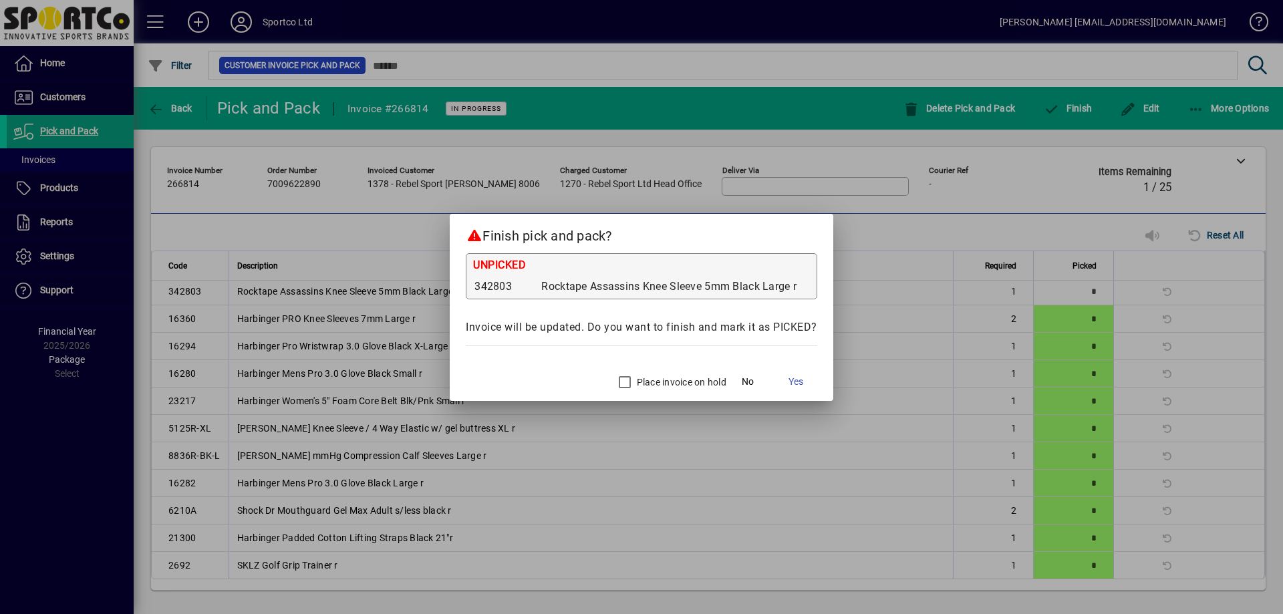
click at [653, 367] on mat-dialog-actions "Place invoice on hold No Yes" at bounding box center [641, 379] width 383 height 41
click at [653, 379] on label "Place invoice on hold" at bounding box center [680, 381] width 92 height 13
click at [794, 382] on span "Yes" at bounding box center [795, 382] width 15 height 14
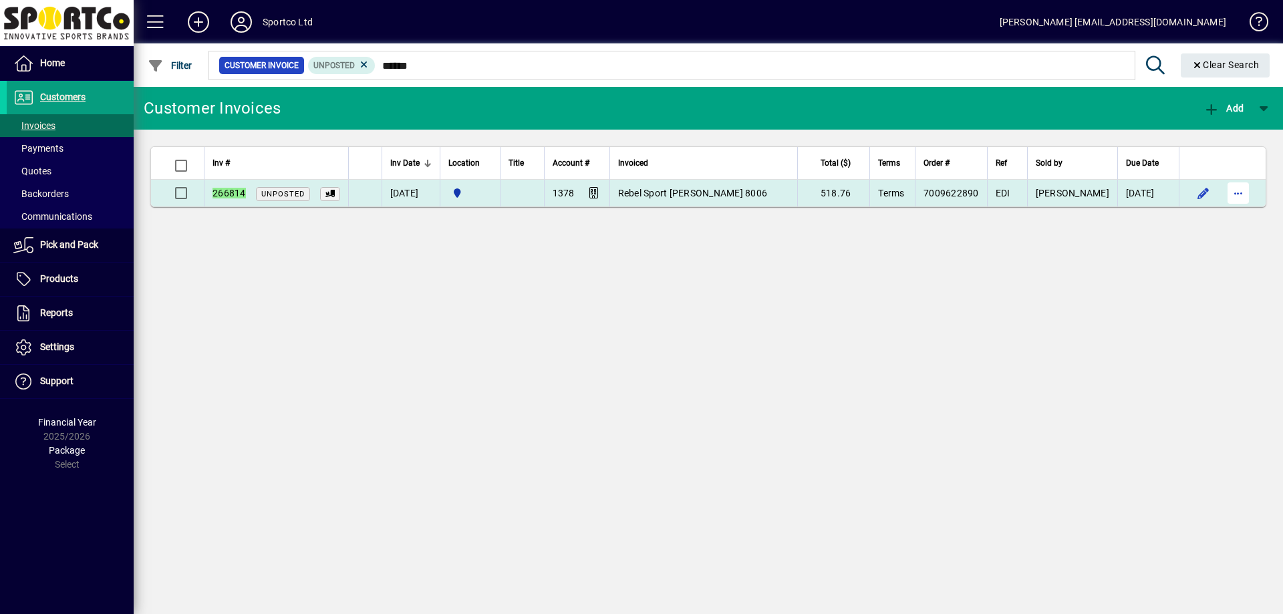
type input "******"
click at [1233, 190] on span "button" at bounding box center [1238, 193] width 32 height 32
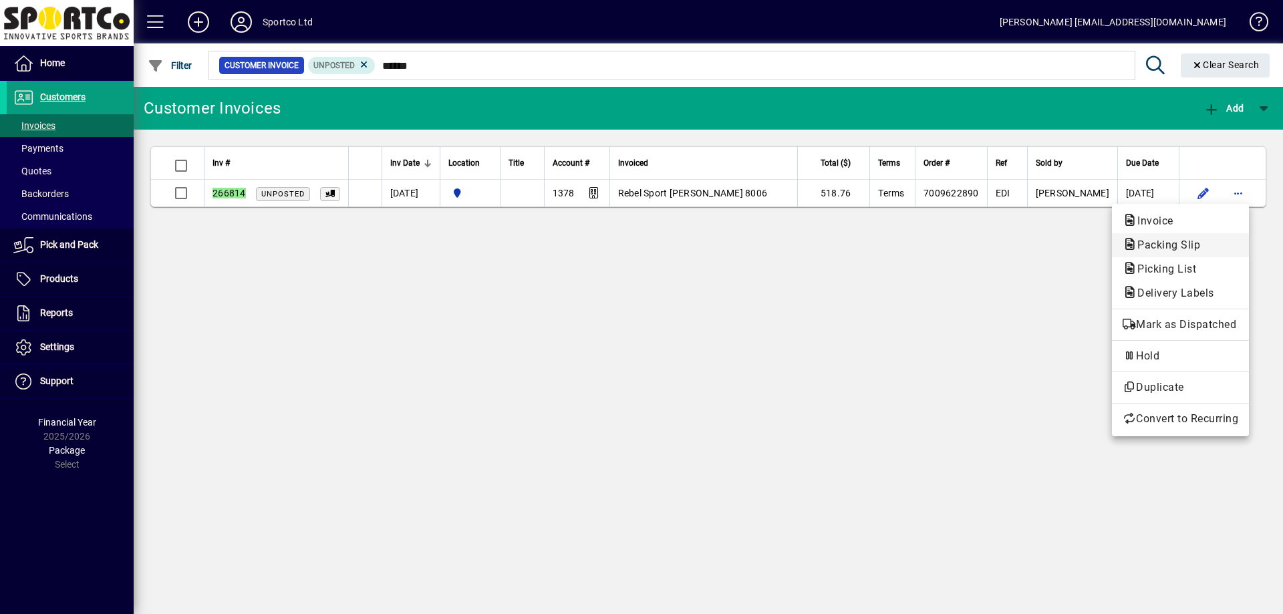
click at [1191, 247] on span "Packing Slip" at bounding box center [1164, 245] width 84 height 13
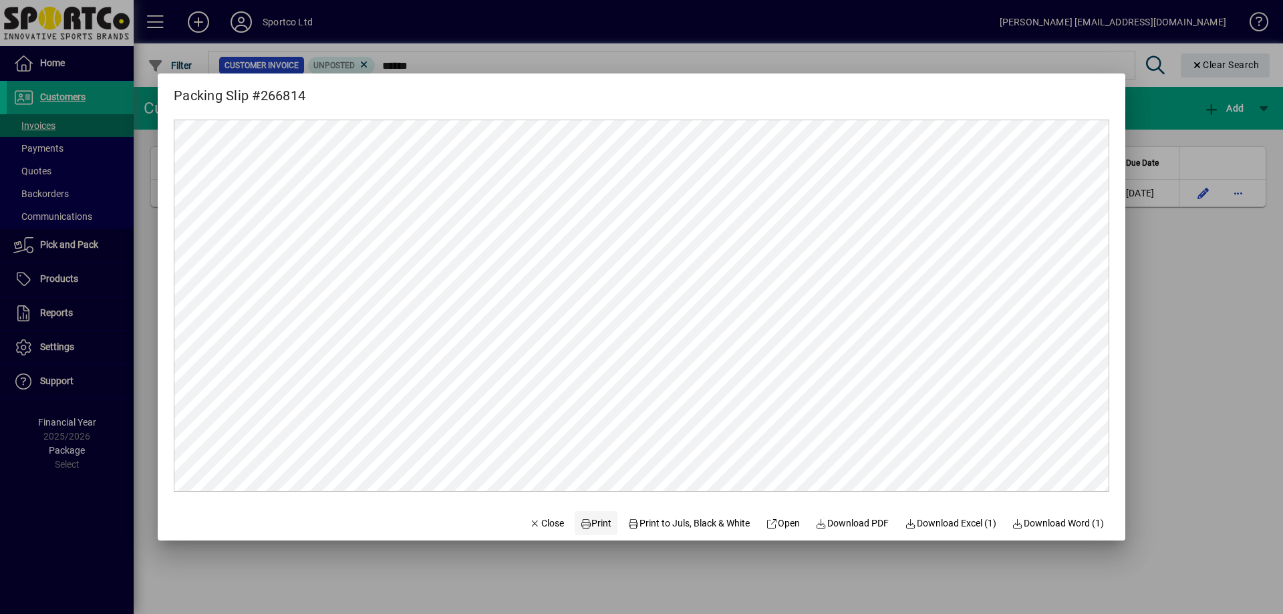
click at [580, 522] on span "Print" at bounding box center [596, 523] width 32 height 14
click at [532, 524] on span "Close" at bounding box center [546, 523] width 35 height 14
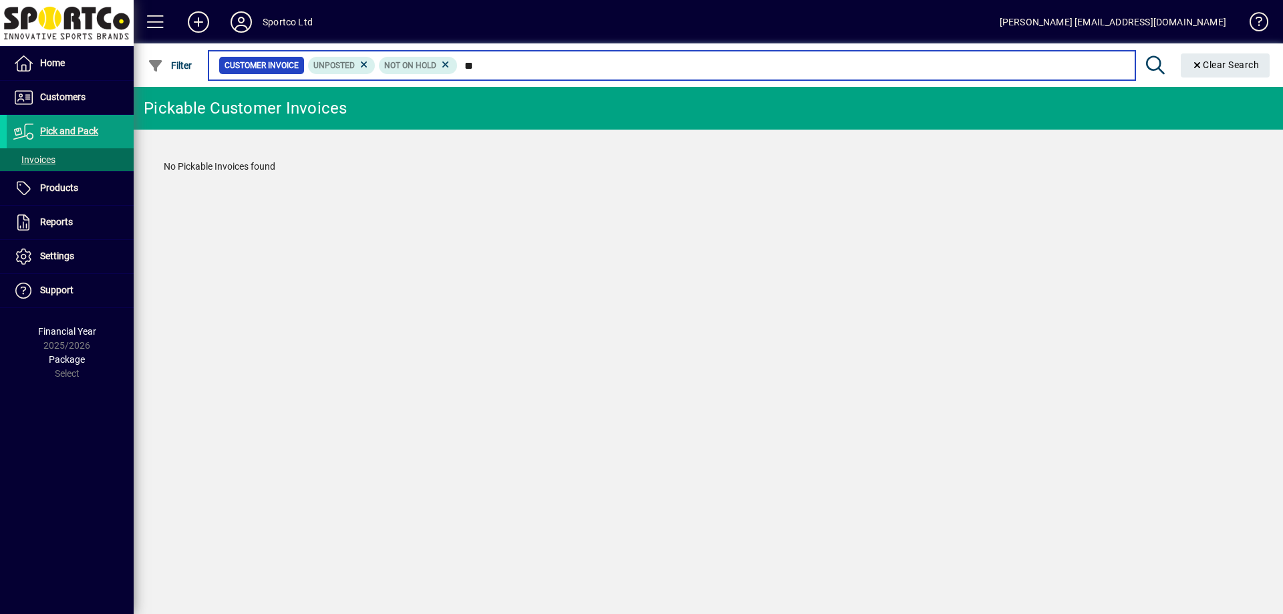
type input "*"
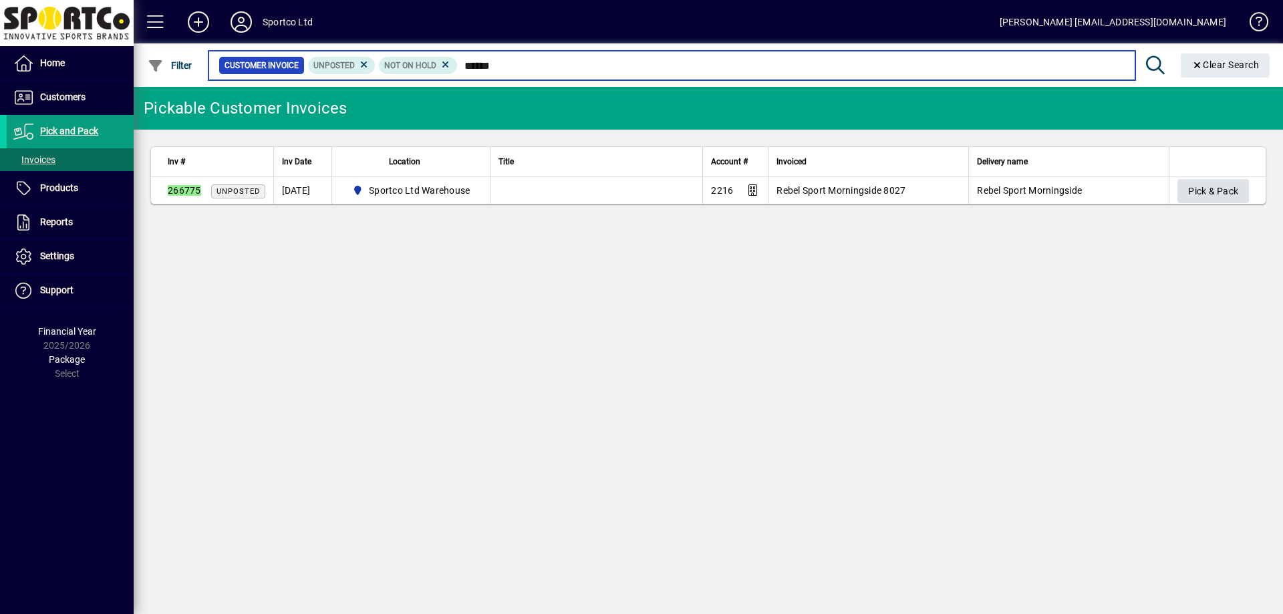
type input "******"
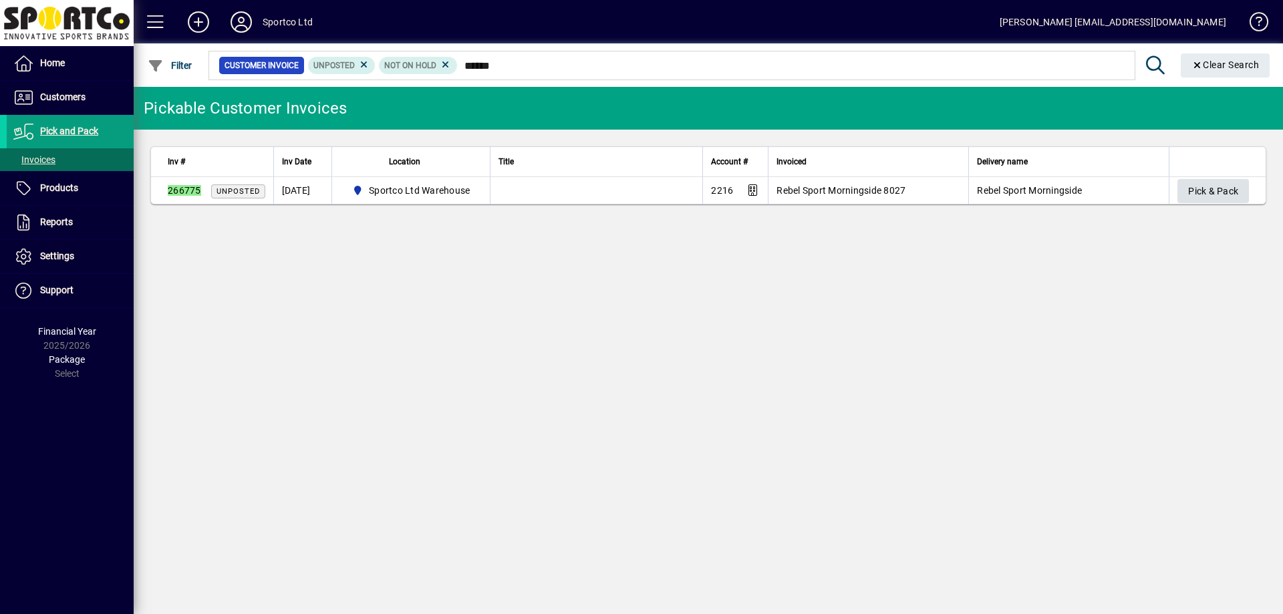
click at [1213, 196] on span "Pick & Pack" at bounding box center [1213, 191] width 50 height 22
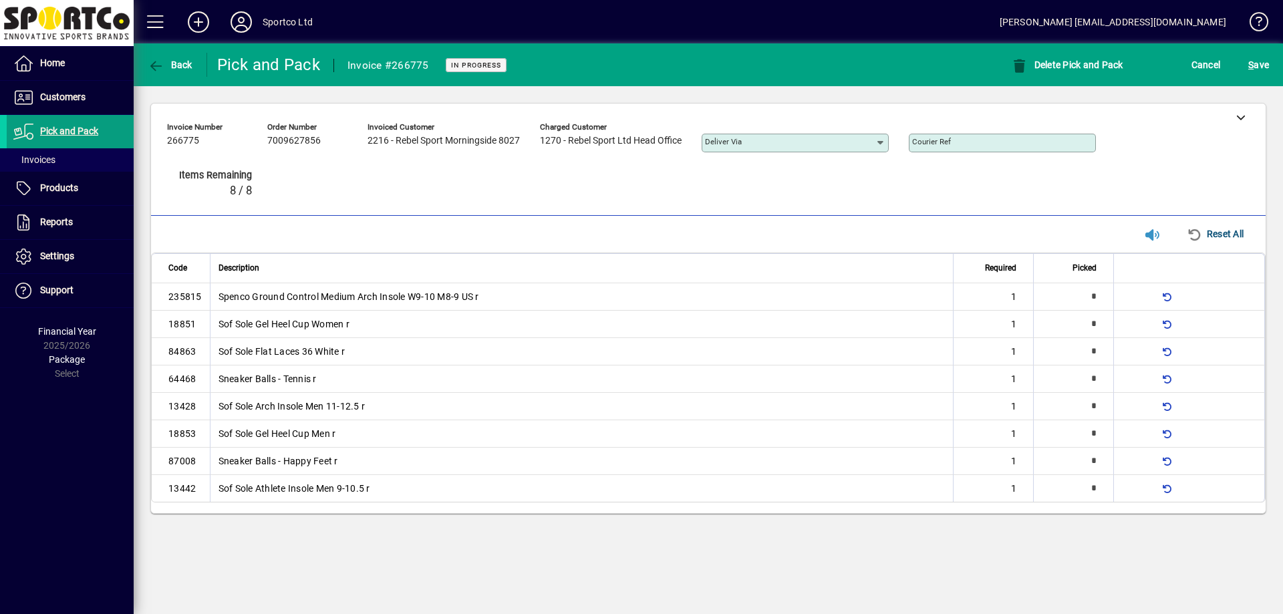
type input "*"
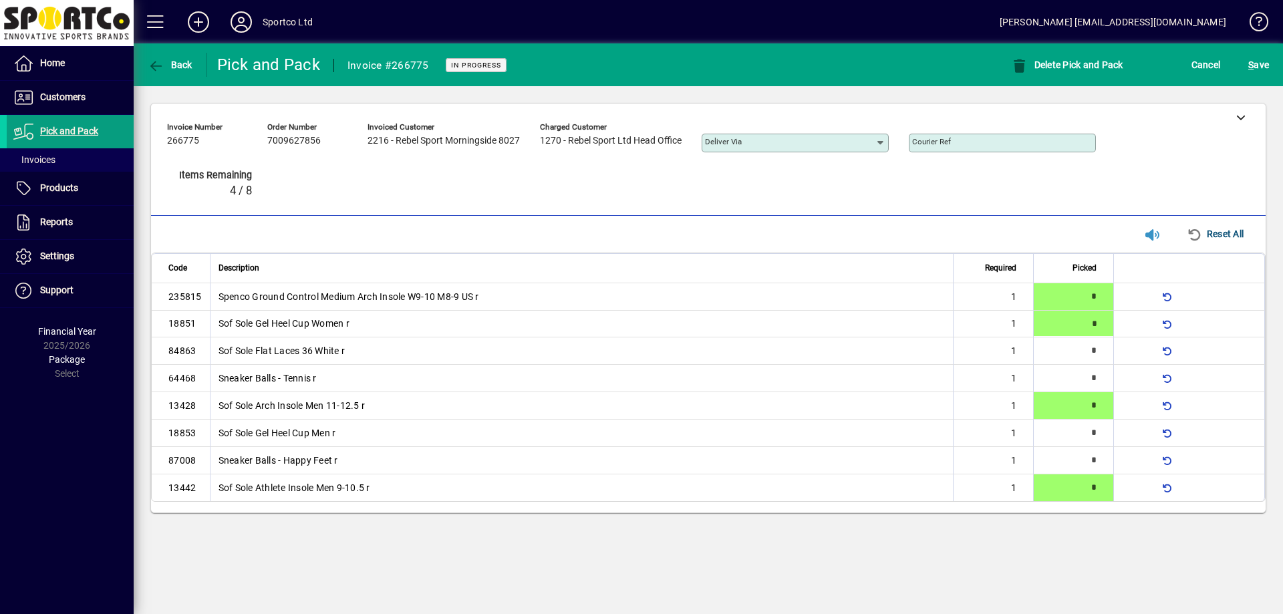
type input "*"
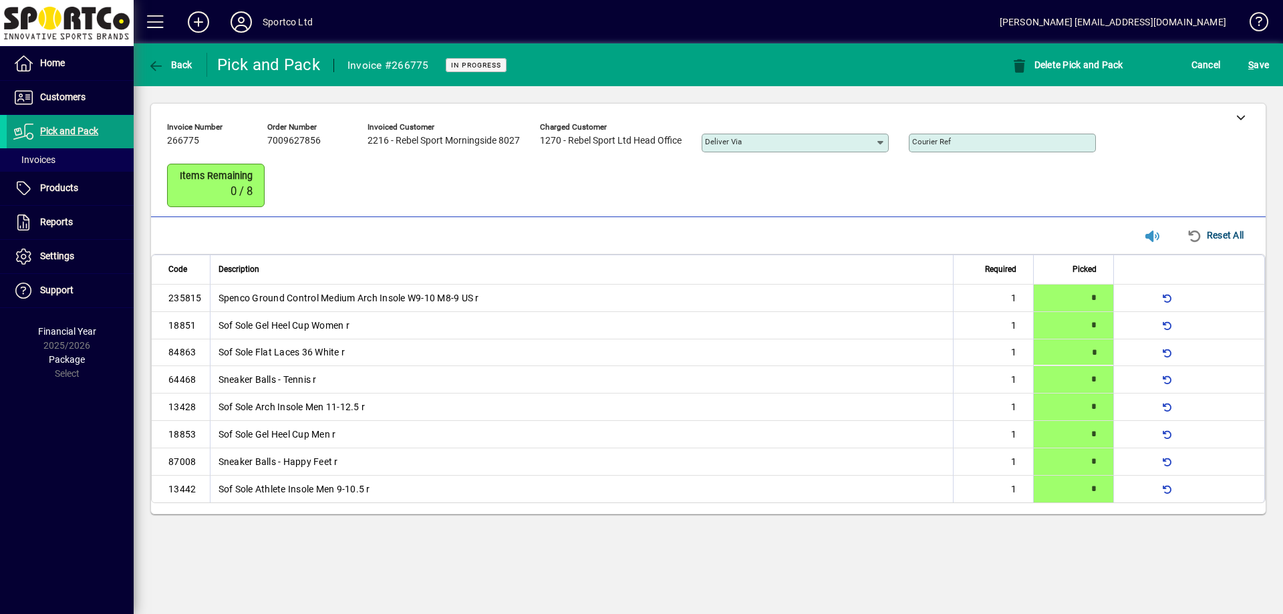
click at [1215, 195] on div "Invoice number 266775 Order number 7009627856 Invoiced customer 2216 - Rebel Sp…" at bounding box center [698, 164] width 1062 height 94
click at [1261, 67] on span "S ave" at bounding box center [1258, 64] width 21 height 21
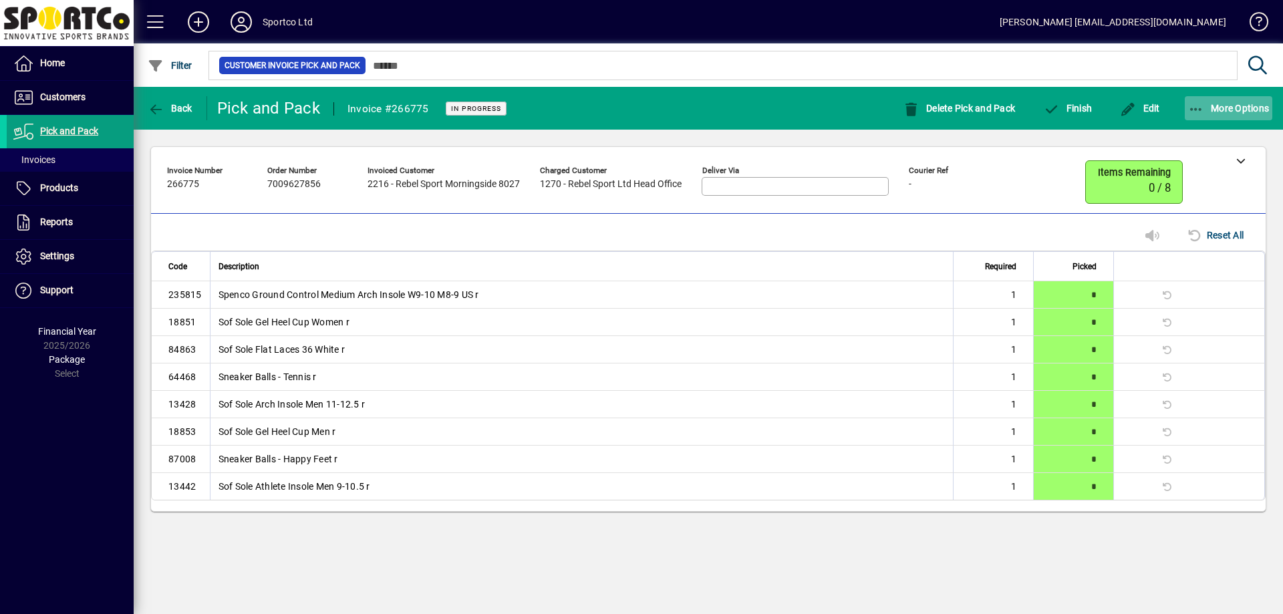
click at [1235, 114] on span "button" at bounding box center [1229, 108] width 88 height 32
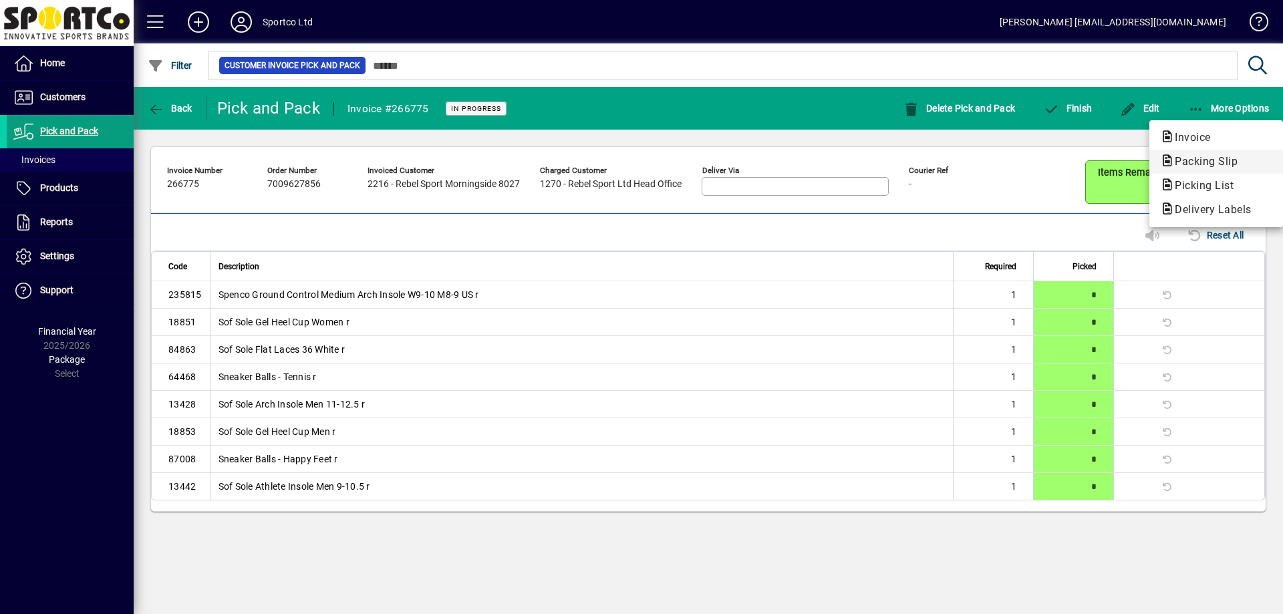
click at [1241, 155] on span "Packing Slip" at bounding box center [1202, 161] width 84 height 13
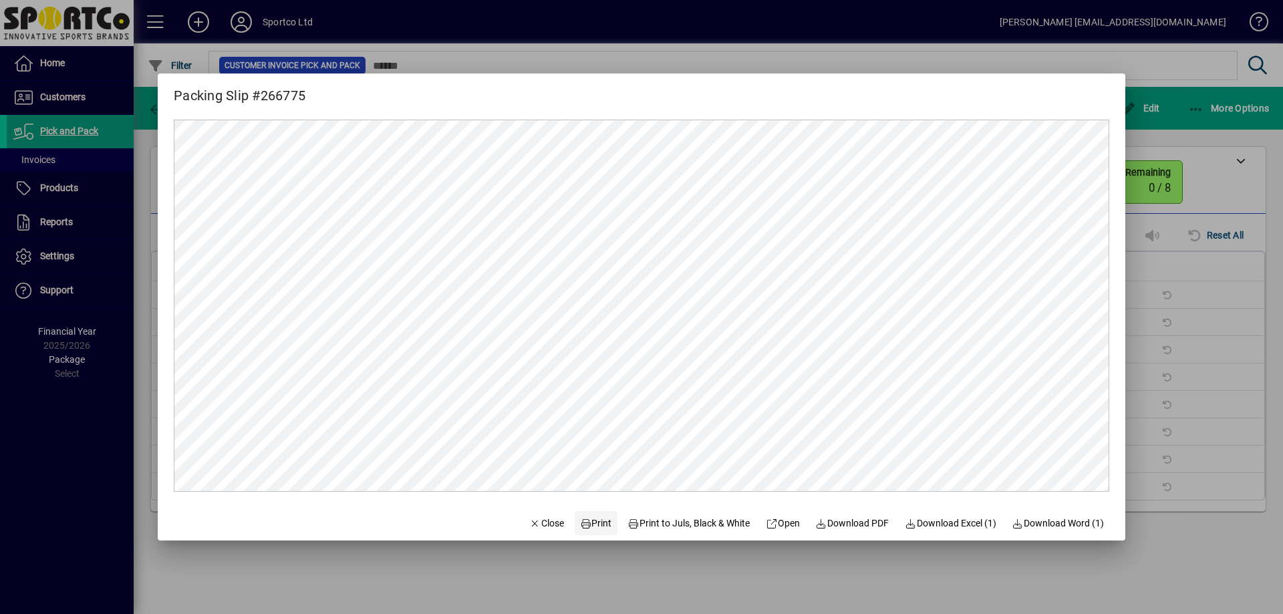
click at [588, 512] on span at bounding box center [596, 523] width 43 height 32
click at [541, 517] on span "Close" at bounding box center [546, 523] width 35 height 14
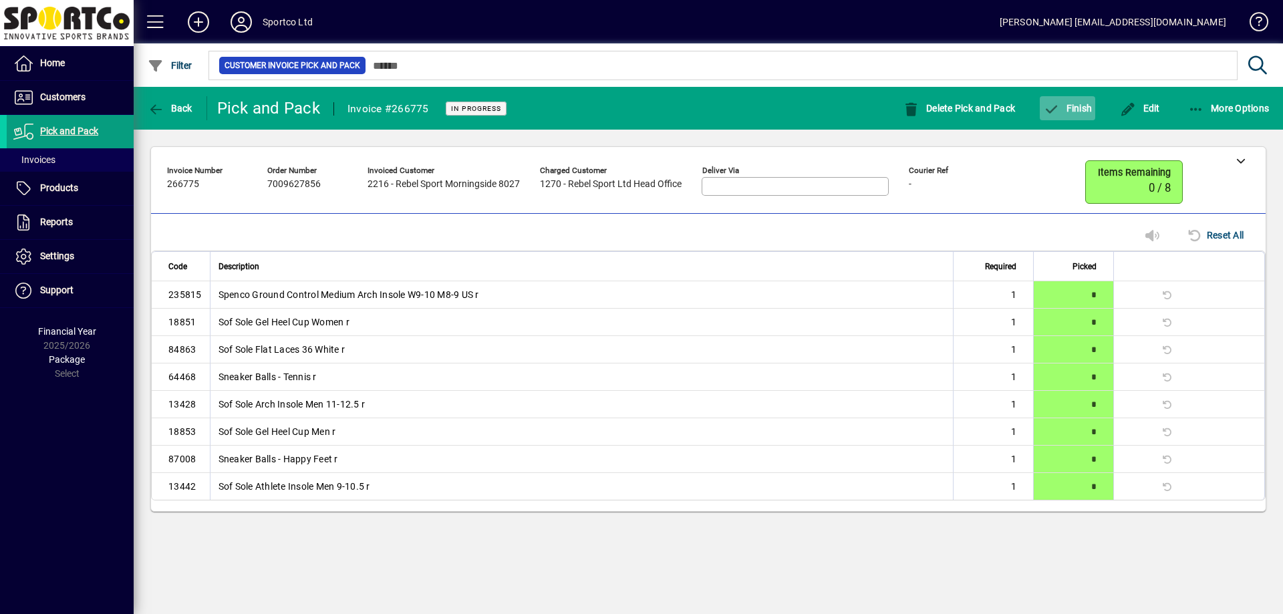
click at [1080, 100] on span "button" at bounding box center [1067, 108] width 55 height 32
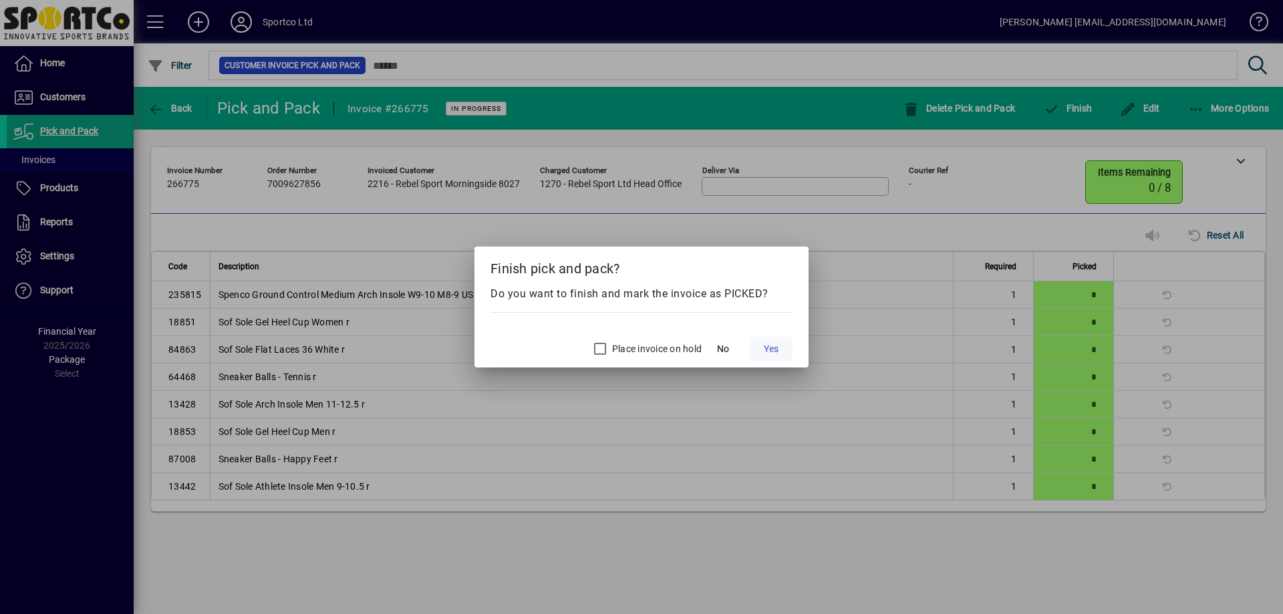
click at [772, 349] on span "Yes" at bounding box center [771, 349] width 15 height 14
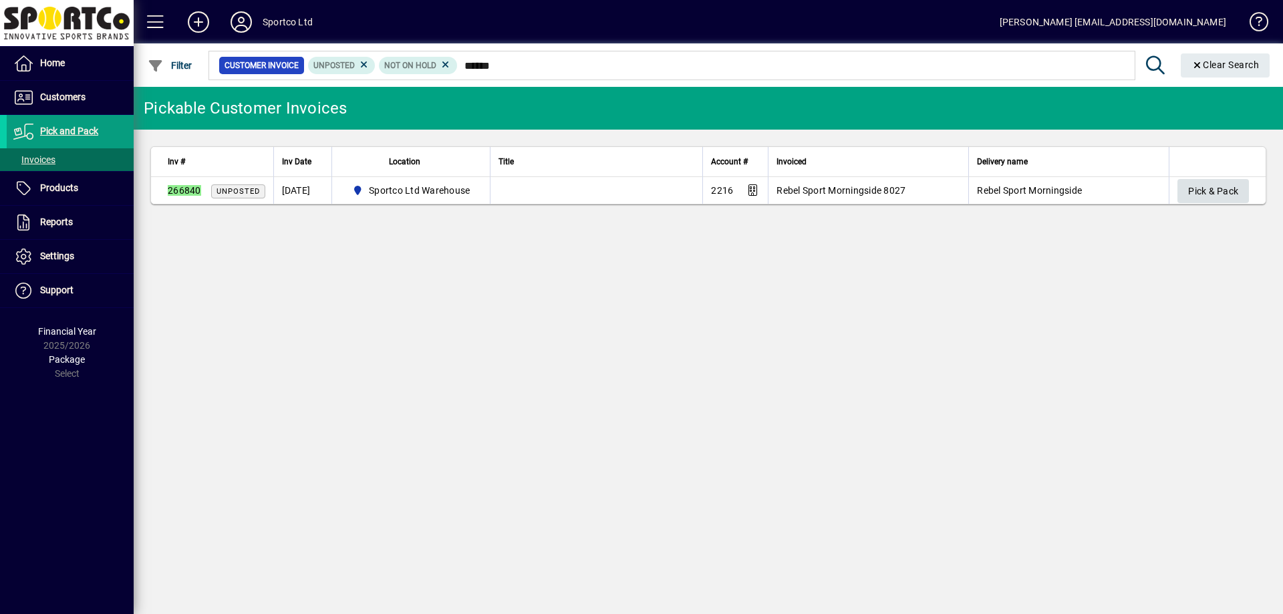
type input "******"
click at [1231, 199] on span "Pick & Pack" at bounding box center [1213, 191] width 50 height 22
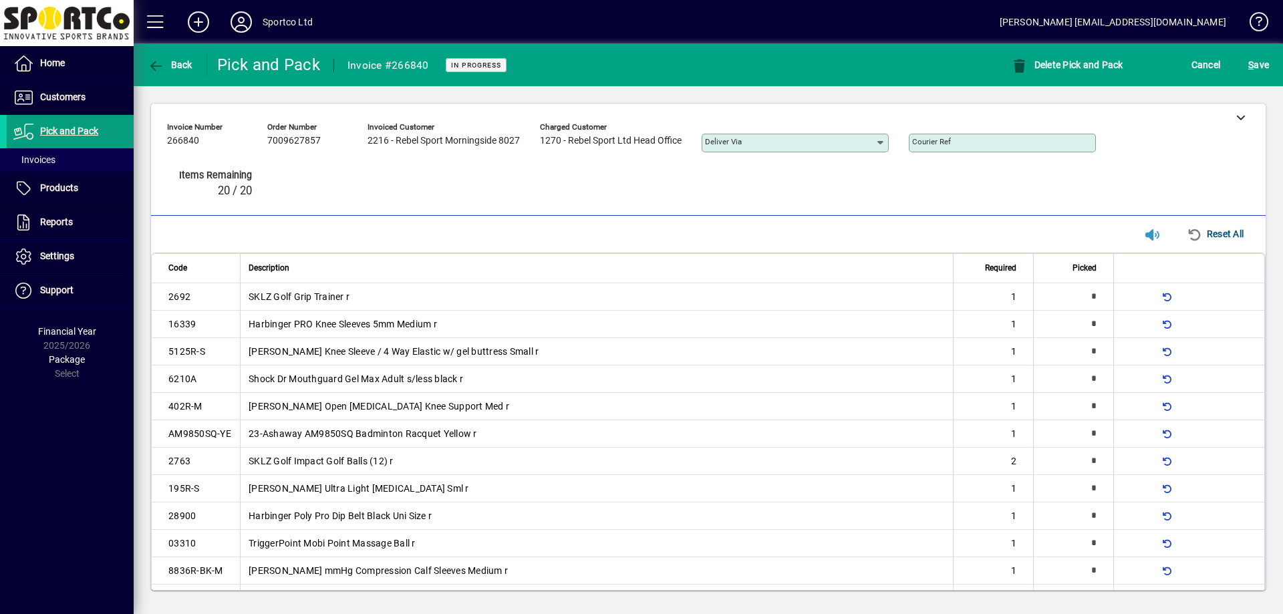
type input "*"
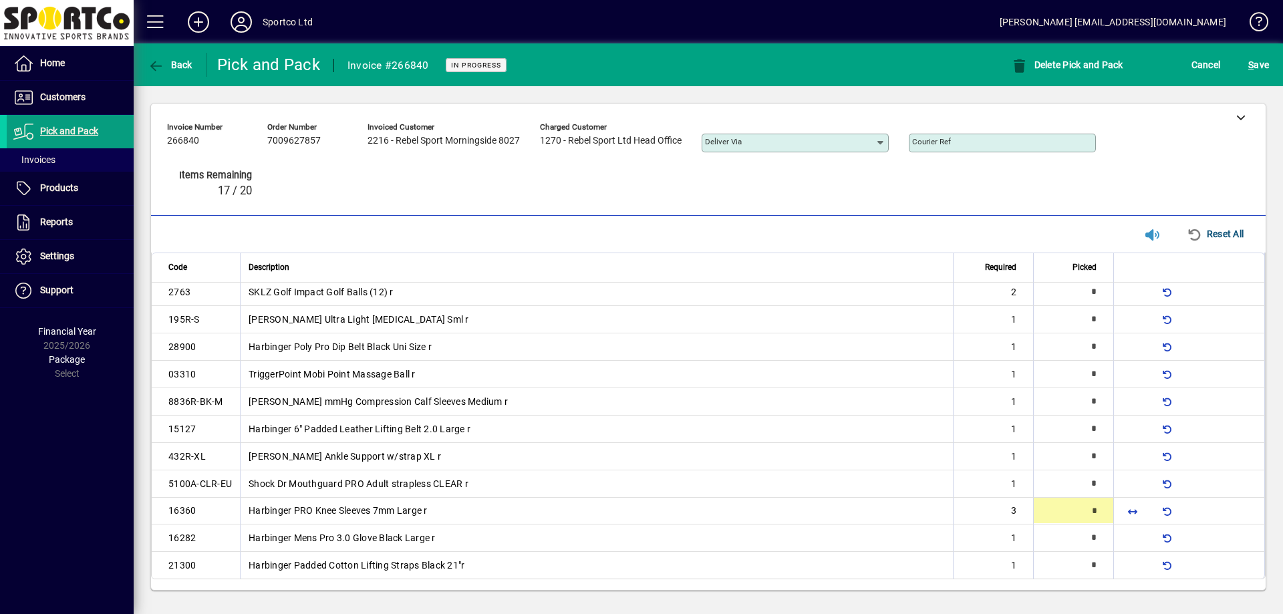
type input "*"
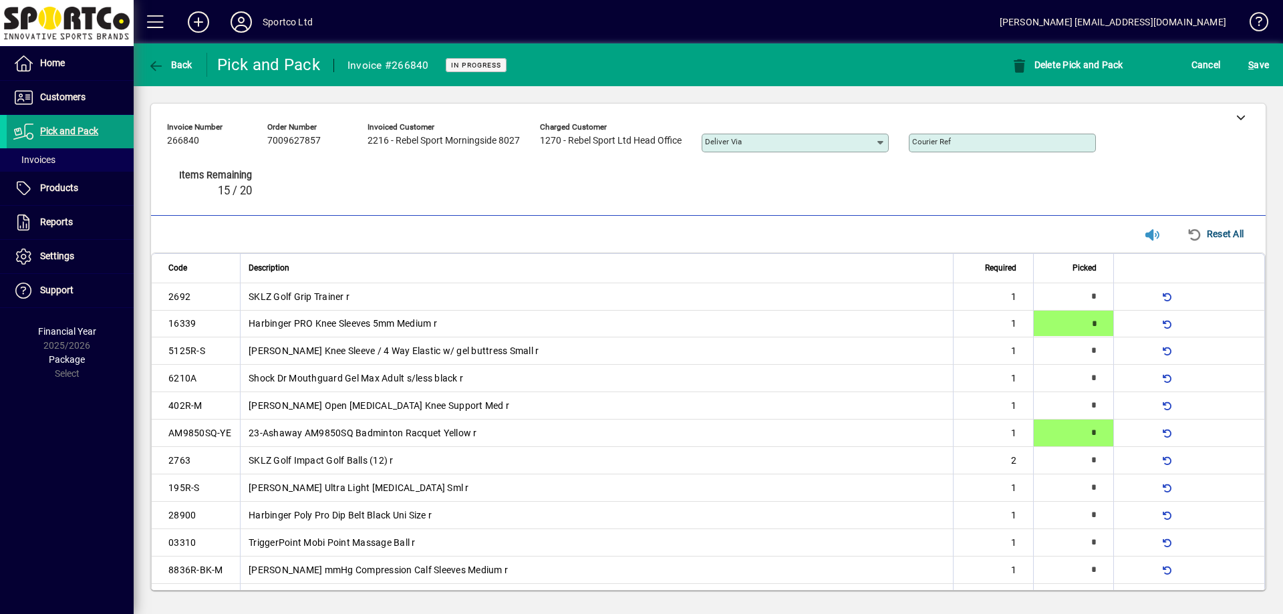
type input "*"
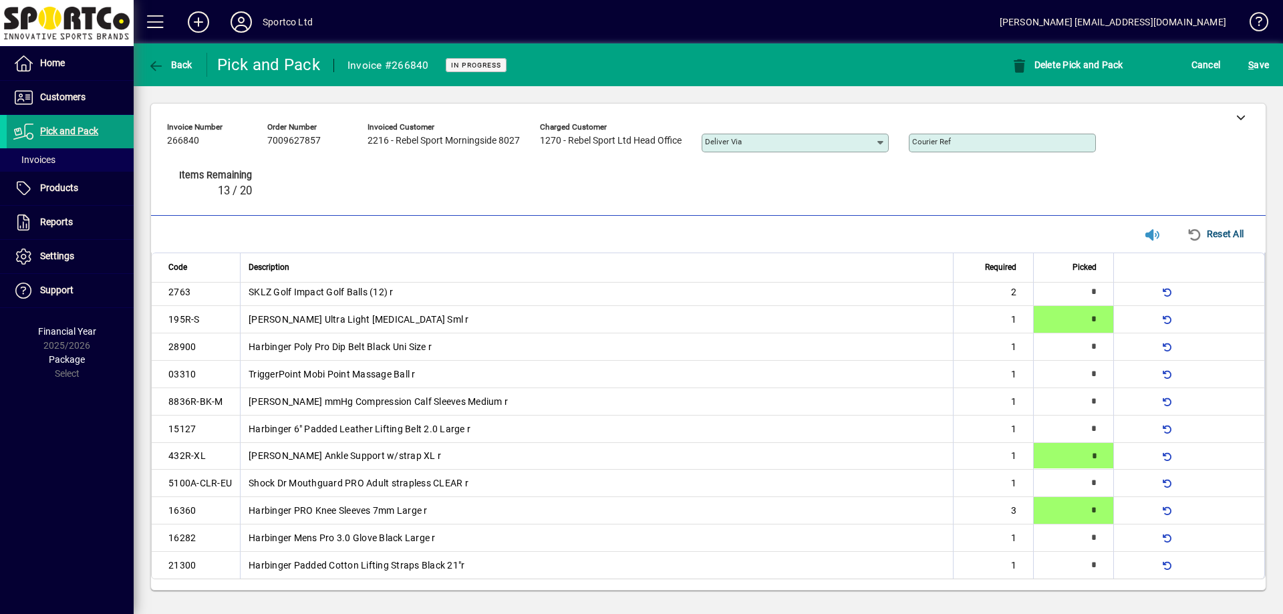
type input "*"
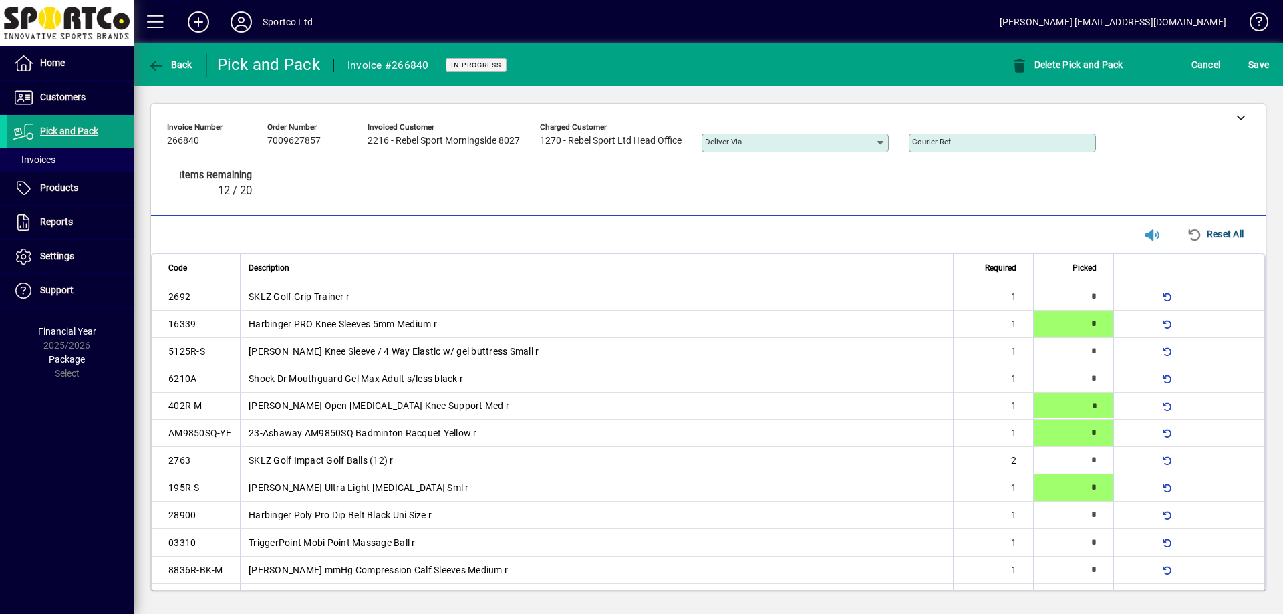
type input "*"
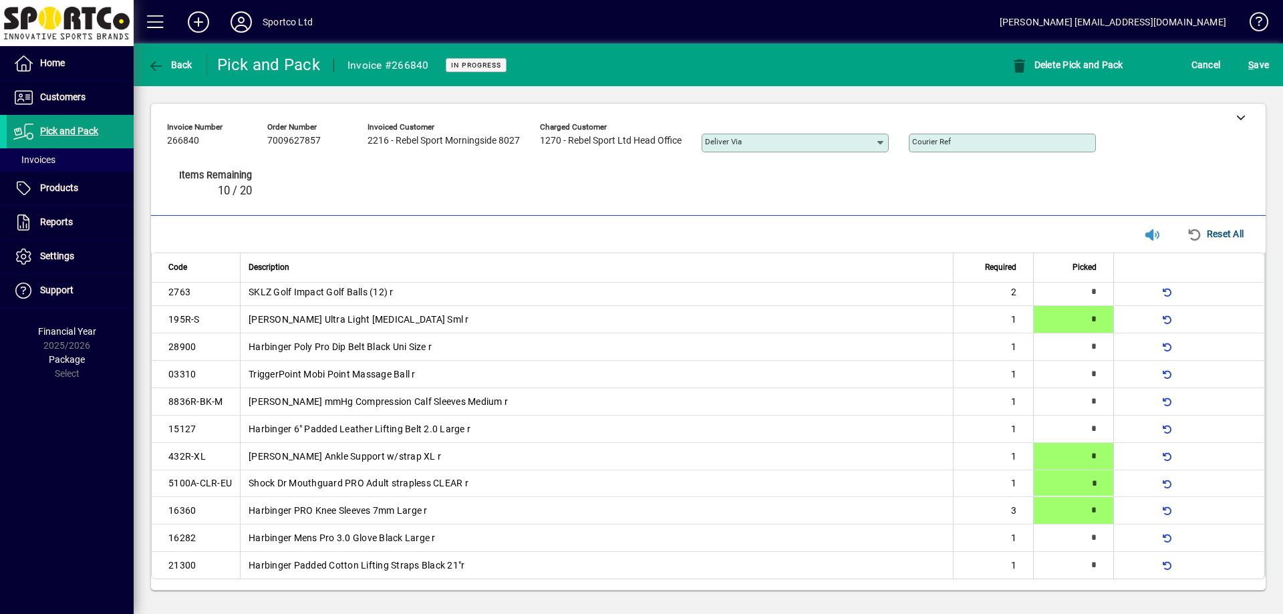
type input "*"
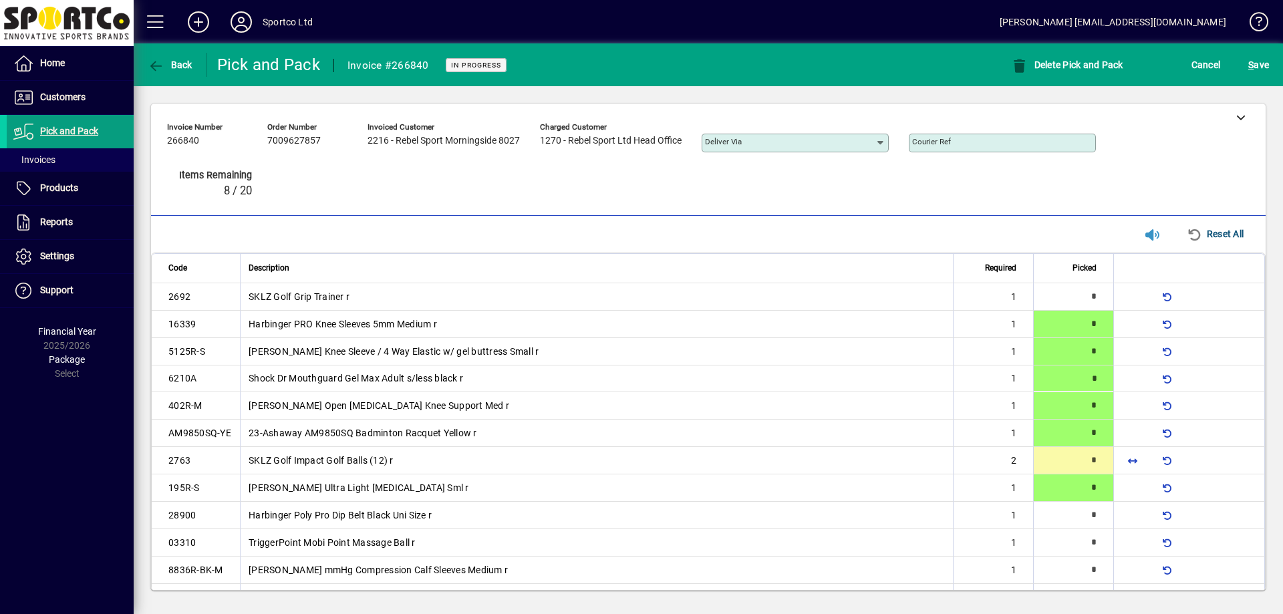
type input "*"
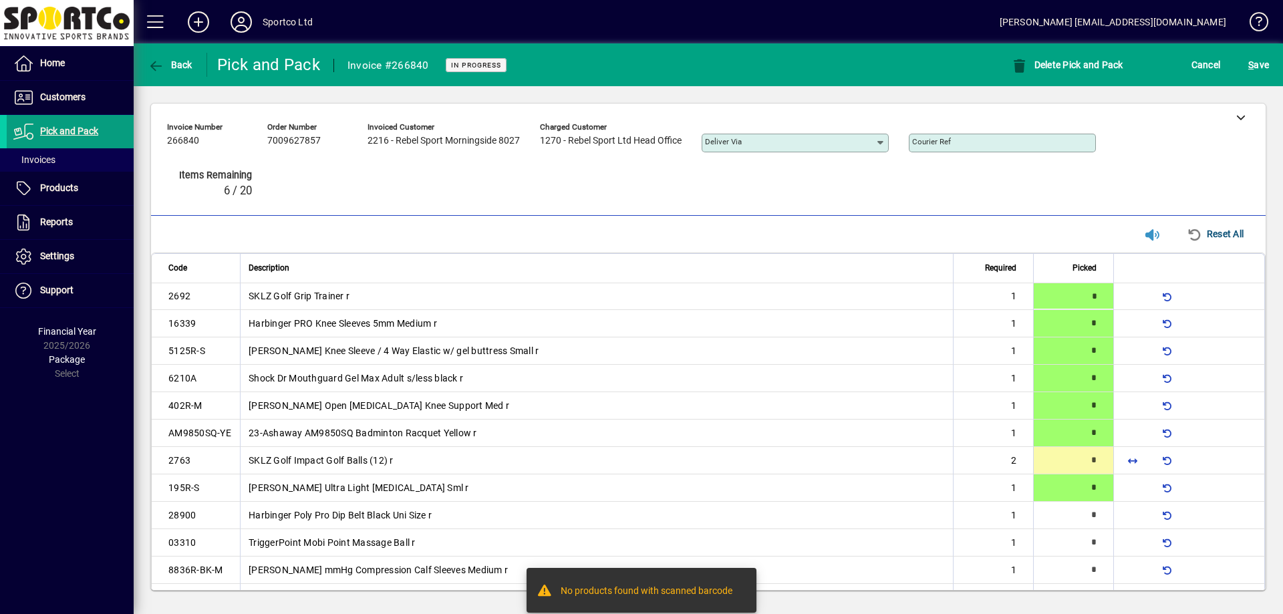
type input "*"
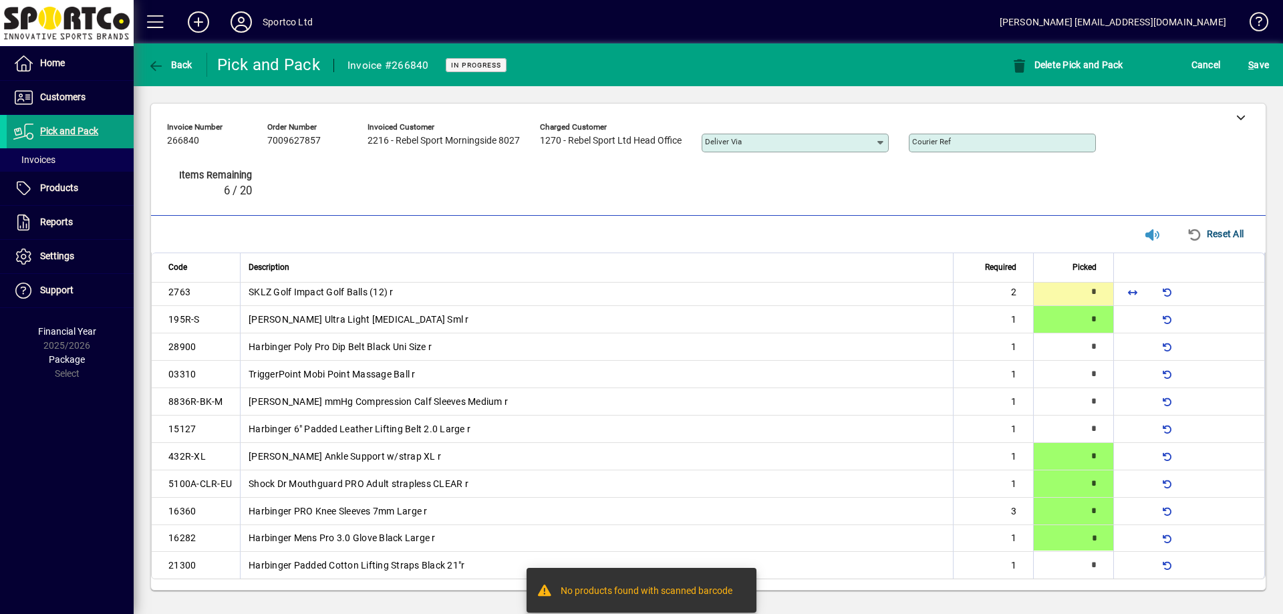
type input "*"
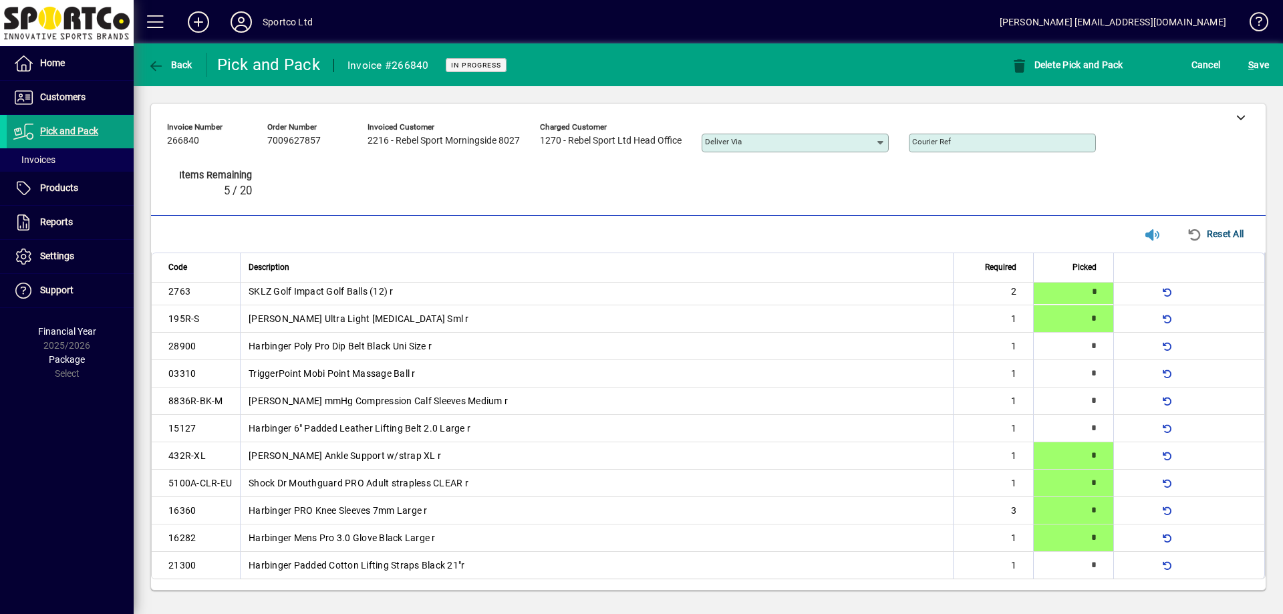
type input "*"
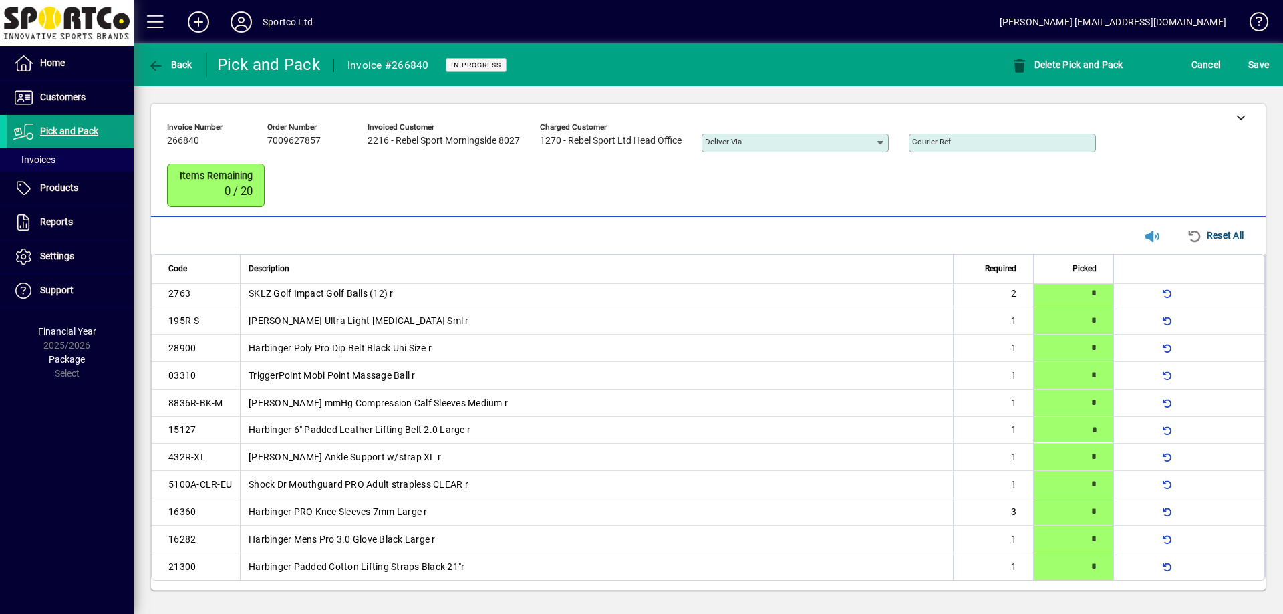
type input "*"
click at [1257, 73] on span "S ave" at bounding box center [1258, 64] width 21 height 21
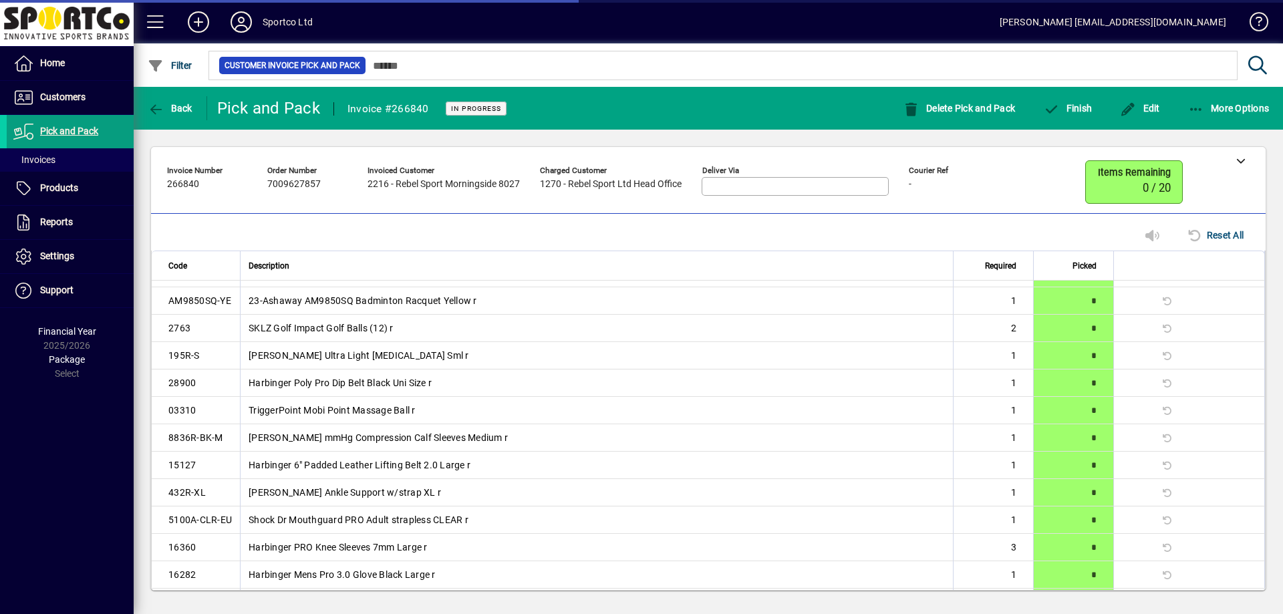
scroll to position [142, 0]
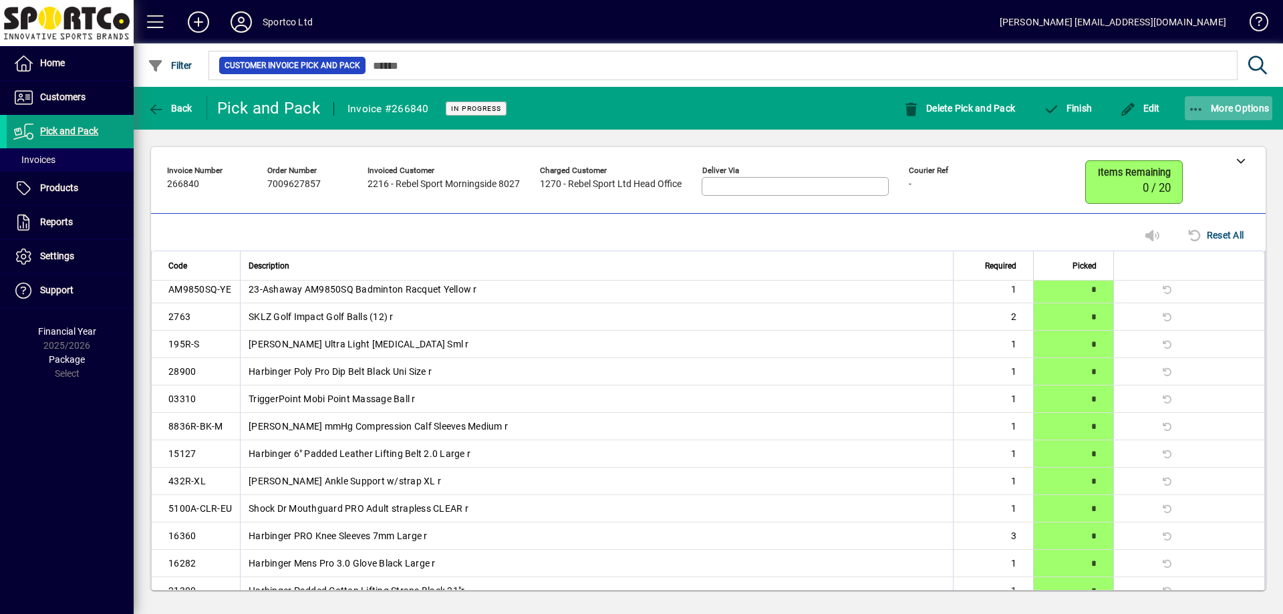
click at [1233, 109] on span "More Options" at bounding box center [1229, 108] width 82 height 11
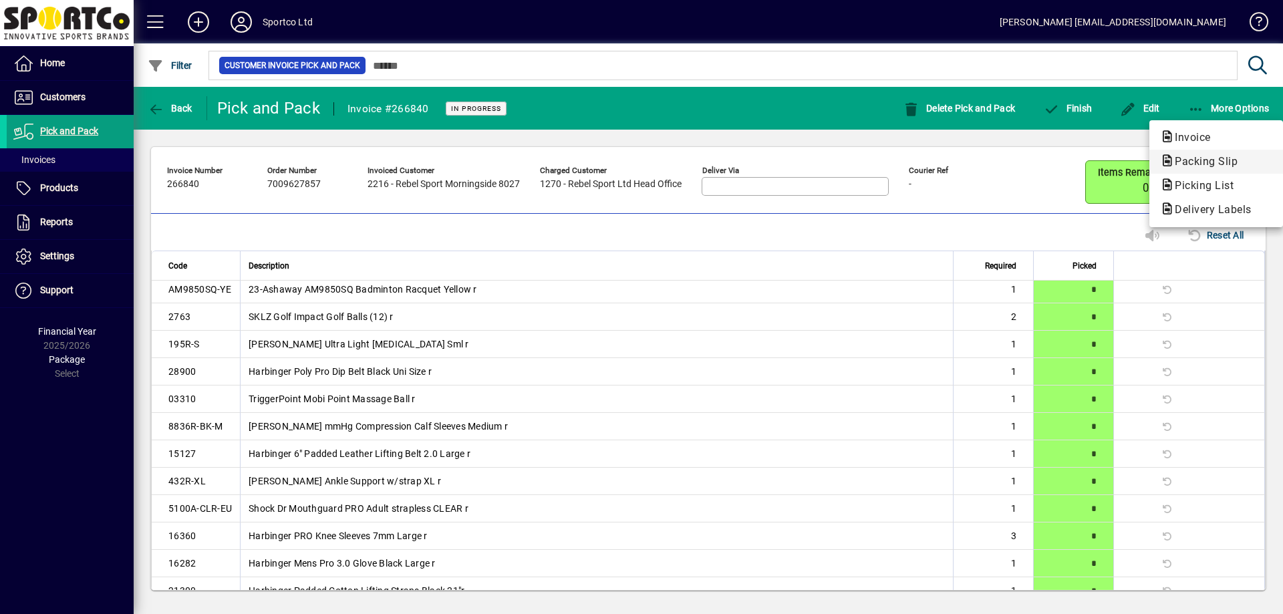
click at [1233, 168] on span "Packing Slip" at bounding box center [1216, 162] width 112 height 16
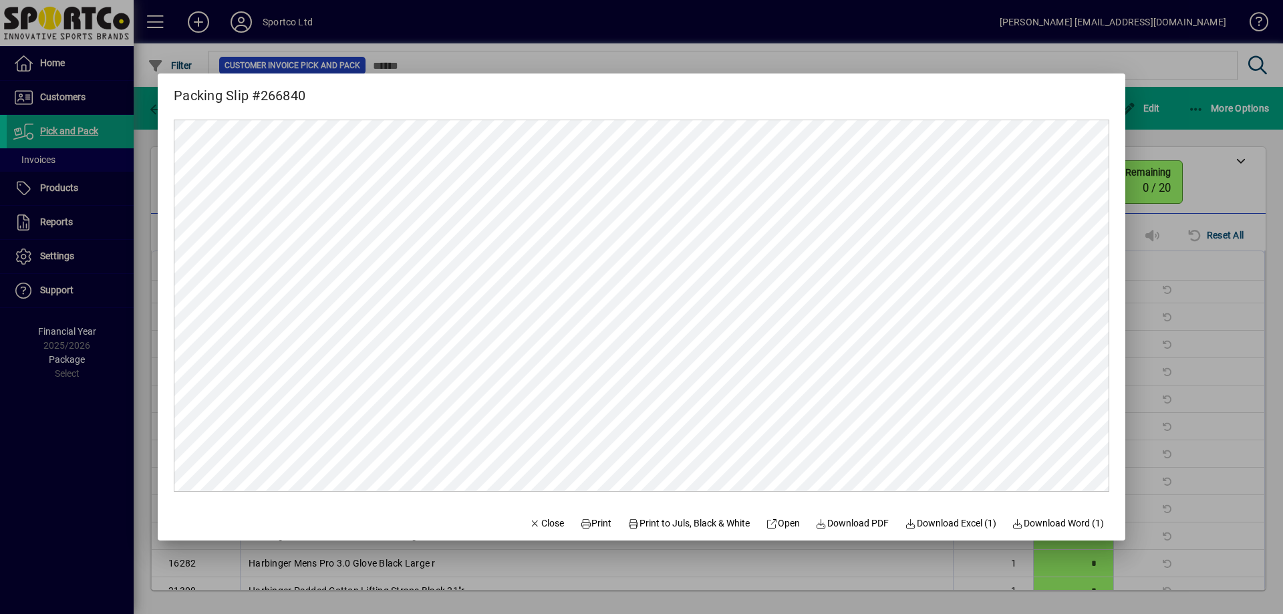
scroll to position [0, 0]
click at [589, 525] on span "Print" at bounding box center [596, 523] width 32 height 14
click at [542, 519] on span "Close" at bounding box center [546, 523] width 35 height 14
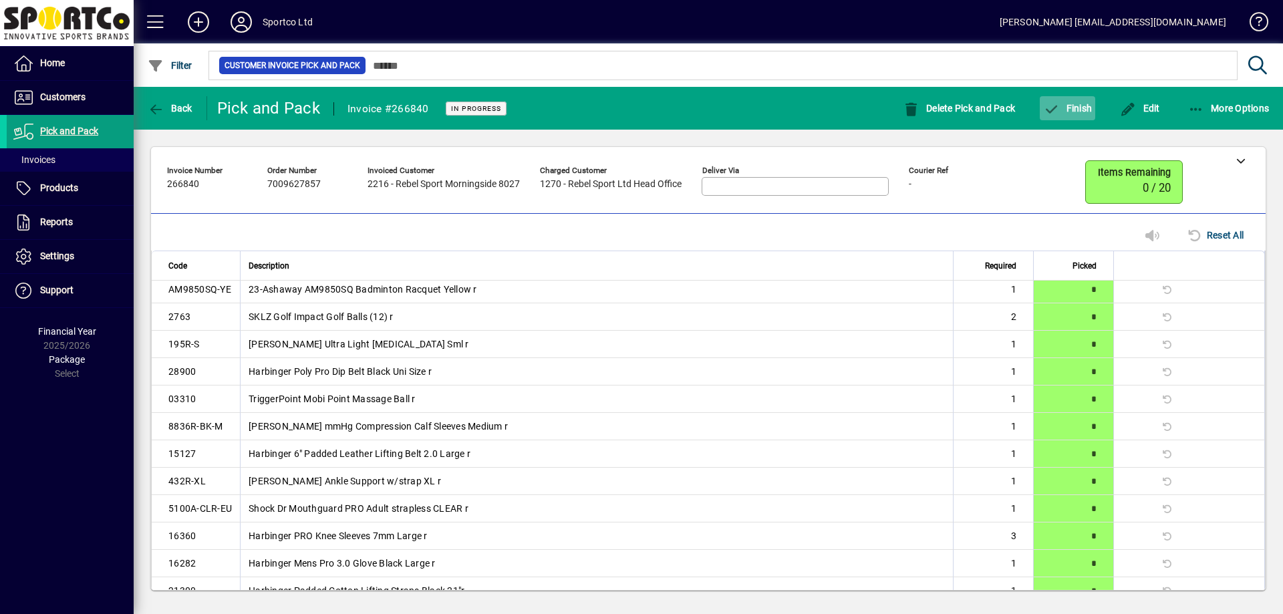
click at [1054, 114] on icon "button" at bounding box center [1051, 109] width 17 height 13
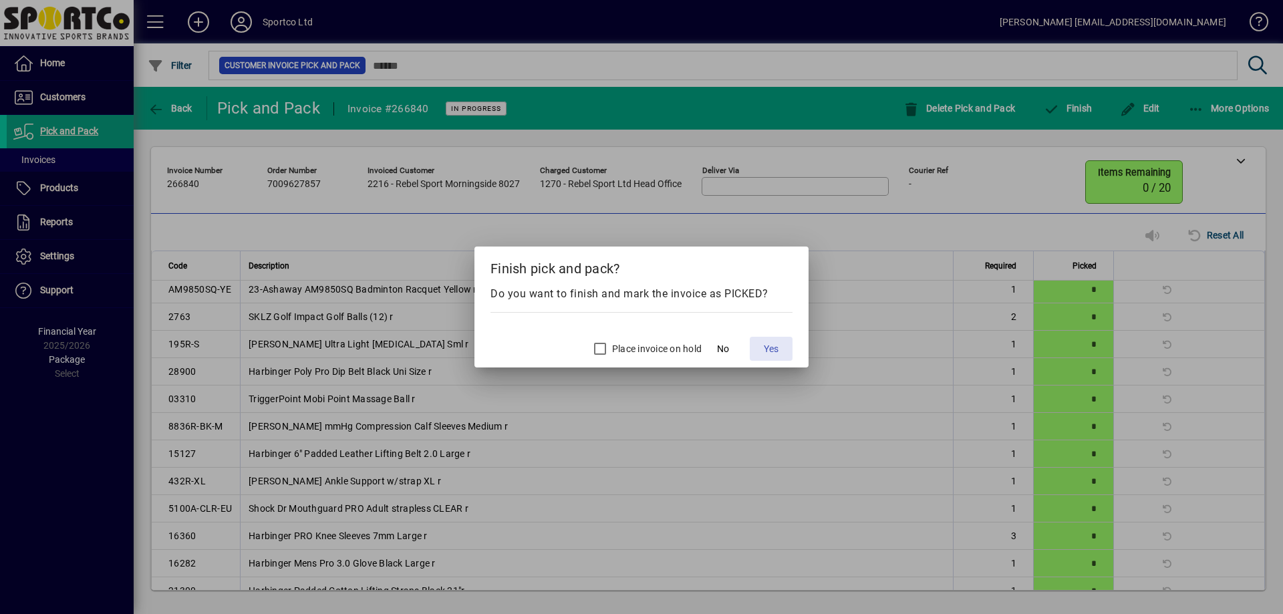
click at [772, 343] on span "Yes" at bounding box center [771, 349] width 15 height 14
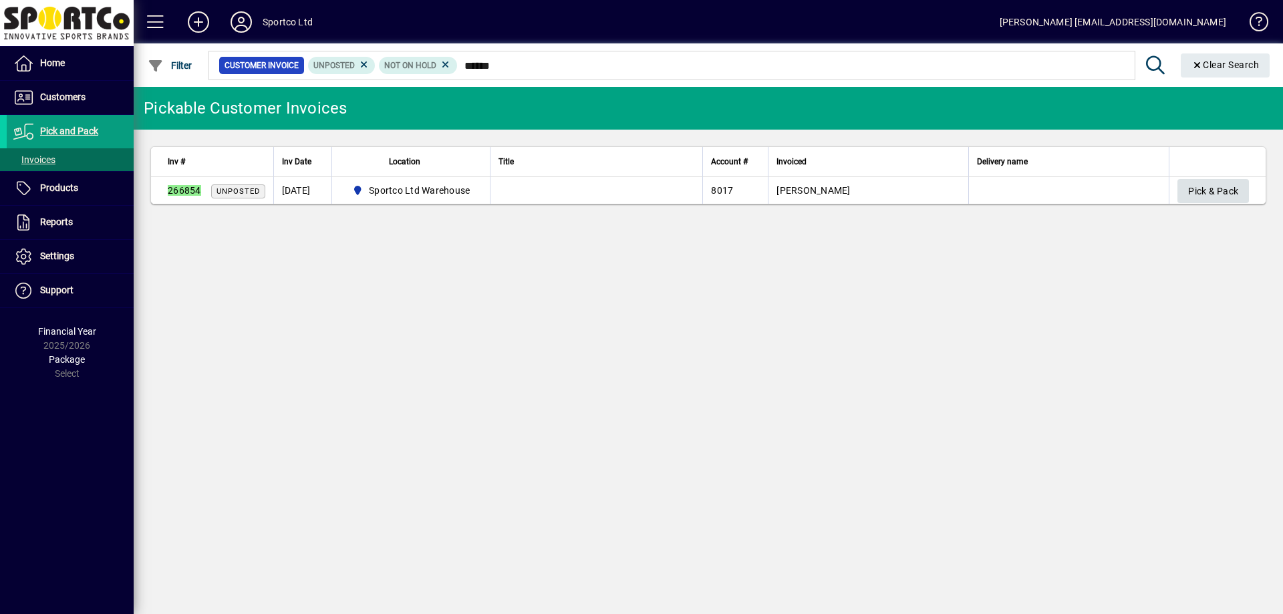
type input "******"
click at [1207, 189] on span "Pick & Pack" at bounding box center [1213, 191] width 50 height 22
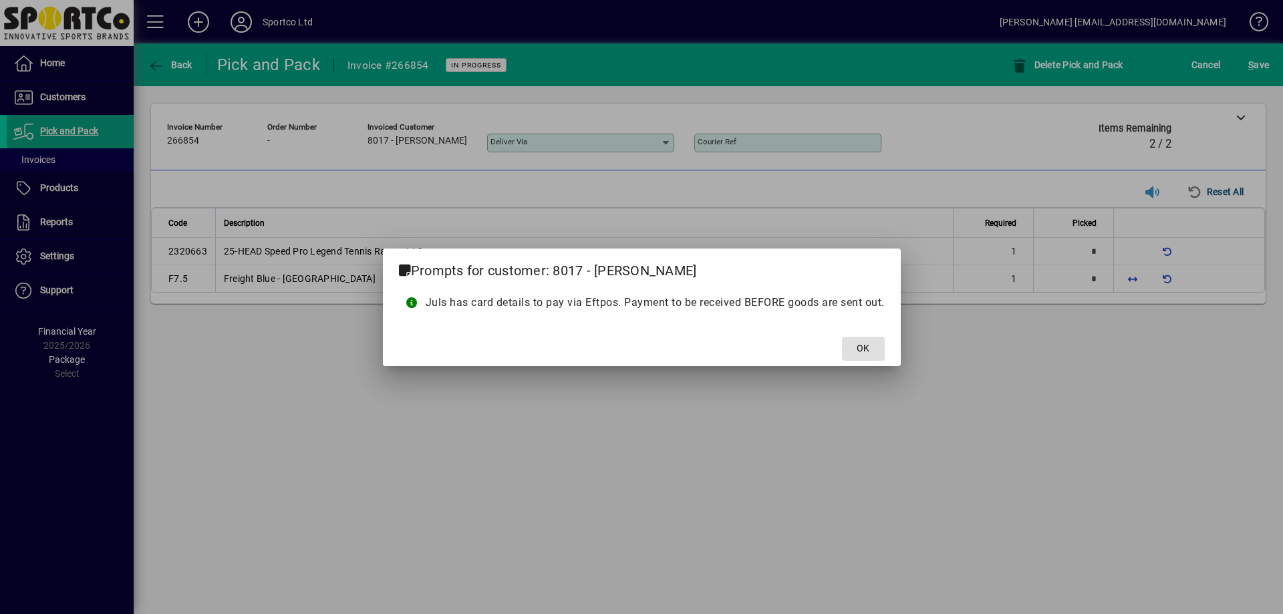
click at [873, 351] on span at bounding box center [863, 349] width 43 height 32
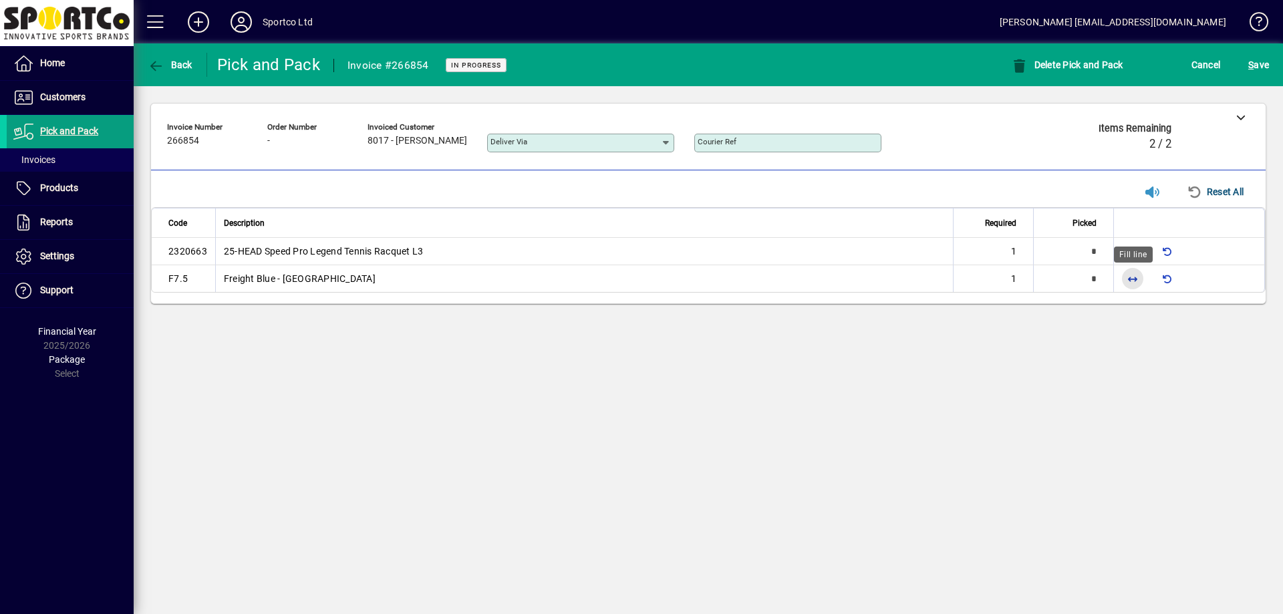
click at [1132, 281] on span "button" at bounding box center [1132, 279] width 32 height 32
type input "*"
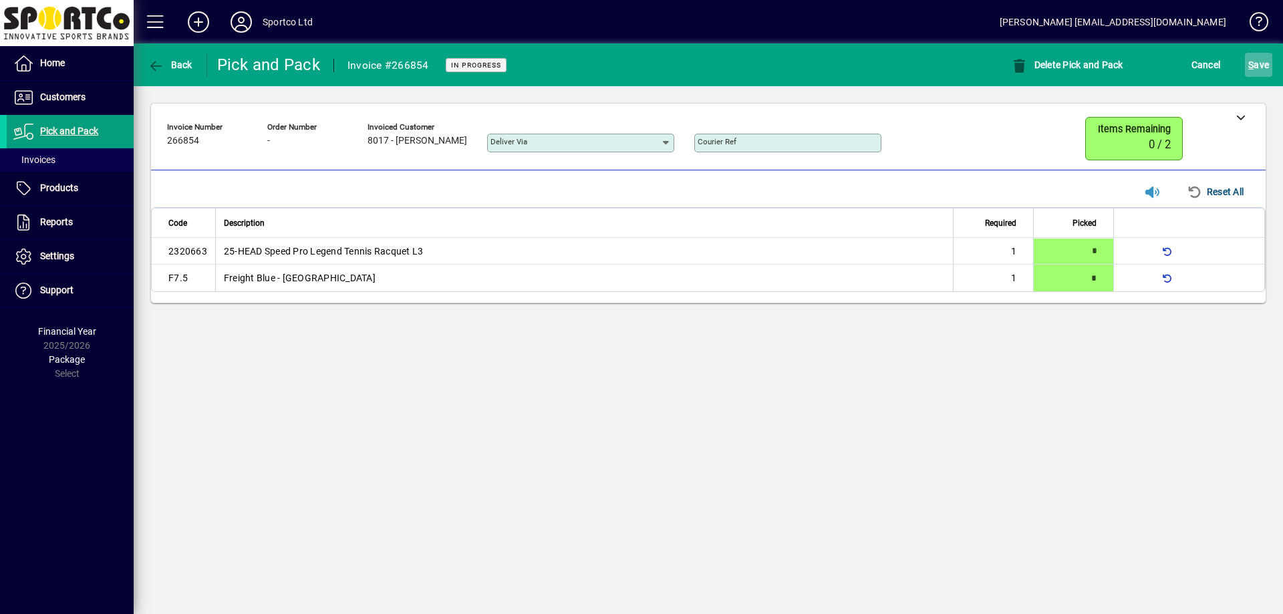
click at [1264, 69] on span "S ave" at bounding box center [1258, 64] width 21 height 21
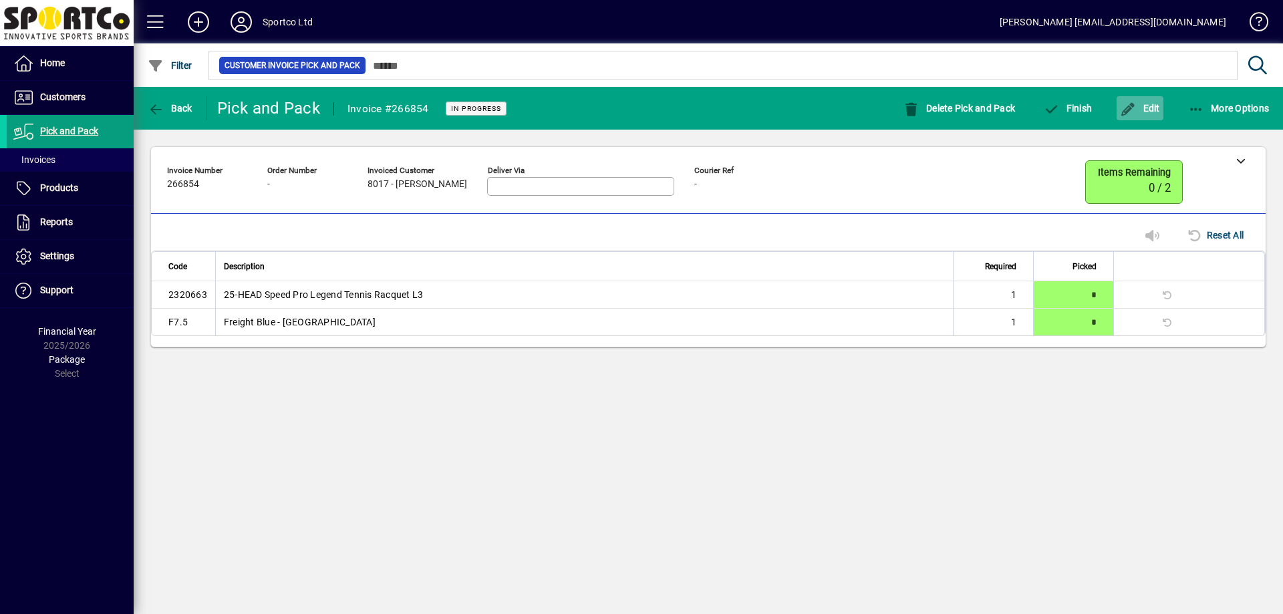
click at [1146, 111] on span "Edit" at bounding box center [1140, 108] width 40 height 11
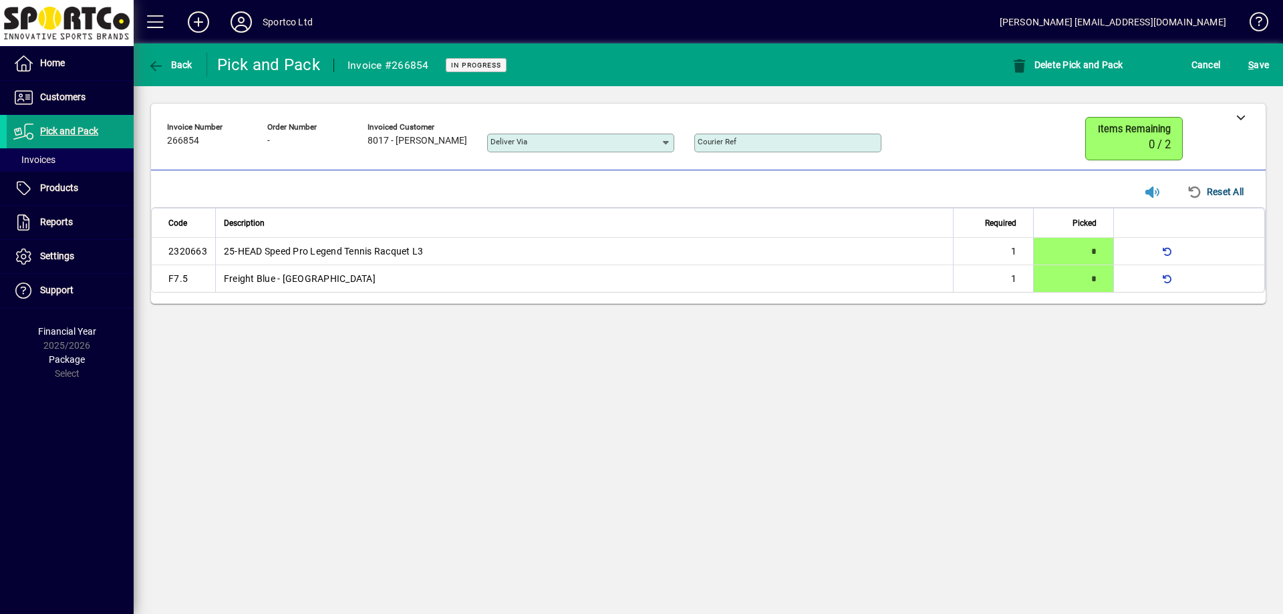
click at [750, 144] on input "Courier Ref" at bounding box center [789, 143] width 183 height 11
paste input "**********"
type input "**********"
click at [1239, 67] on div "S ave" at bounding box center [1258, 65] width 49 height 24
click at [1255, 68] on span "S ave" at bounding box center [1258, 64] width 21 height 21
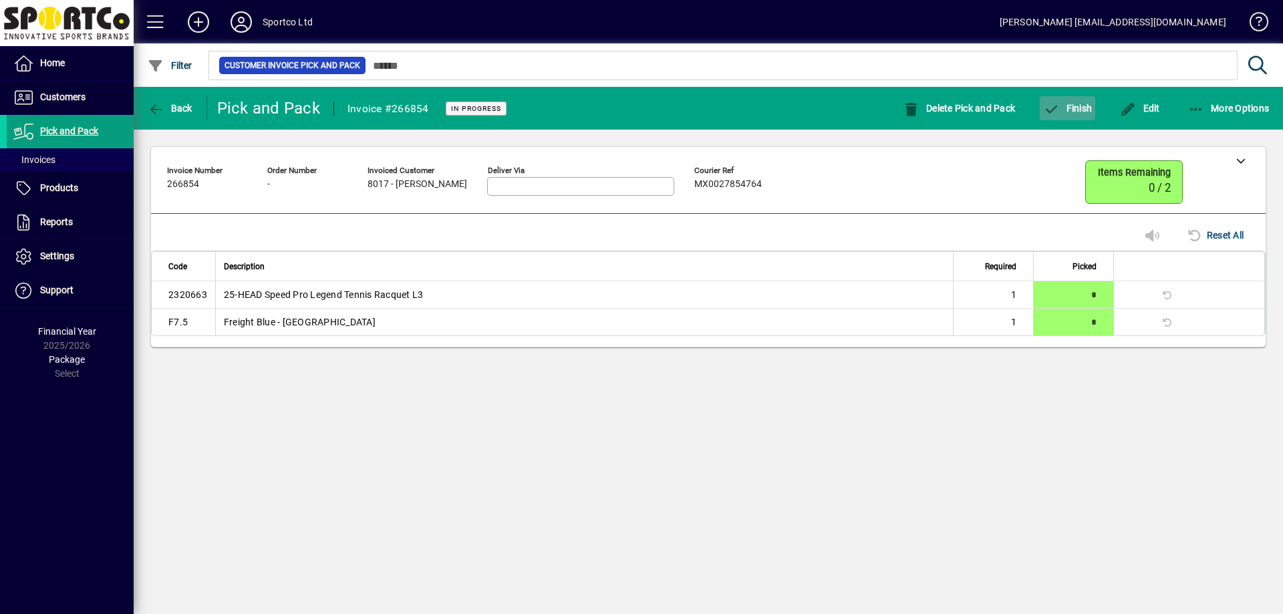
click at [1071, 116] on span "button" at bounding box center [1067, 108] width 55 height 32
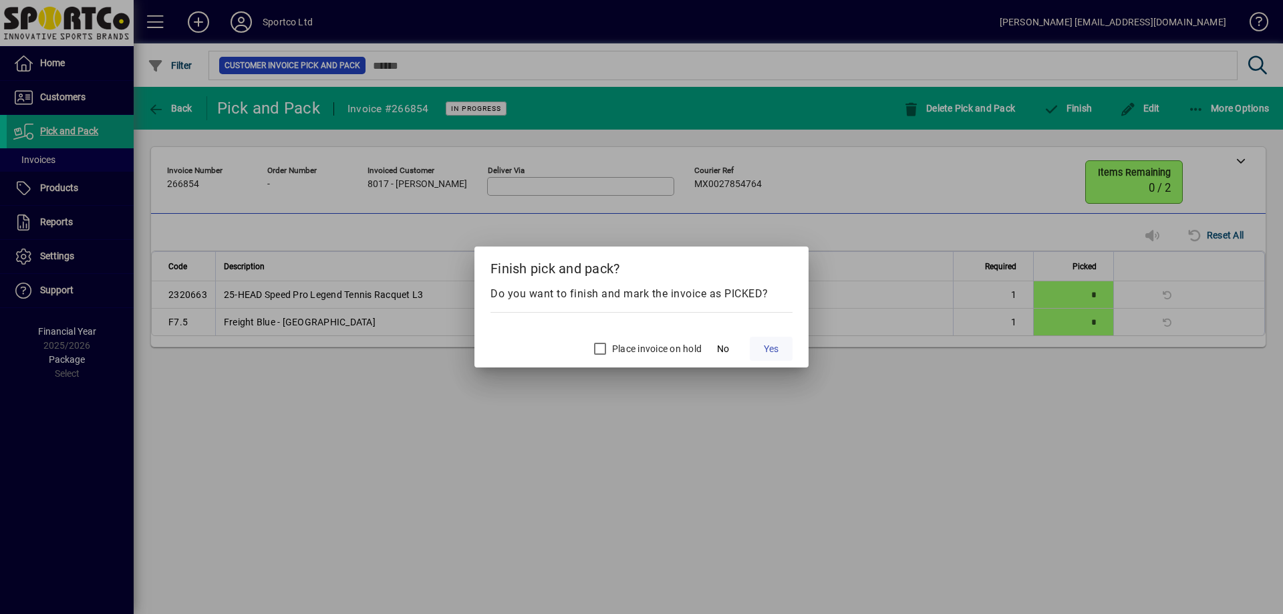
click at [778, 345] on span "Yes" at bounding box center [771, 349] width 15 height 14
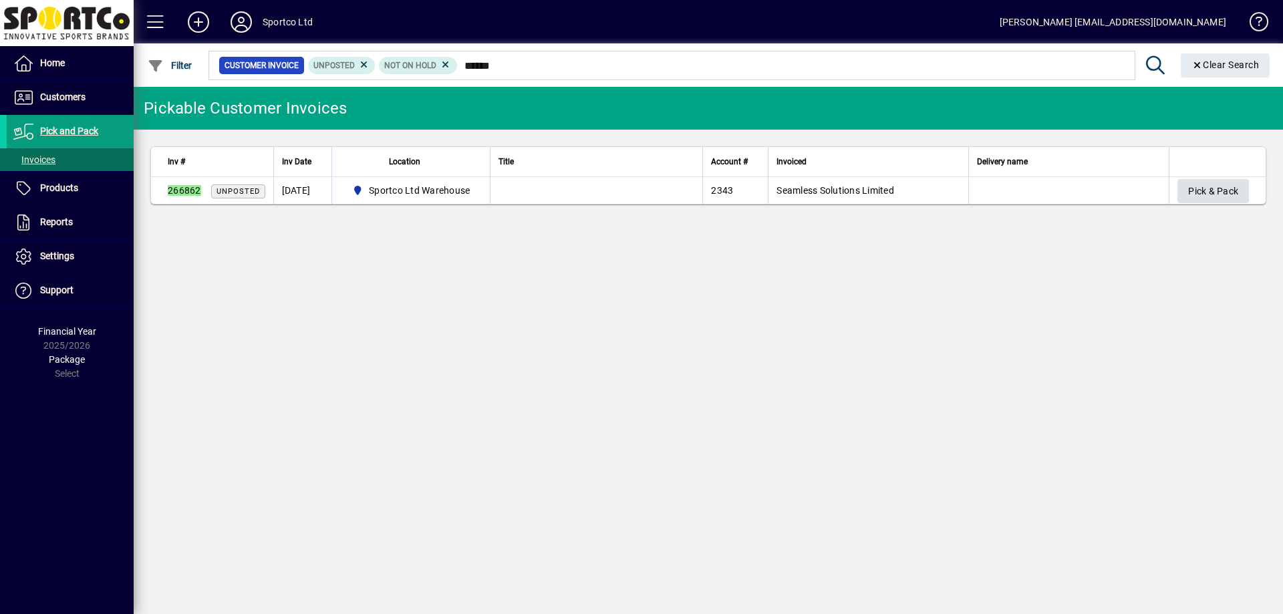
type input "******"
click at [1201, 190] on span "Pick & Pack" at bounding box center [1213, 191] width 50 height 22
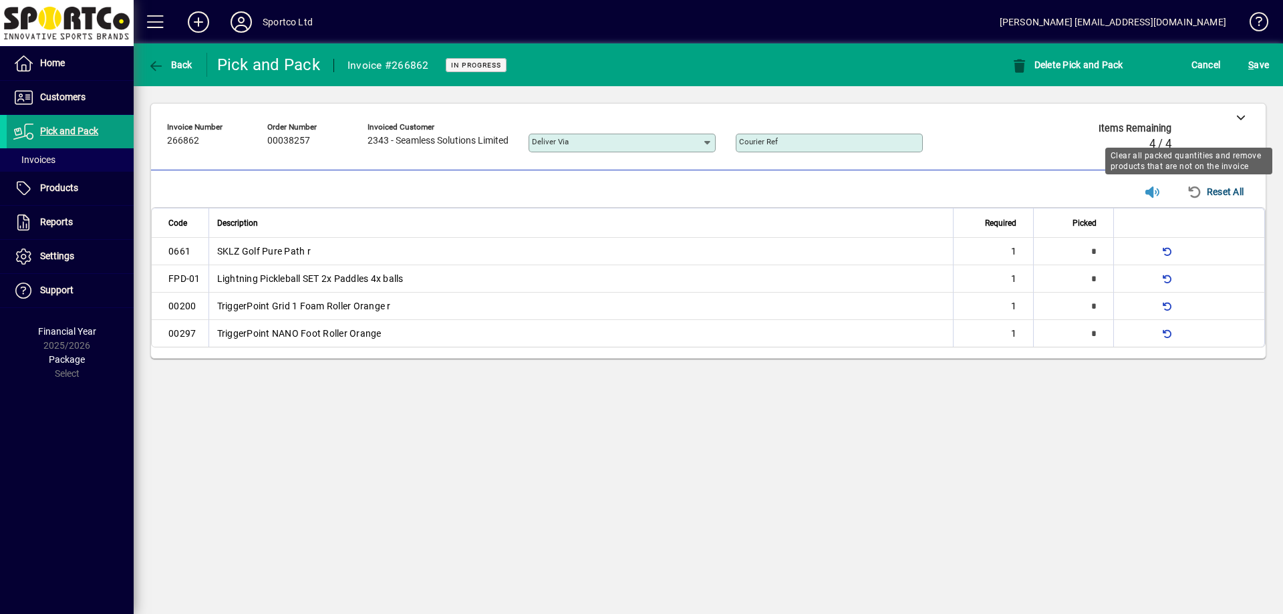
type input "*"
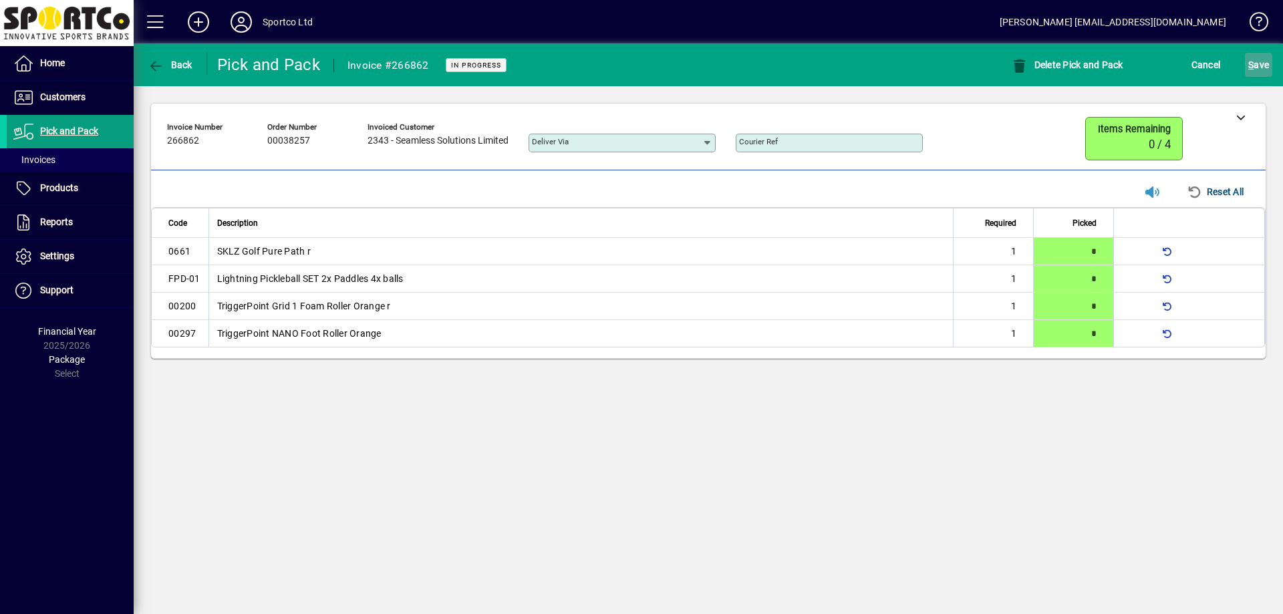
click at [1253, 69] on span "S" at bounding box center [1250, 64] width 5 height 11
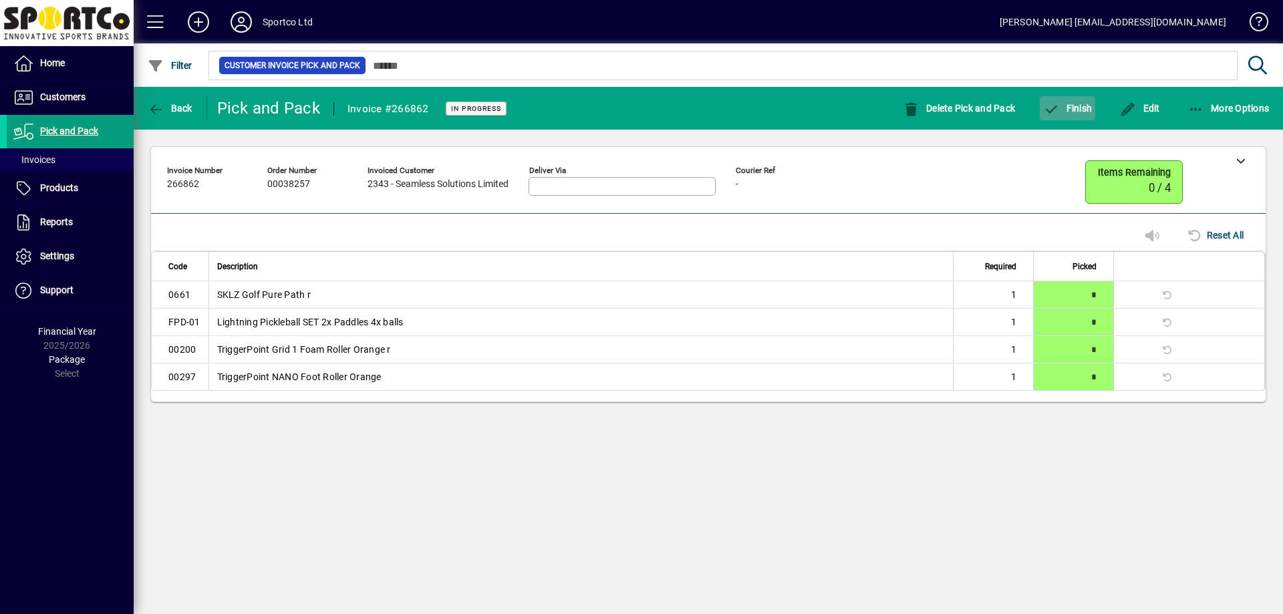
click at [1077, 104] on span "Finish" at bounding box center [1067, 108] width 49 height 11
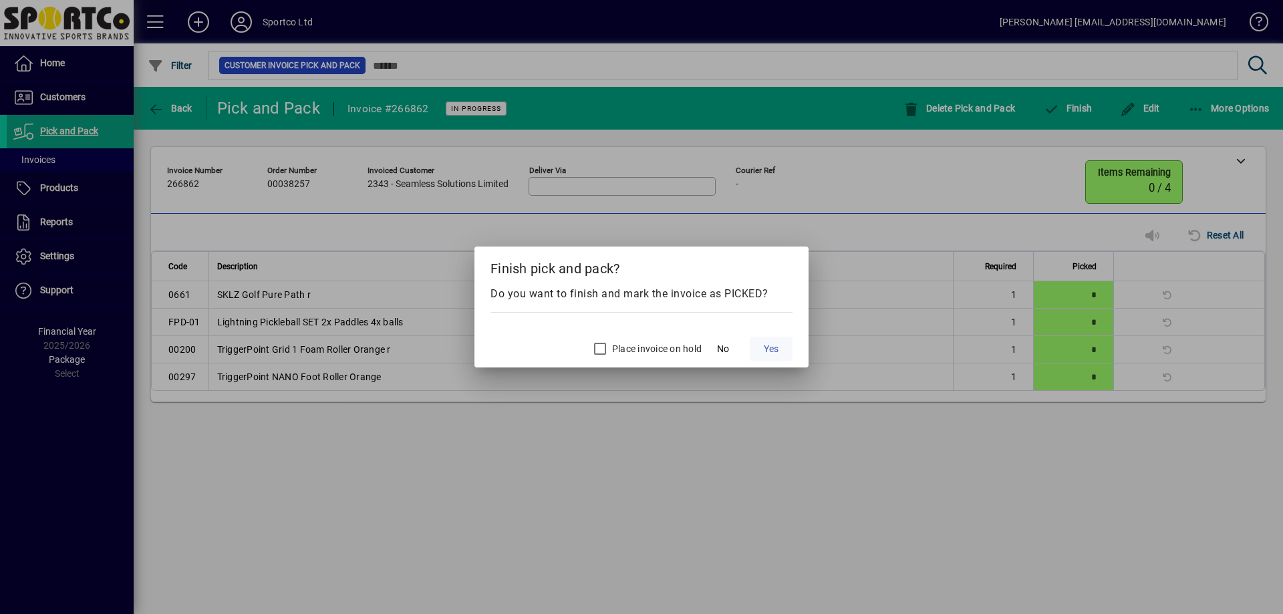
click at [769, 348] on span "Yes" at bounding box center [771, 349] width 15 height 14
